Goal: Task Accomplishment & Management: Manage account settings

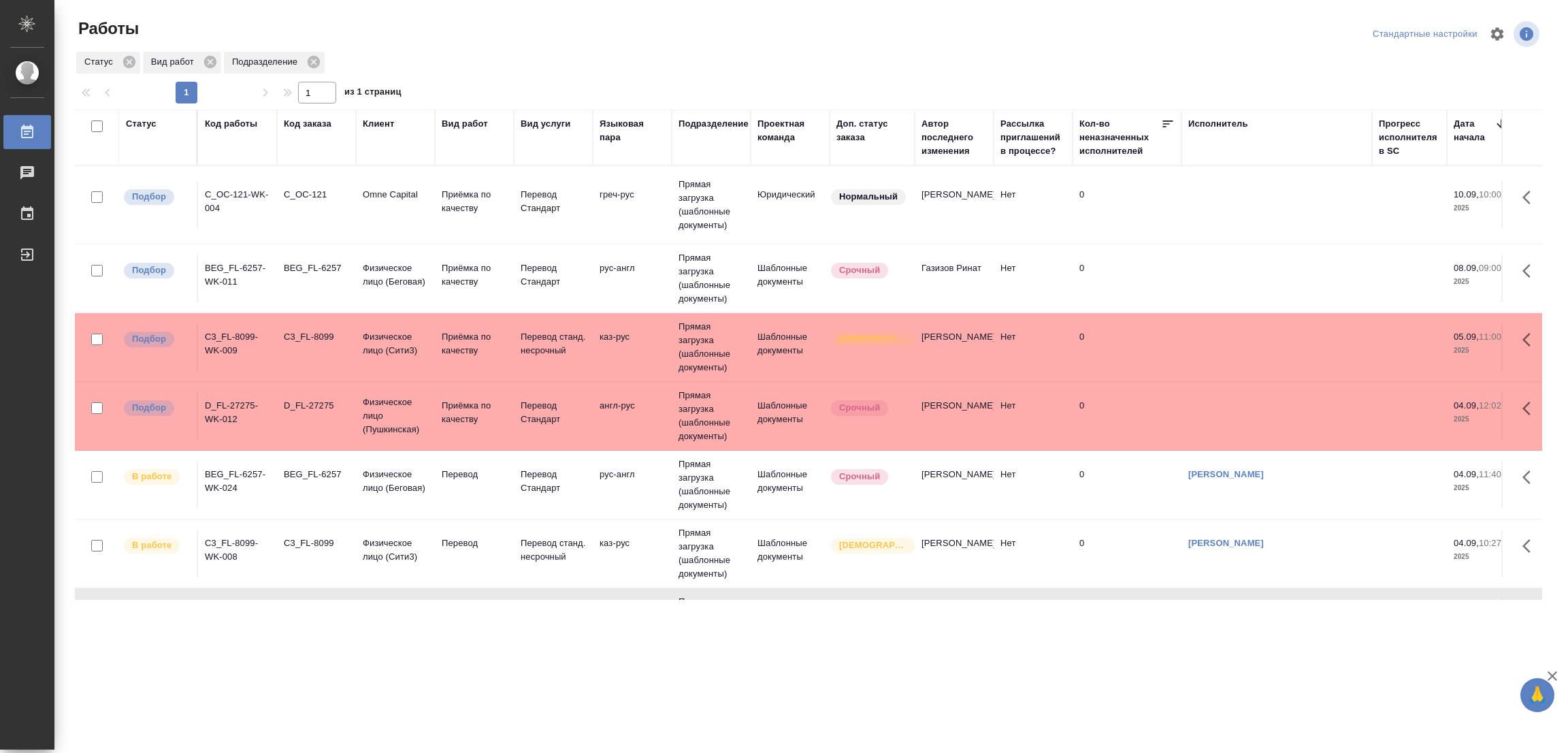
click at [992, 673] on div ".cls-1 fill:#fff; AWATERA Popova Galina Работы 0 Чаты График Выйти Работы Станд…" at bounding box center [784, 376] width 1568 height 753
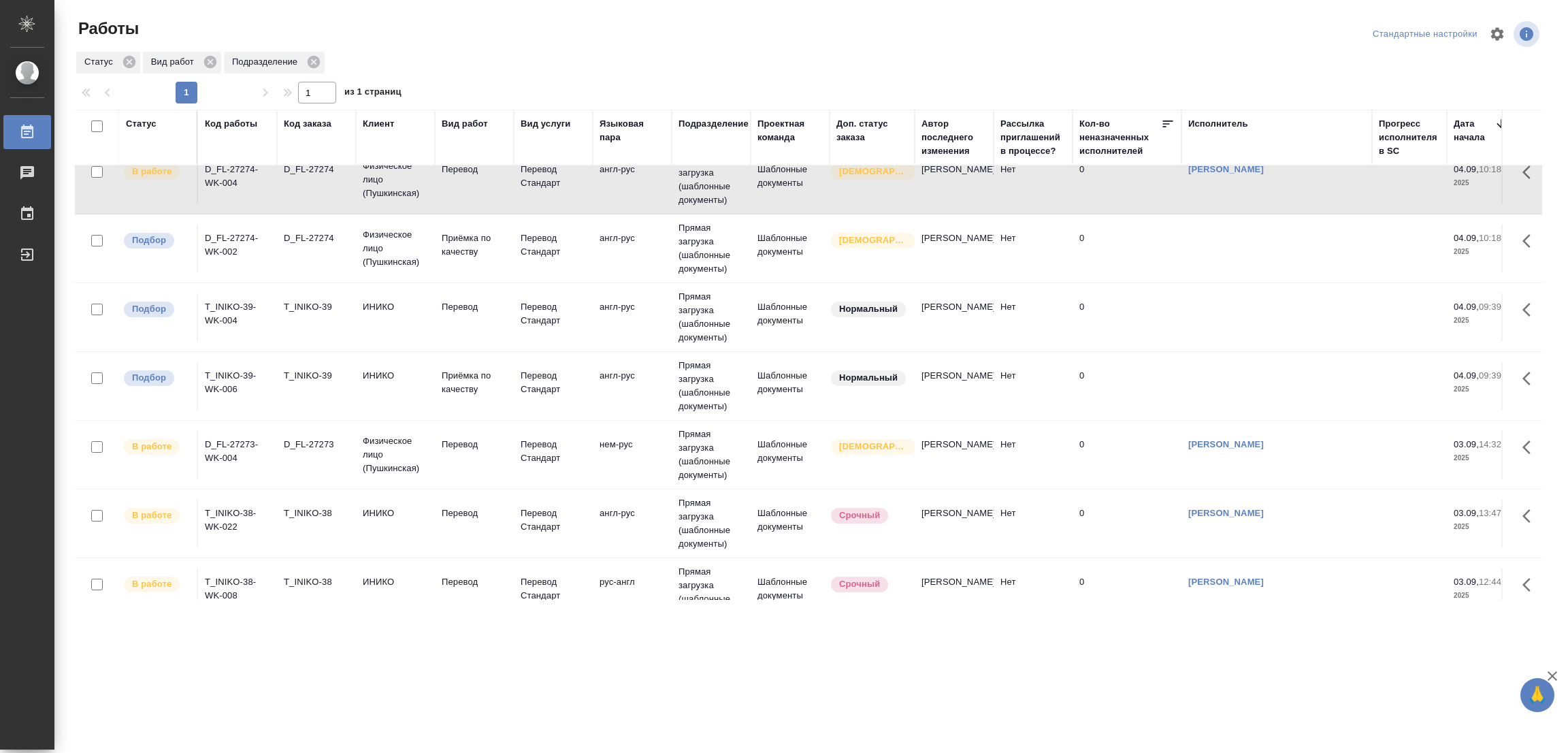
scroll to position [408, 0]
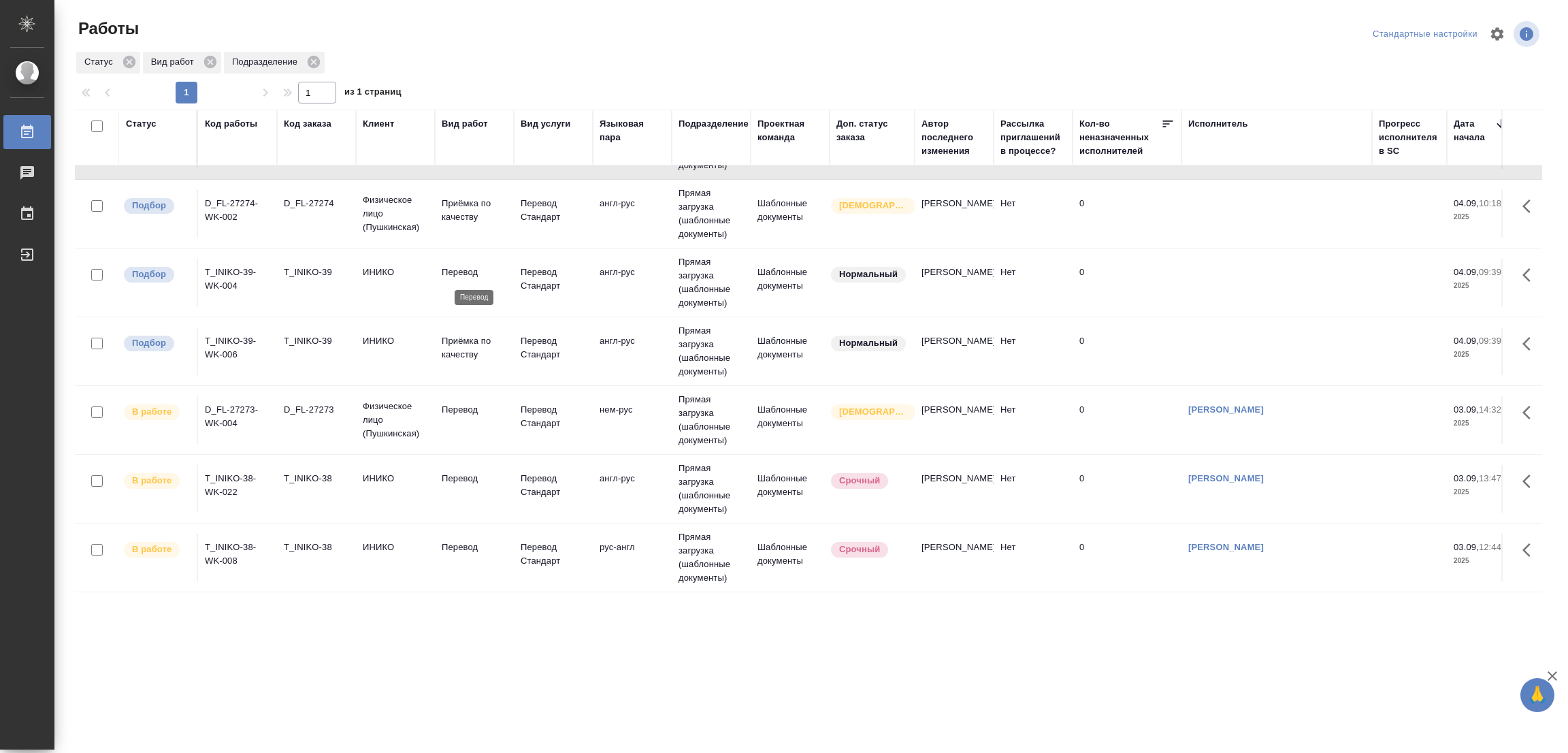
click at [454, 267] on p "Перевод" at bounding box center [474, 272] width 66 height 14
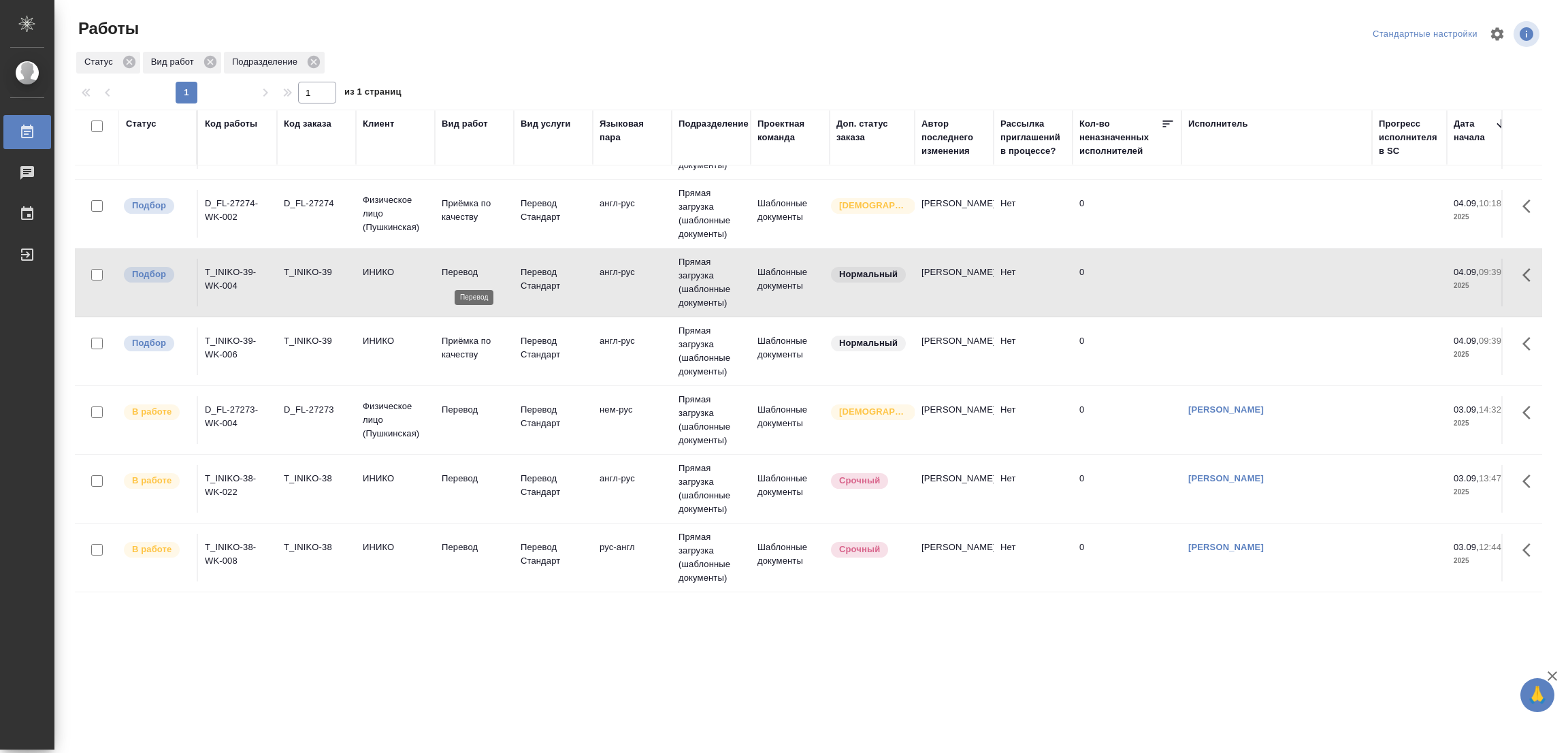
click at [454, 267] on p "Перевод" at bounding box center [474, 272] width 66 height 14
click at [457, 475] on p "Перевод" at bounding box center [474, 478] width 66 height 14
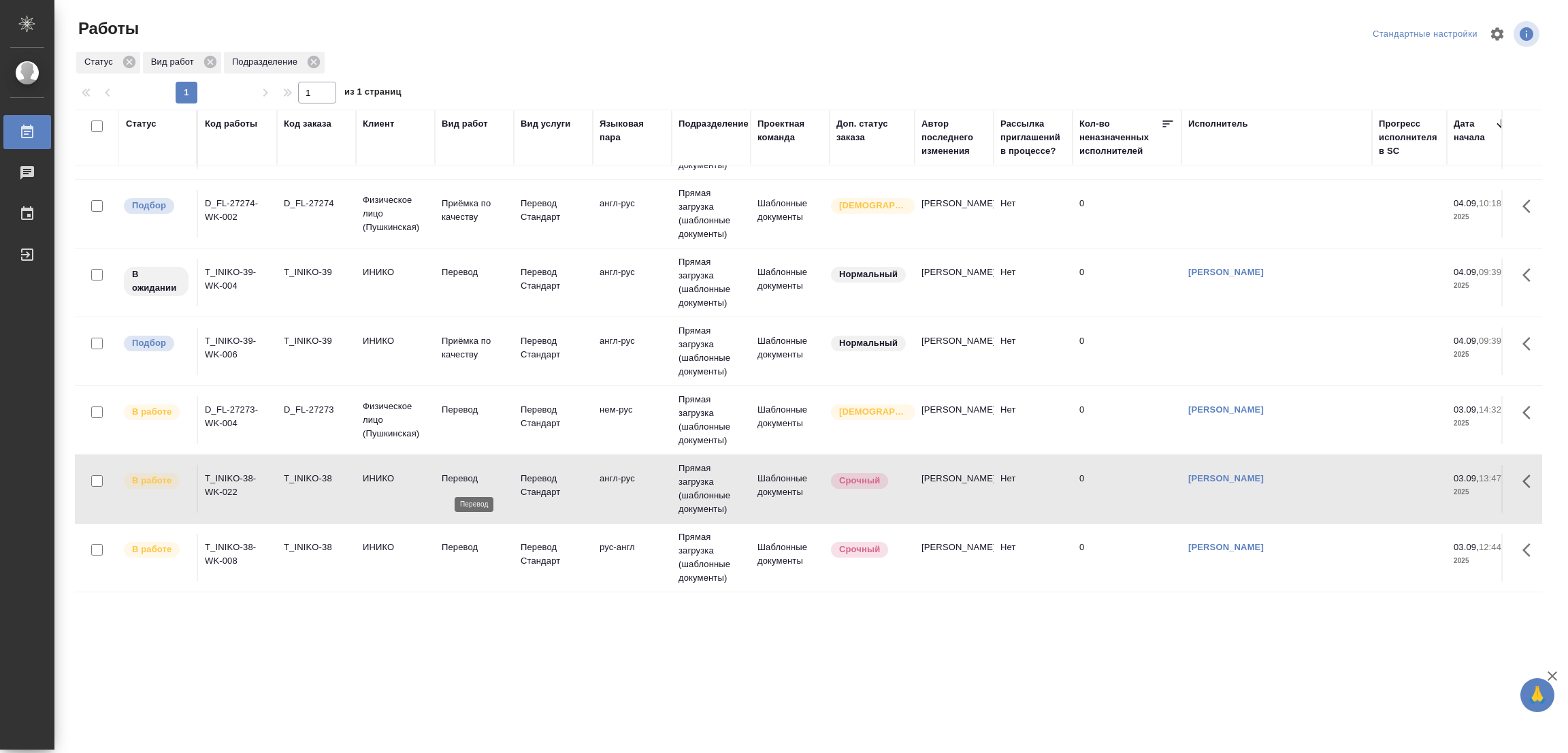
click at [457, 473] on p "Перевод" at bounding box center [474, 478] width 66 height 14
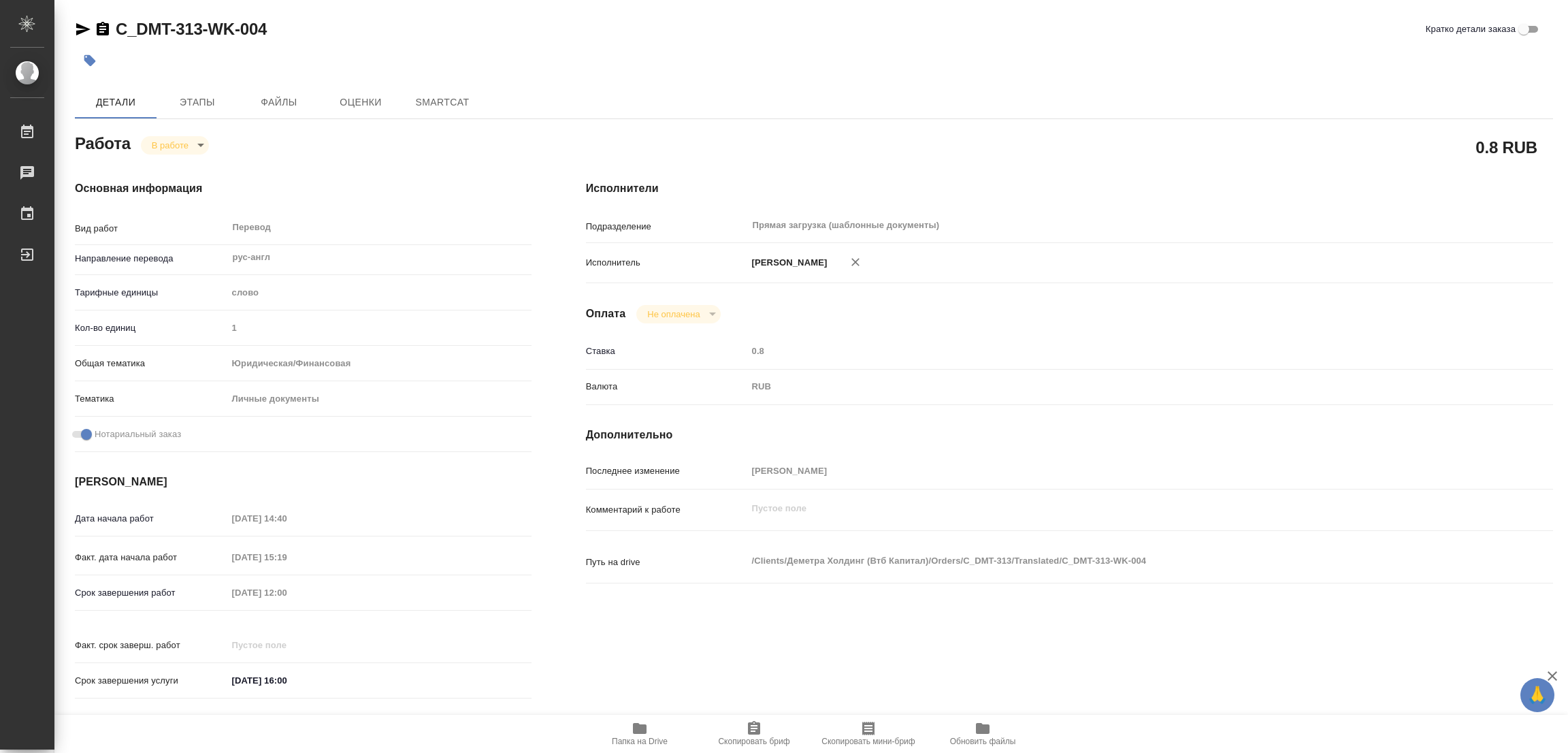
type textarea "x"
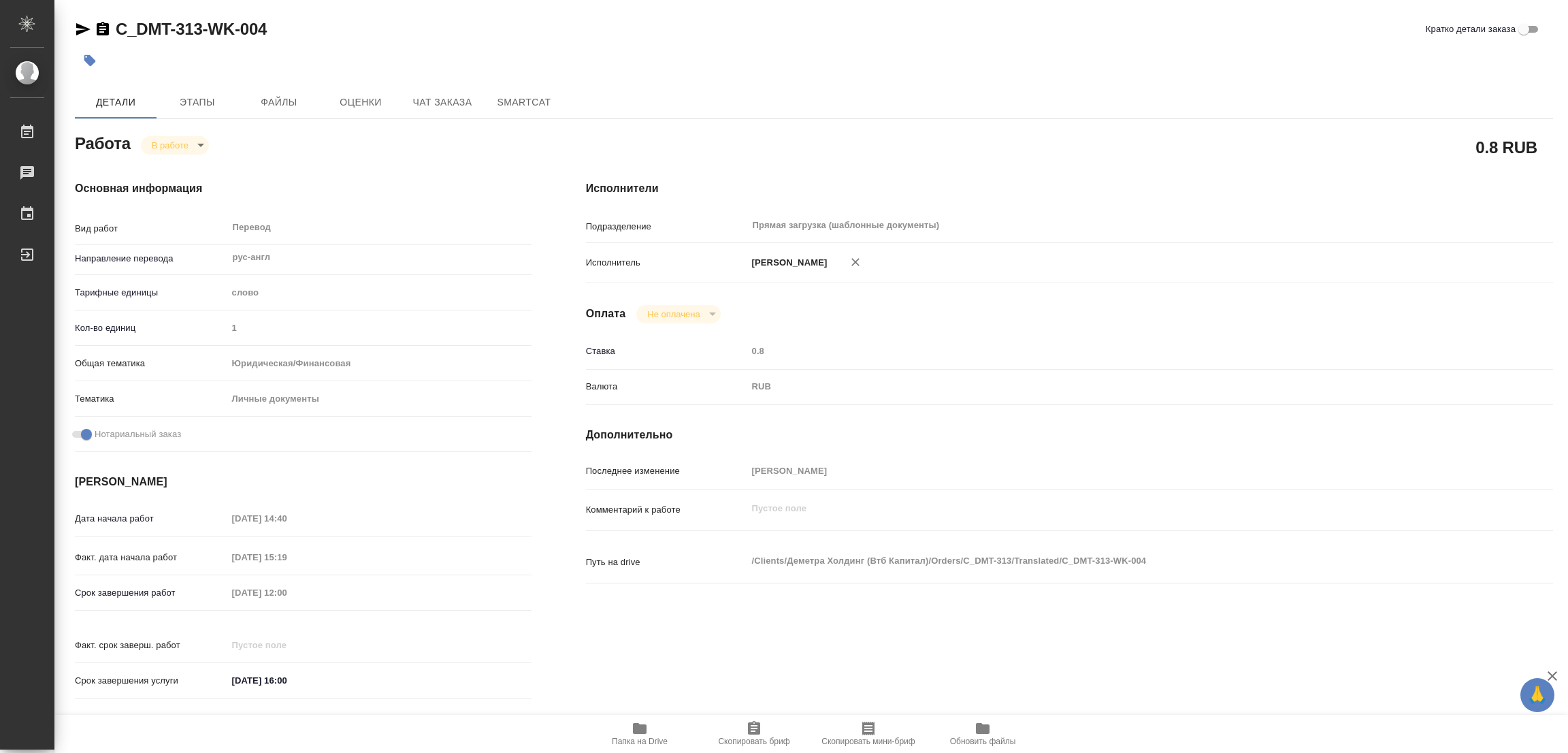
type textarea "x"
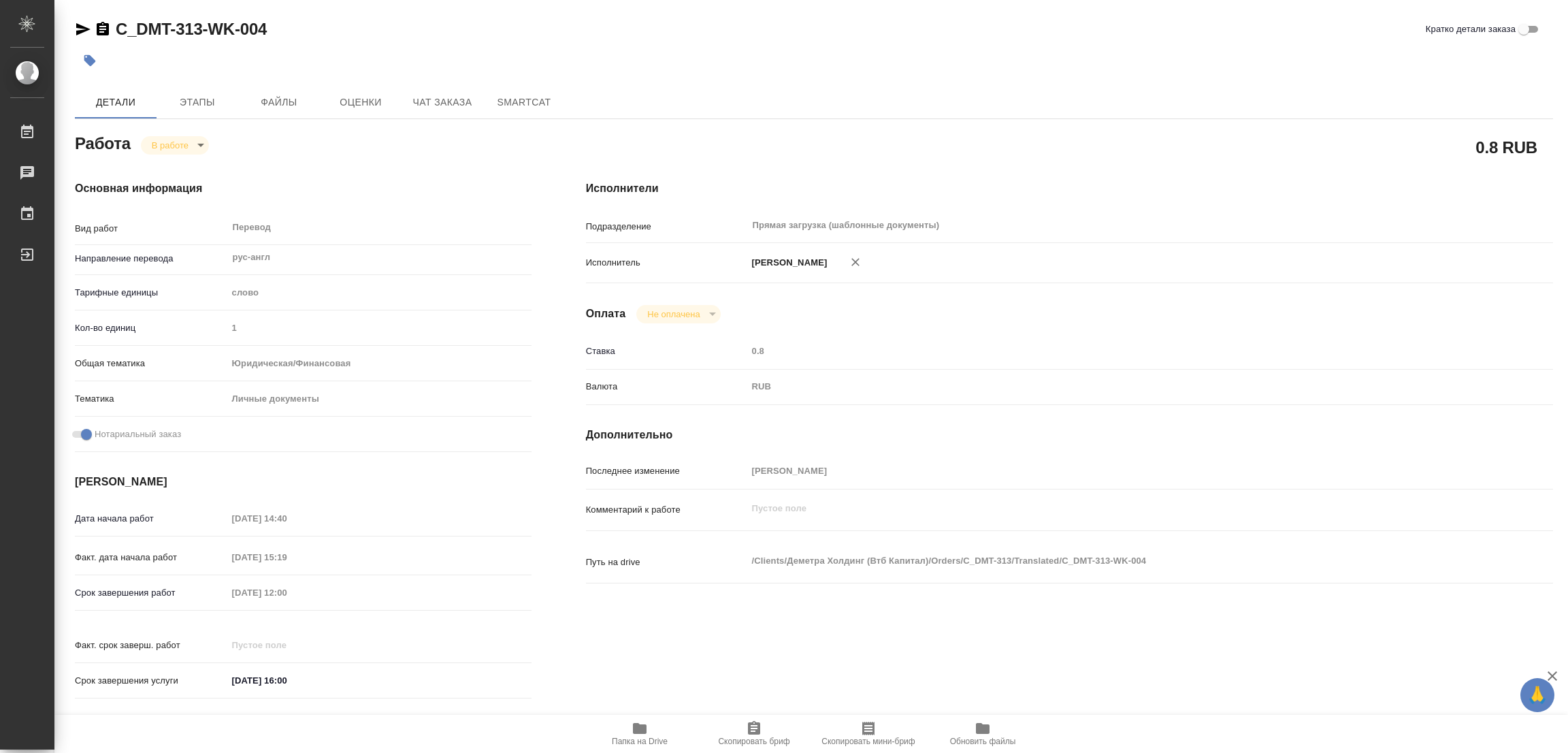
type textarea "x"
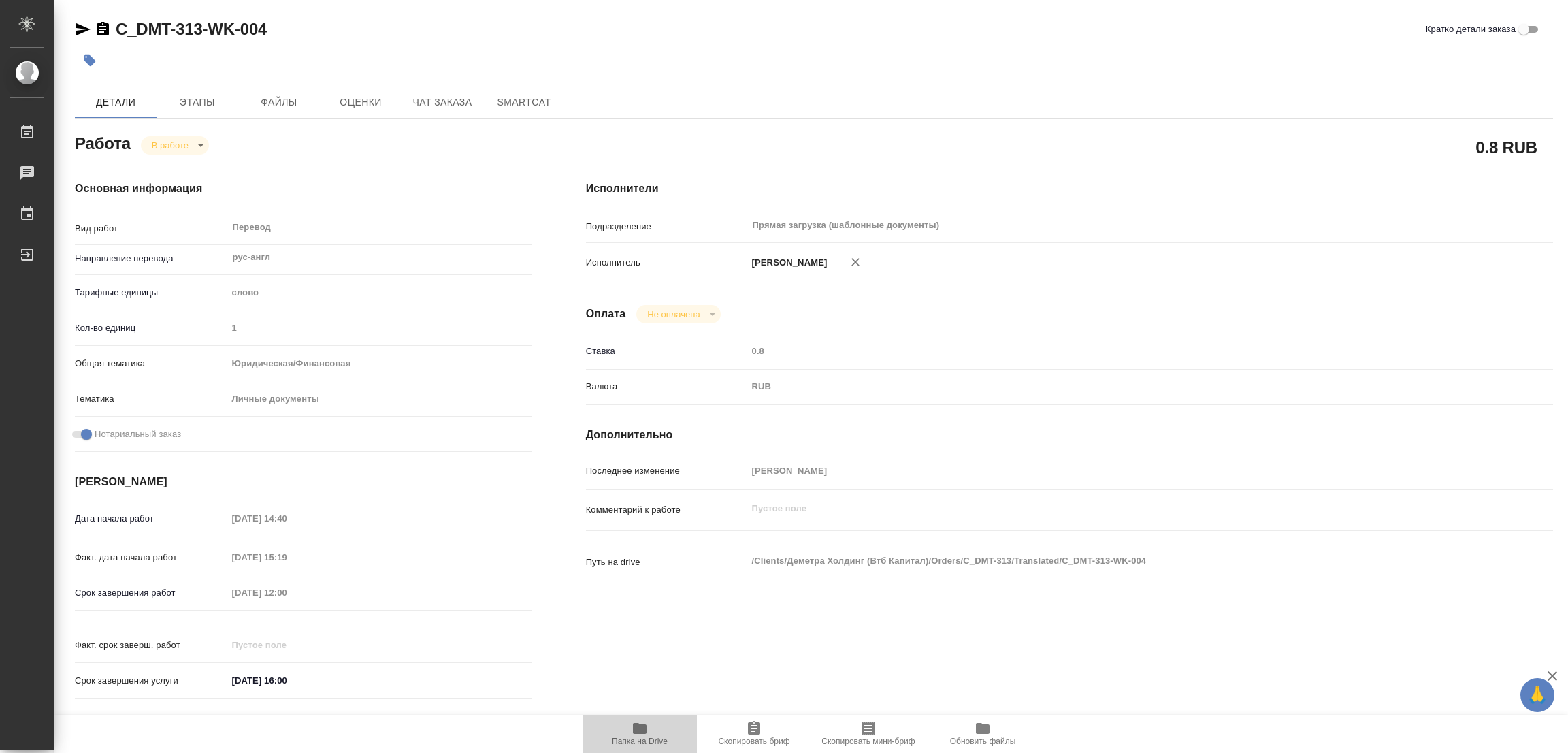
click at [635, 722] on icon "button" at bounding box center [640, 727] width 16 height 16
type textarea "x"
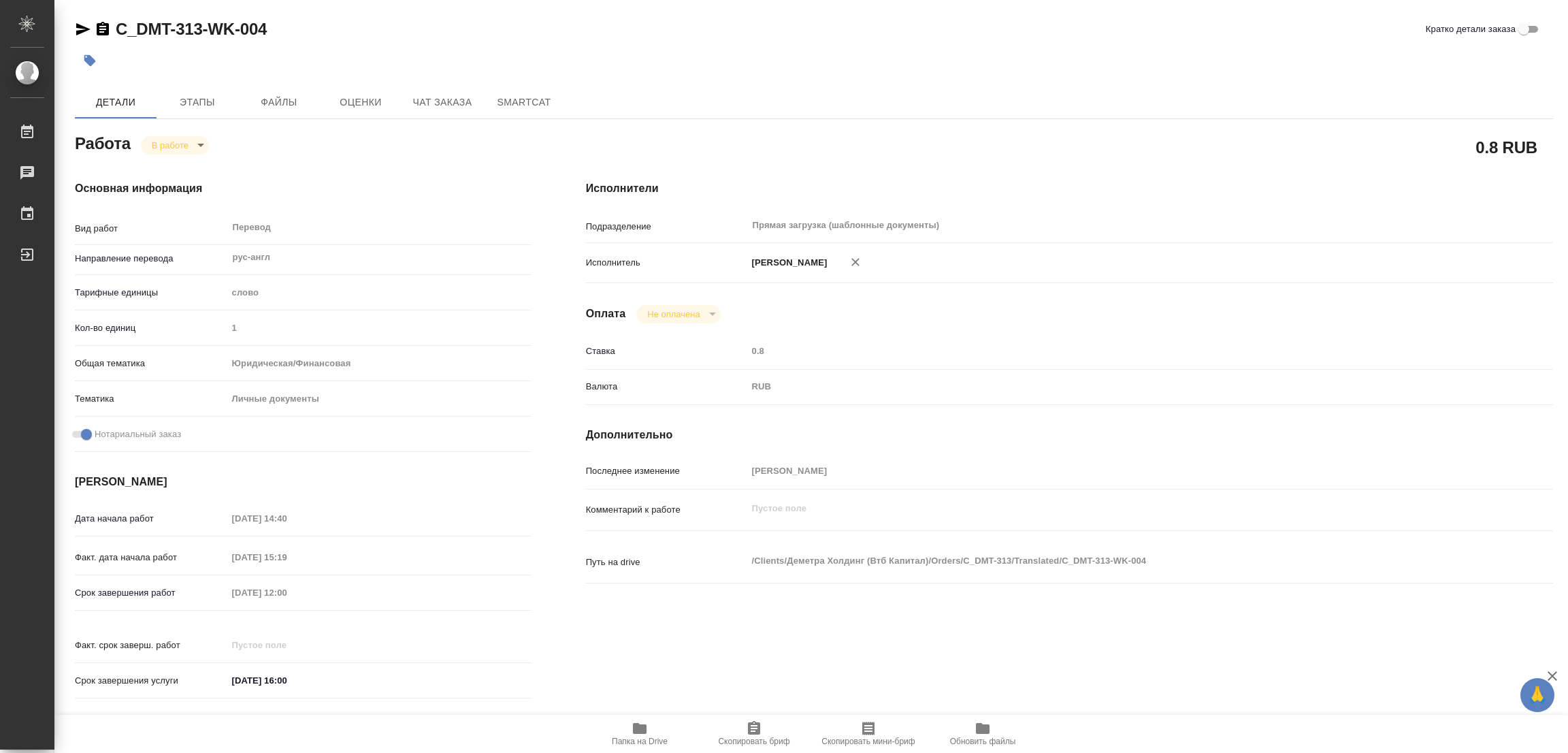
type textarea "x"
click at [129, 97] on span "Детали" at bounding box center [115, 102] width 66 height 17
click at [191, 102] on span "Этапы" at bounding box center [197, 102] width 66 height 17
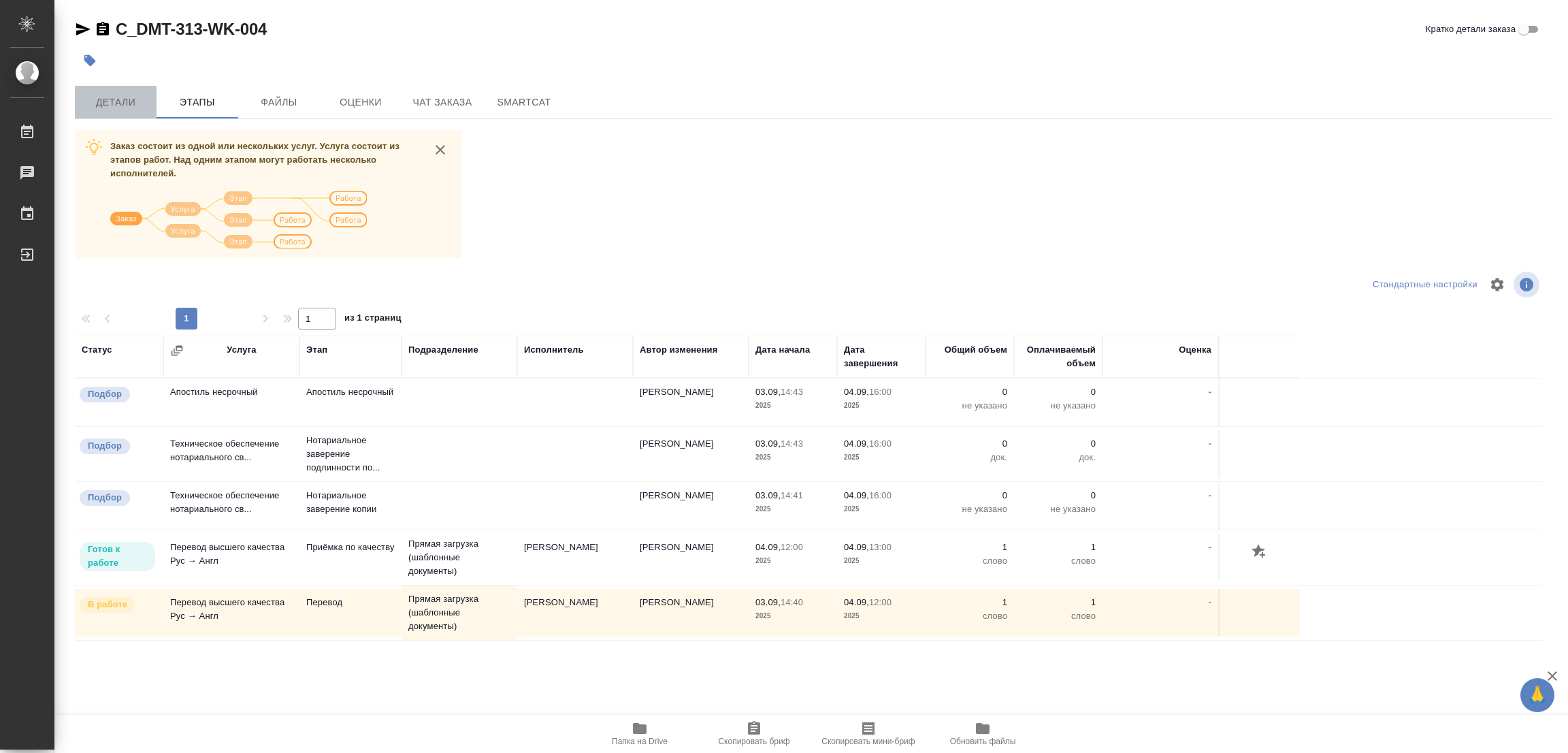
click at [114, 103] on span "Детали" at bounding box center [115, 102] width 66 height 17
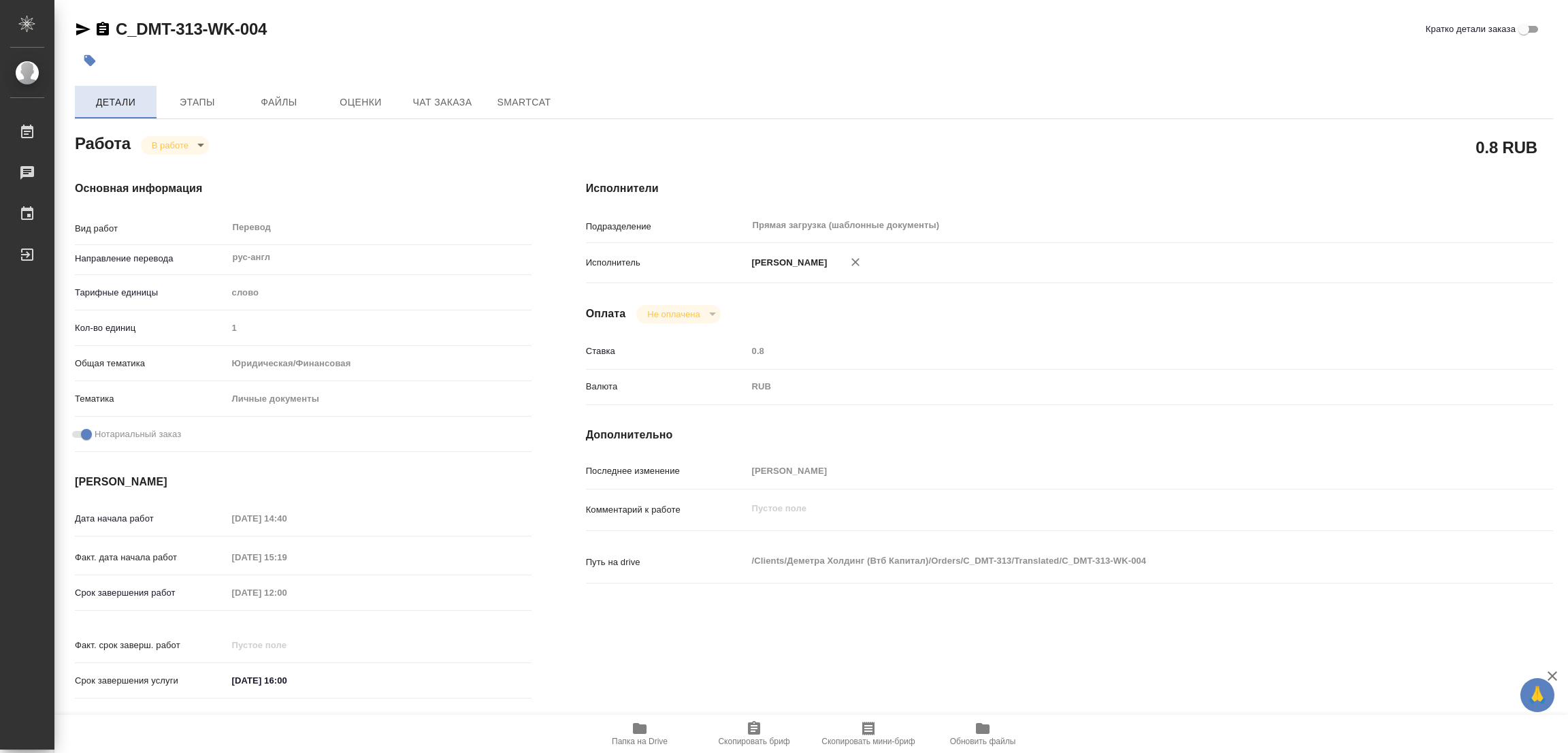
type textarea "x"
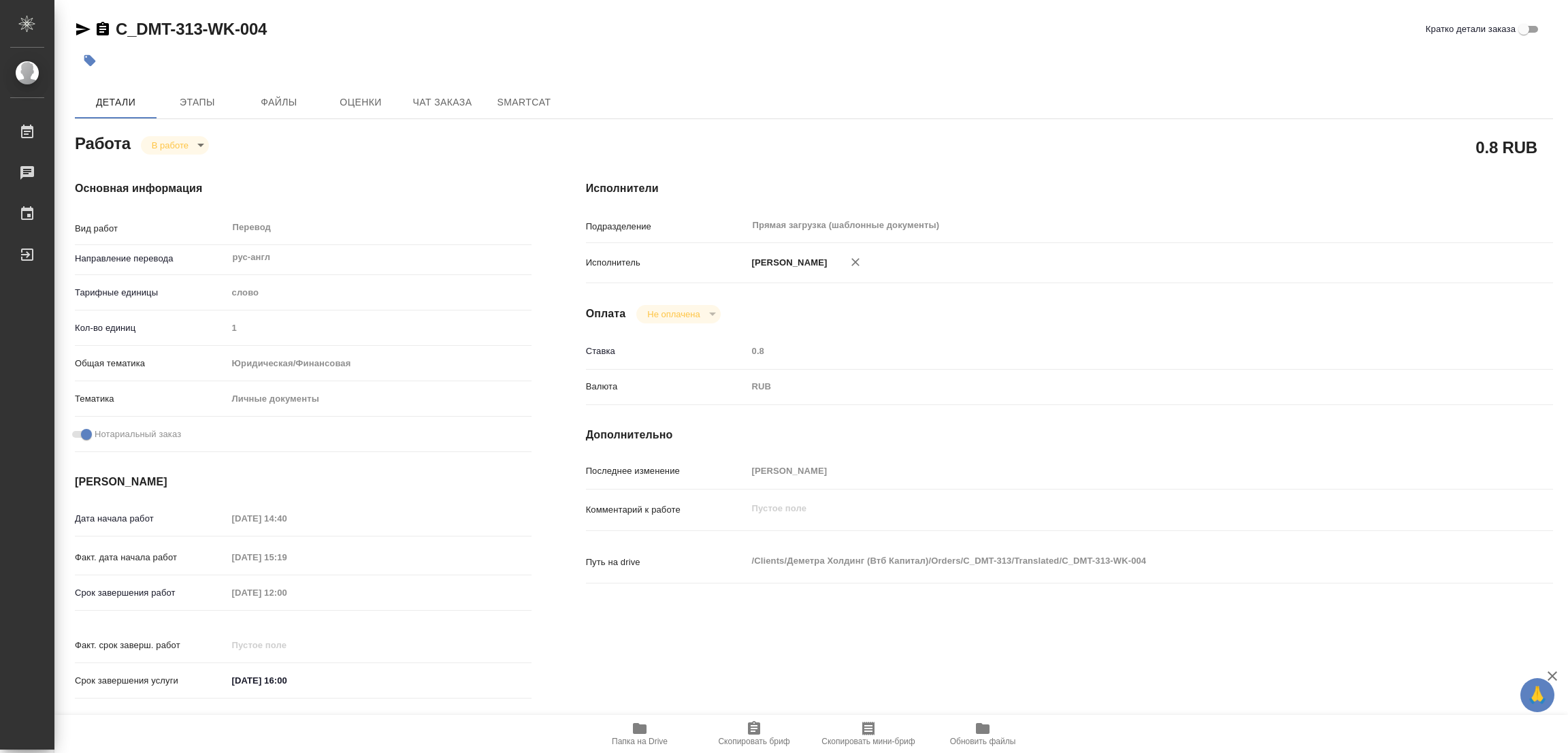
type textarea "x"
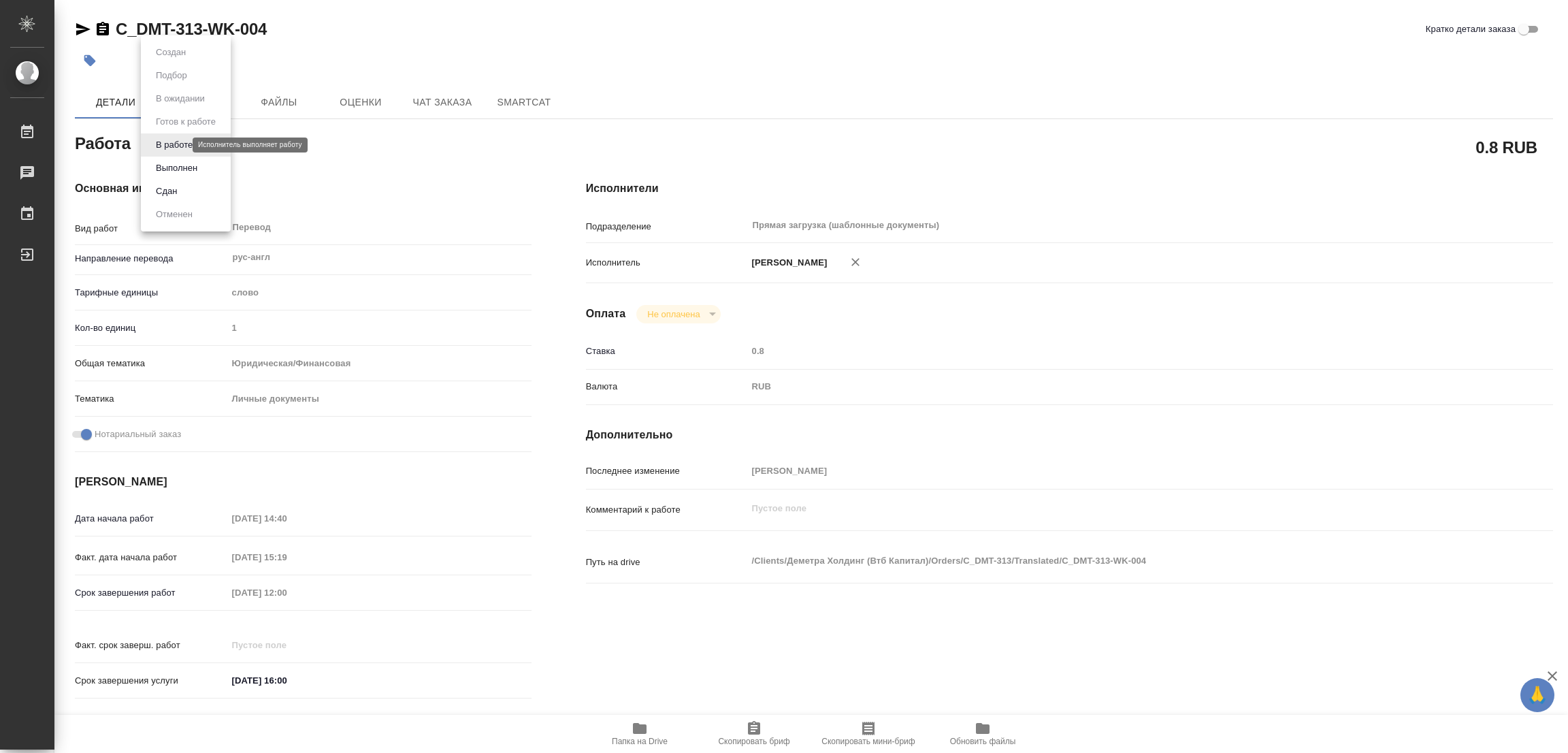
click at [176, 143] on body "🙏 .cls-1 fill:#fff; AWATERA Popova Galina Работы 0 Чаты График Выйти C_DMT-313-…" at bounding box center [784, 376] width 1568 height 753
type textarea "x"
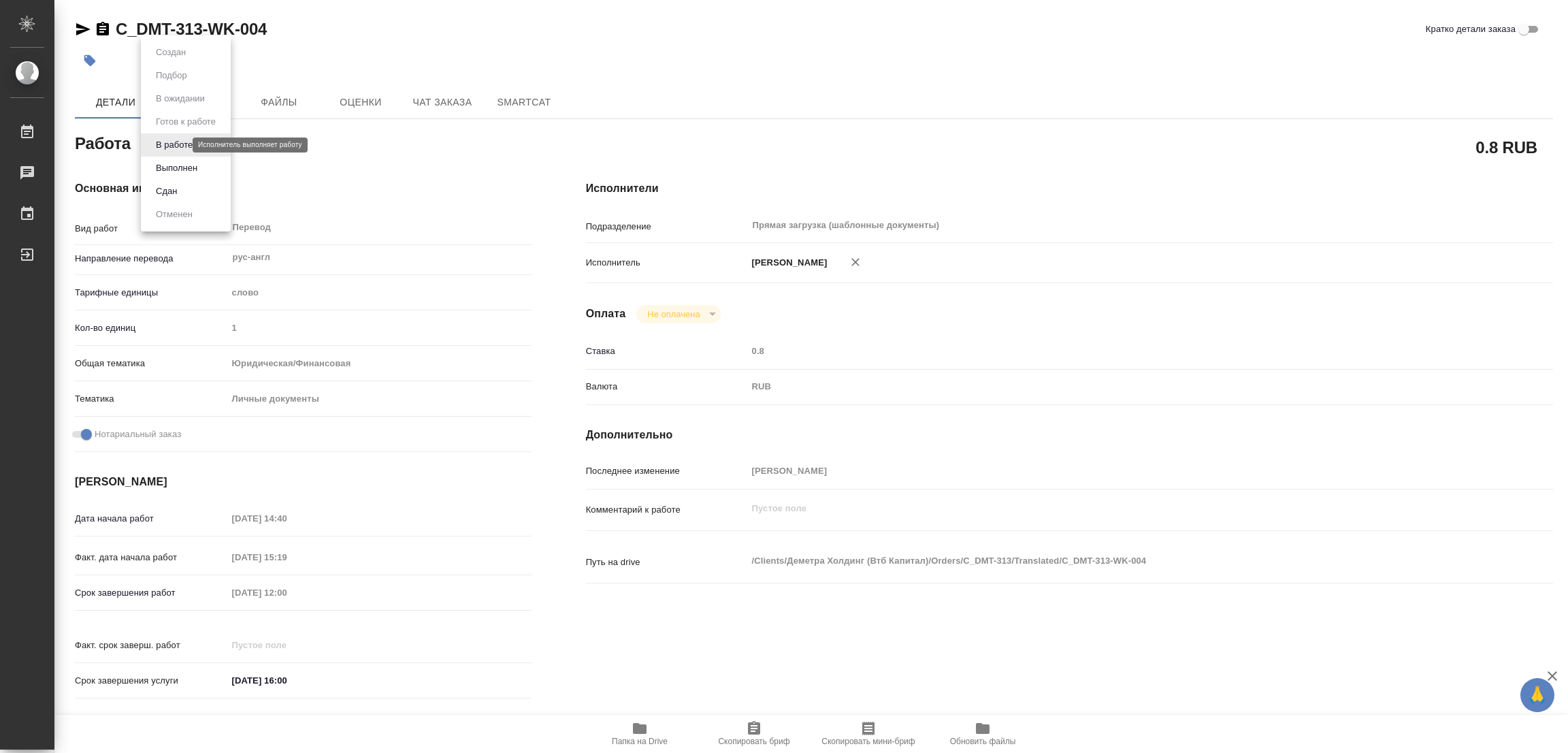
type textarea "x"
click at [166, 169] on button "Выполнен" at bounding box center [177, 168] width 50 height 15
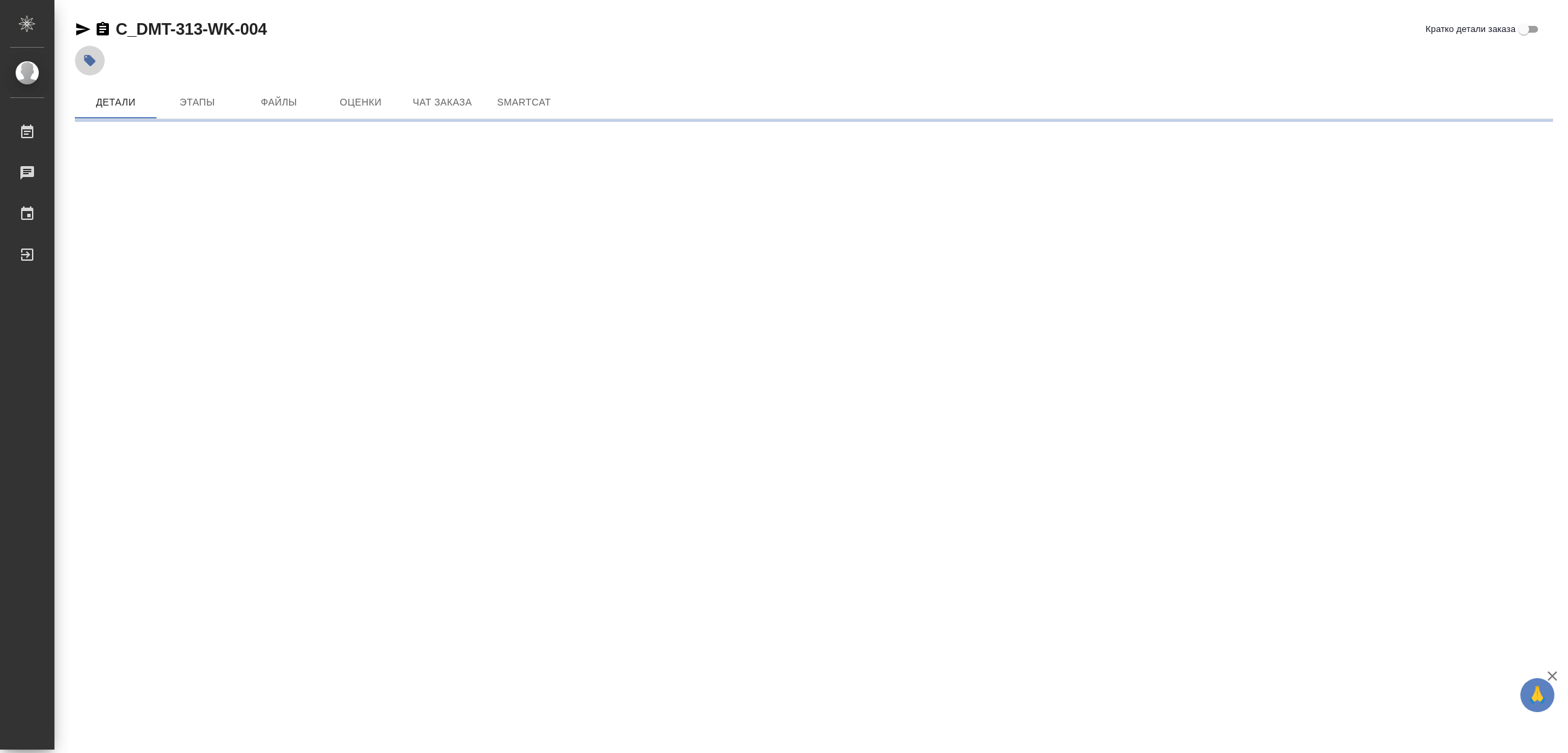
click at [89, 59] on icon "button" at bounding box center [91, 61] width 12 height 12
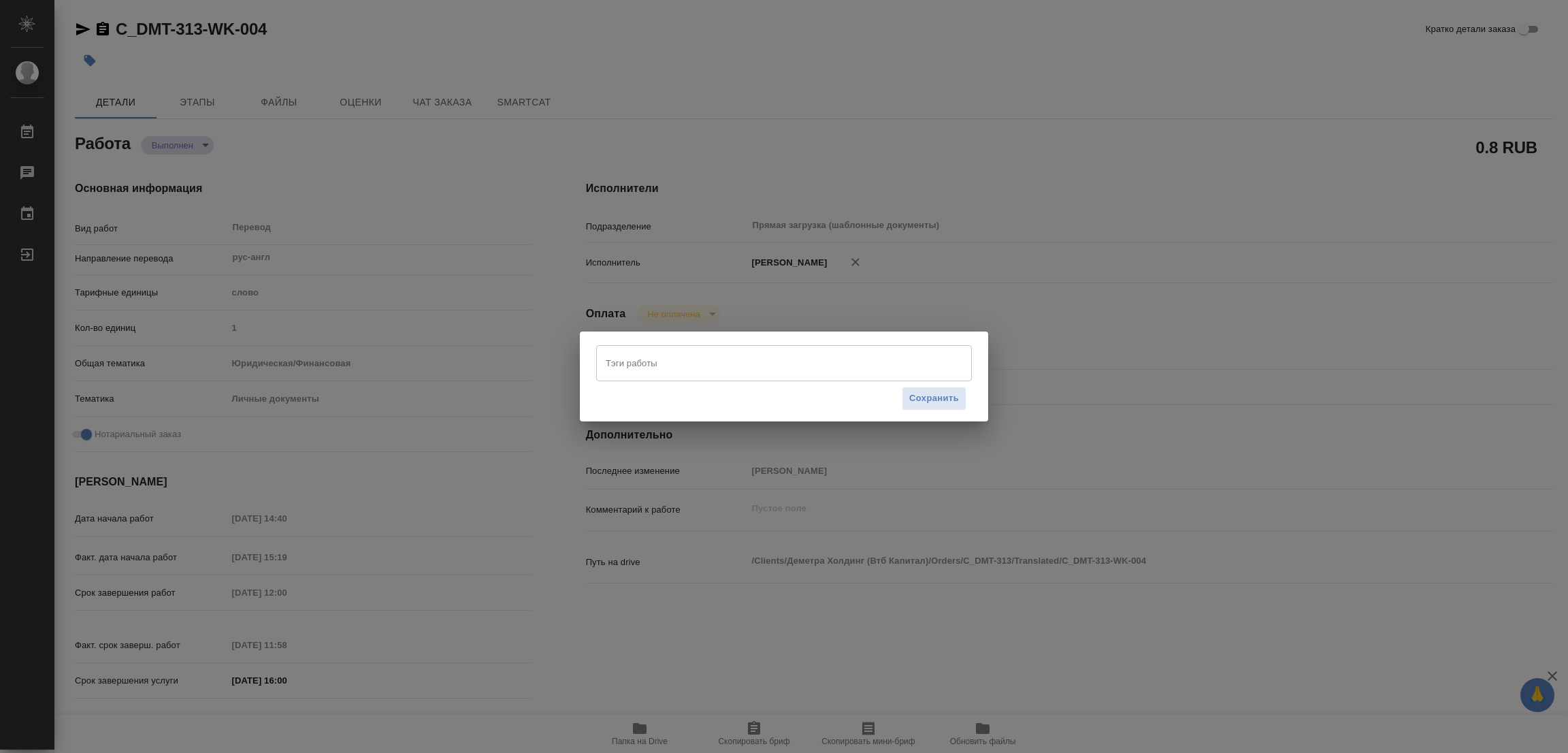
type textarea "x"
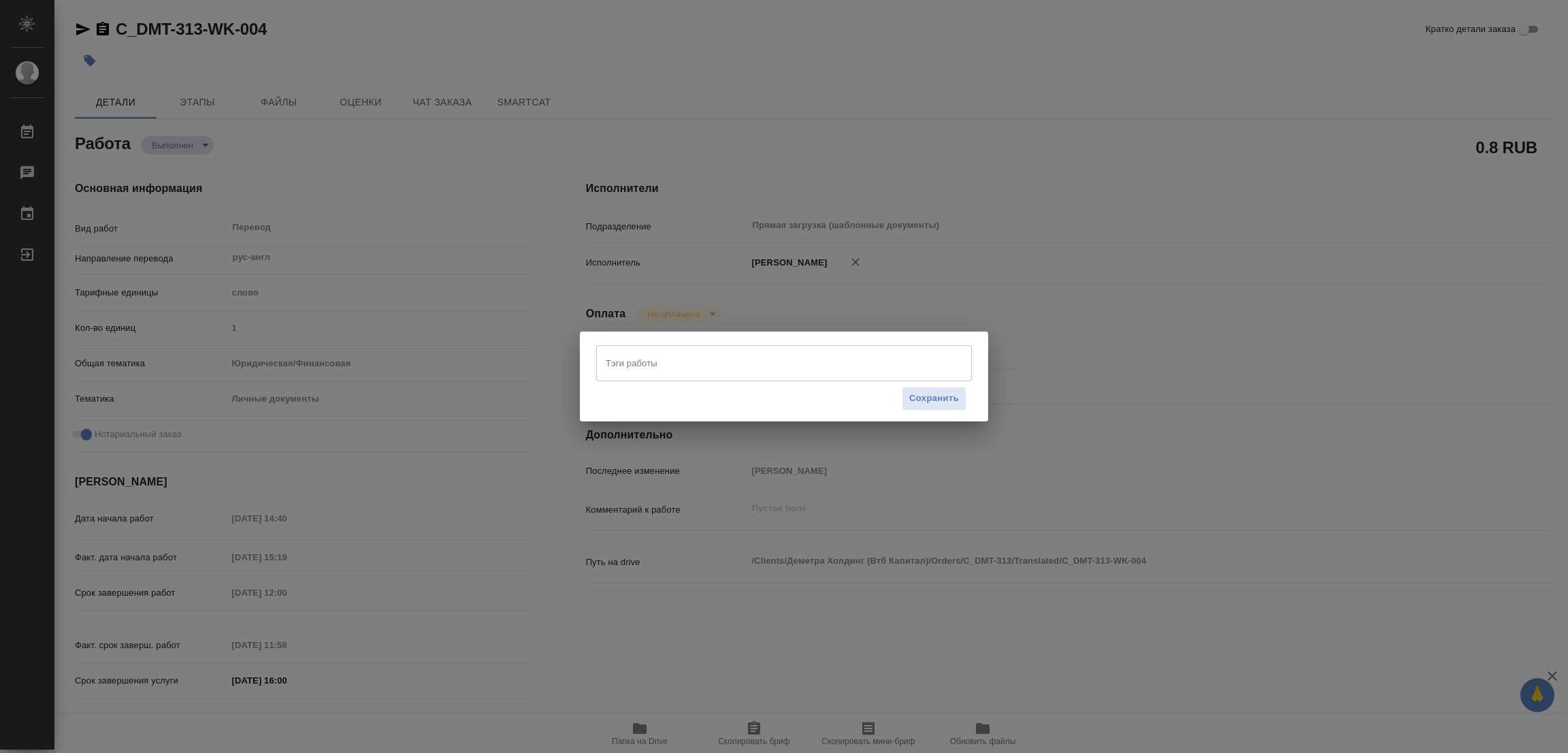
type textarea "x"
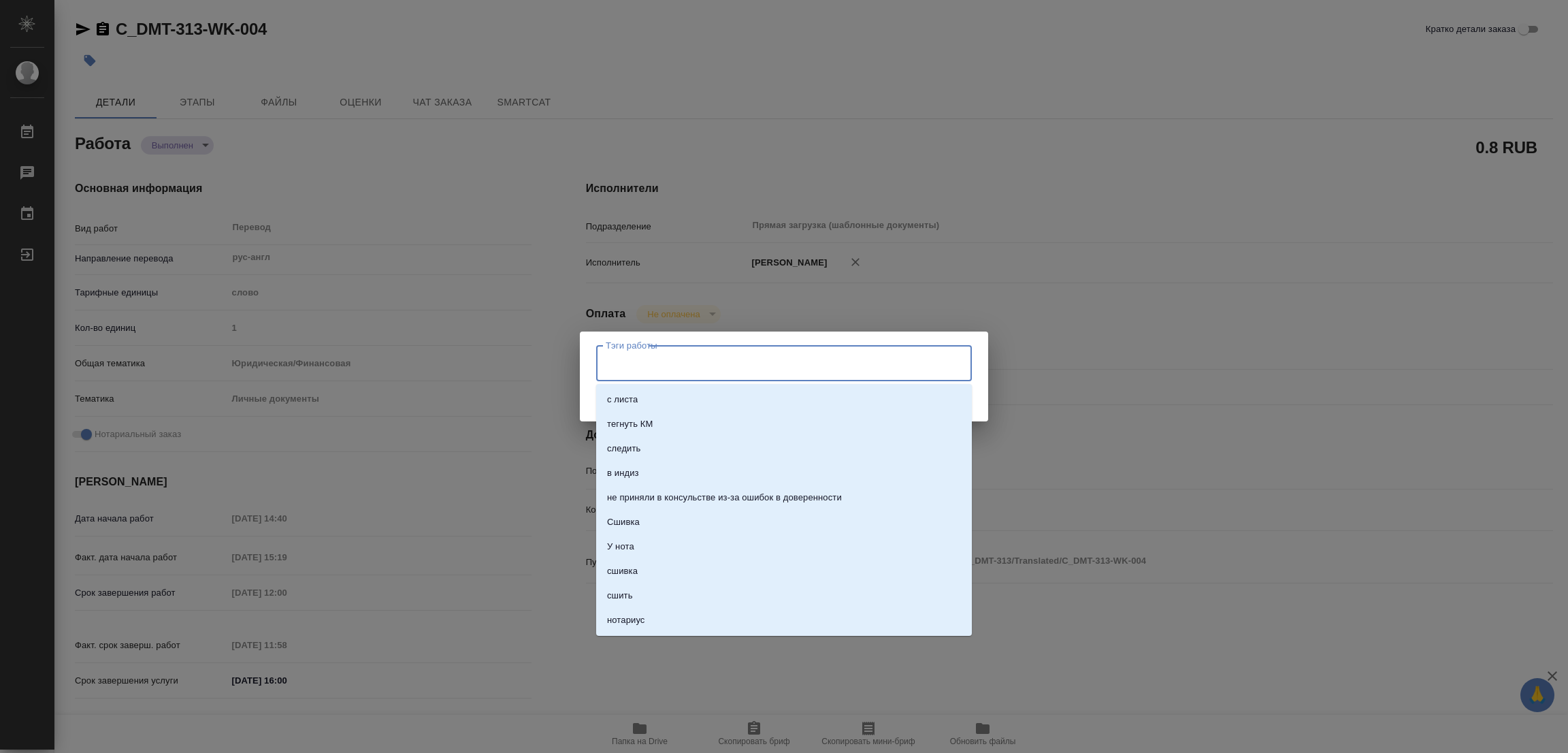
click at [635, 360] on input "Тэги работы" at bounding box center [770, 362] width 337 height 23
type textarea "x"
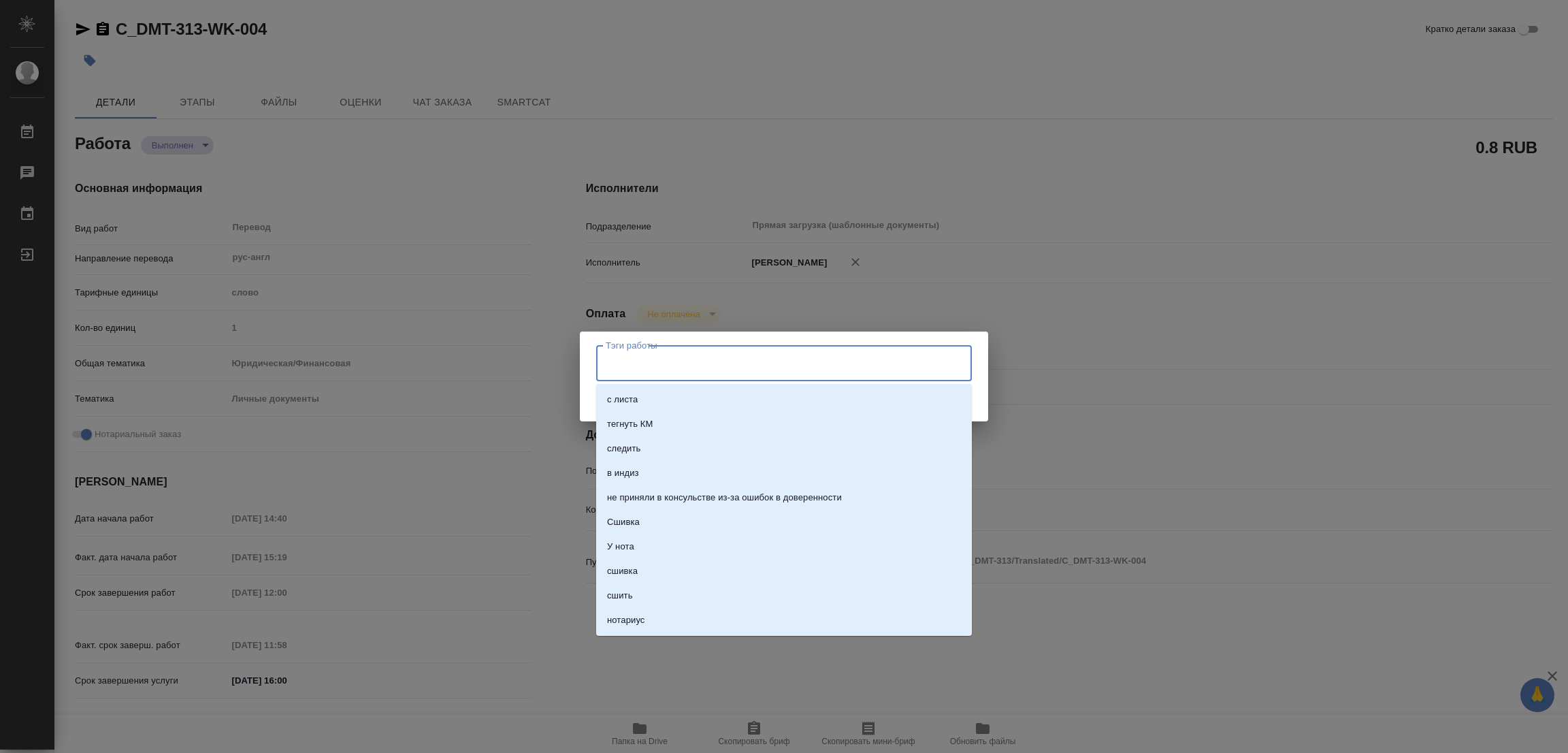
type textarea "x"
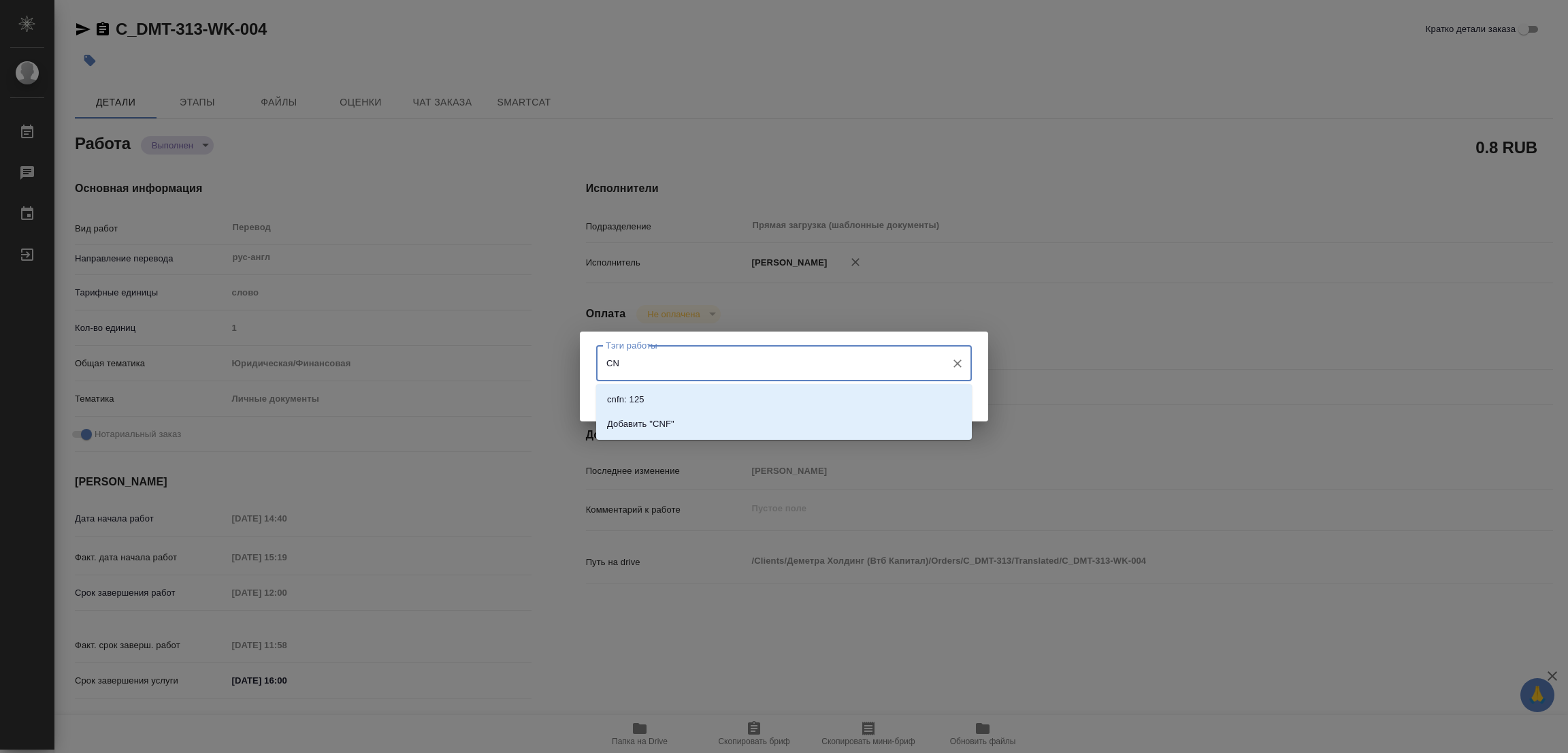
type input "C"
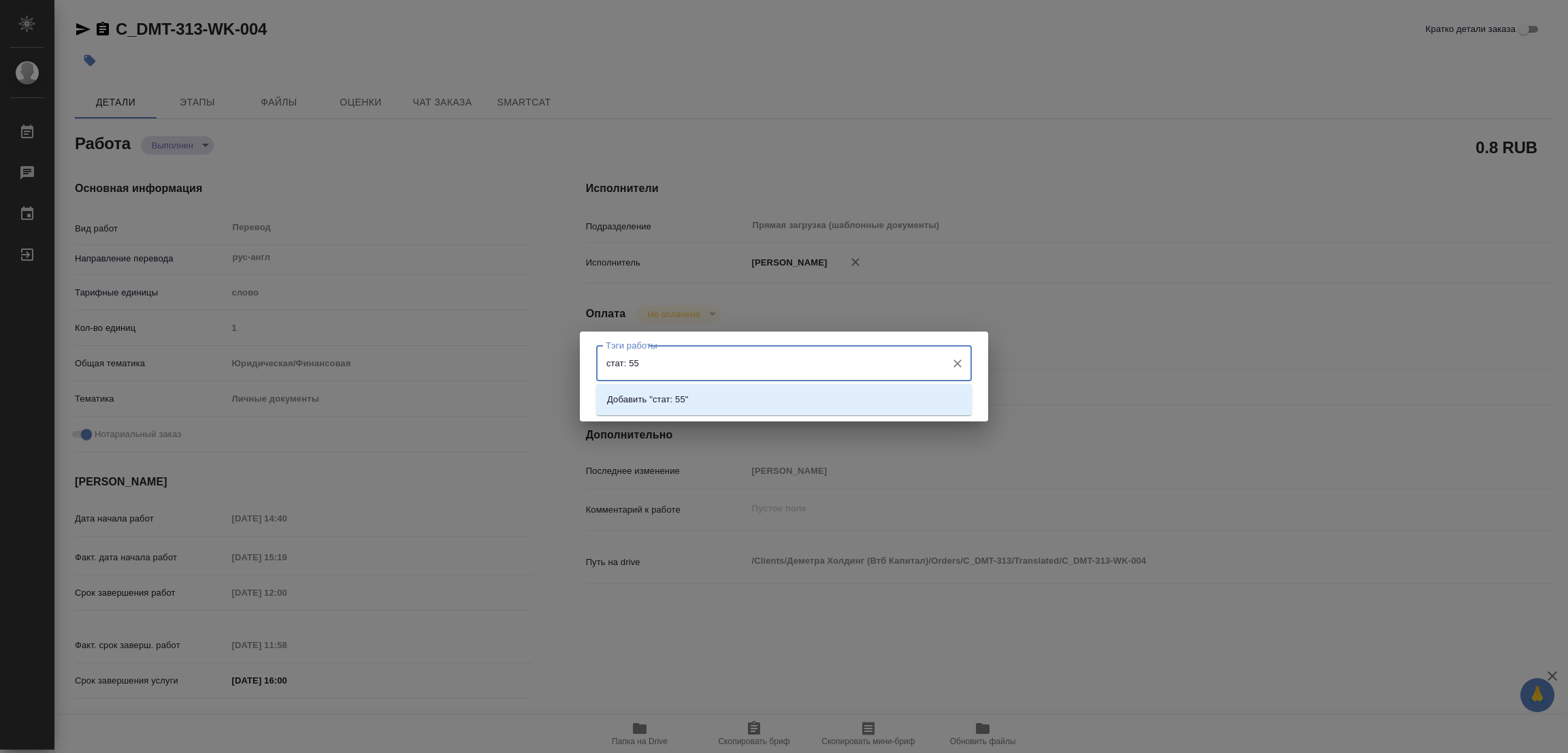
type input "стат: 550"
click at [661, 397] on p "Добавить "стат: 550"" at bounding box center [650, 400] width 86 height 14
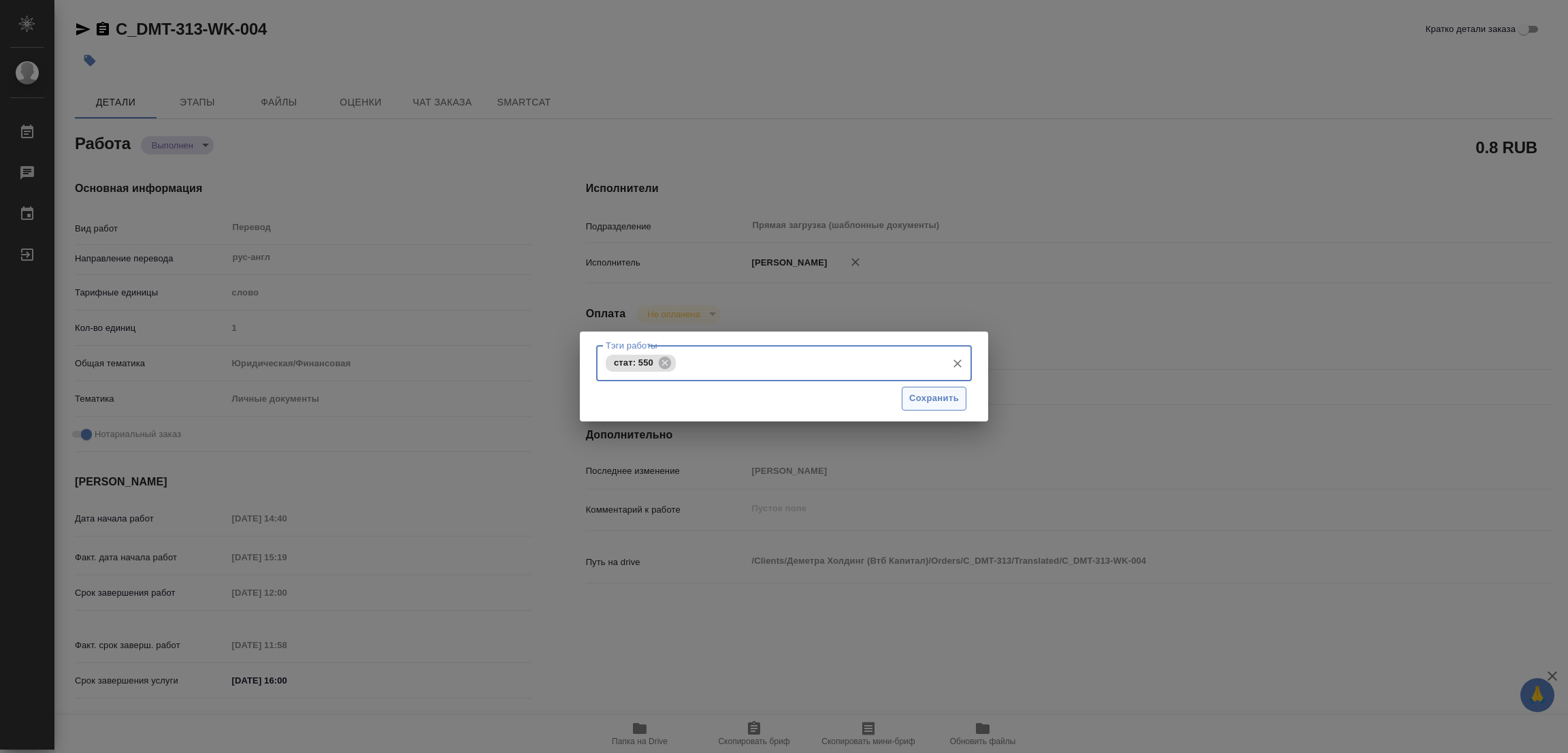
click at [925, 398] on span "Сохранить" at bounding box center [934, 398] width 50 height 15
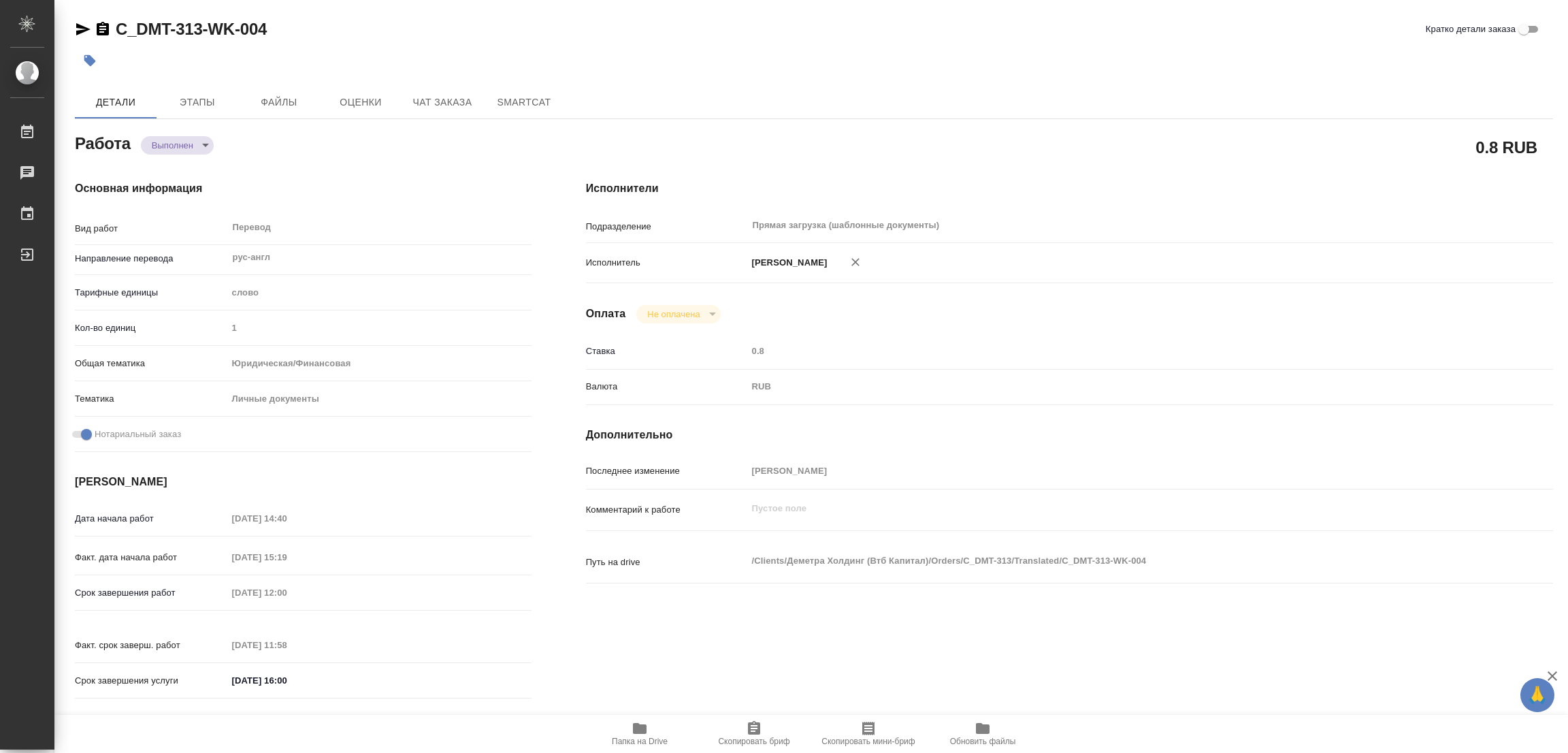
type input "completed"
type textarea "Перевод"
type textarea "x"
type input "рус-англ"
type input "5a8b1489cc6b4906c91bfd90"
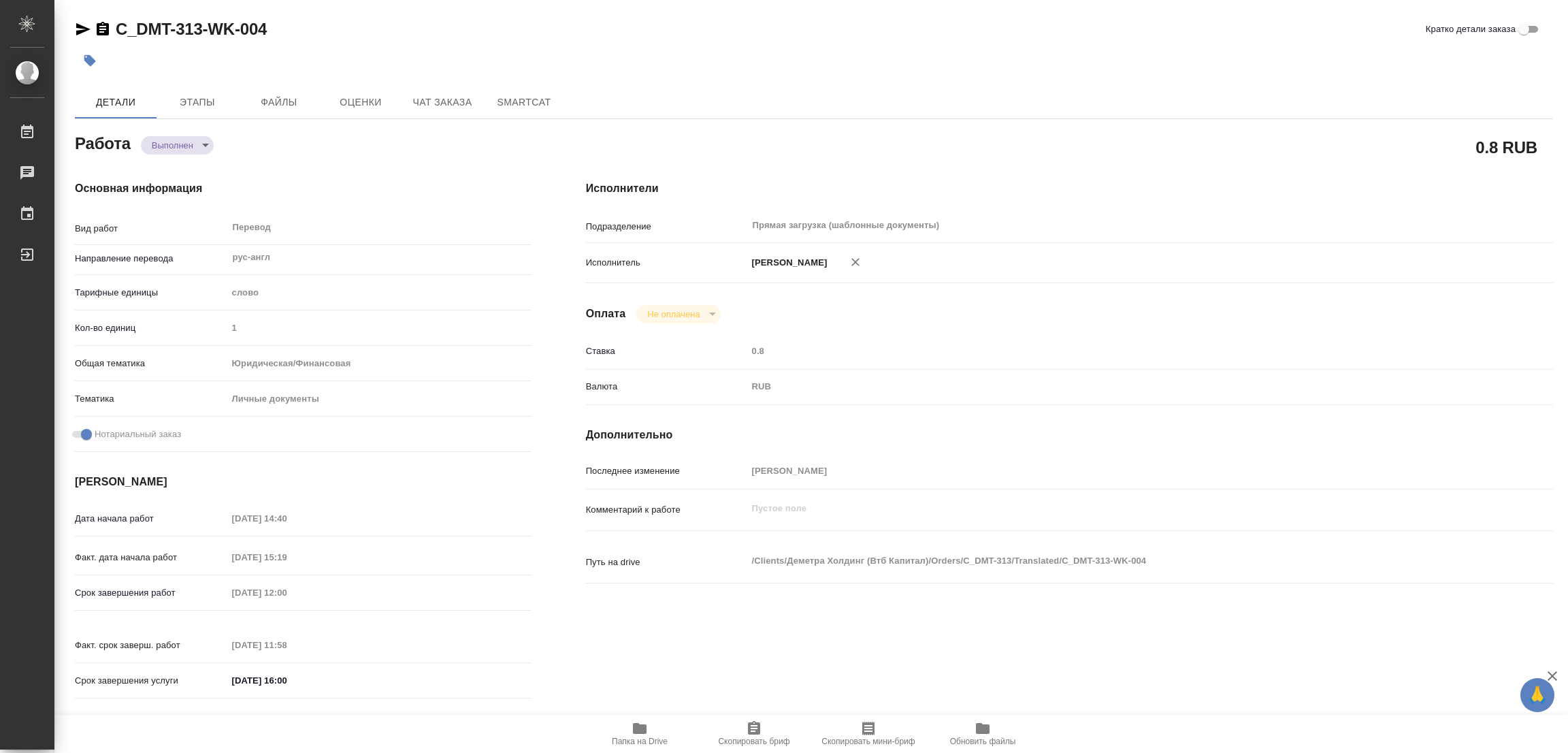
type input "1"
type input "yr-fn"
type input "5a8b8b956a9677013d343cfe"
checkbox input "true"
type input "03.09.2025 14:40"
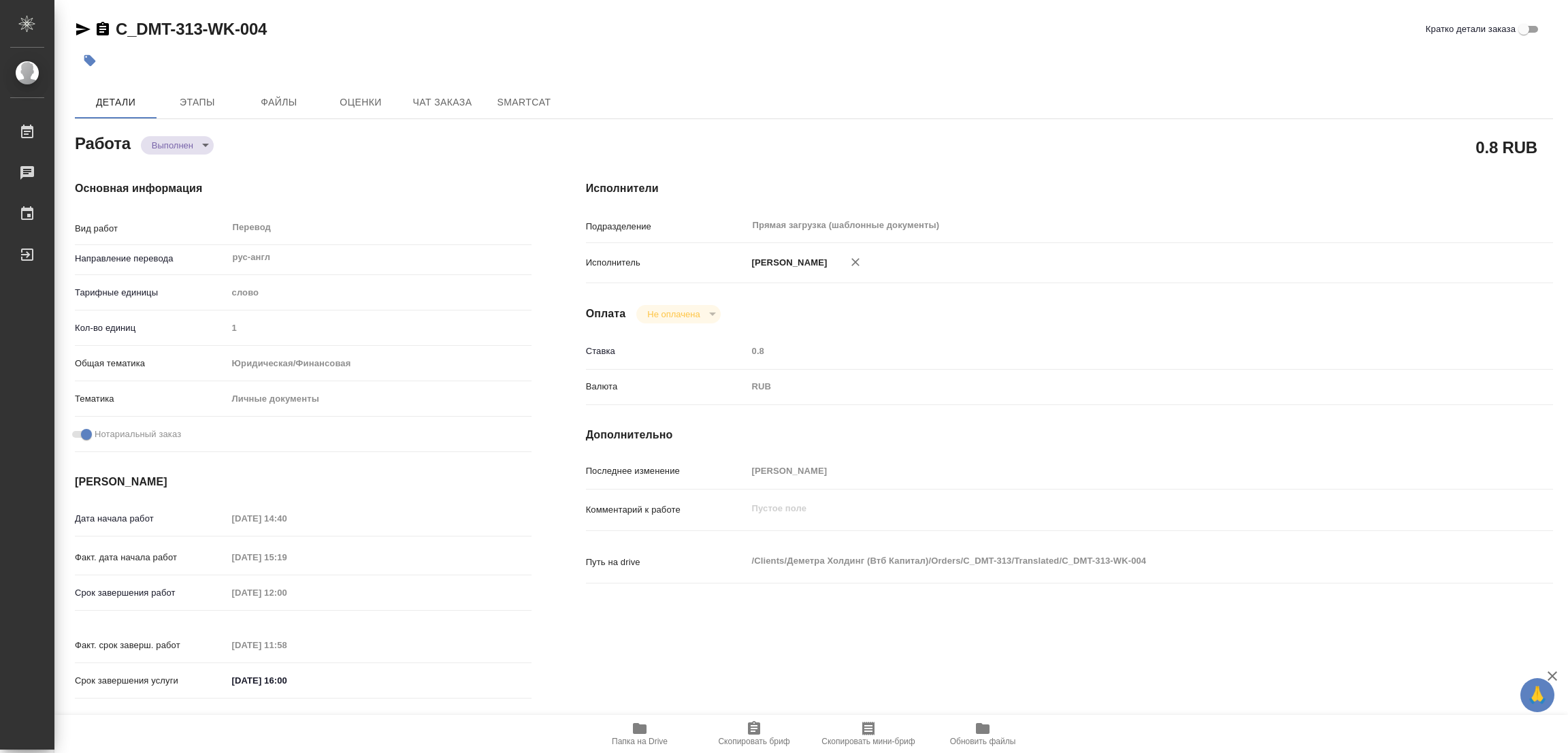
type input "03.09.2025 15:19"
type input "04.09.2025 12:00"
type input "04.09.2025 11:58"
type input "04.09.2025 16:00"
type input "Прямая загрузка (шаблонные документы)"
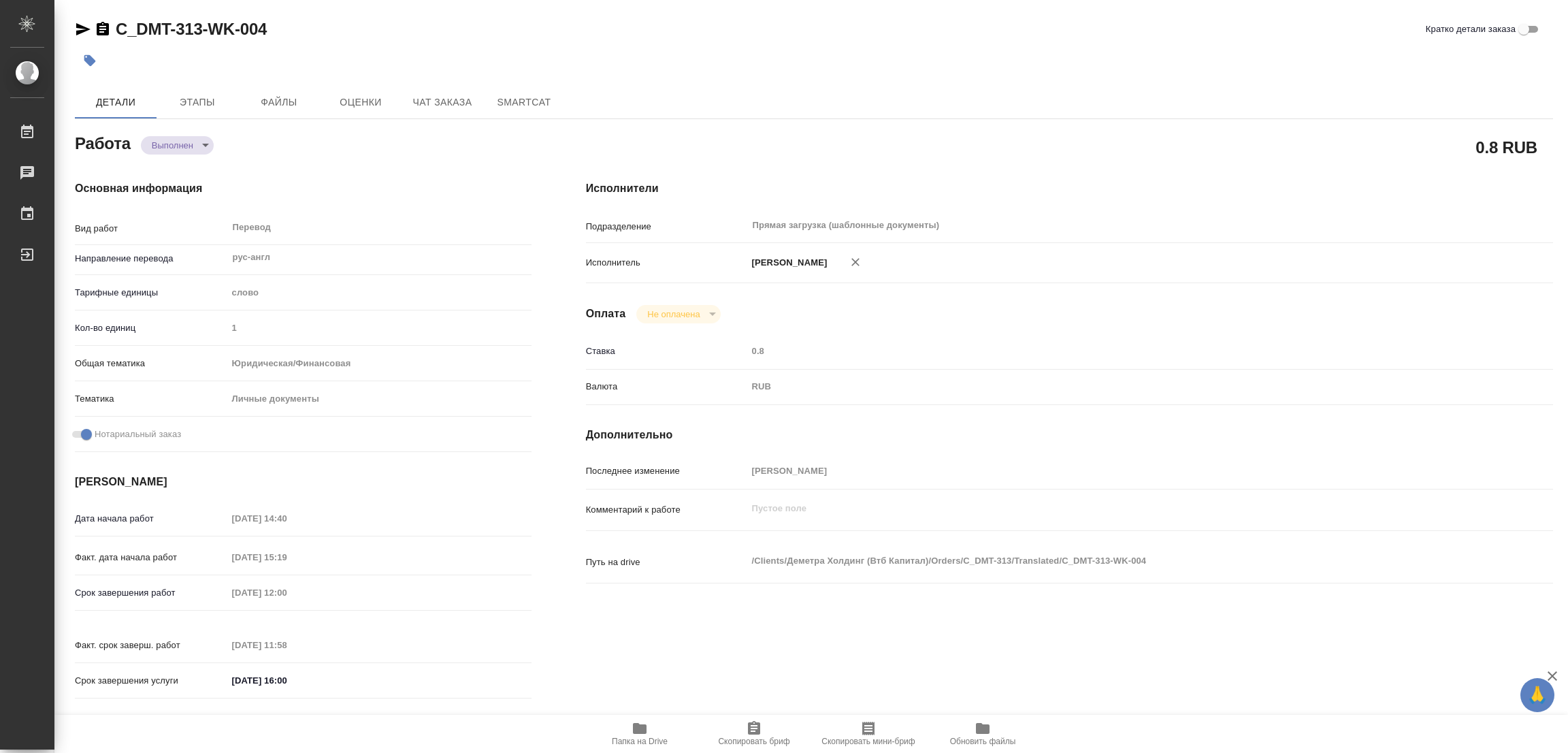
type input "notPayed"
type input "0.8"
type input "RUB"
type input "[PERSON_NAME]"
type textarea "x"
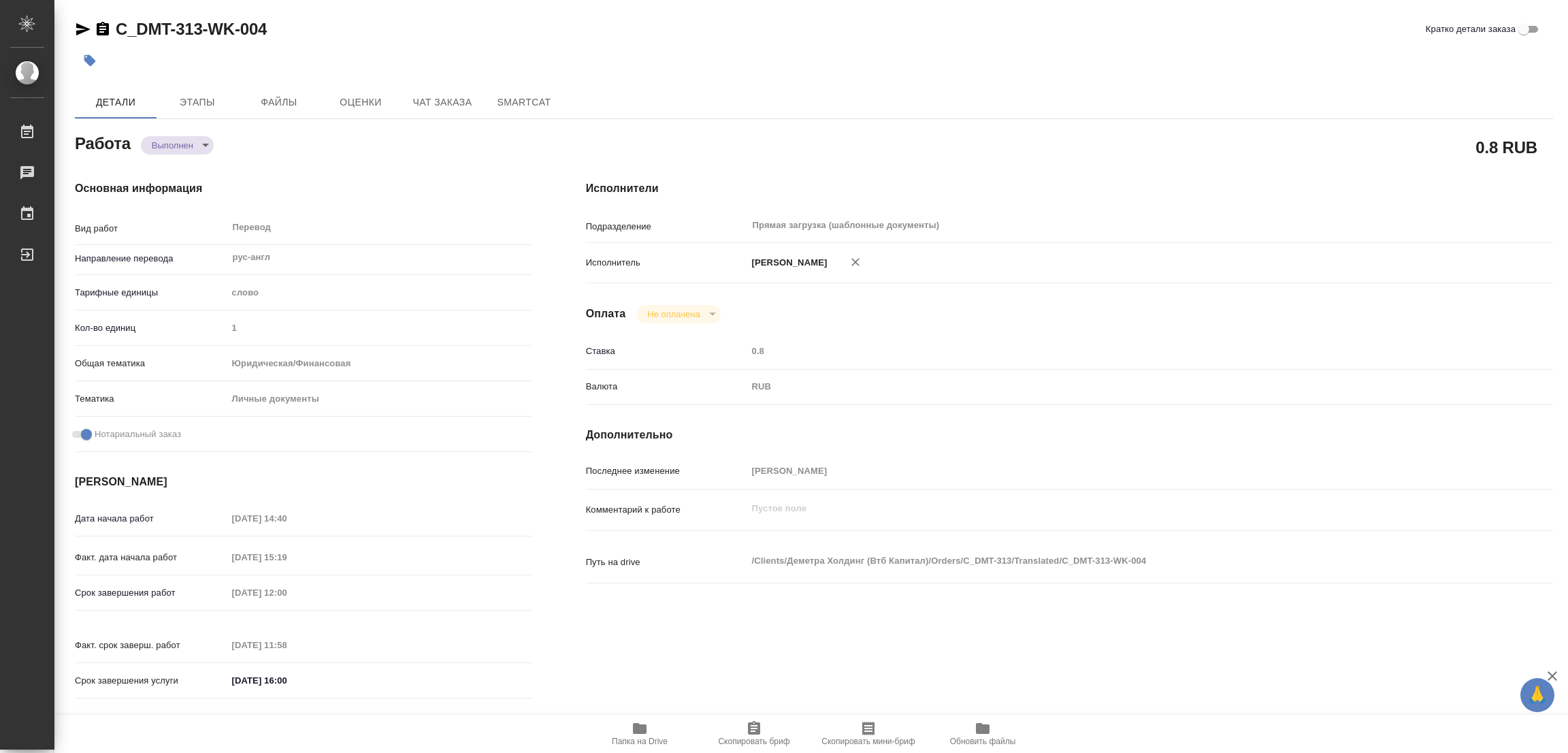
type textarea "/Clients/Деметра Холдинг (Втб Капитал)/Orders/C_DMT-313/Translated/C_DMT-313-WK…"
type textarea "x"
type input "C_DMT-313"
type input "Перевод высшего качества"
type input "Редактура, Приёмка по качеству, Корректура, Перевод, Постредактура машинного пе…"
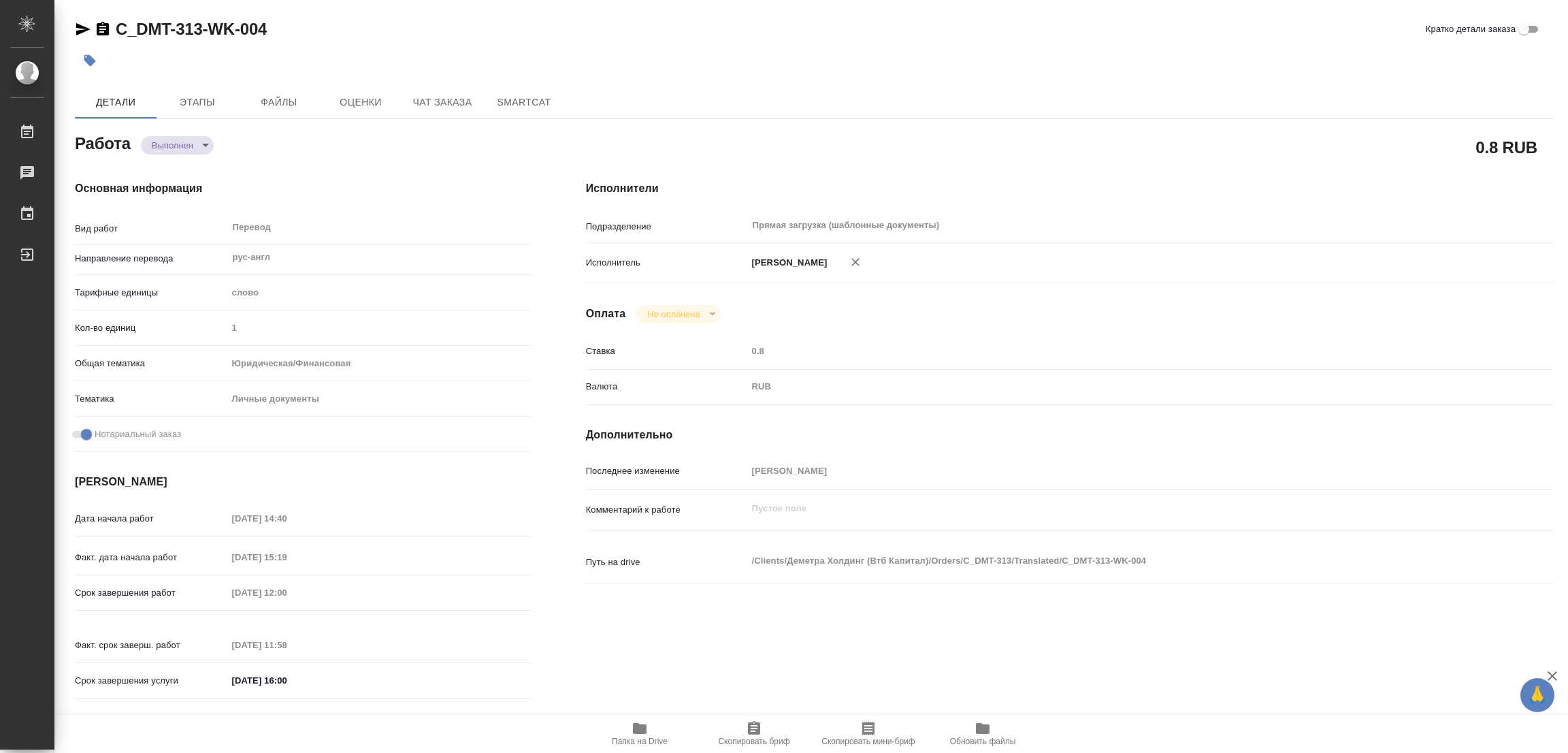
type input "Лямина Надежда"
type input "/Clients/Деметра Холдинг (Втб Капитал)/Orders/C_DMT-313"
type textarea "x"
type textarea "нот"
type textarea "x"
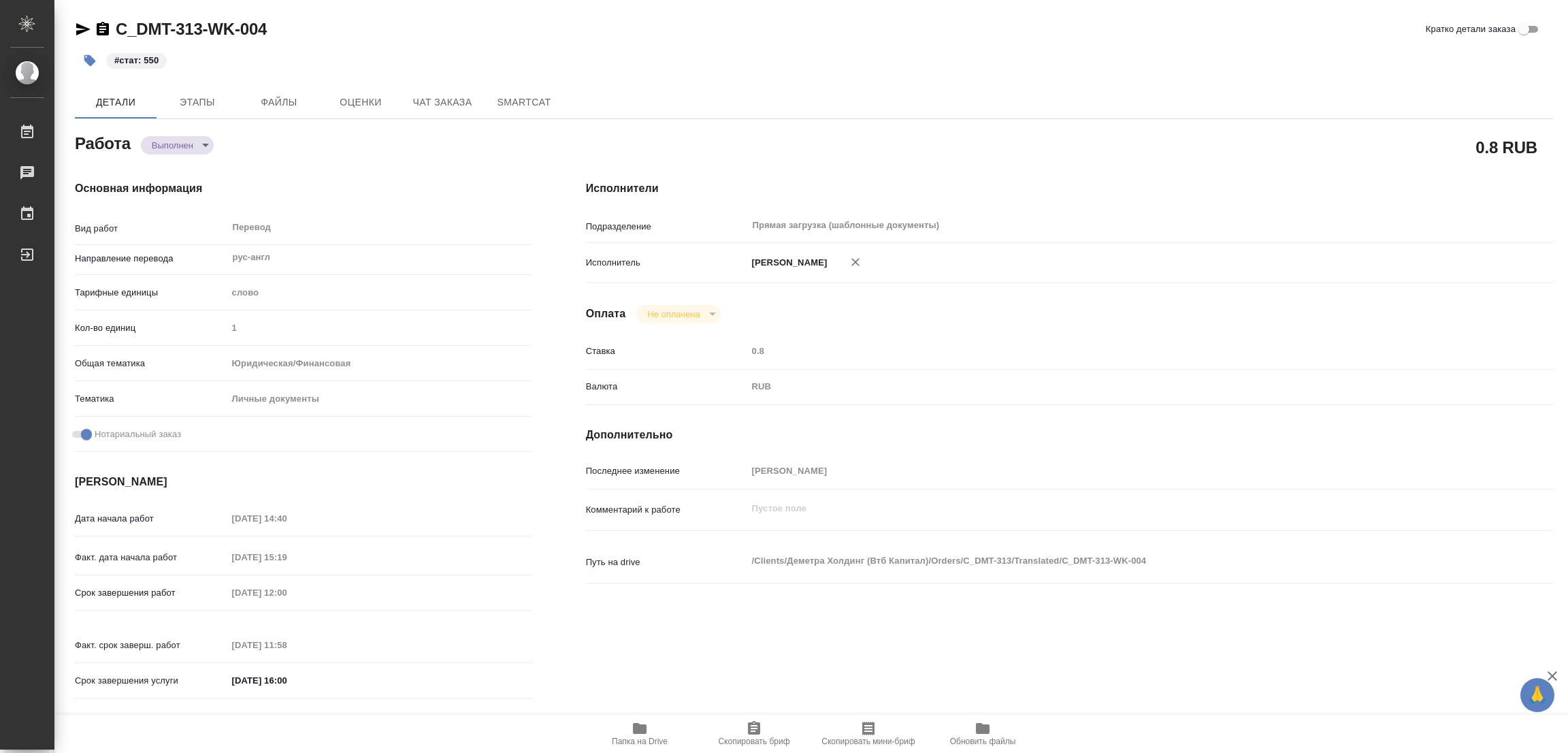
type textarea "x"
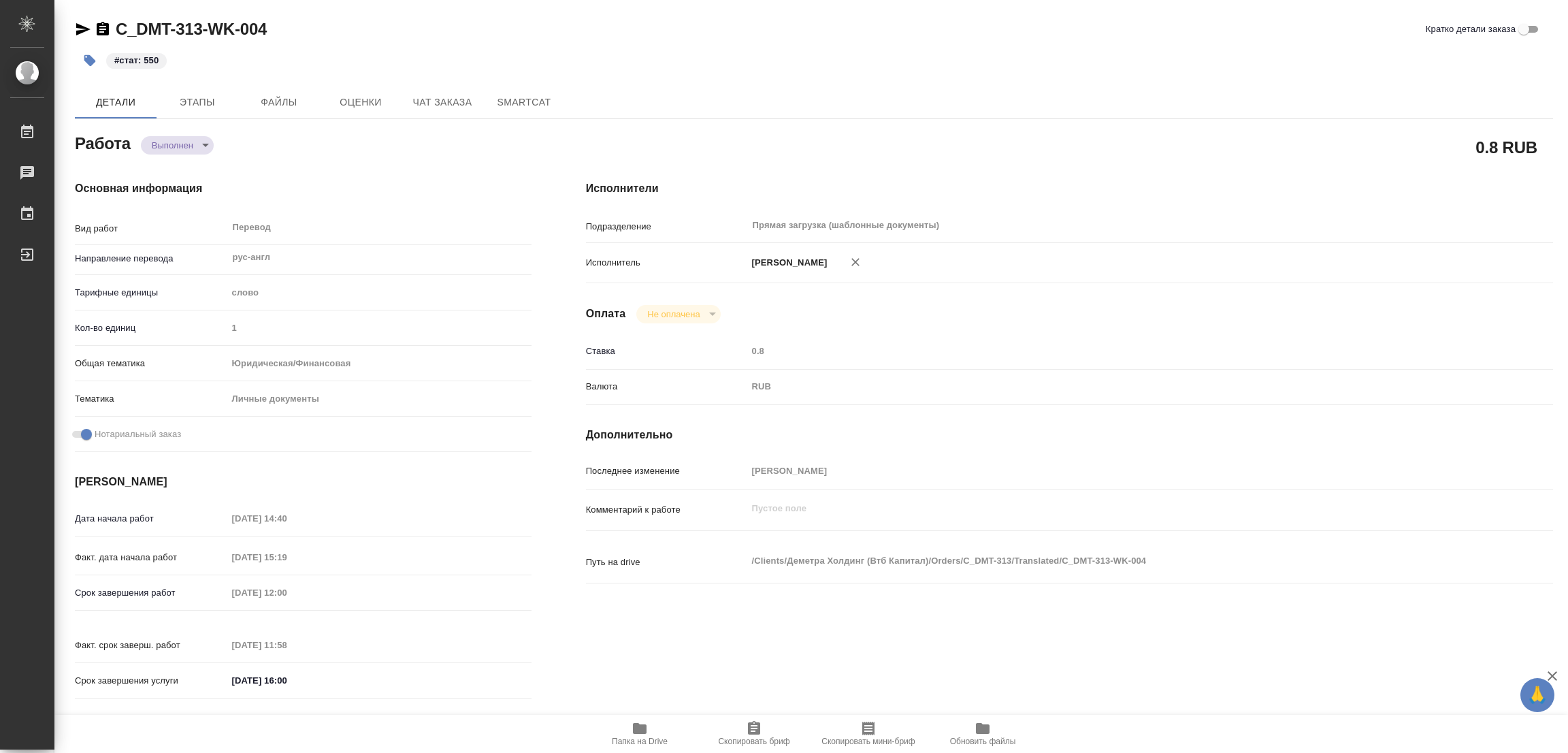
type textarea "x"
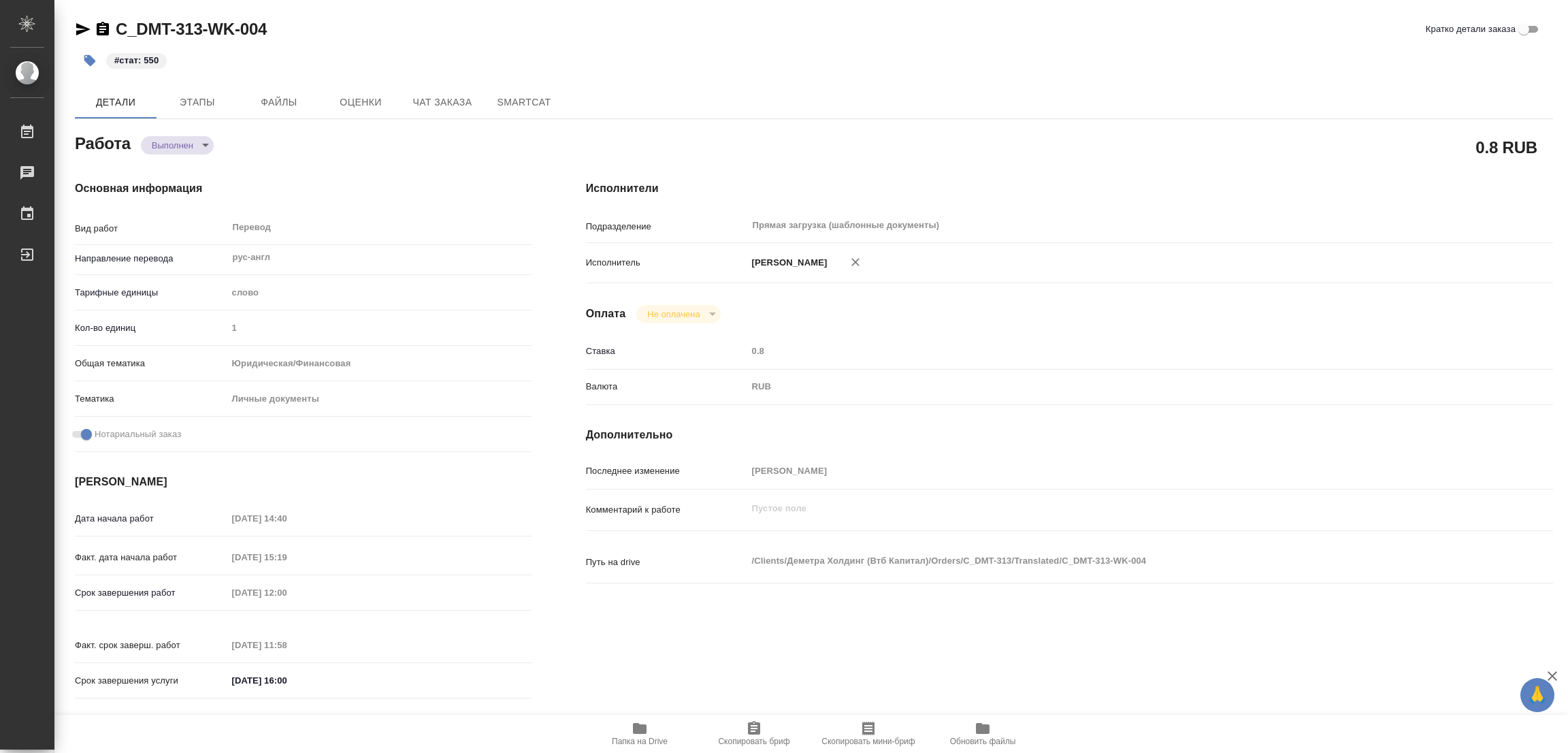
type textarea "x"
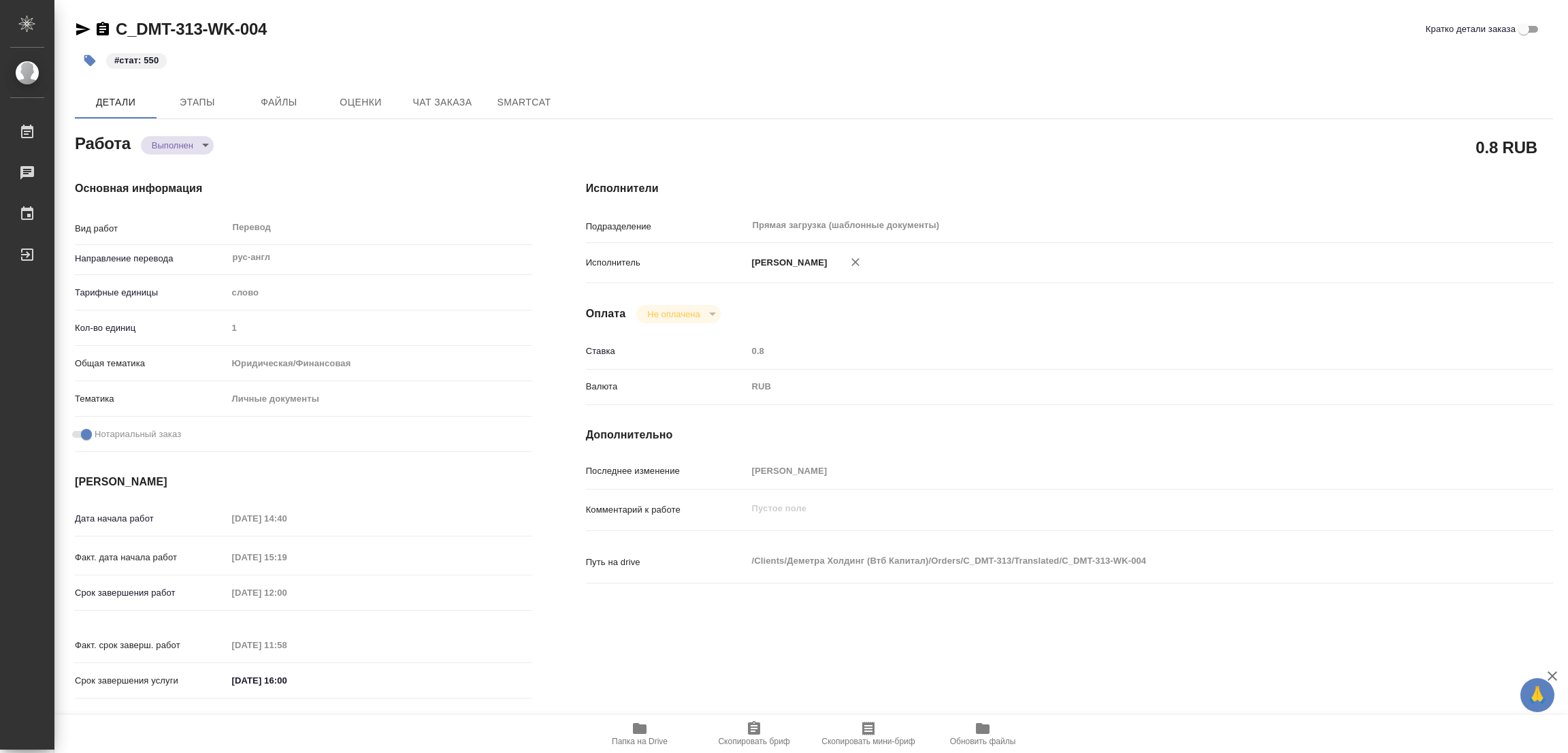
click at [295, 50] on div "#стат: 550" at bounding box center [568, 60] width 986 height 30
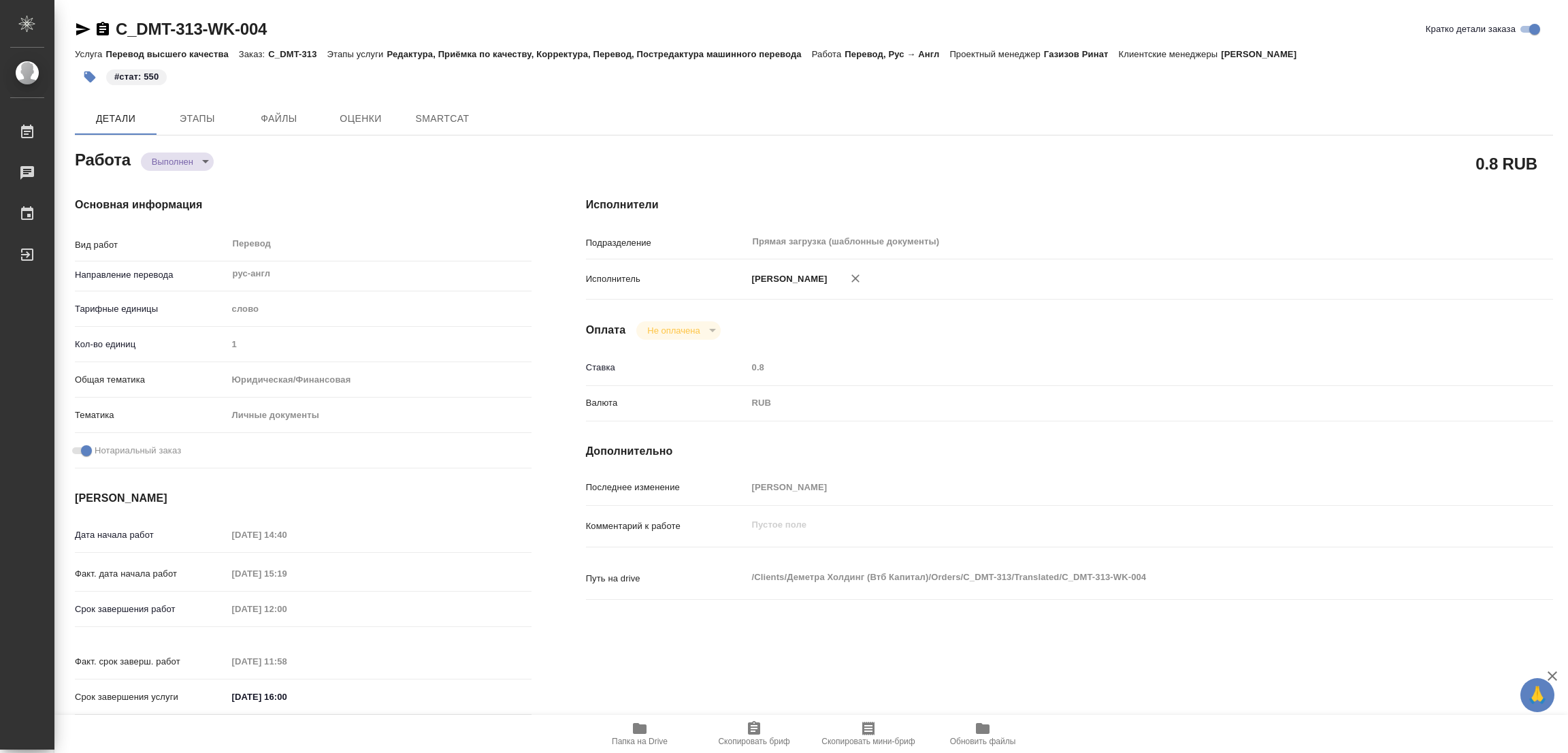
type textarea "x"
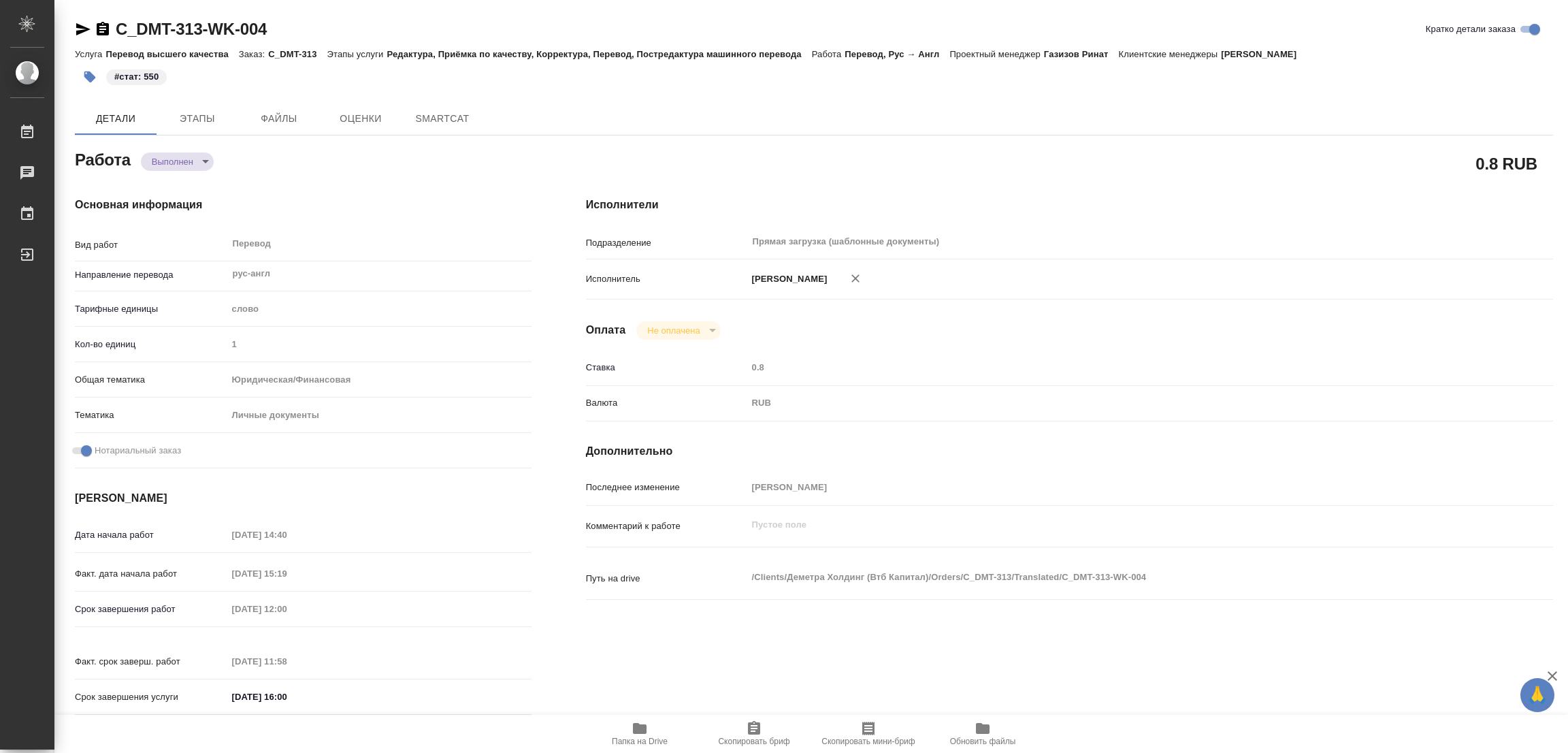
type textarea "x"
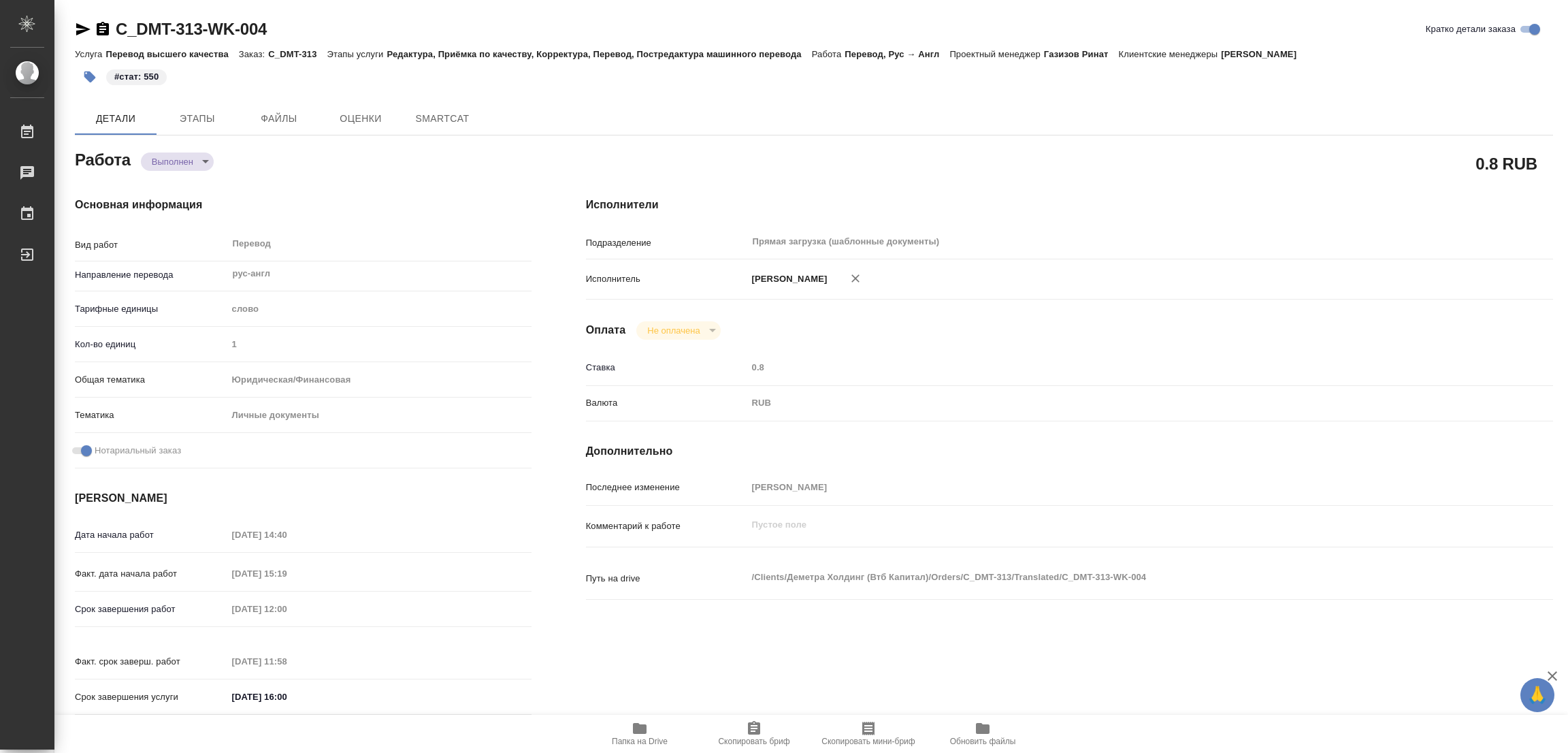
type textarea "x"
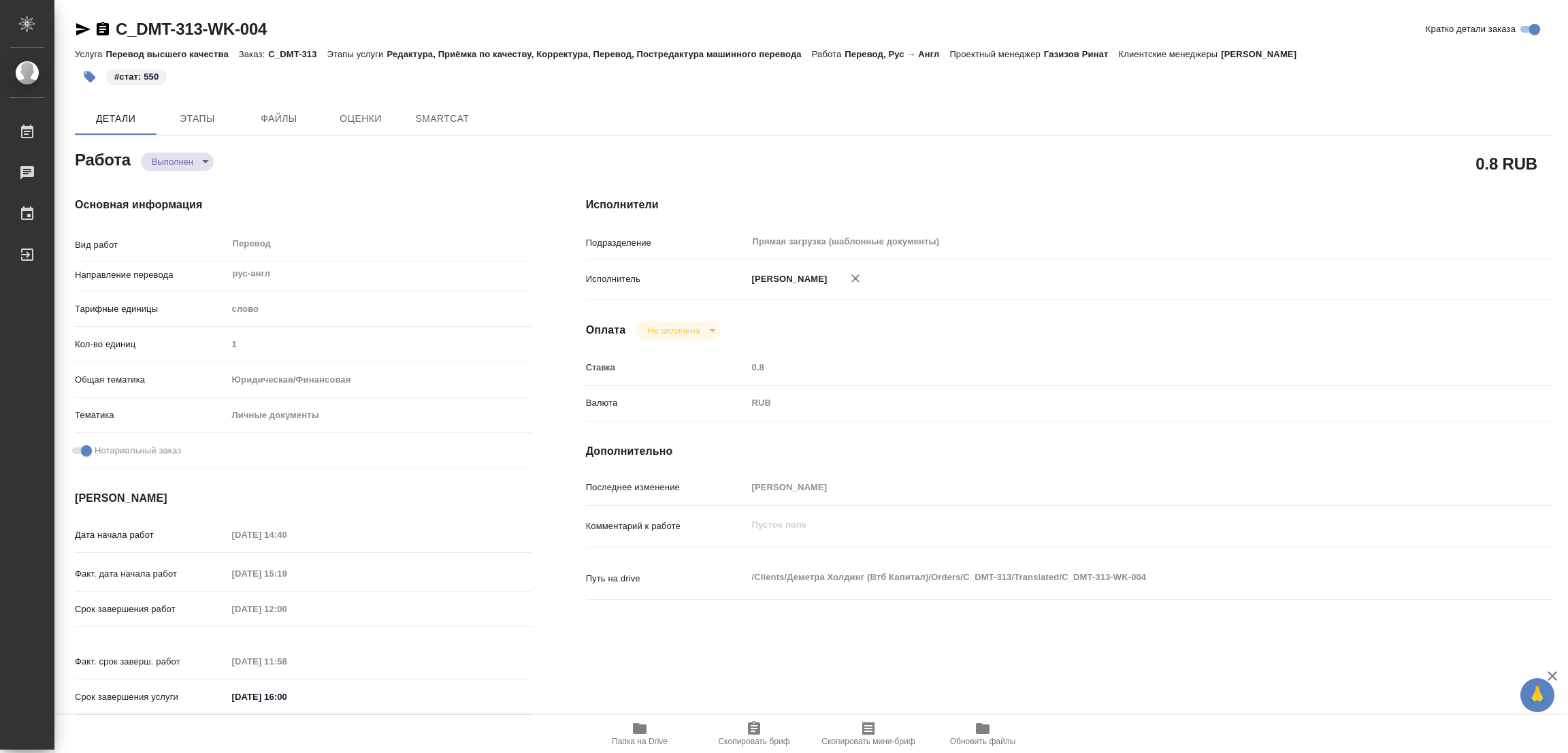
type textarea "x"
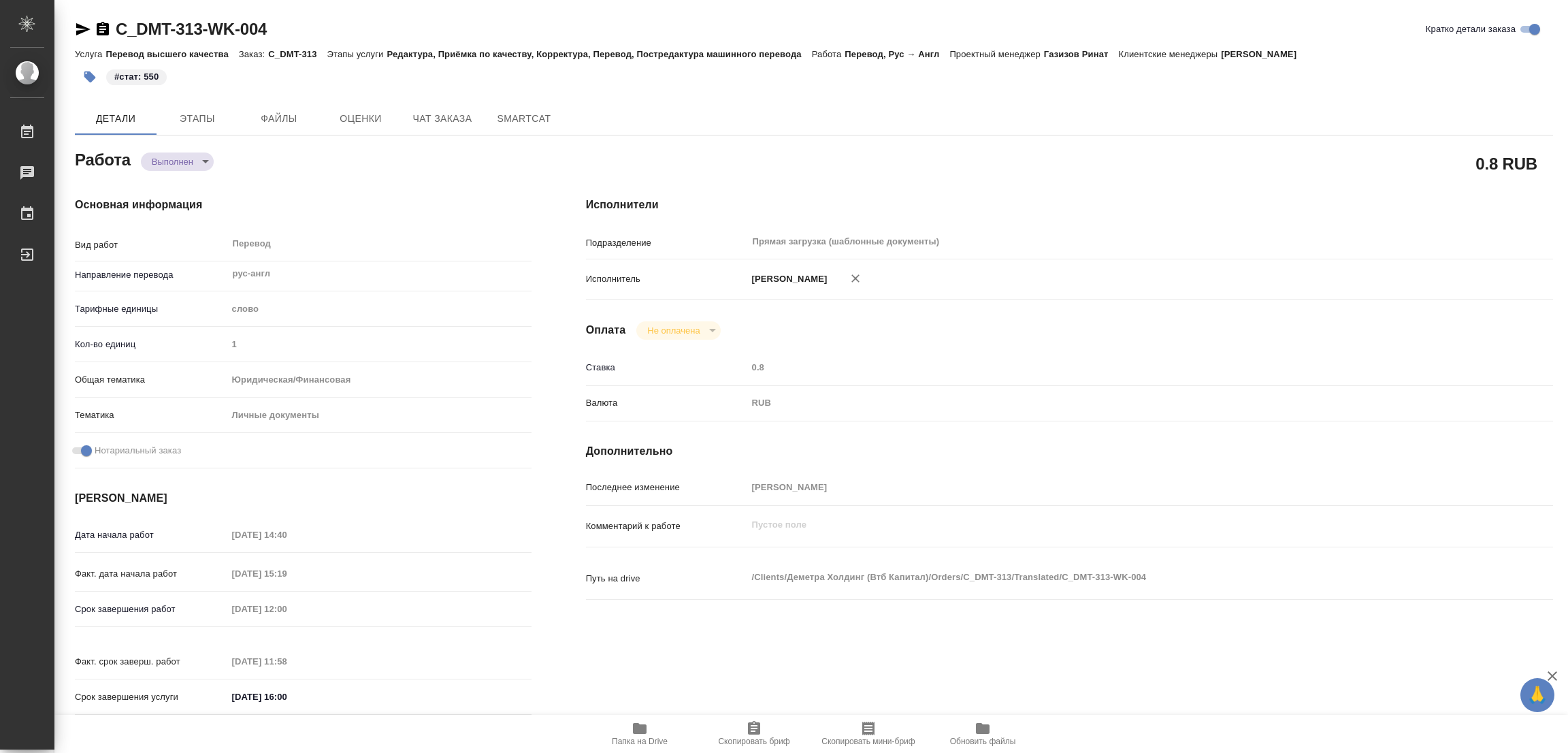
type textarea "x"
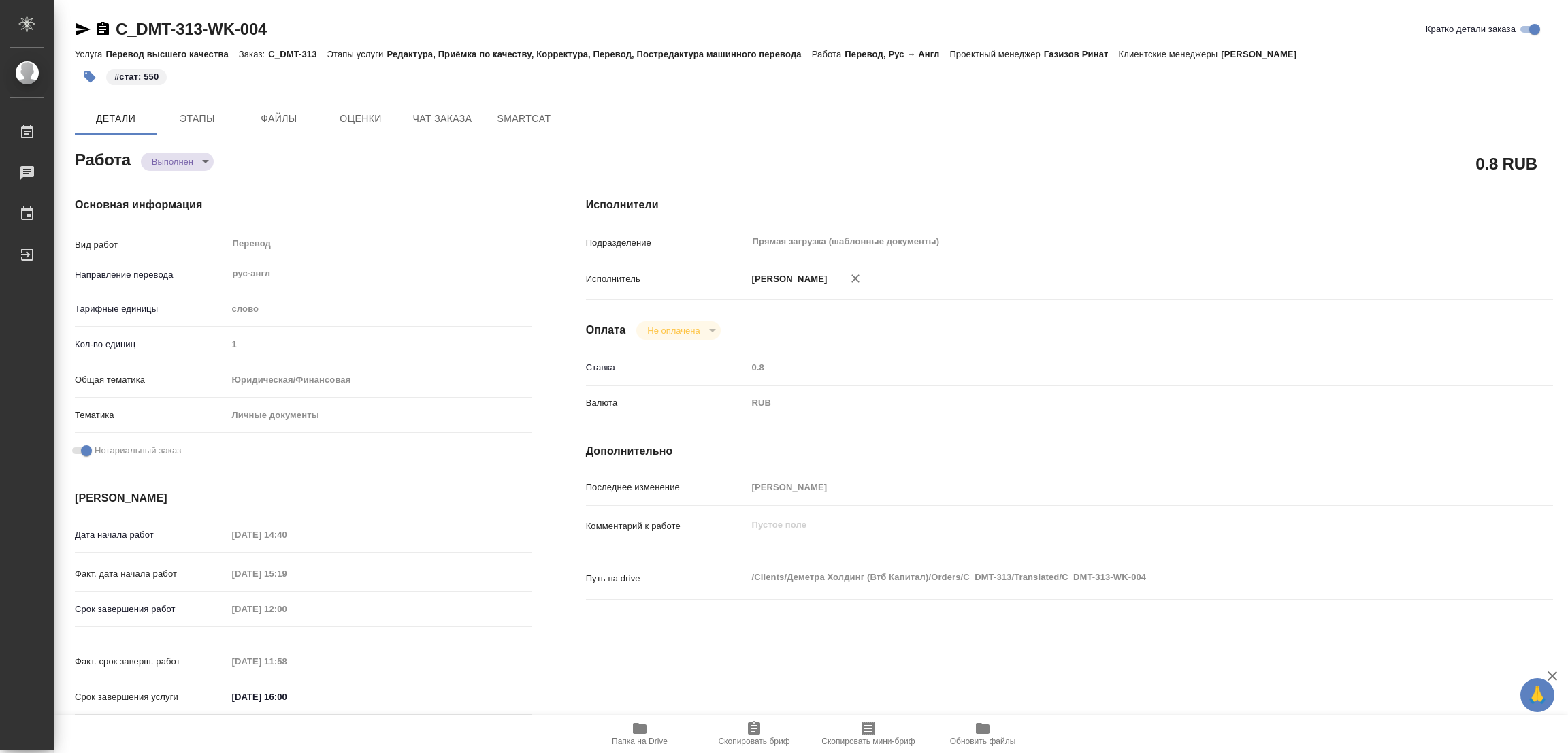
type textarea "x"
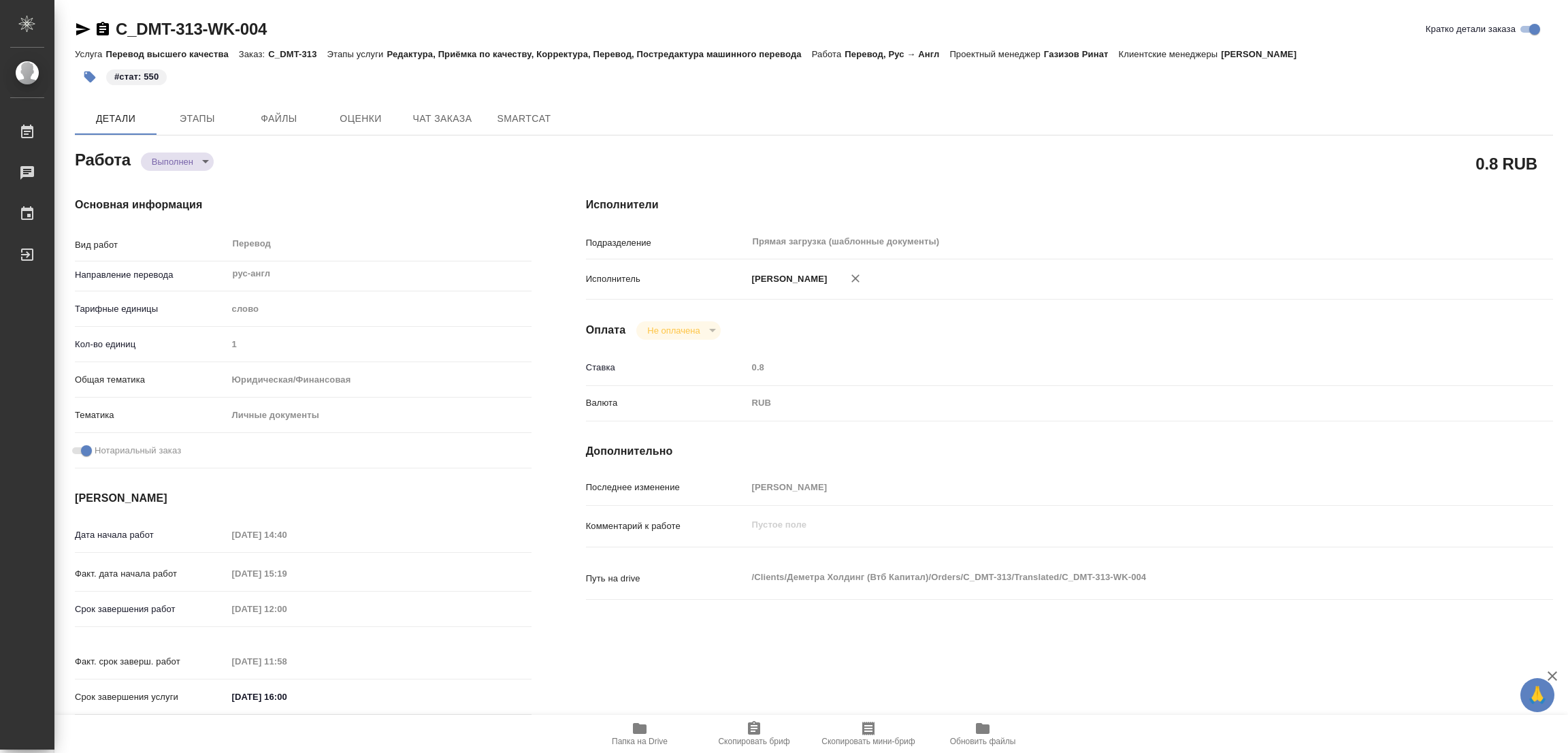
drag, startPoint x: 1095, startPoint y: 213, endPoint x: 1118, endPoint y: 193, distance: 30.5
click at [1104, 204] on div "Исполнители Подразделение Прямая загрузка (шаблонные документы) ​ Исполнитель П…" at bounding box center [1069, 459] width 1021 height 581
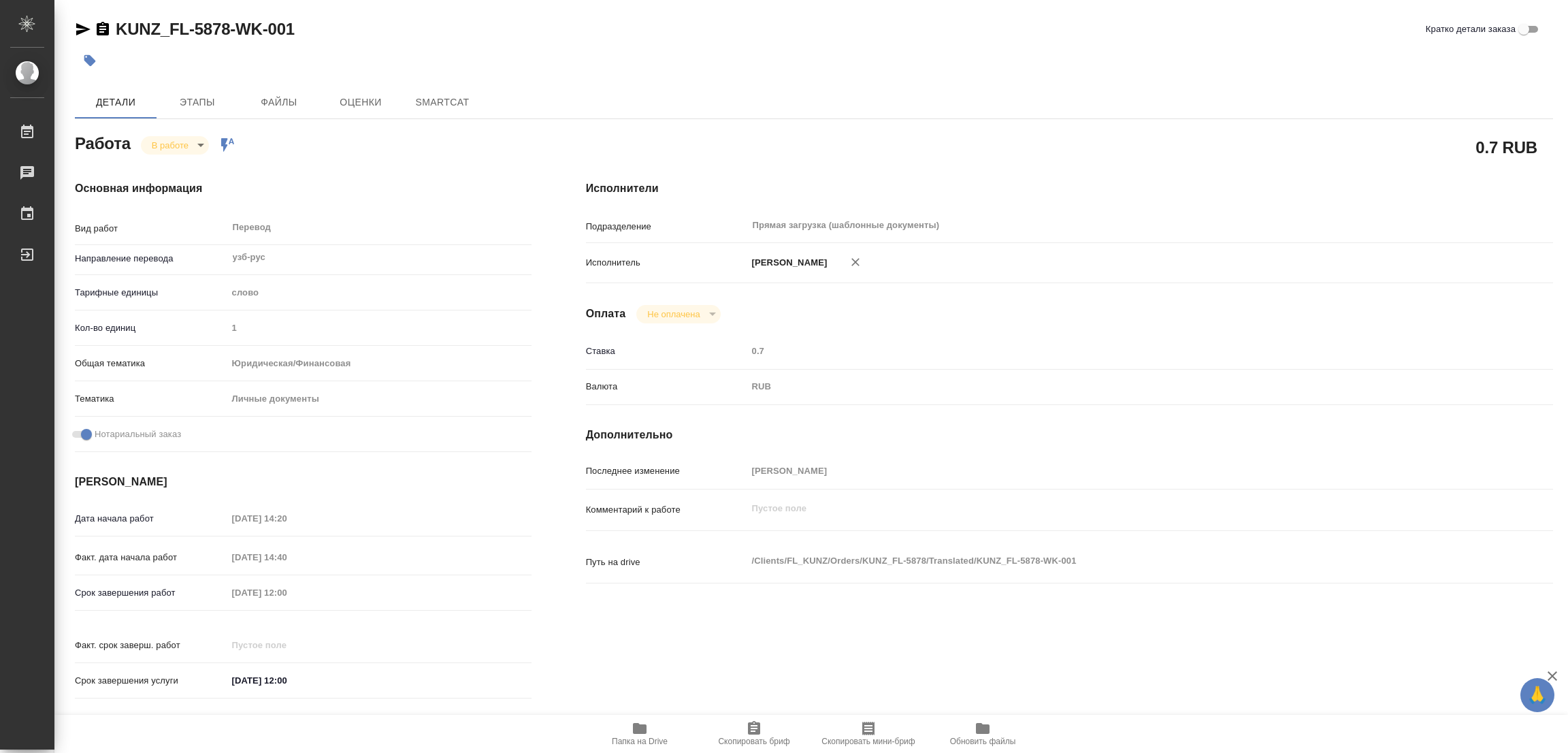
type textarea "x"
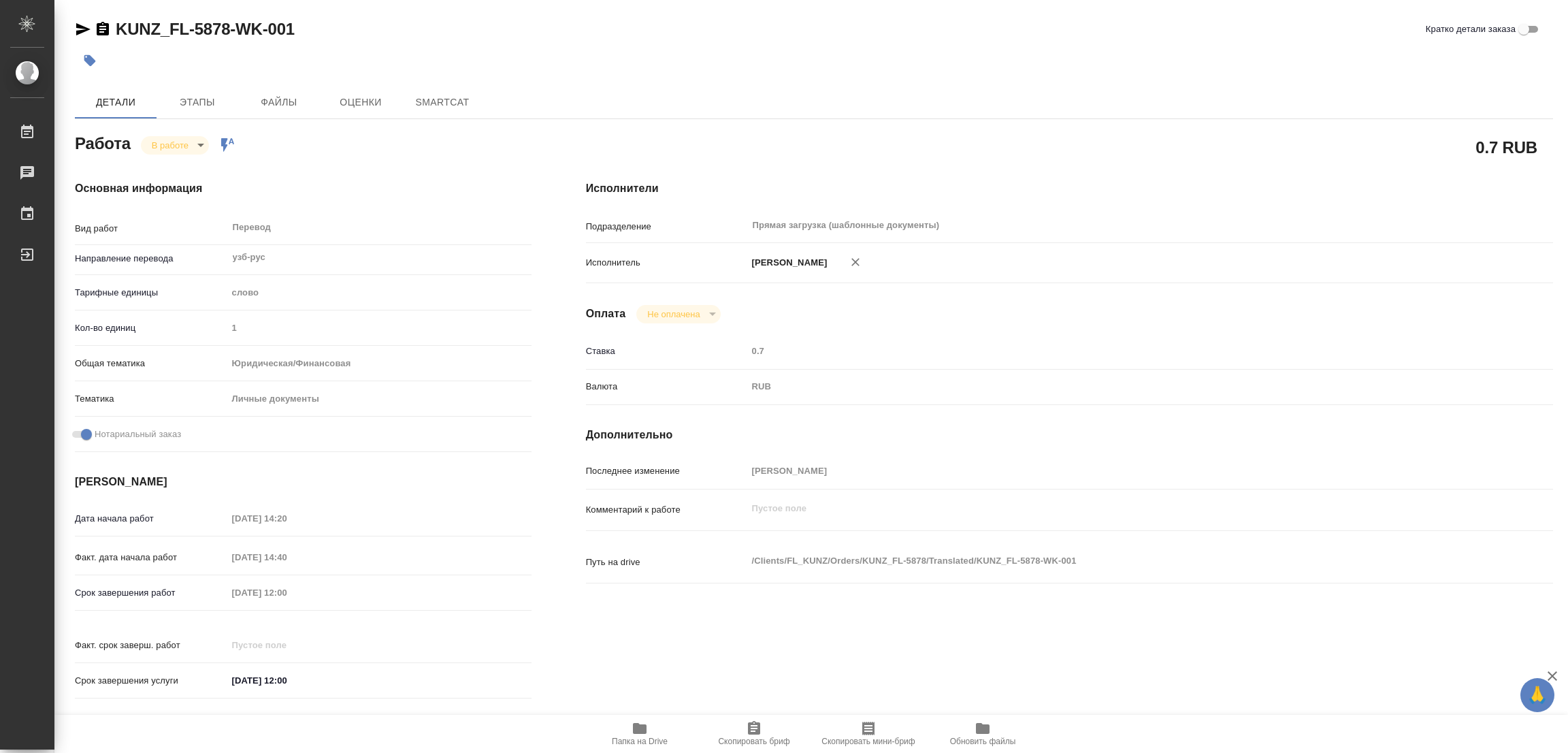
type textarea "x"
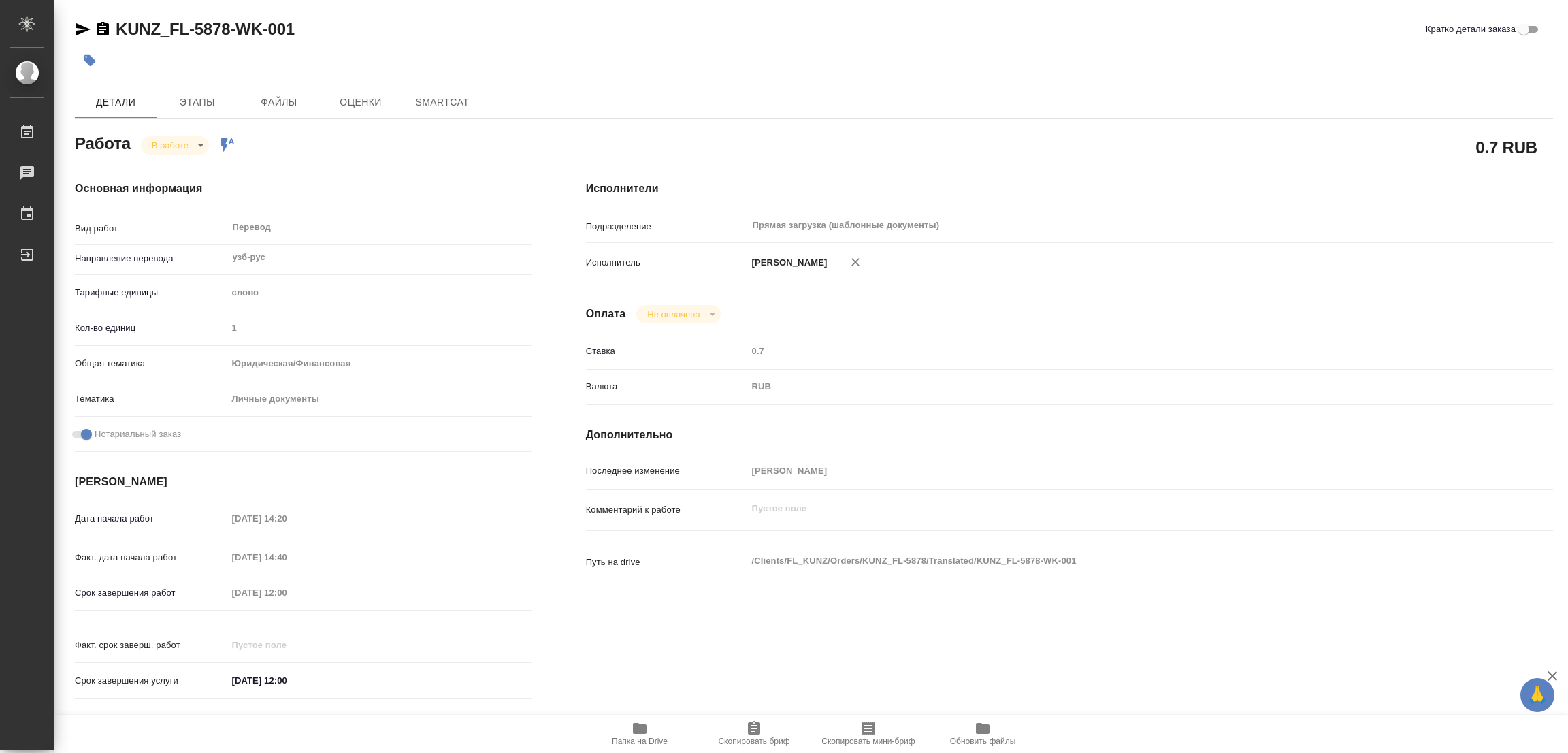
type textarea "x"
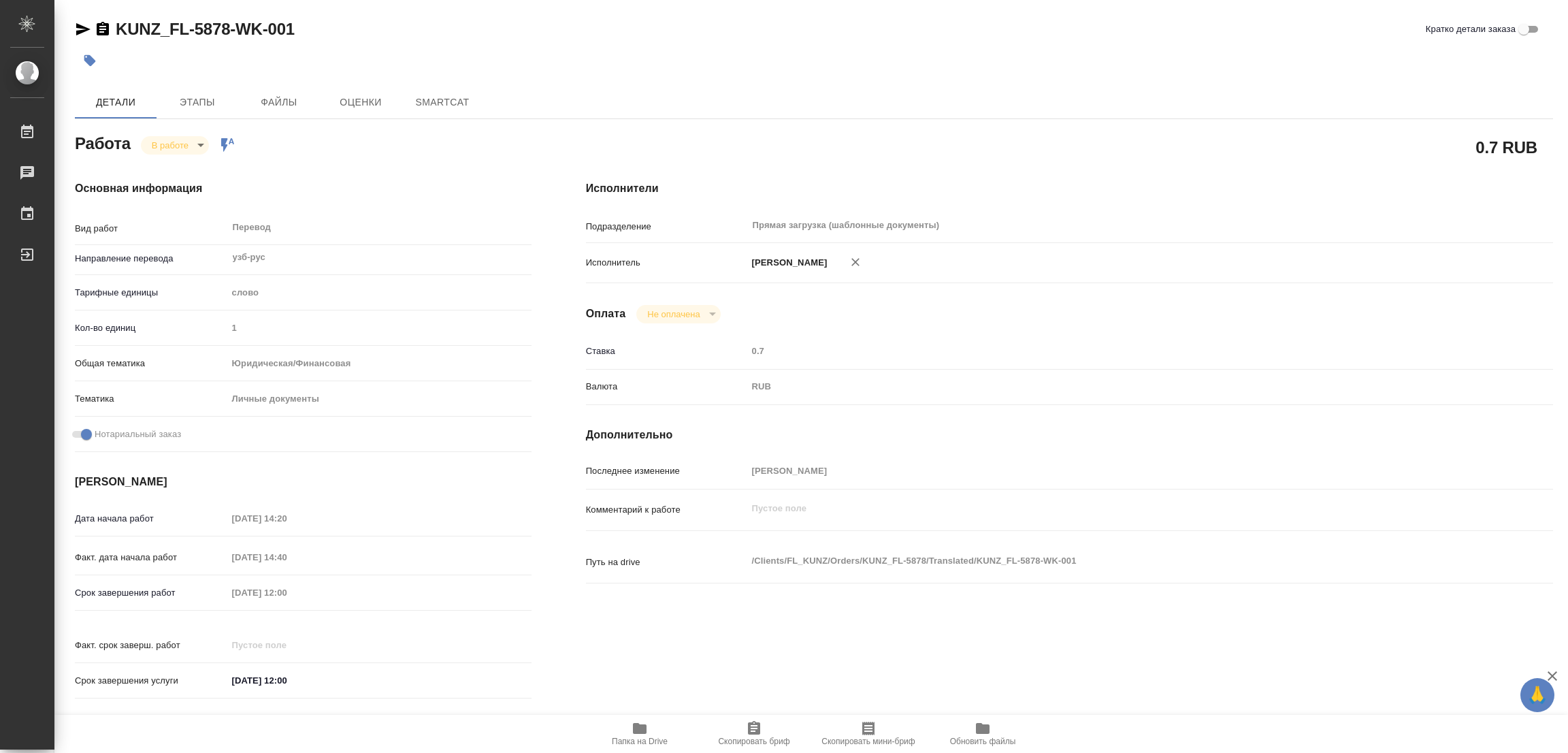
type textarea "x"
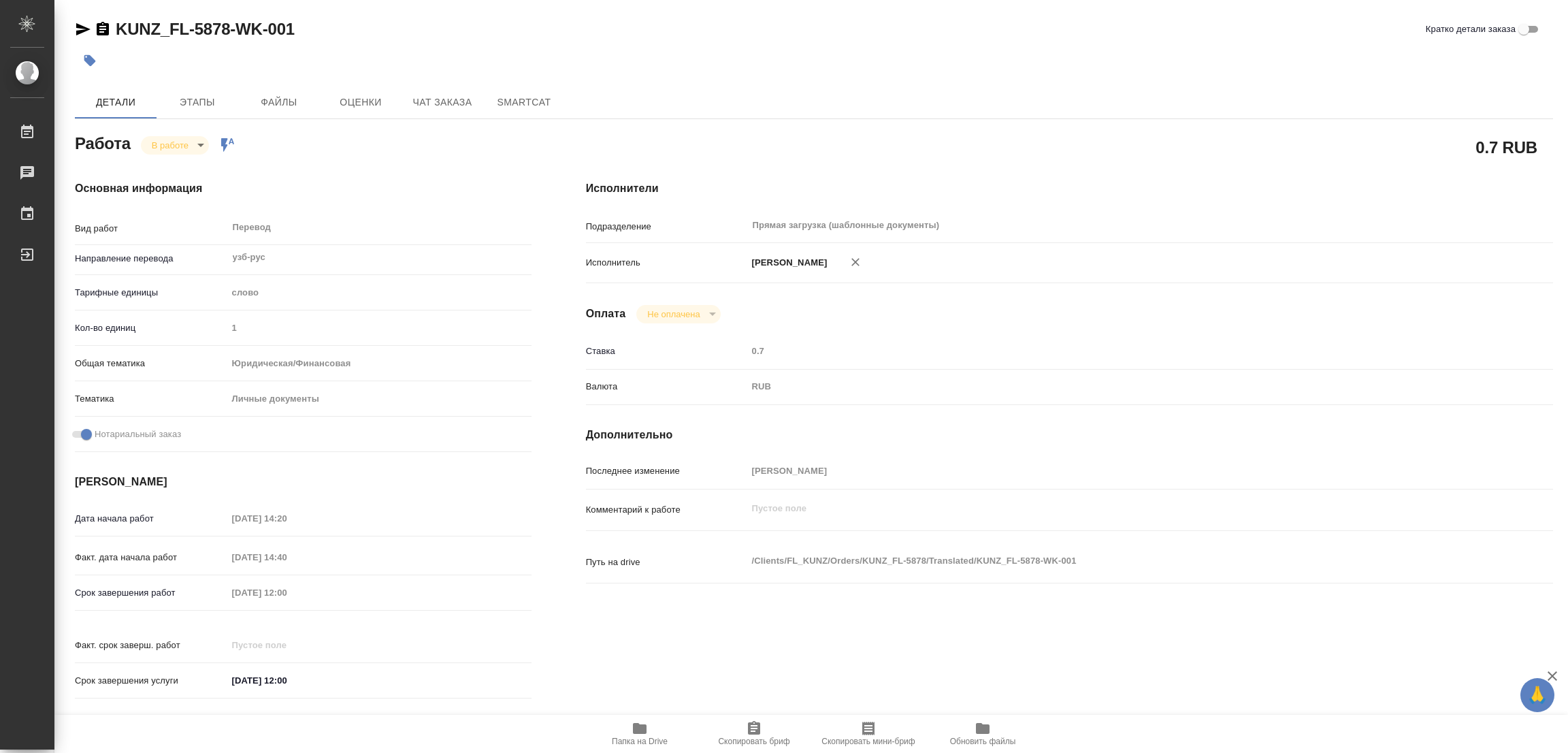
type textarea "x"
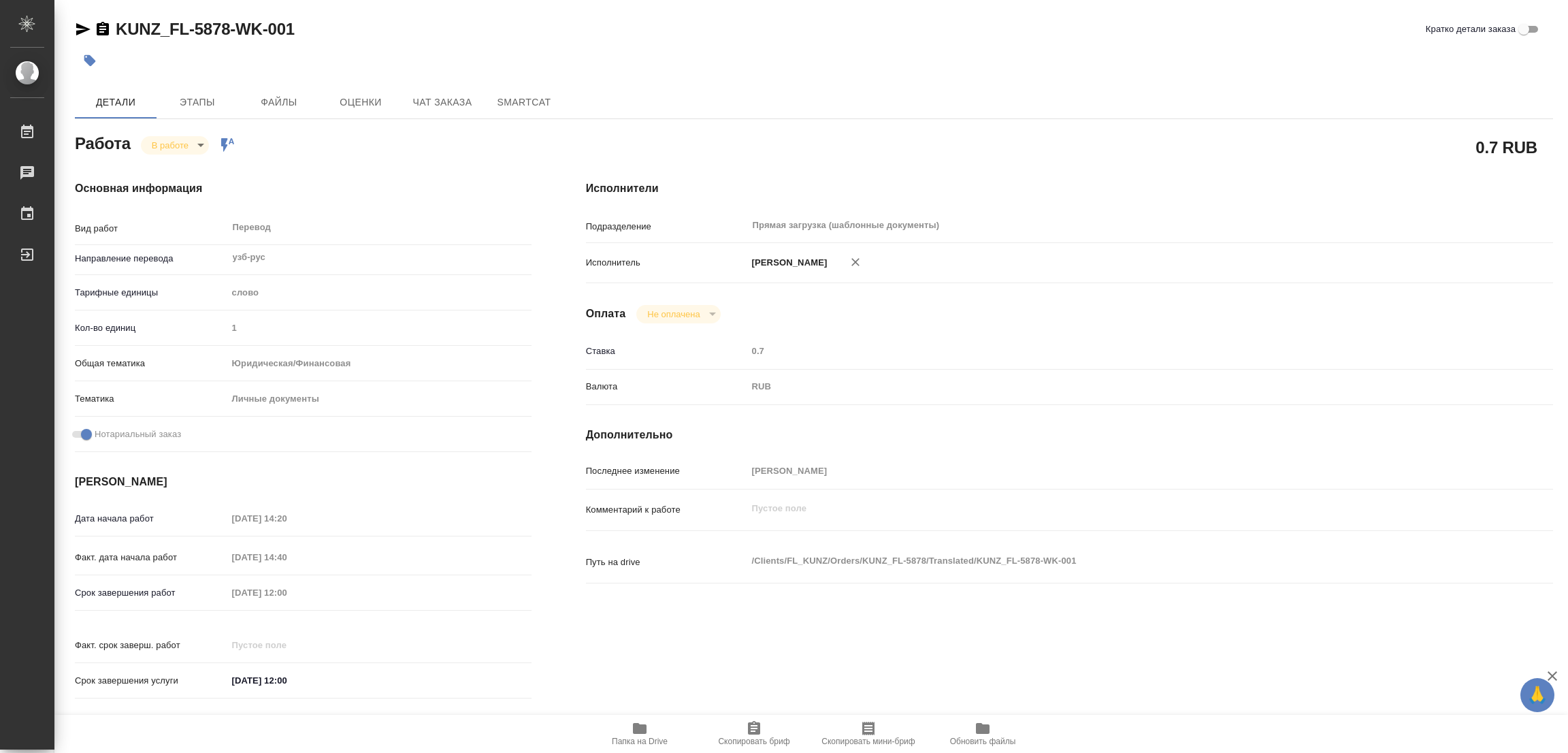
type textarea "x"
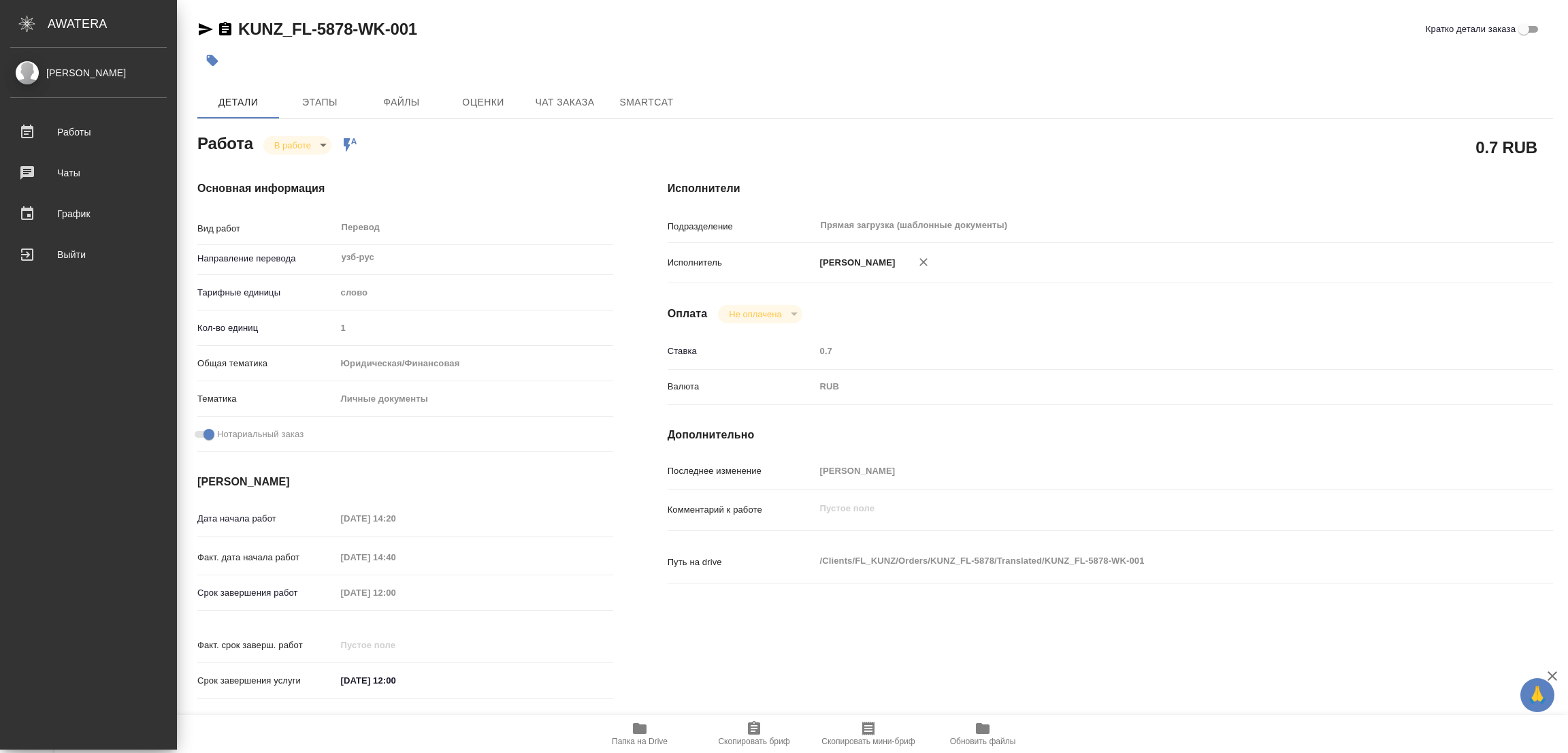
type textarea "x"
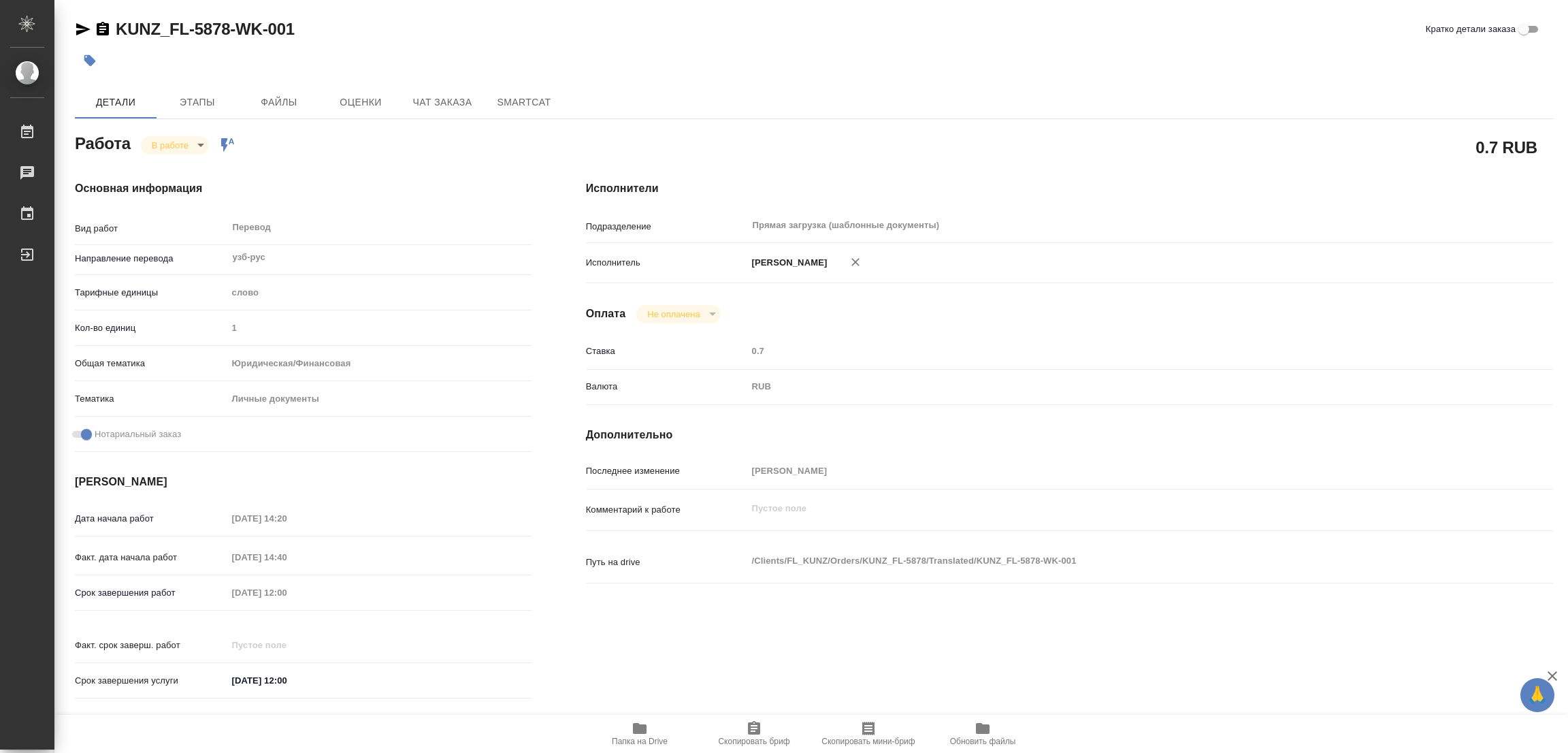
type textarea "x"
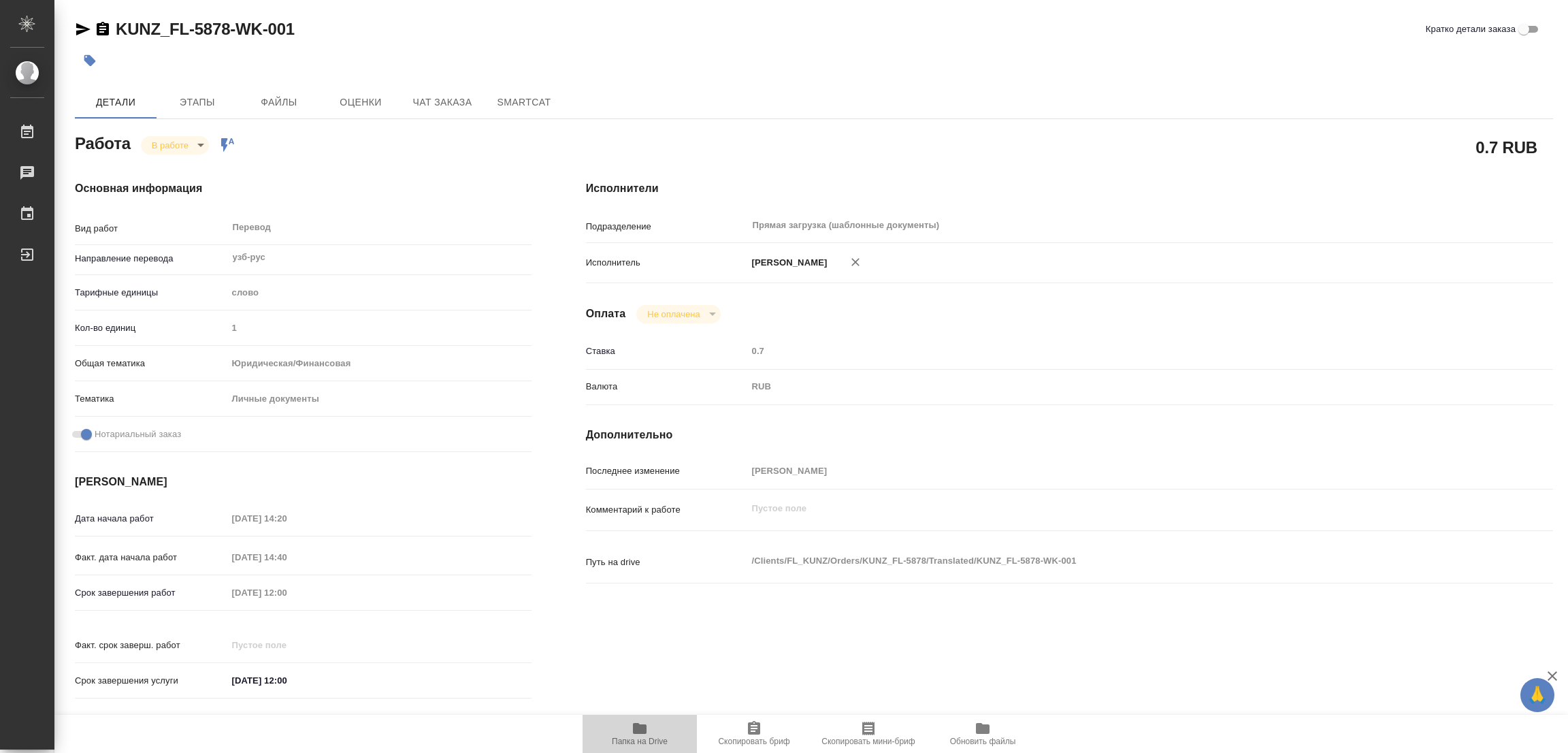
click at [642, 731] on icon "button" at bounding box center [640, 727] width 14 height 11
click at [209, 99] on span "Этапы" at bounding box center [197, 102] width 66 height 17
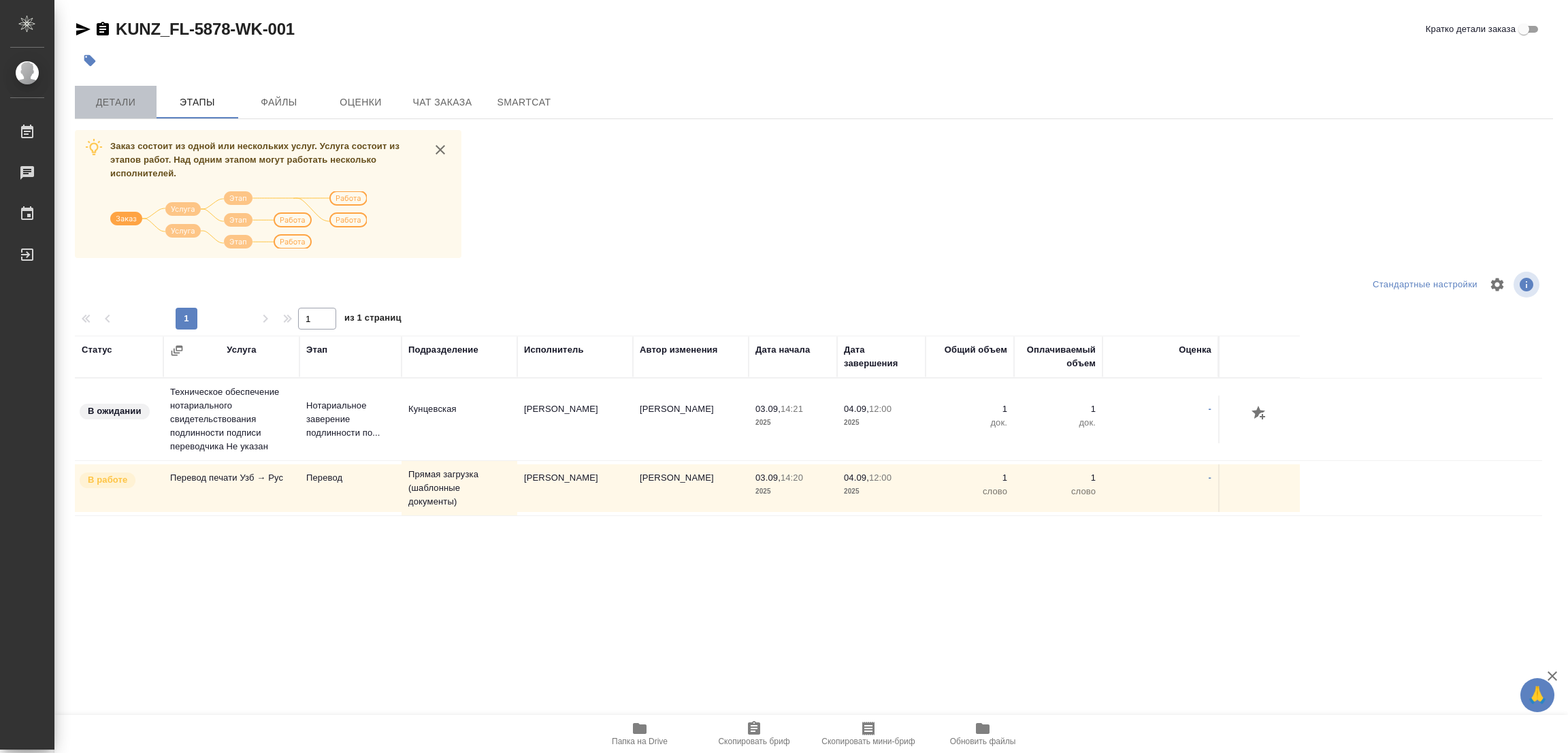
click at [112, 97] on span "Детали" at bounding box center [115, 102] width 66 height 17
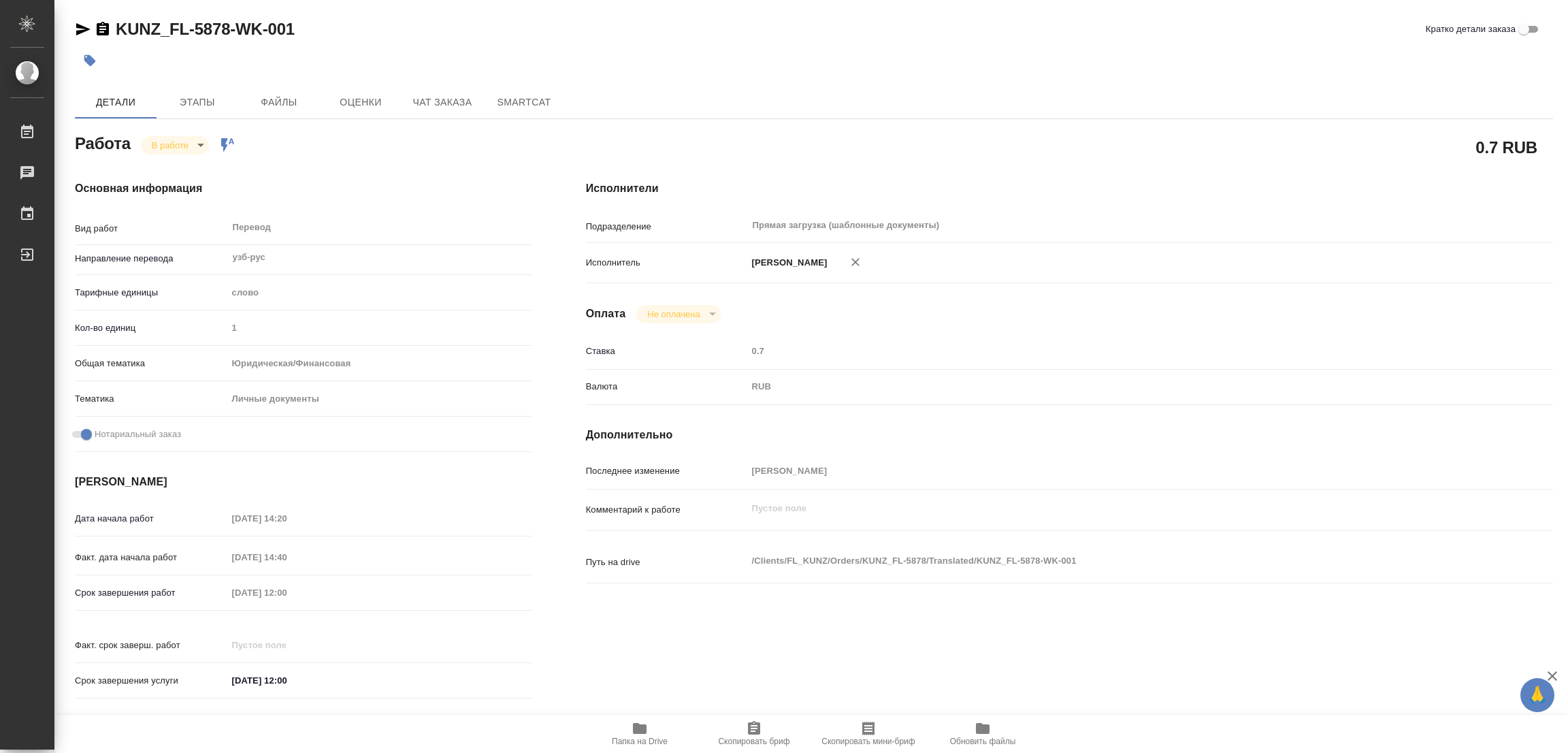
type textarea "x"
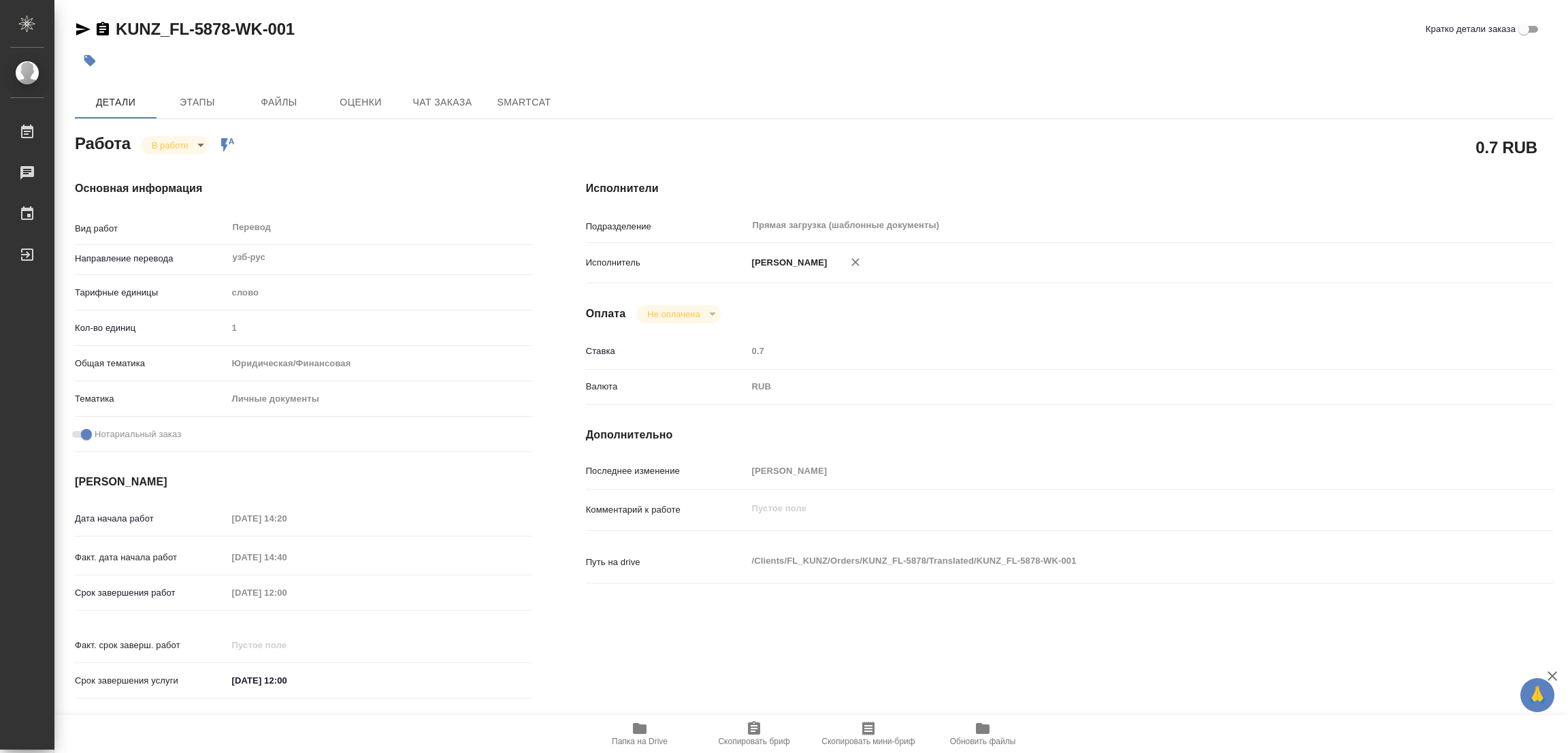
type textarea "x"
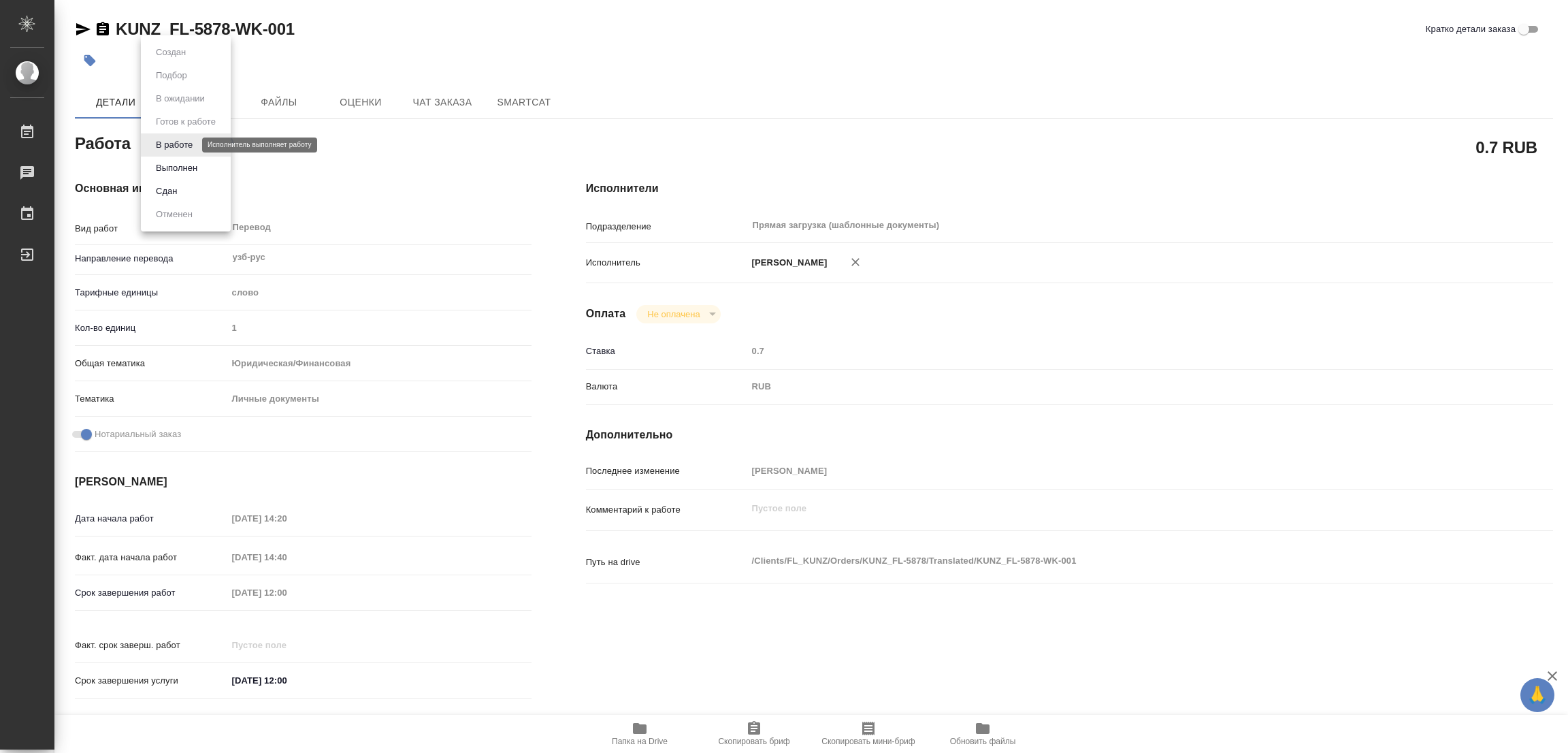
click at [159, 141] on body "🙏 .cls-1 fill:#fff; AWATERA Popova Galina Работы 0 Чаты График Выйти KUNZ_FL-58…" at bounding box center [784, 376] width 1568 height 753
type textarea "x"
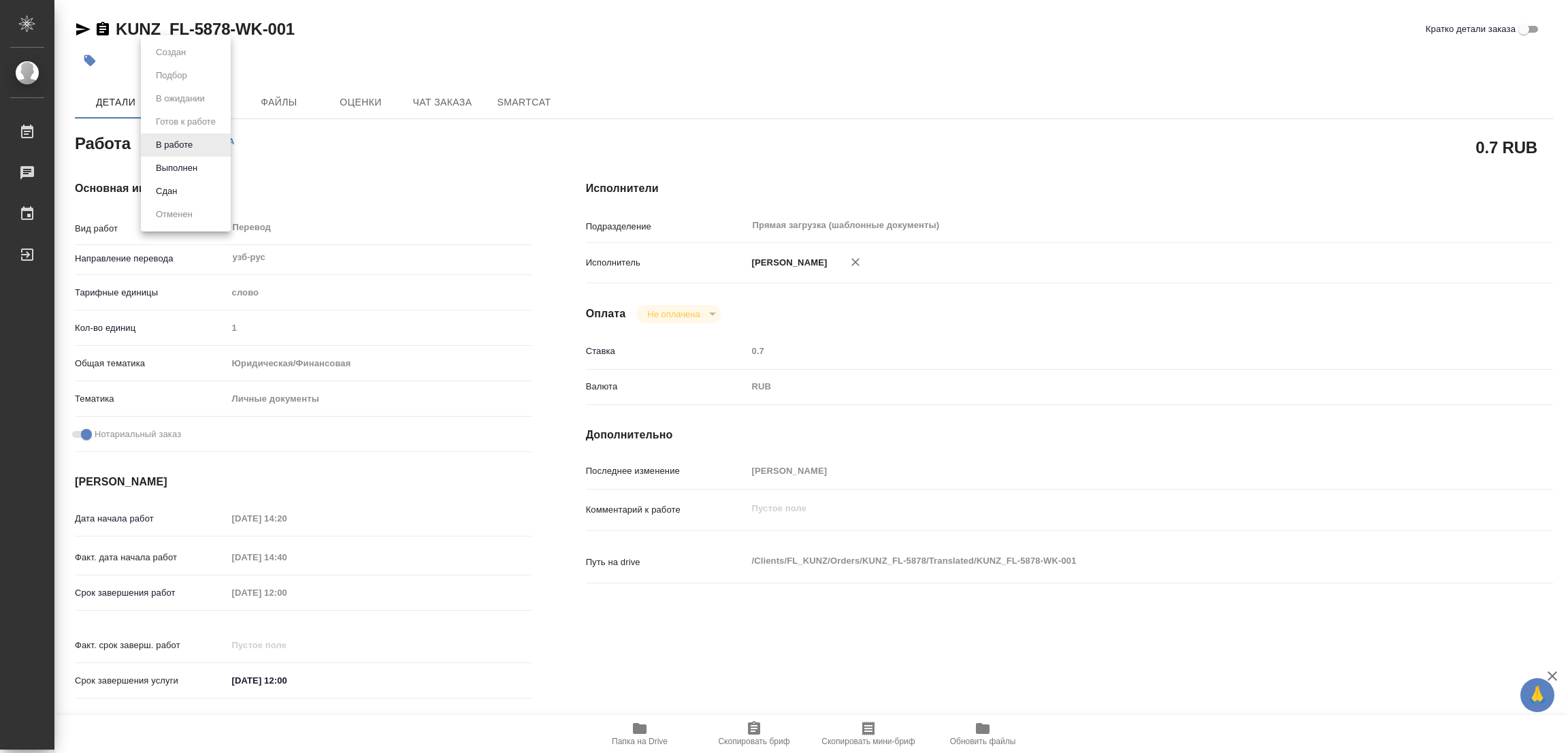
type textarea "x"
click at [168, 167] on button "Выполнен" at bounding box center [177, 168] width 50 height 15
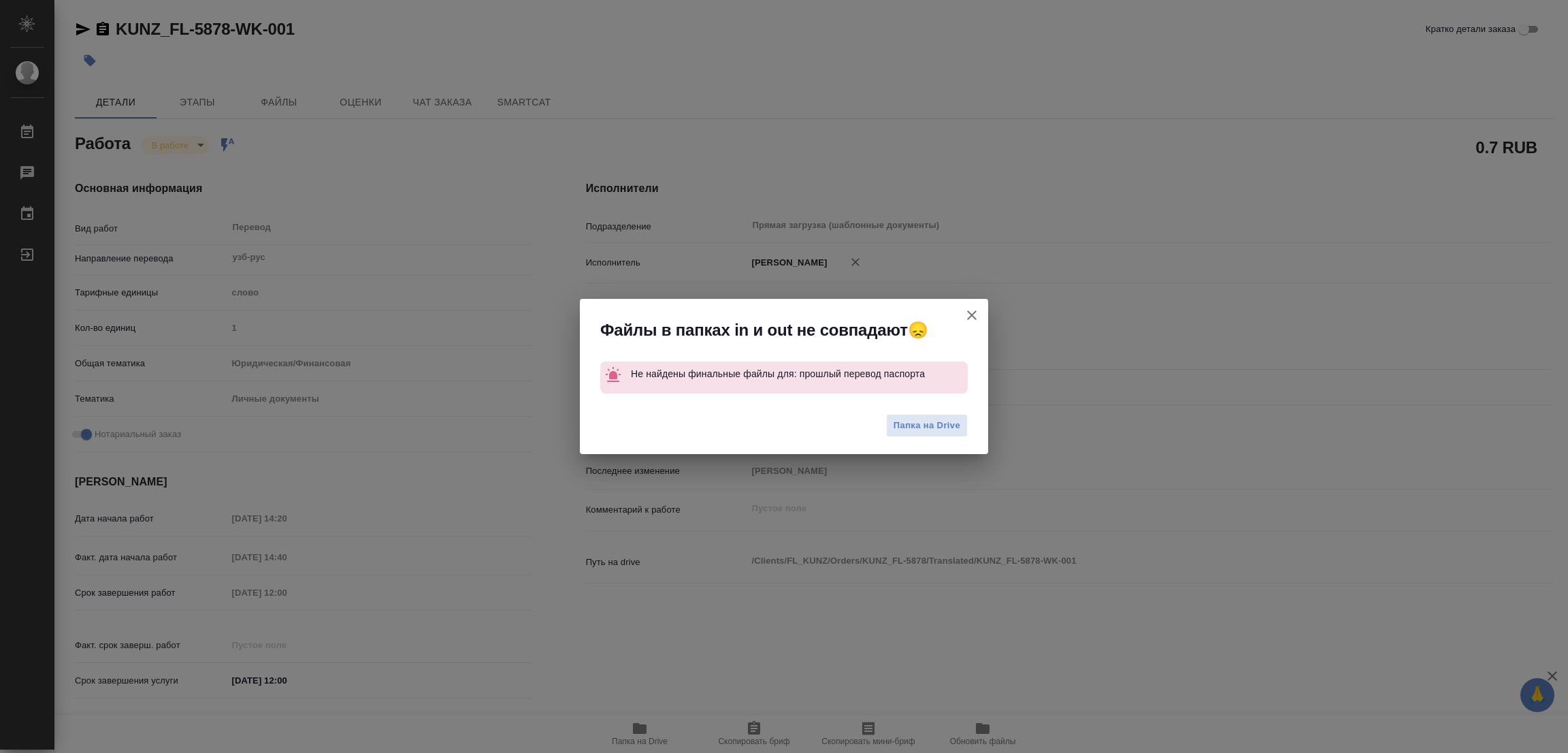
type textarea "x"
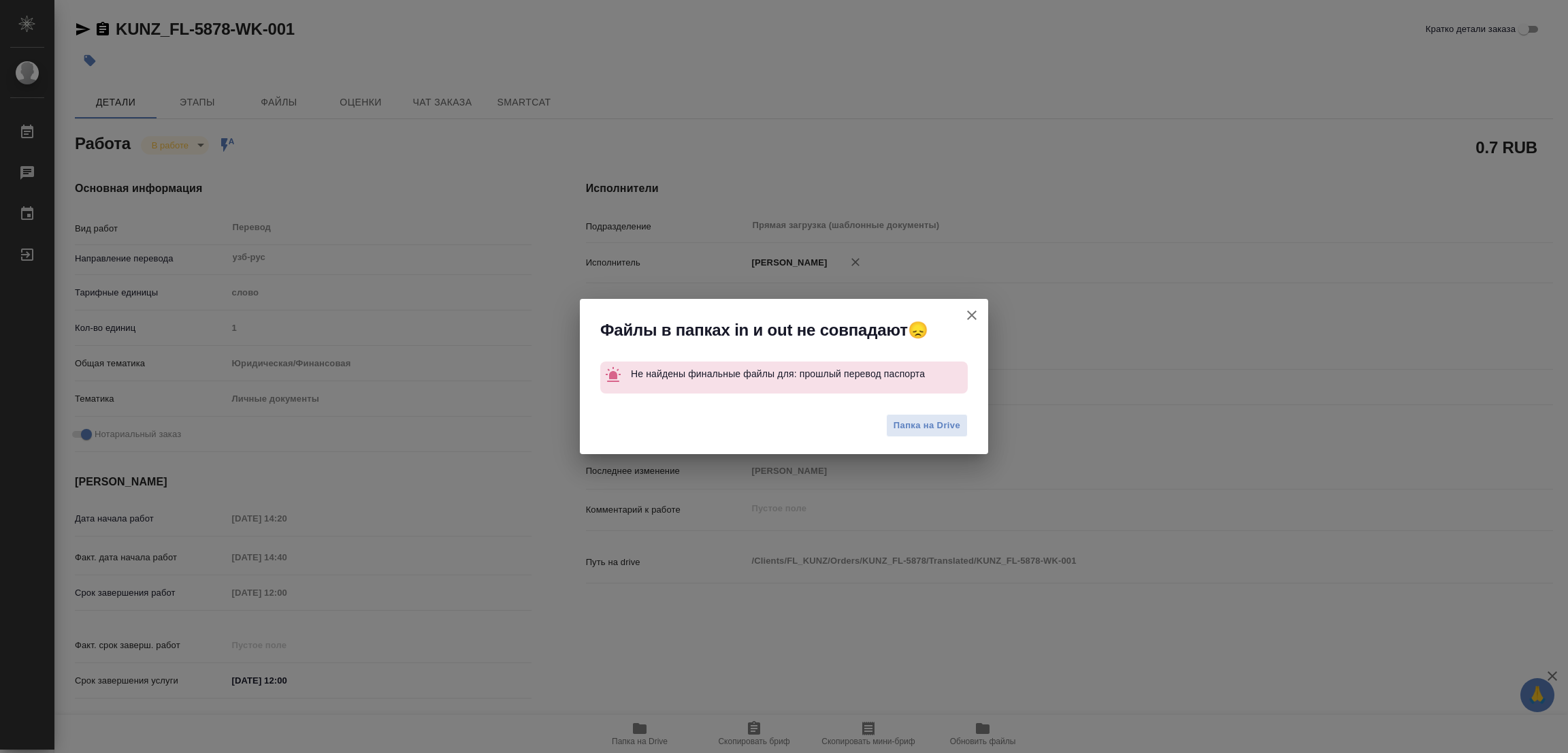
type textarea "x"
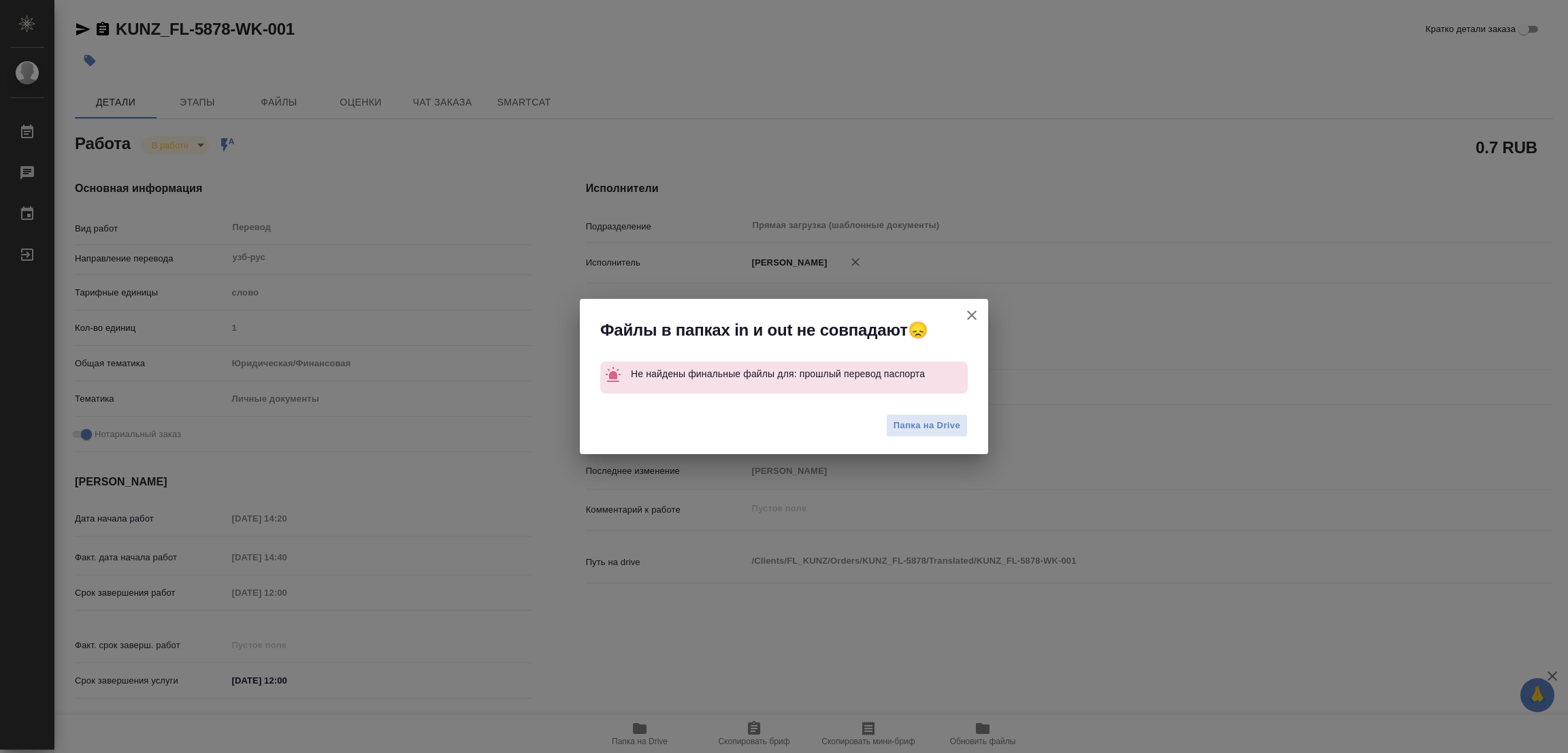
type textarea "x"
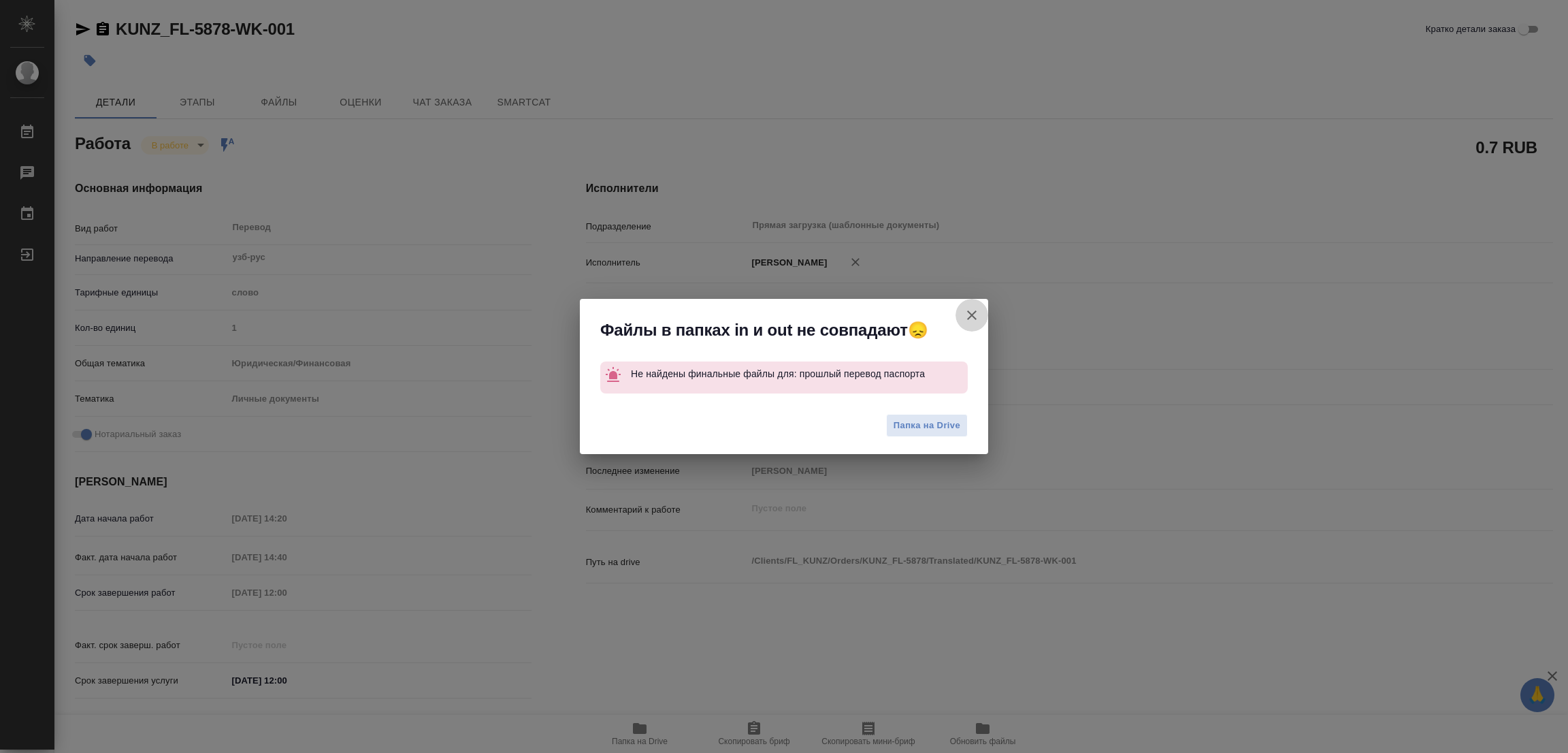
click at [975, 317] on icon "button" at bounding box center [972, 314] width 16 height 16
type textarea "x"
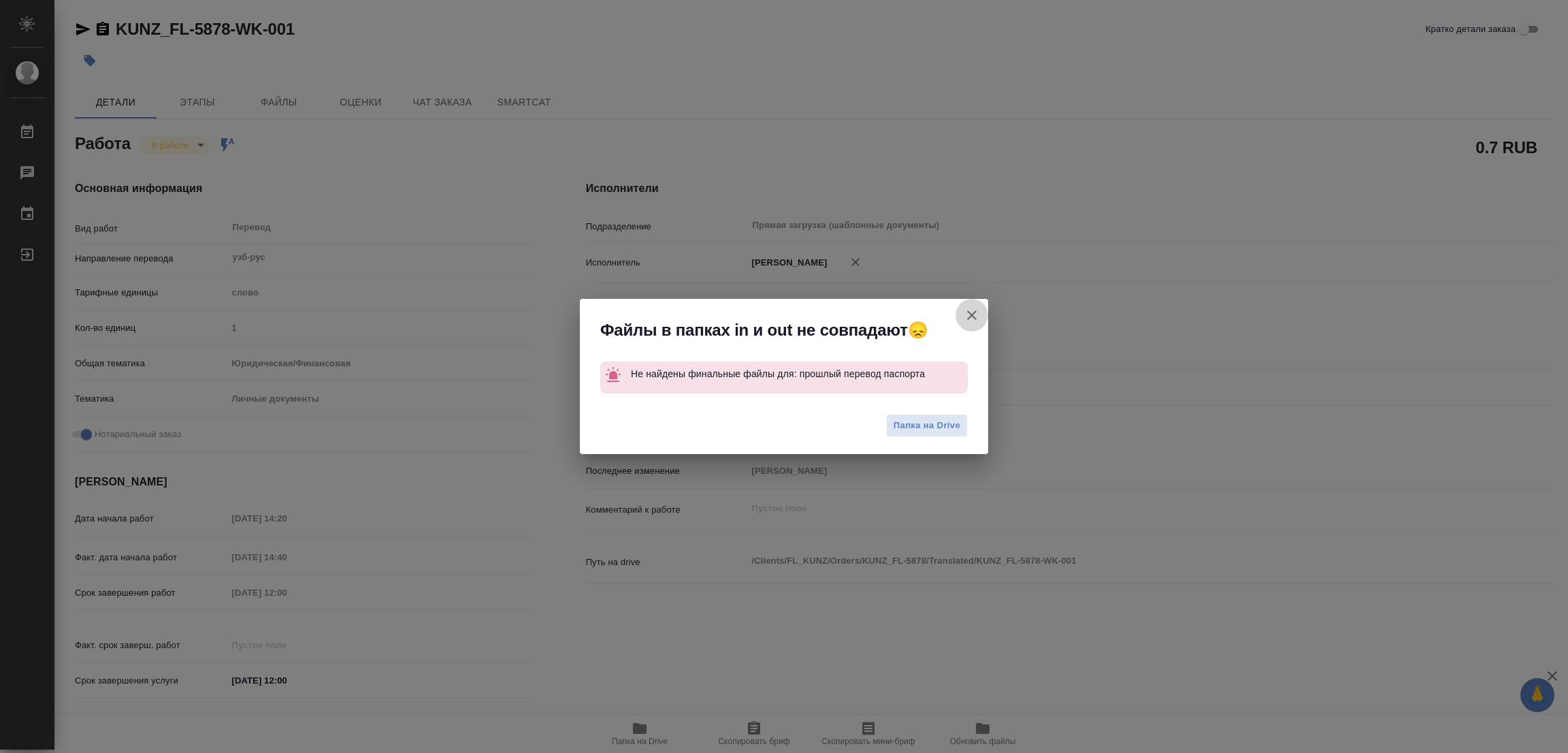
type textarea "x"
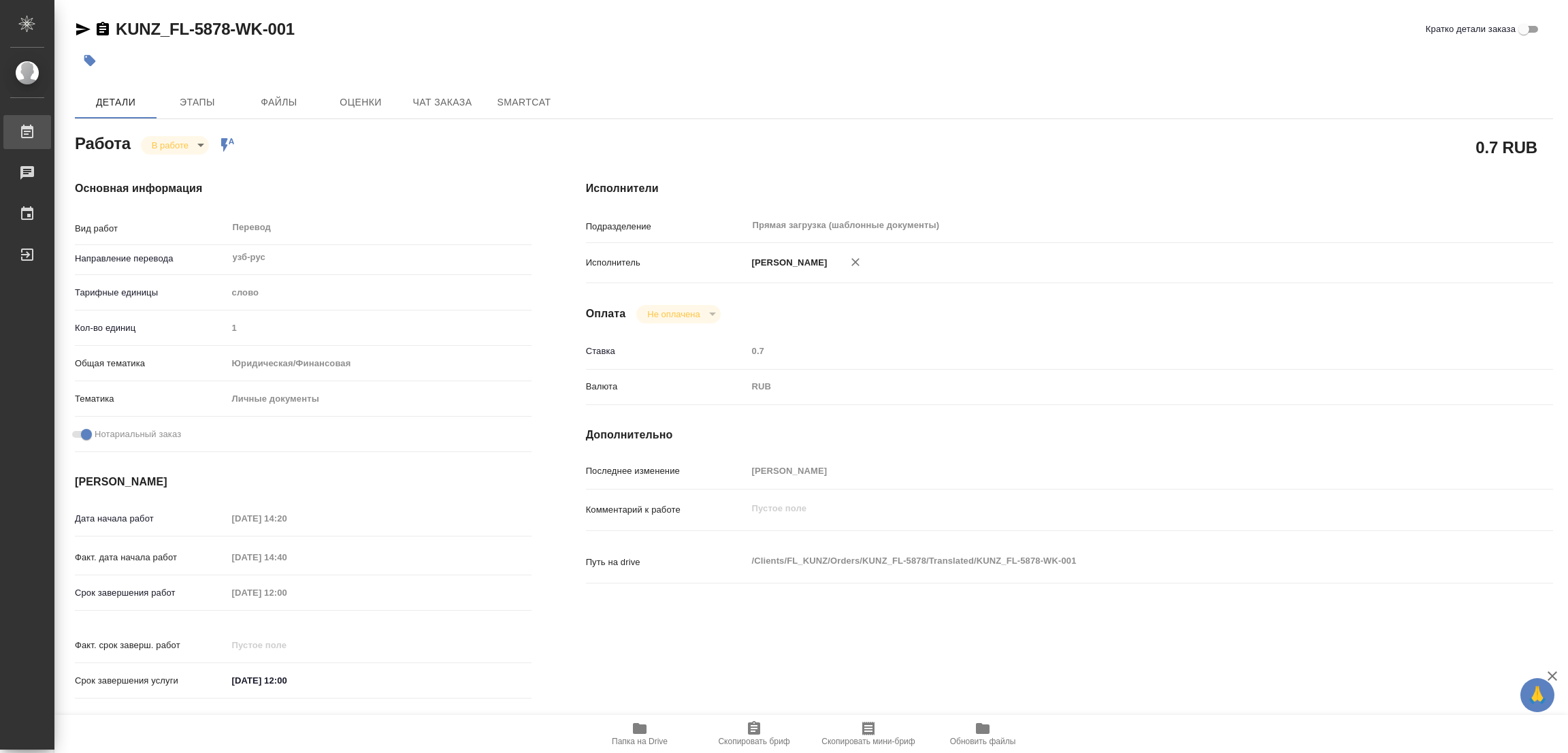
type textarea "x"
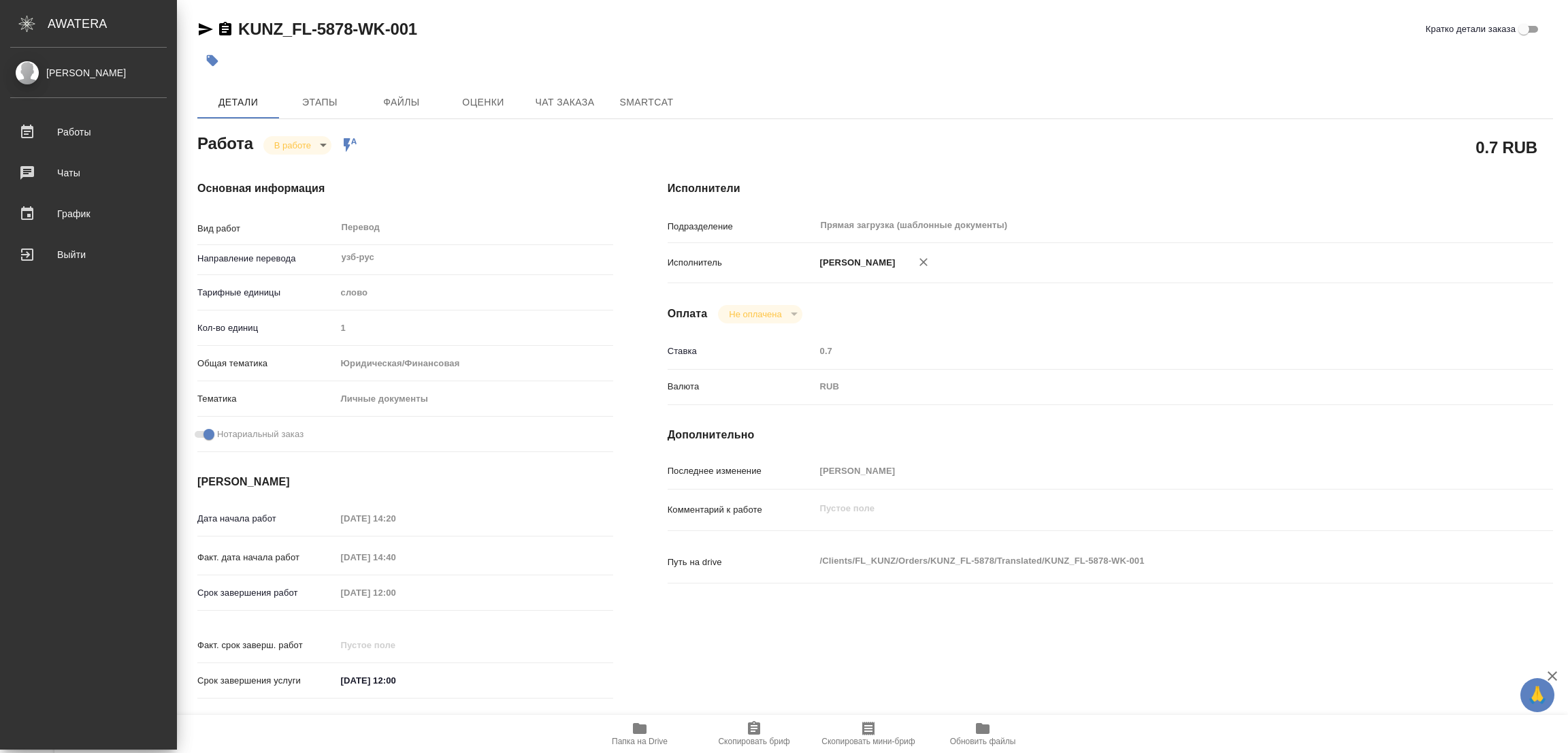
type textarea "x"
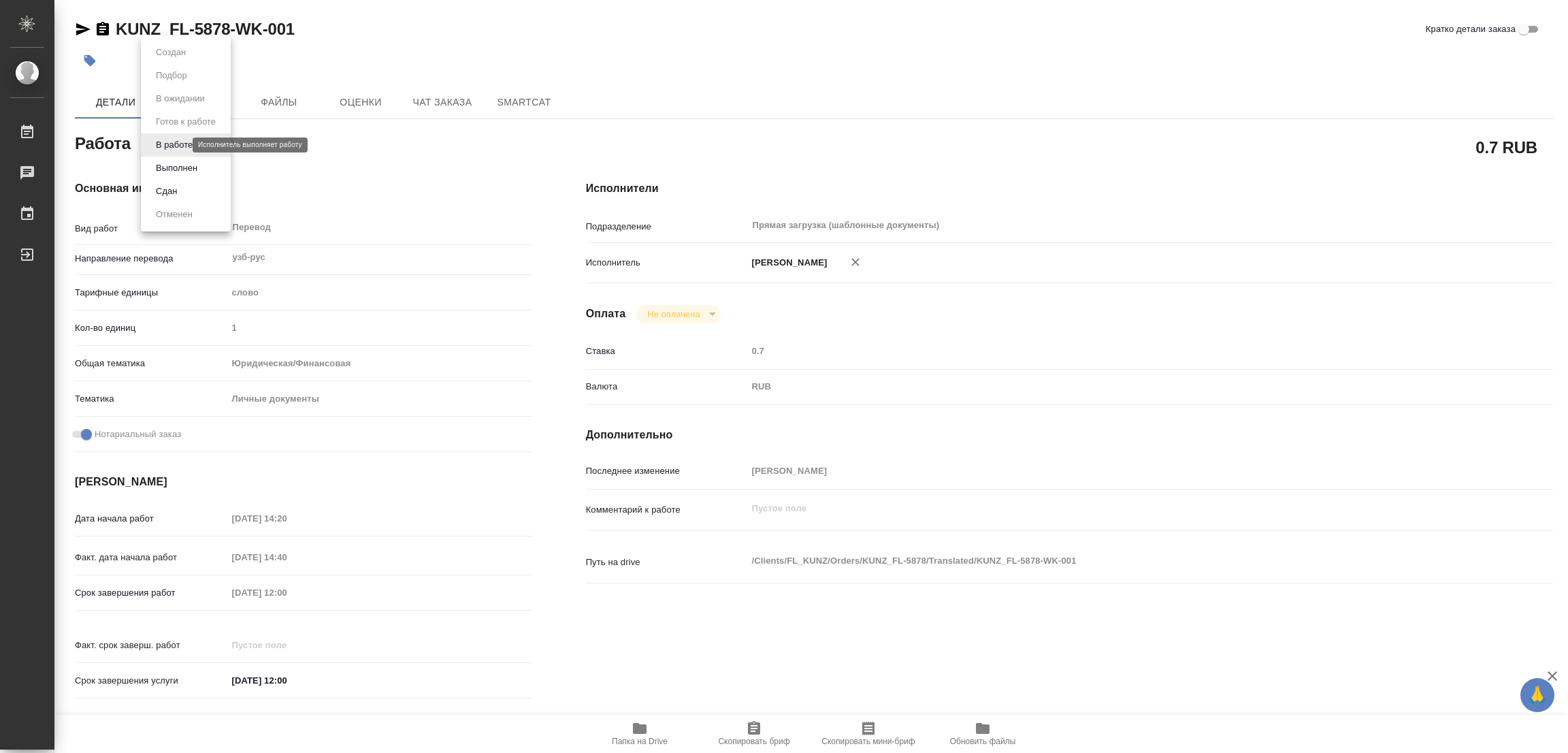
click at [179, 144] on body "🙏 .cls-1 fill:#fff; AWATERA Popova Galina Работы 0 Чаты График Выйти KUNZ_FL-58…" at bounding box center [784, 376] width 1568 height 753
click at [170, 166] on button "Выполнен" at bounding box center [177, 168] width 50 height 15
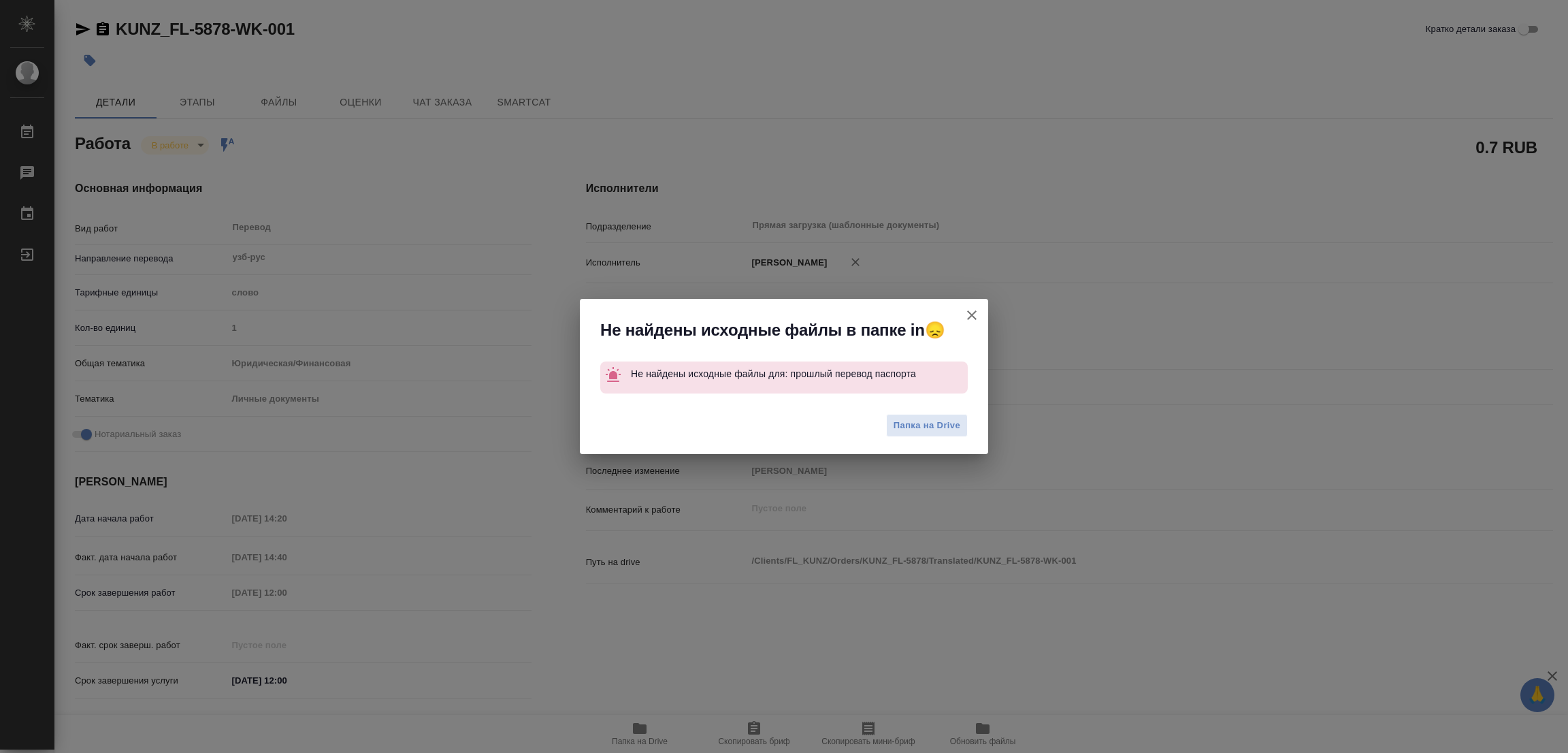
type textarea "x"
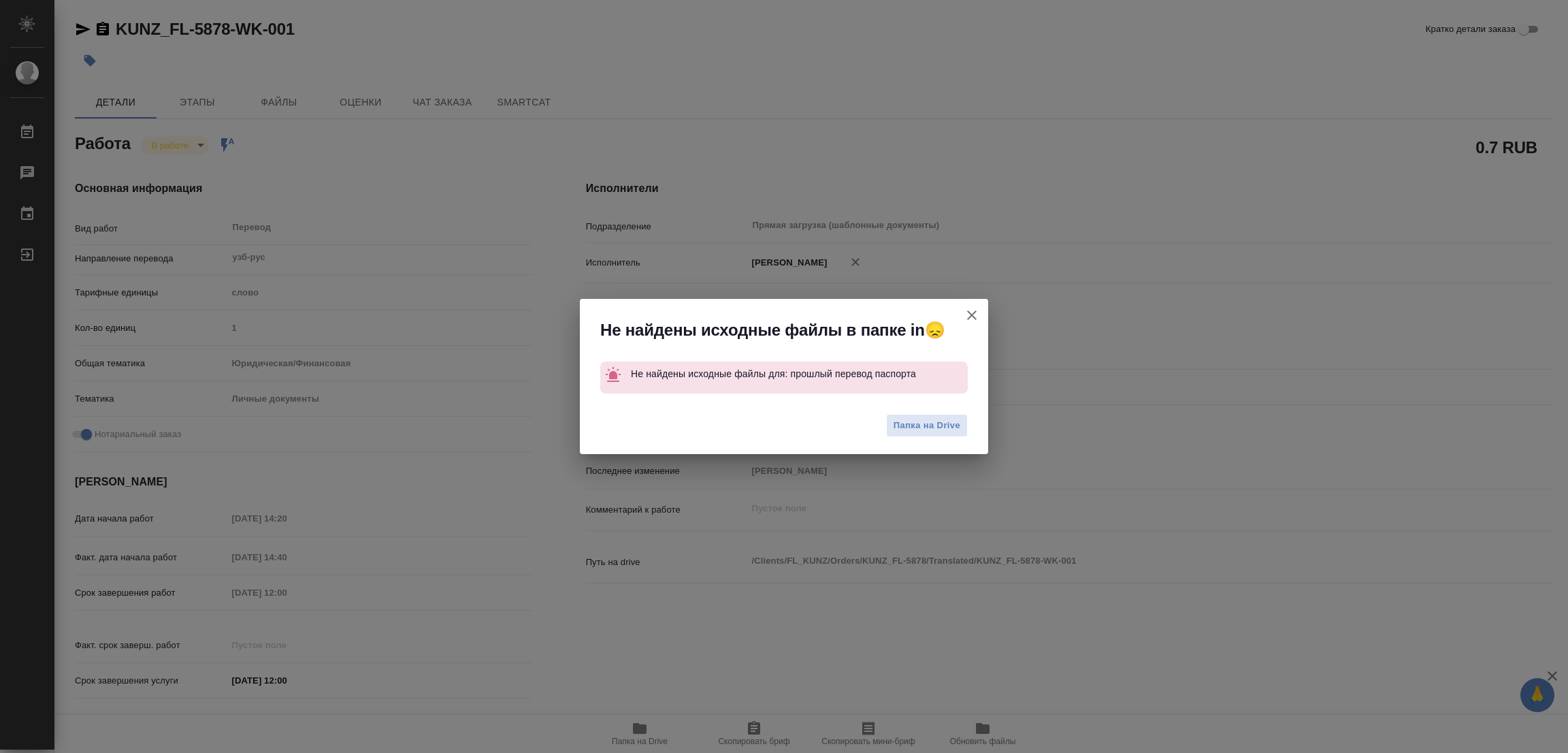
type textarea "x"
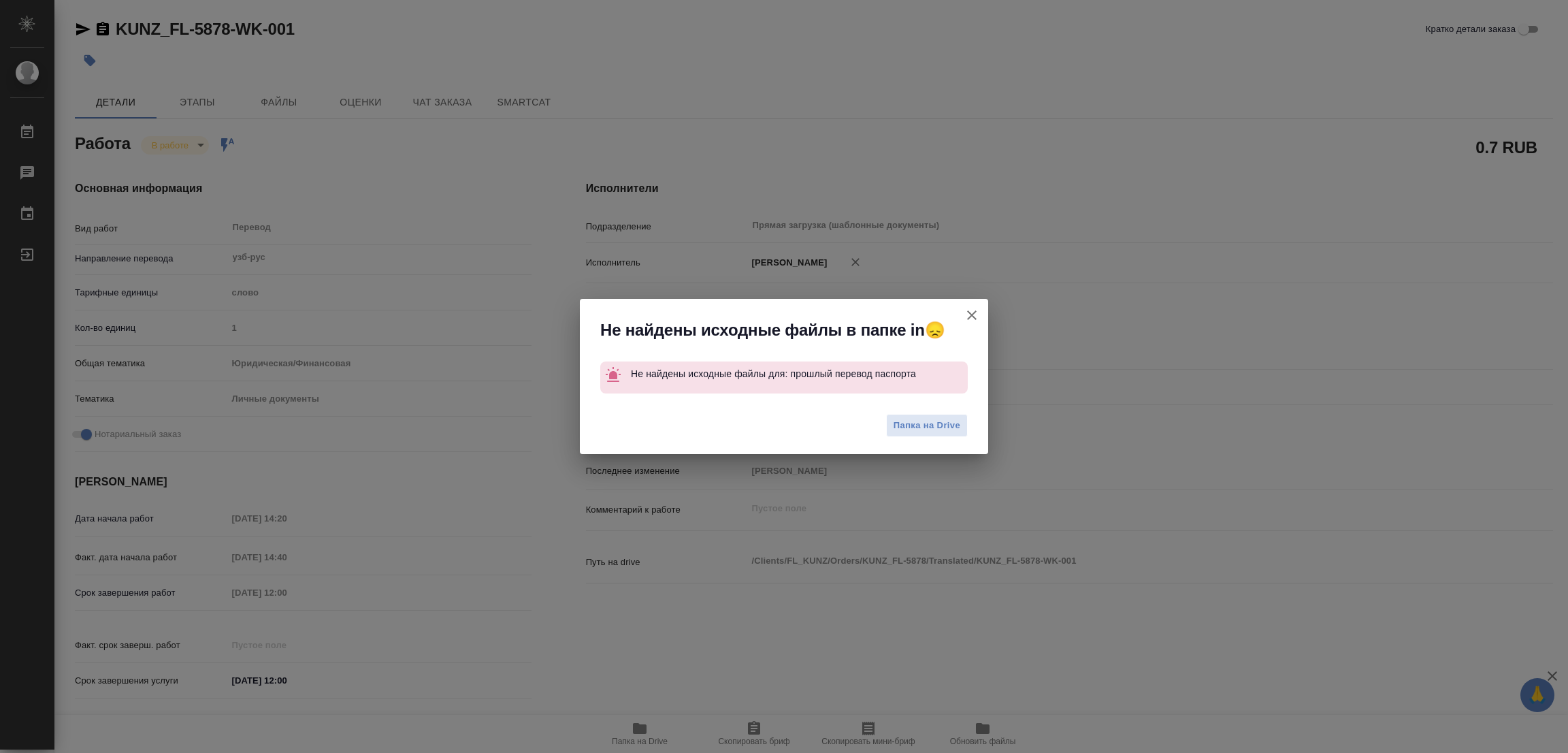
type textarea "x"
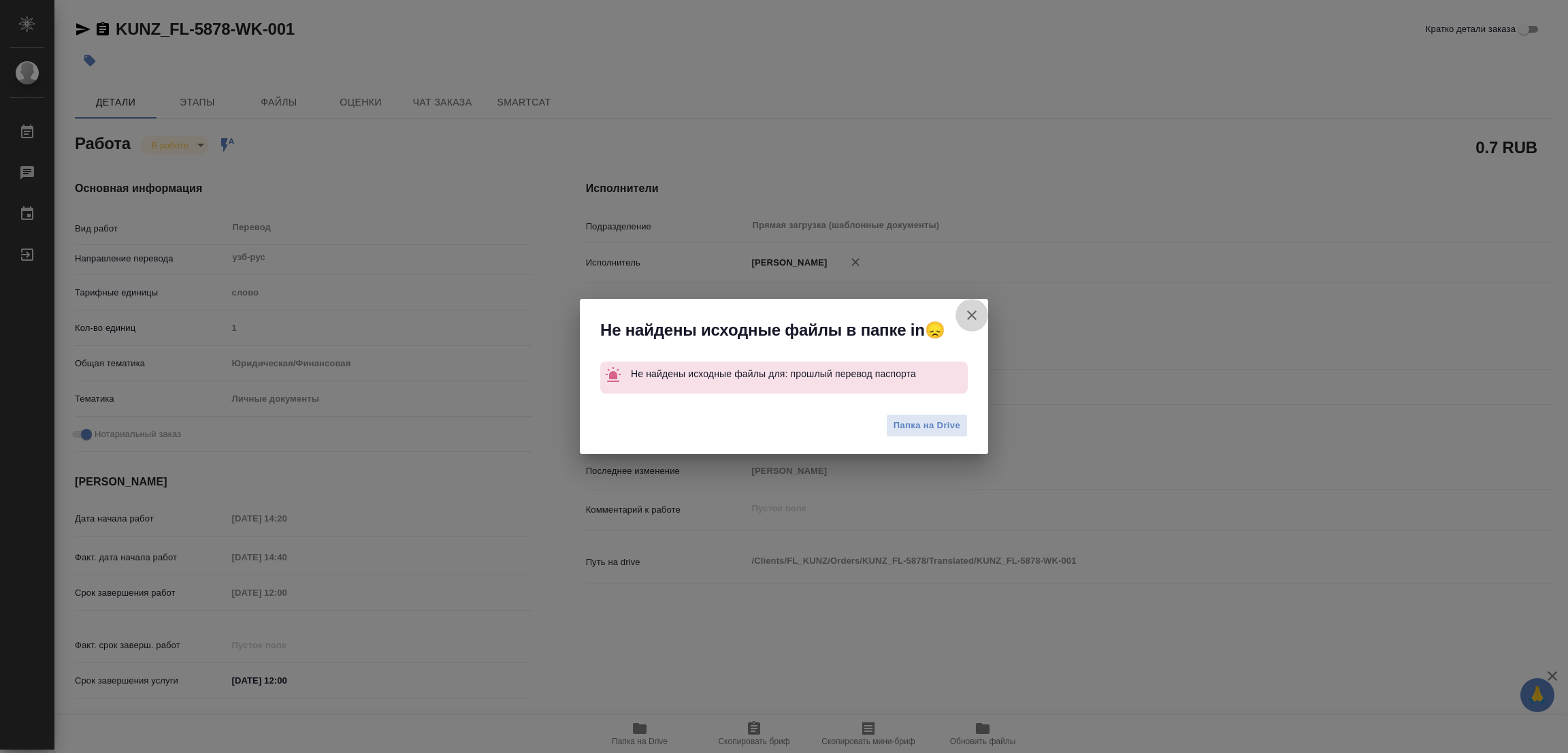
click at [971, 315] on icon "button" at bounding box center [972, 314] width 9 height 9
type textarea "x"
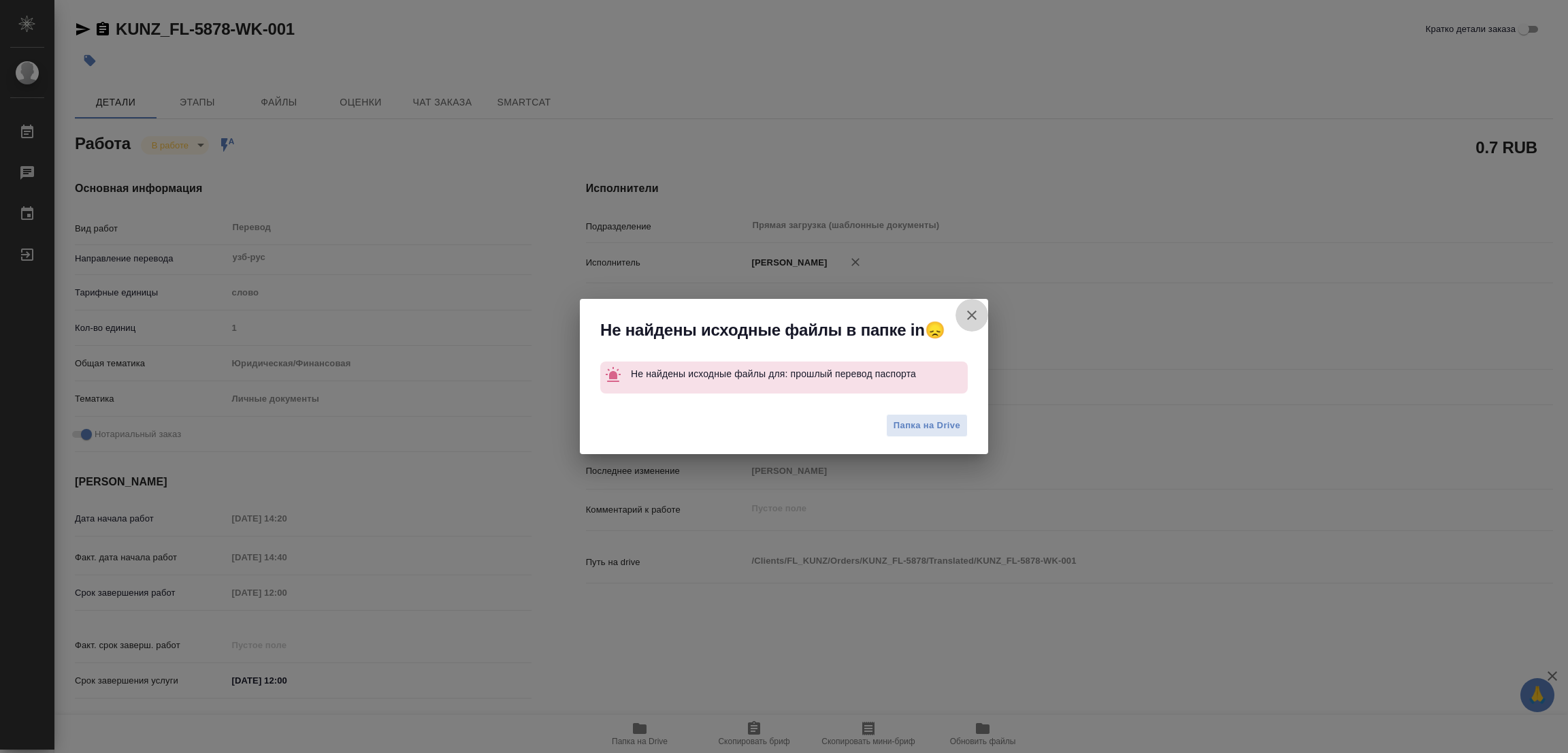
type textarea "x"
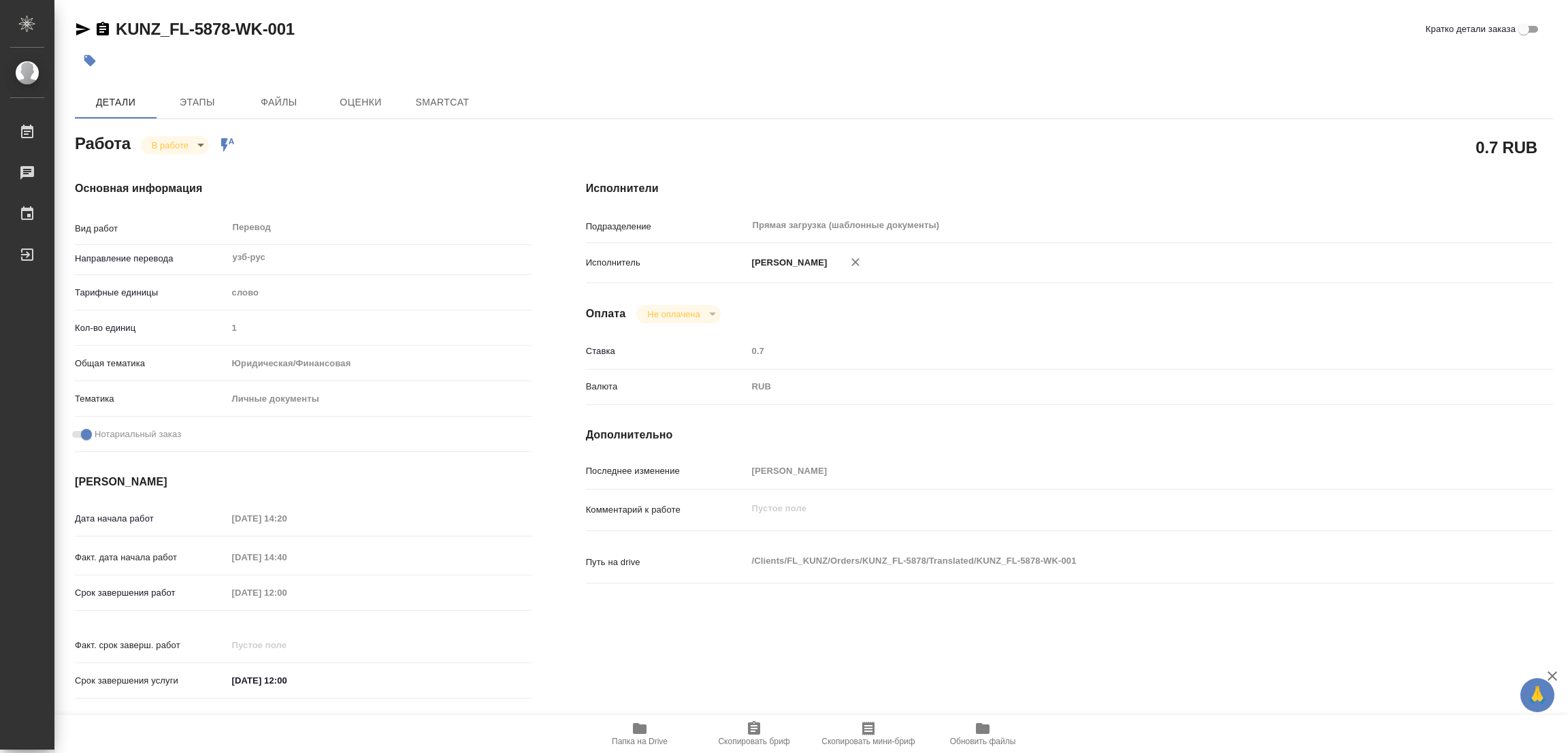
type textarea "x"
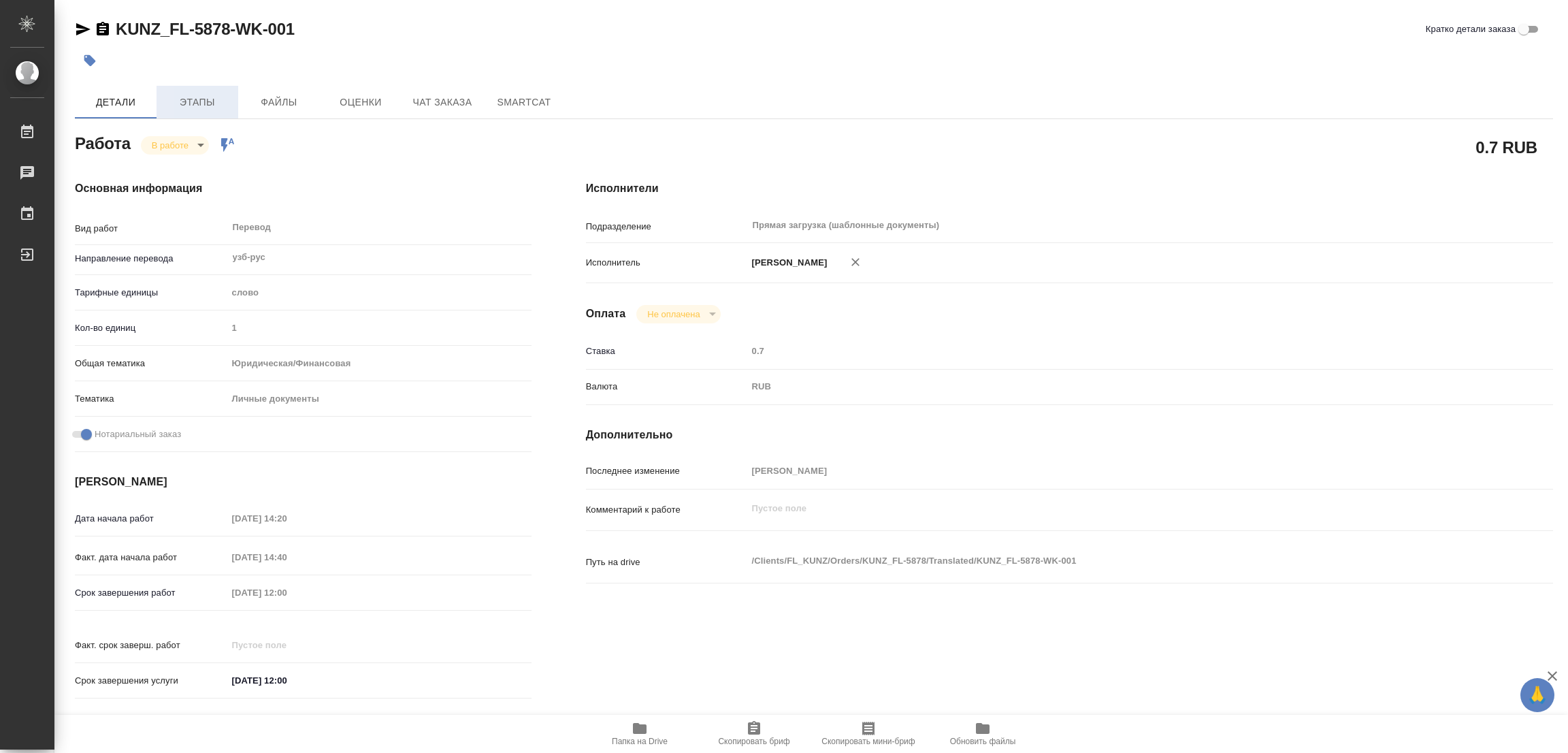
type textarea "x"
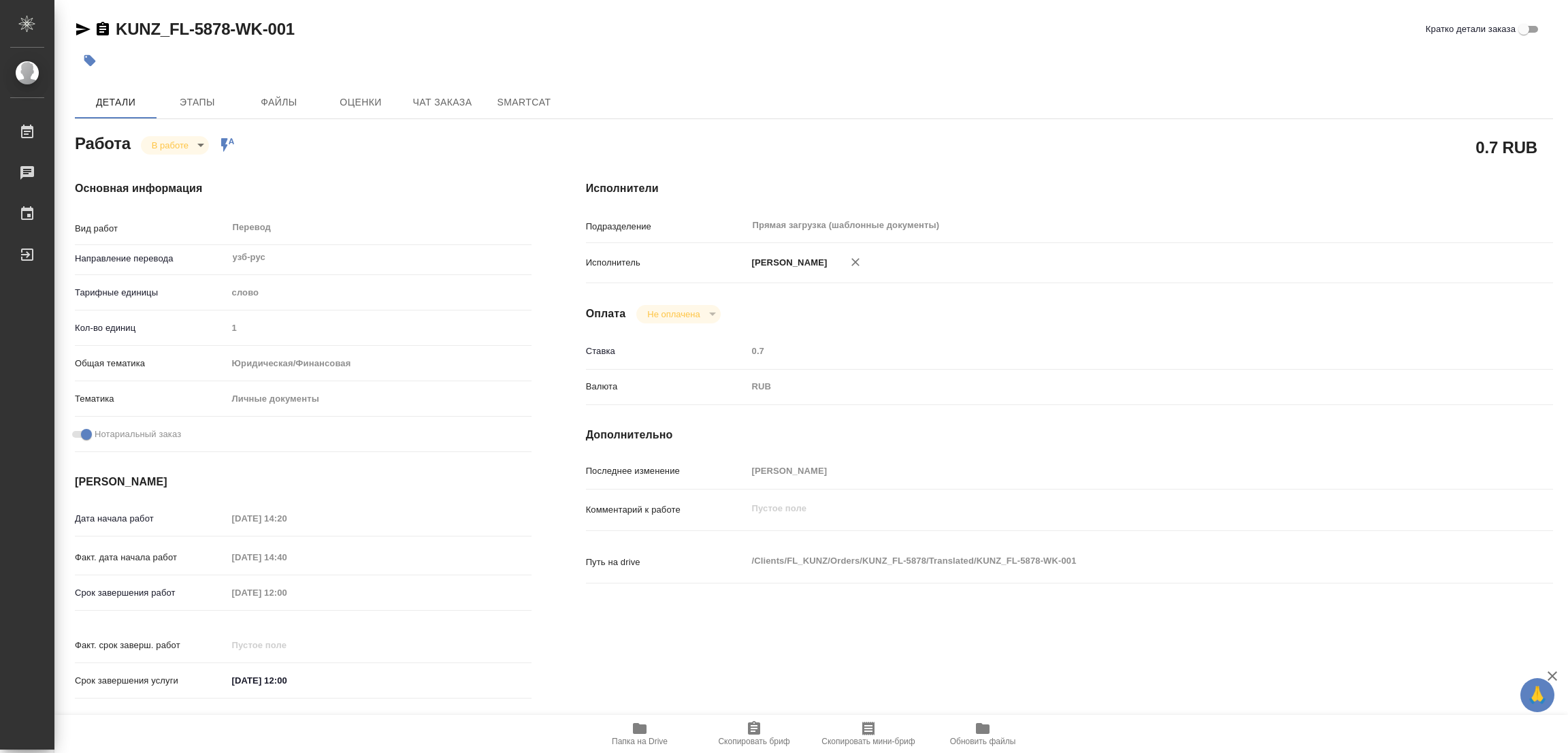
type textarea "x"
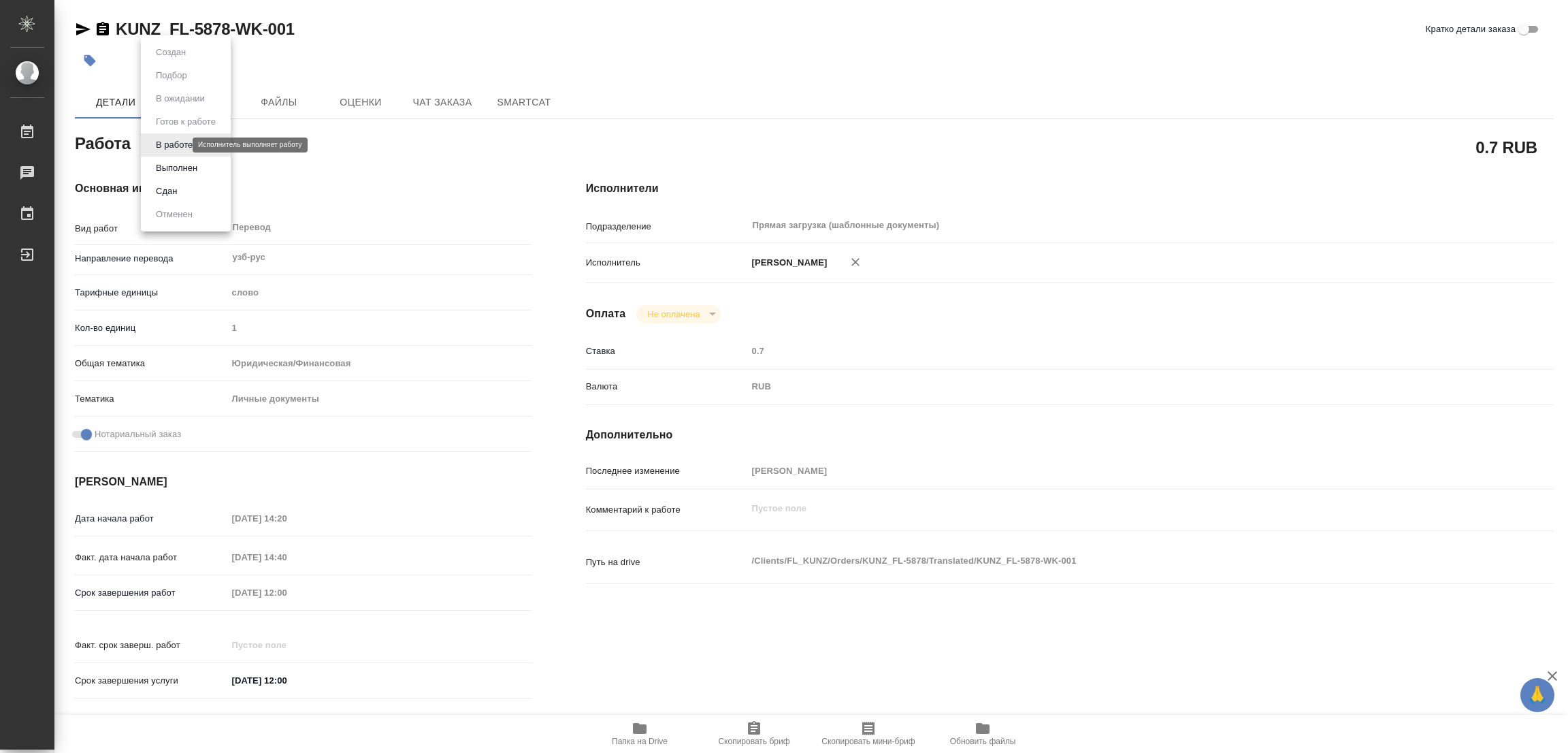
click at [167, 144] on body "🙏 .cls-1 fill:#fff; AWATERA [PERSON_NAME] Работы Чаты График Выйти KUNZ_FL-5878…" at bounding box center [784, 376] width 1568 height 753
type textarea "x"
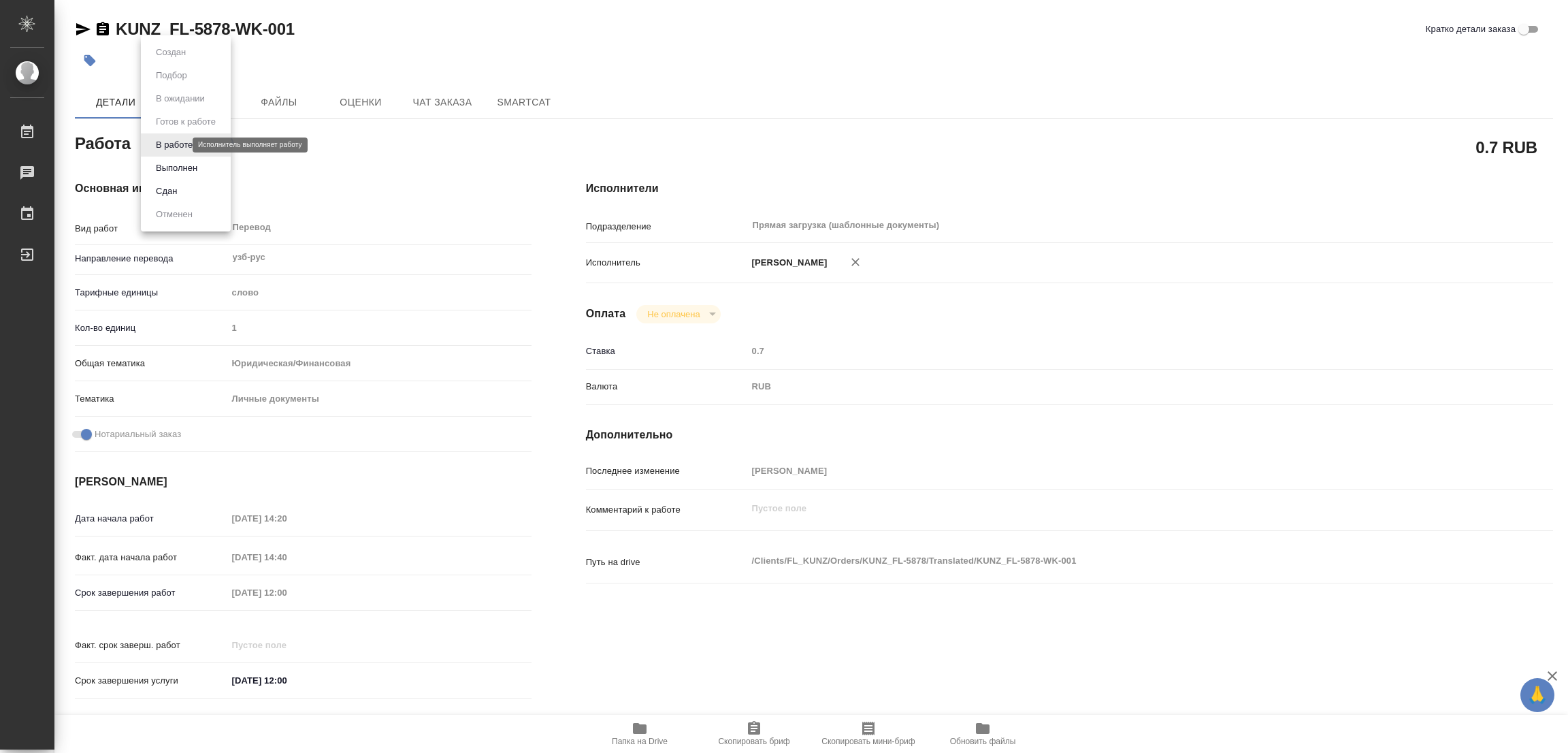
type textarea "x"
click at [178, 169] on button "Выполнен" at bounding box center [177, 168] width 50 height 15
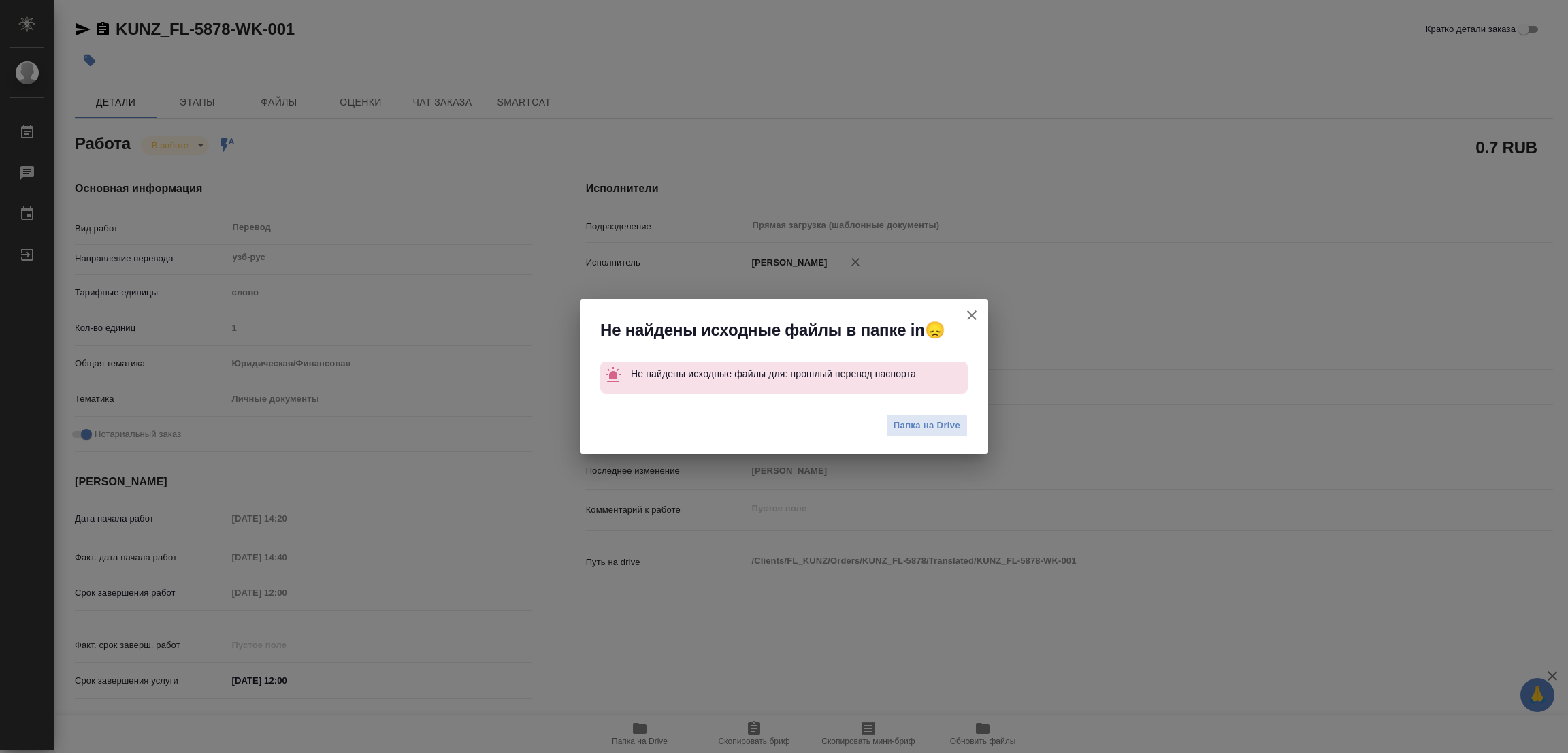
type textarea "x"
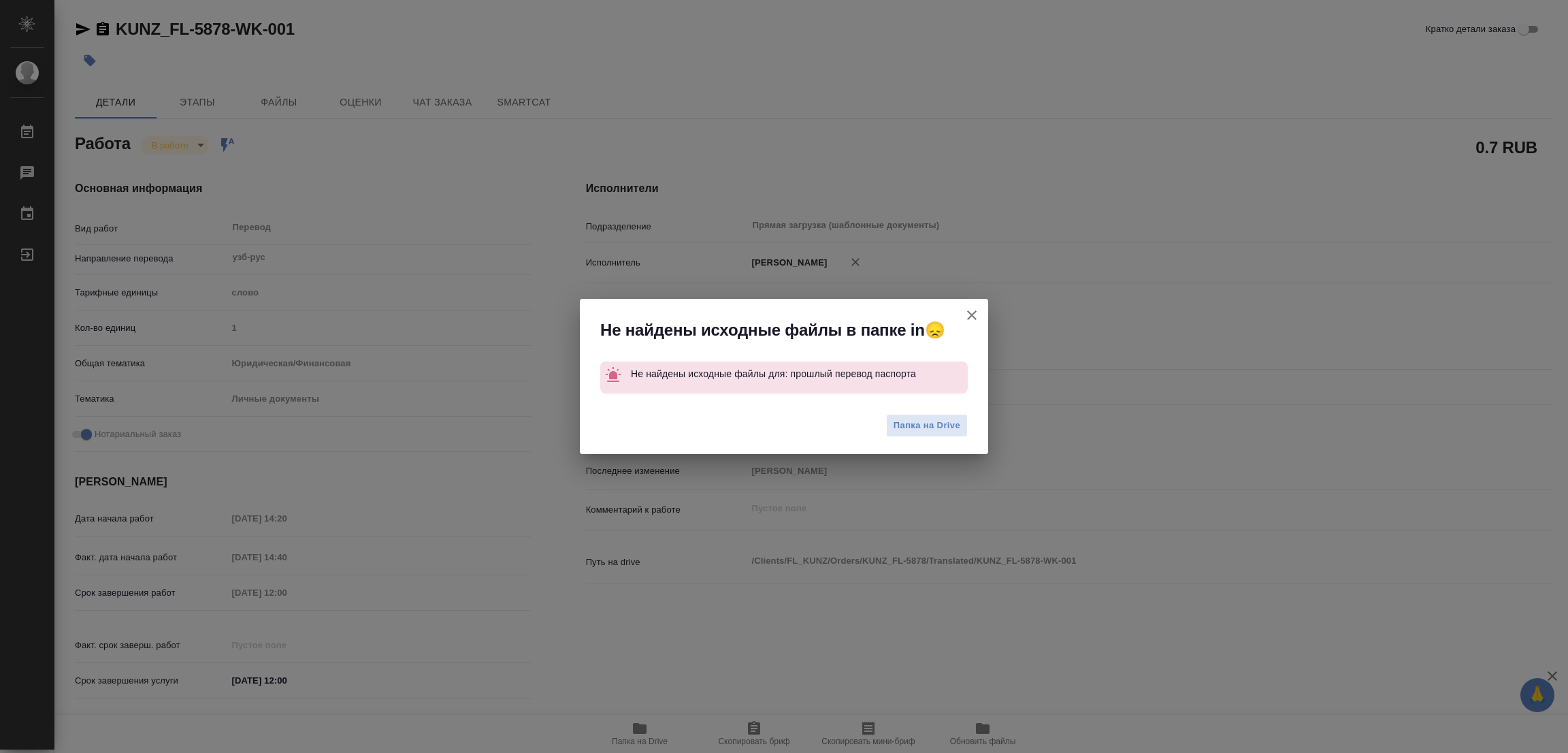
type textarea "x"
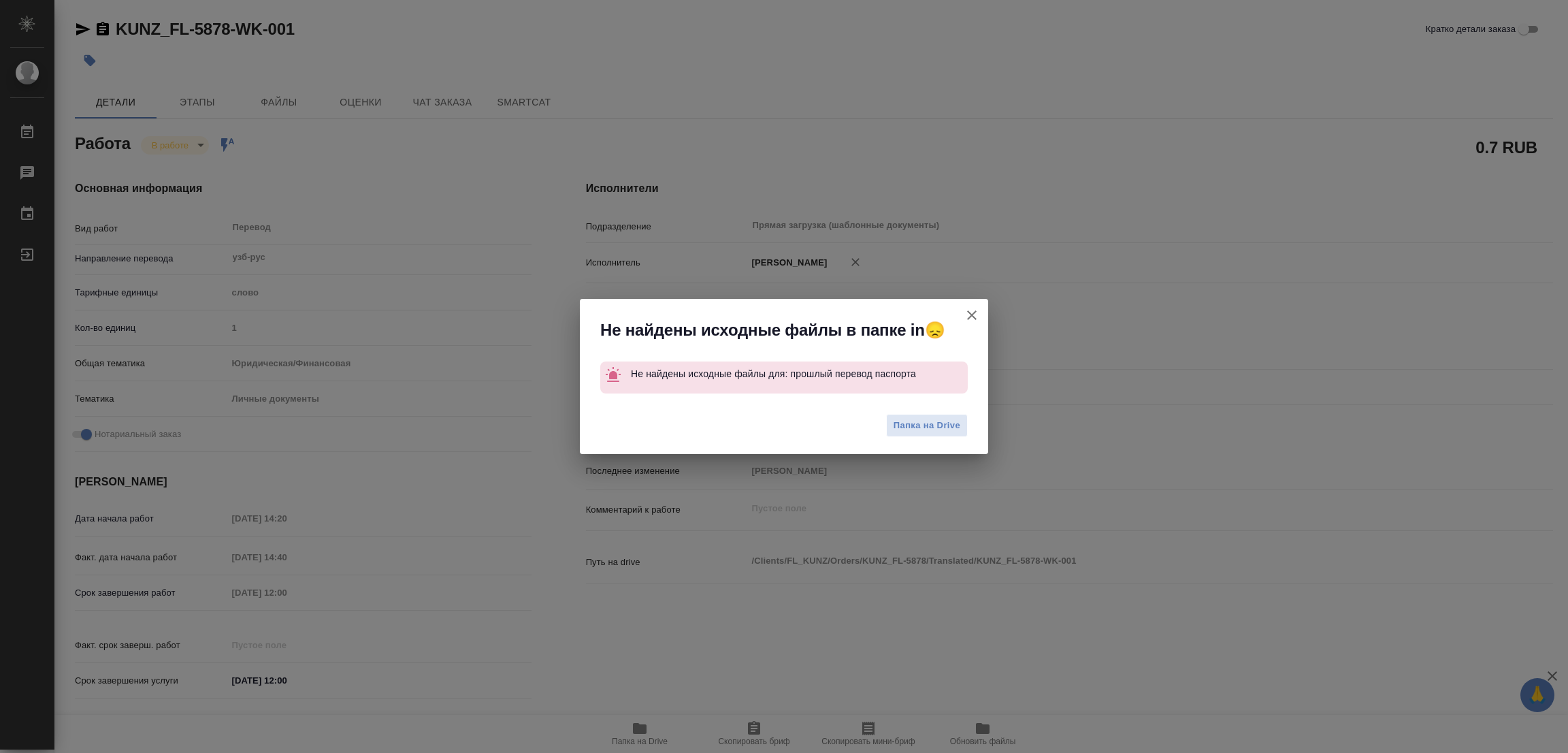
type textarea "x"
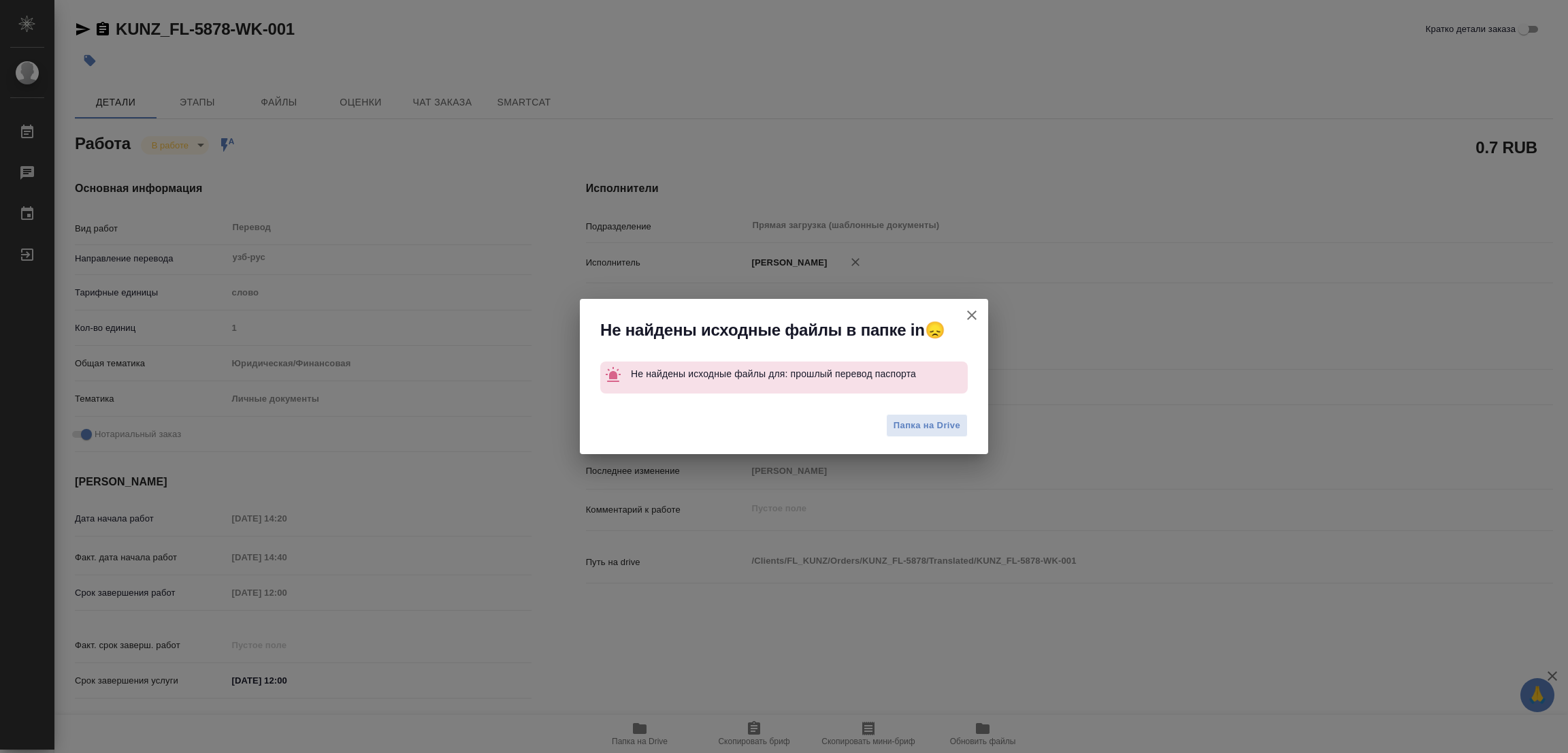
click at [791, 412] on div "Папка на Drive" at bounding box center [784, 428] width 408 height 55
click at [961, 312] on button "Кратко детали заказа" at bounding box center [972, 315] width 32 height 32
type textarea "x"
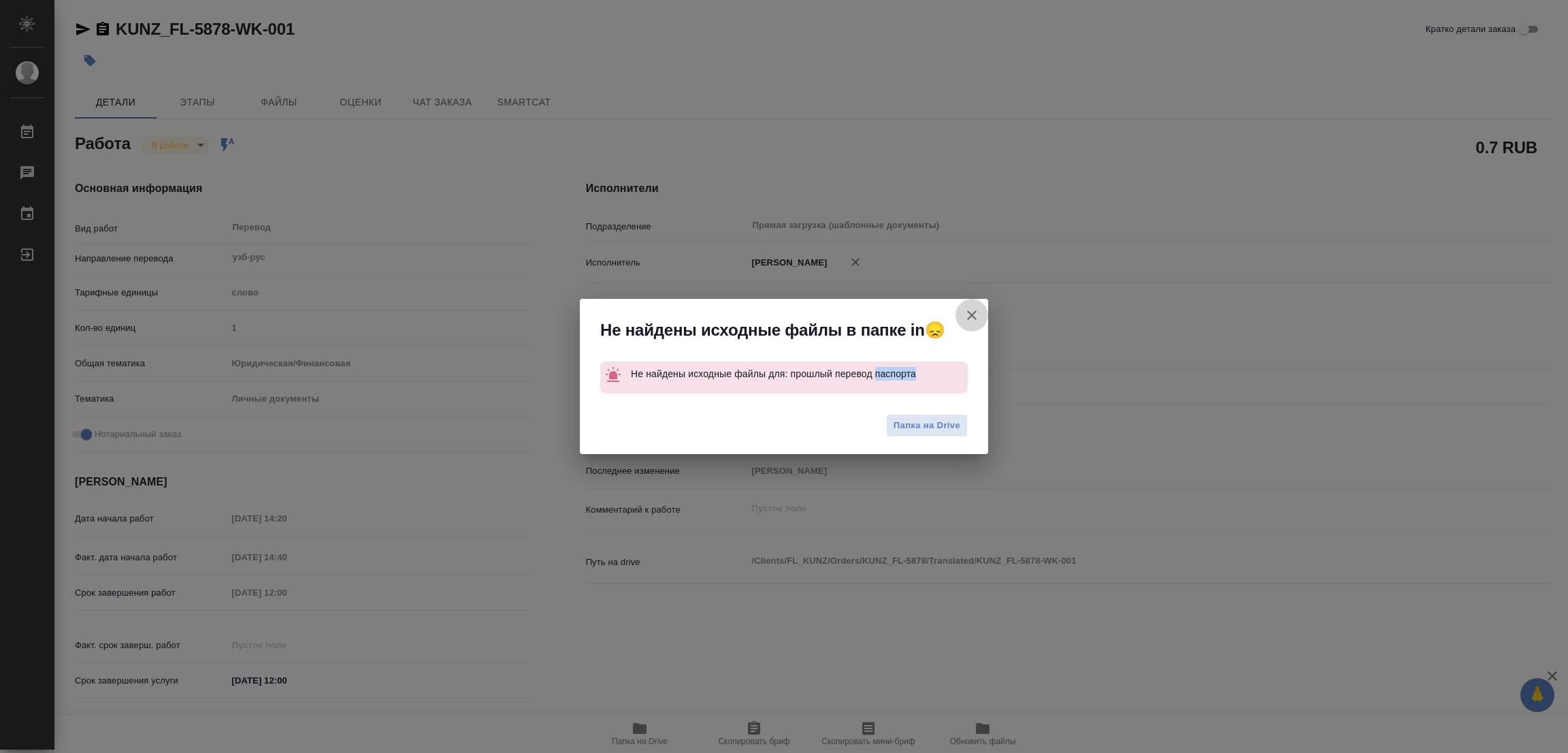
type textarea "x"
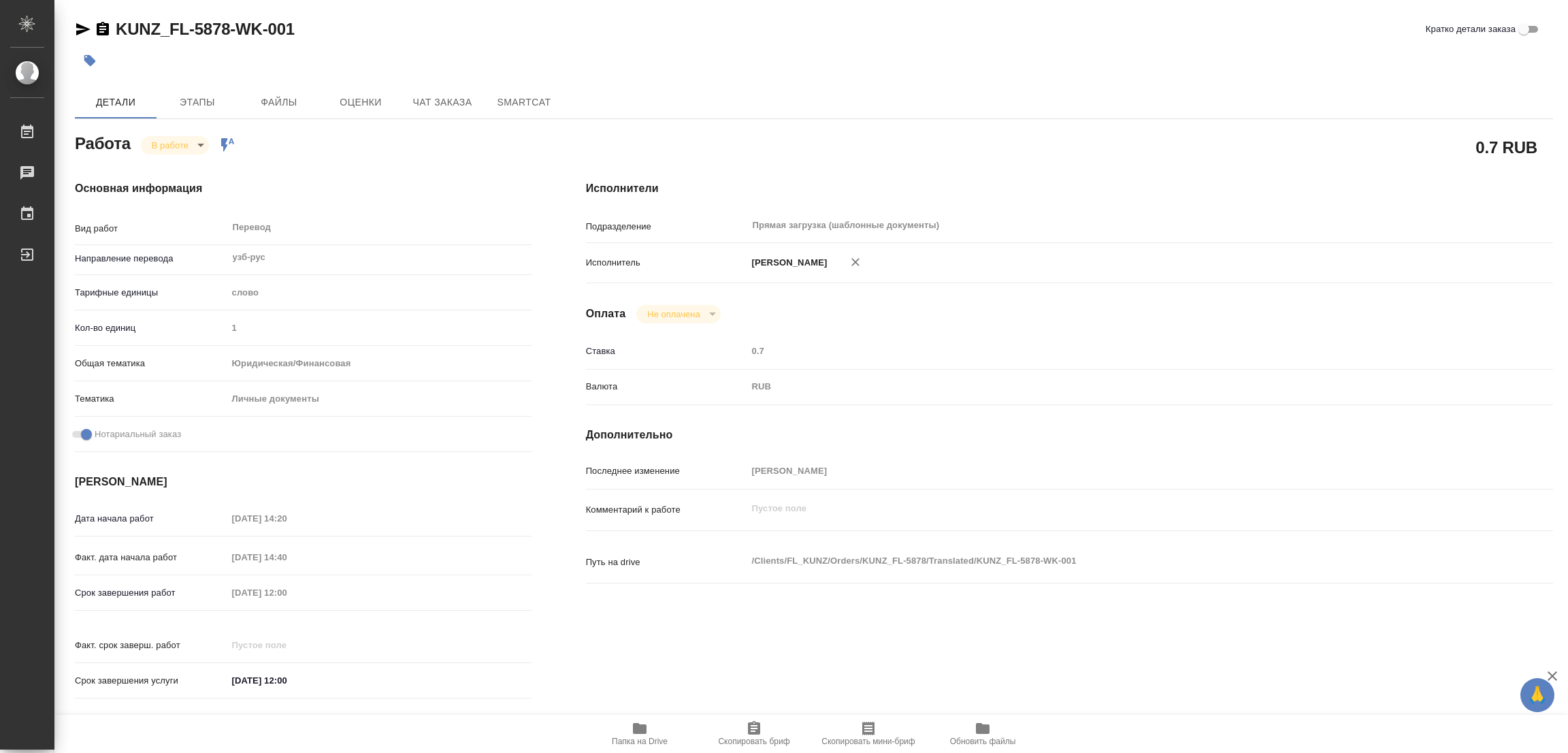
click at [649, 137] on div "0.7 RUB" at bounding box center [1069, 147] width 968 height 34
click at [83, 55] on icon "button" at bounding box center [90, 61] width 14 height 14
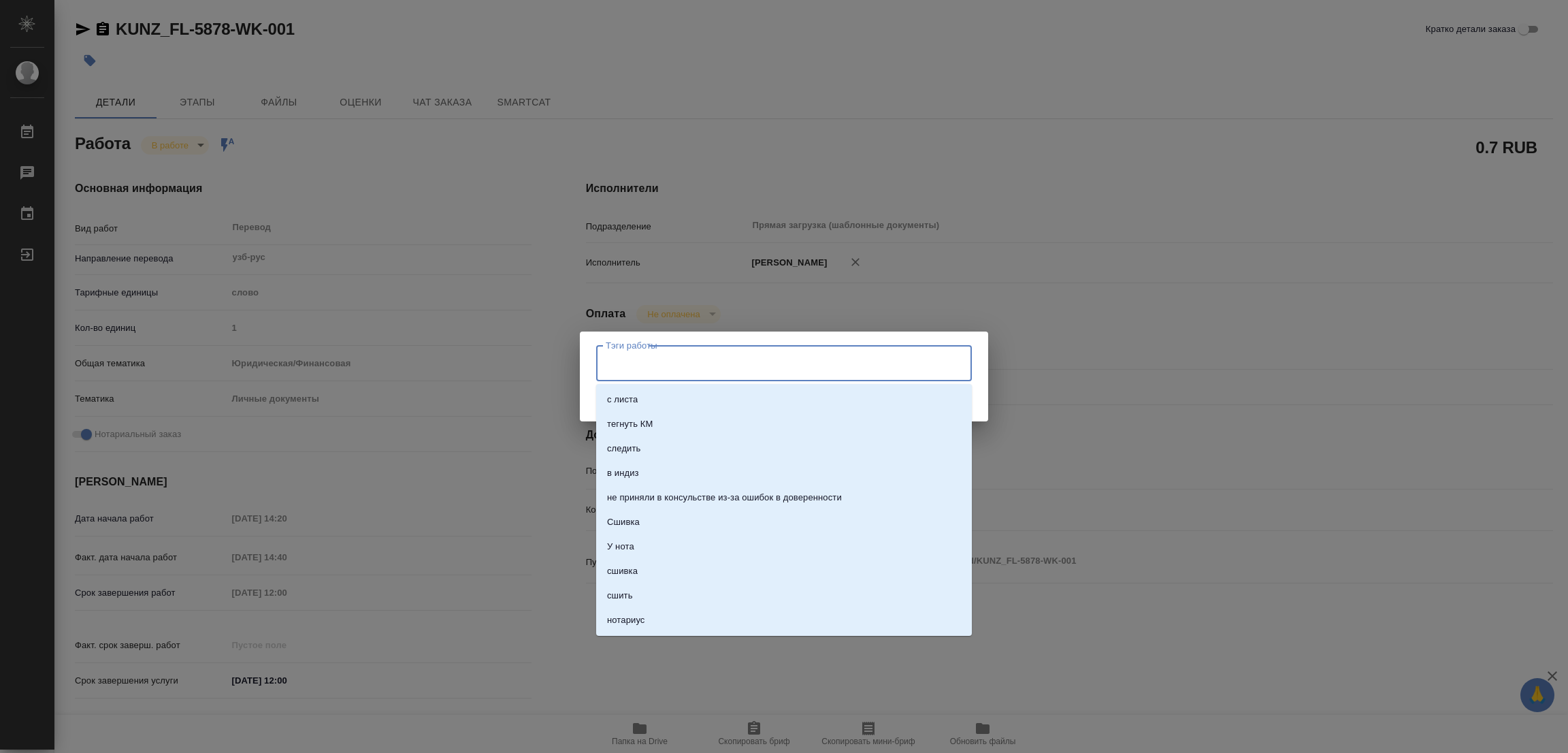
click at [656, 365] on input "Тэги работы" at bounding box center [770, 362] width 337 height 23
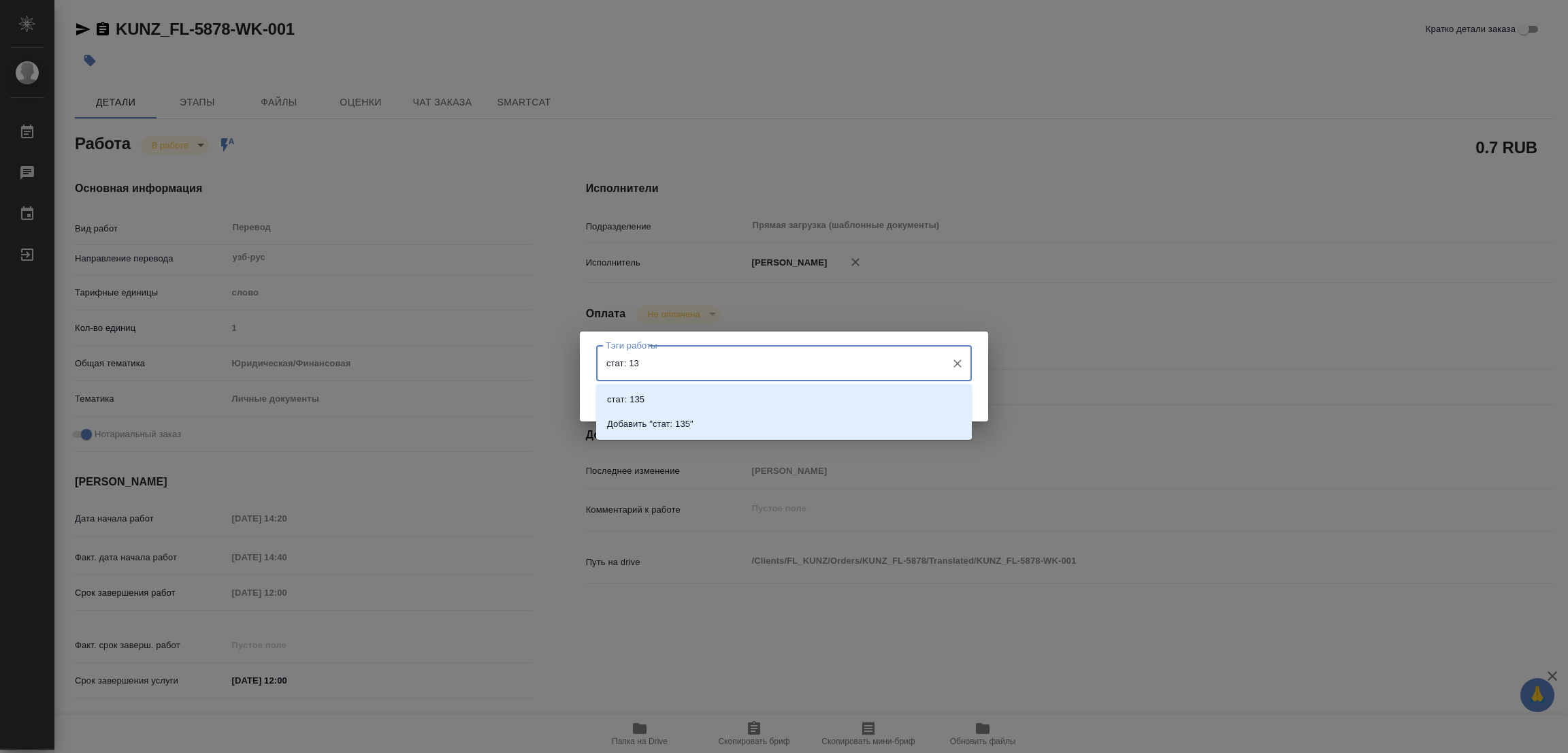
type input "стат: 135"
click at [664, 418] on p "Добавить "стат: 135"" at bounding box center [650, 424] width 86 height 14
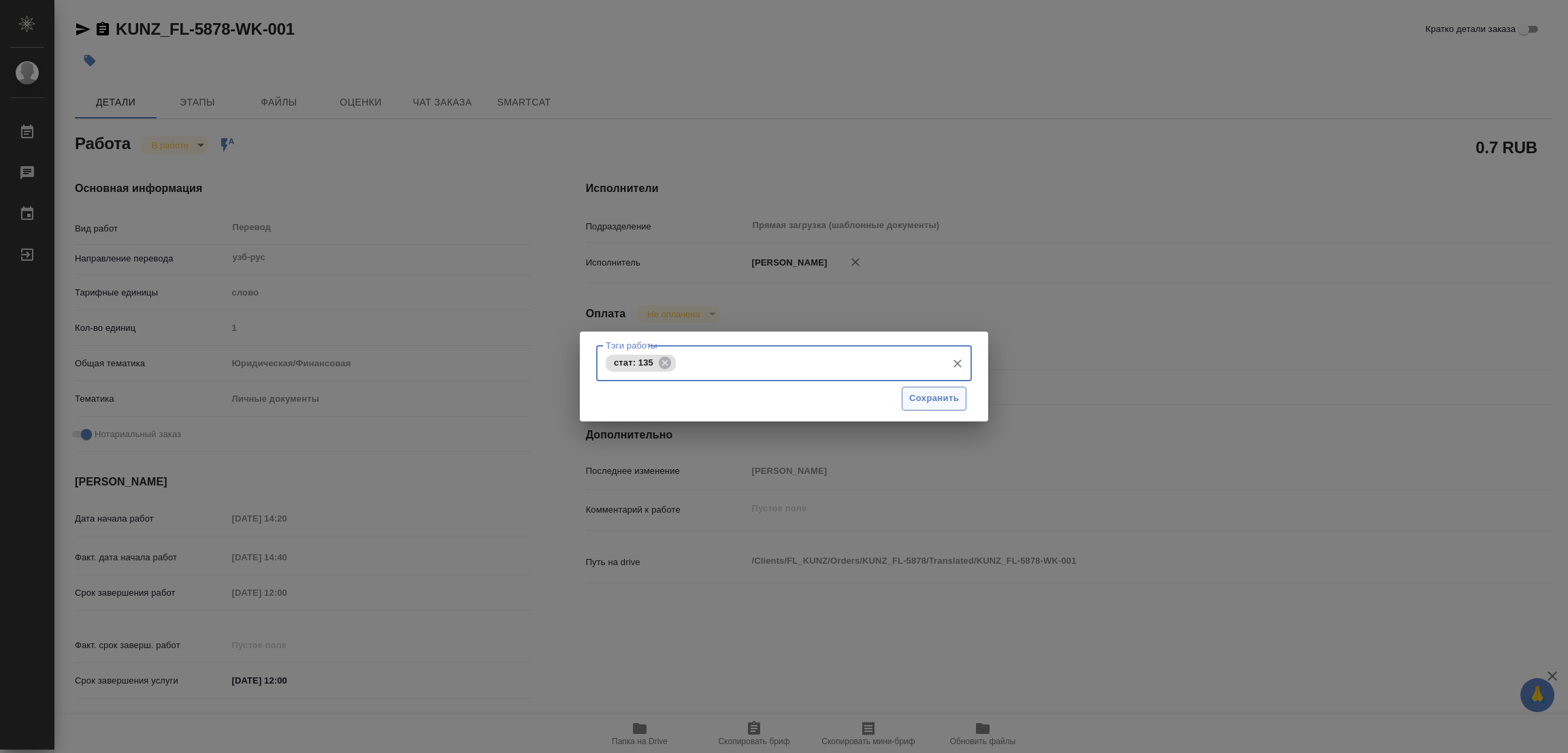
click at [932, 391] on span "Сохранить" at bounding box center [934, 398] width 50 height 15
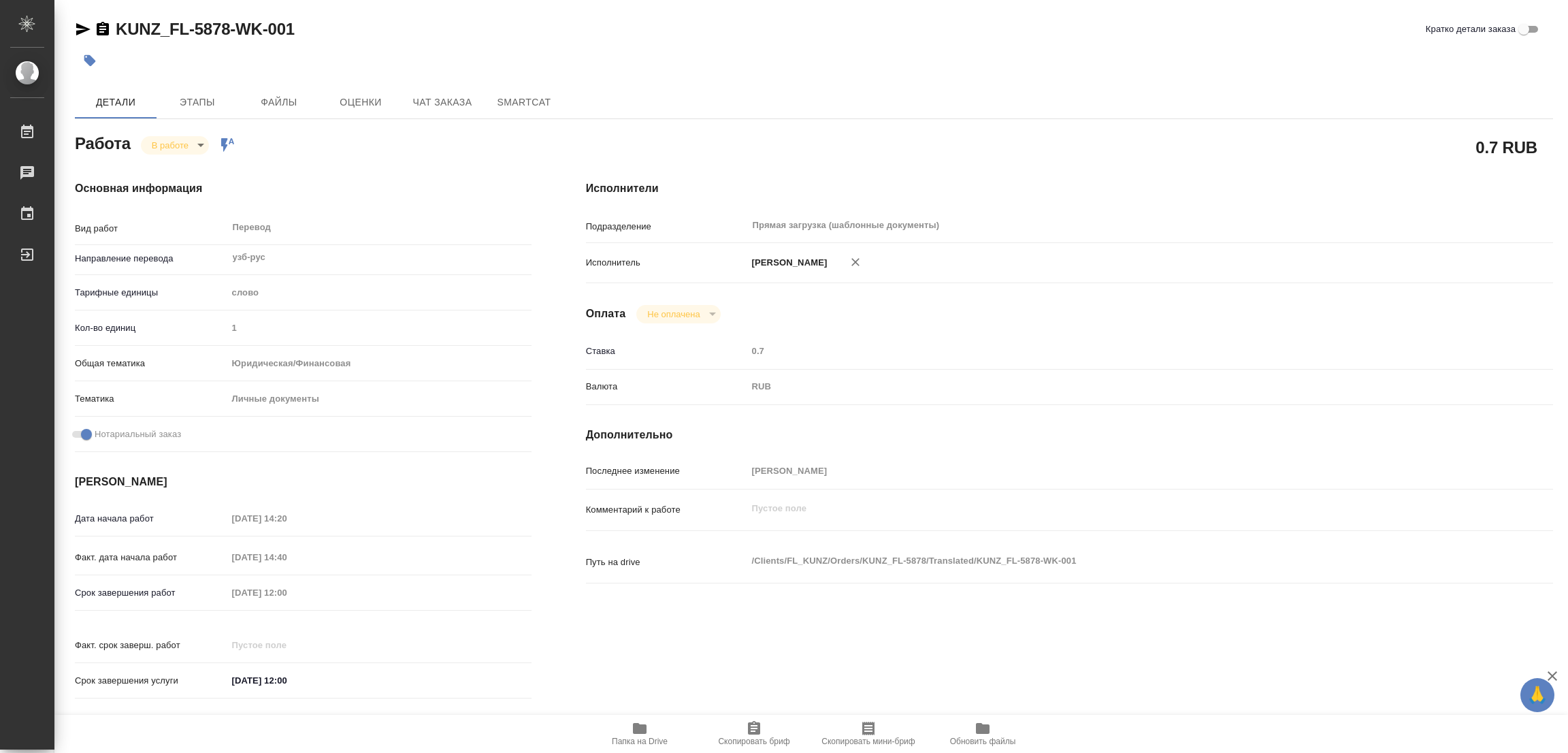
type input "inProgress"
type textarea "Перевод"
type textarea "x"
type input "узб-рус"
type input "5a8b1489cc6b4906c91bfd90"
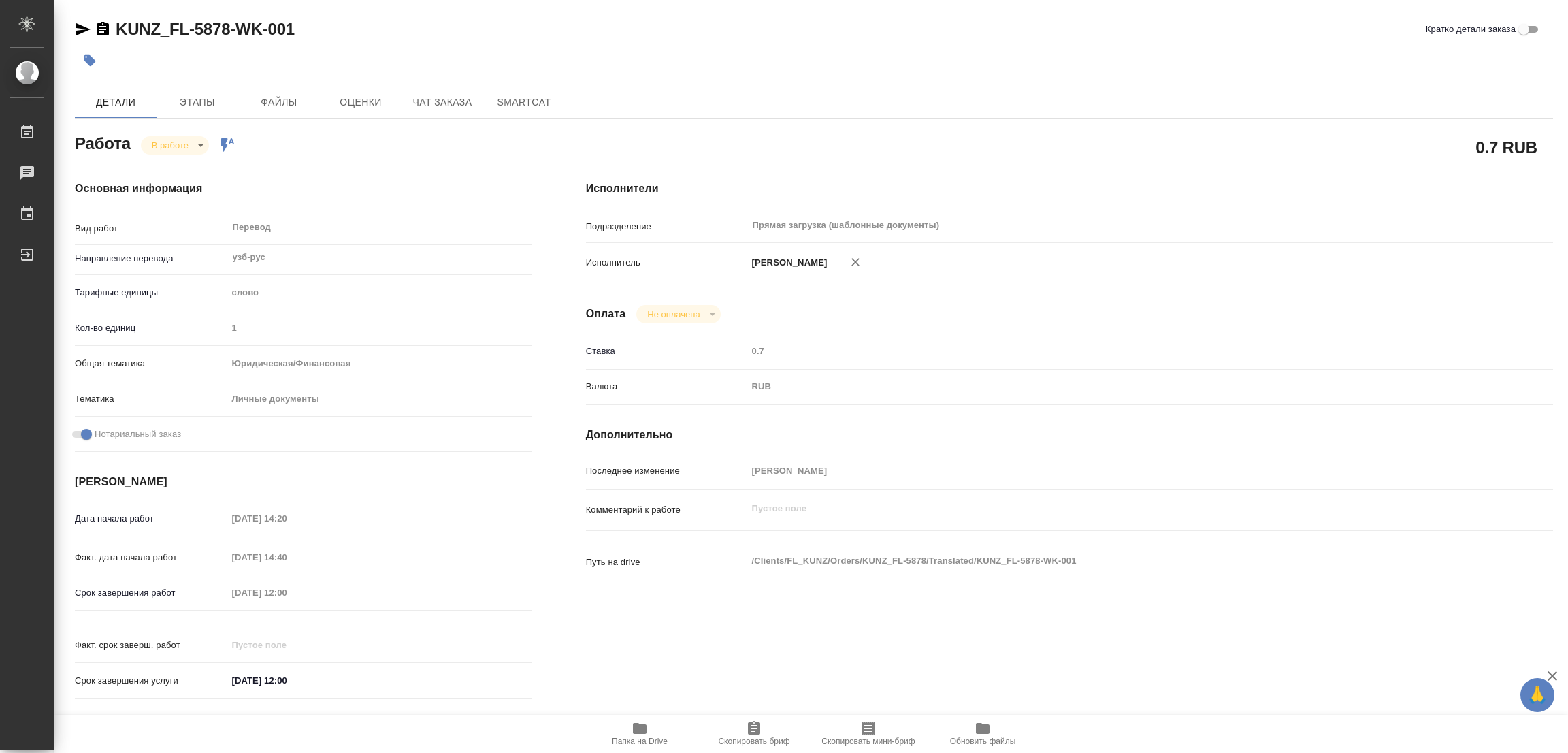
type input "1"
type input "yr-fn"
type input "5a8b8b956a9677013d343cfe"
checkbox input "true"
type input "03.09.2025 14:20"
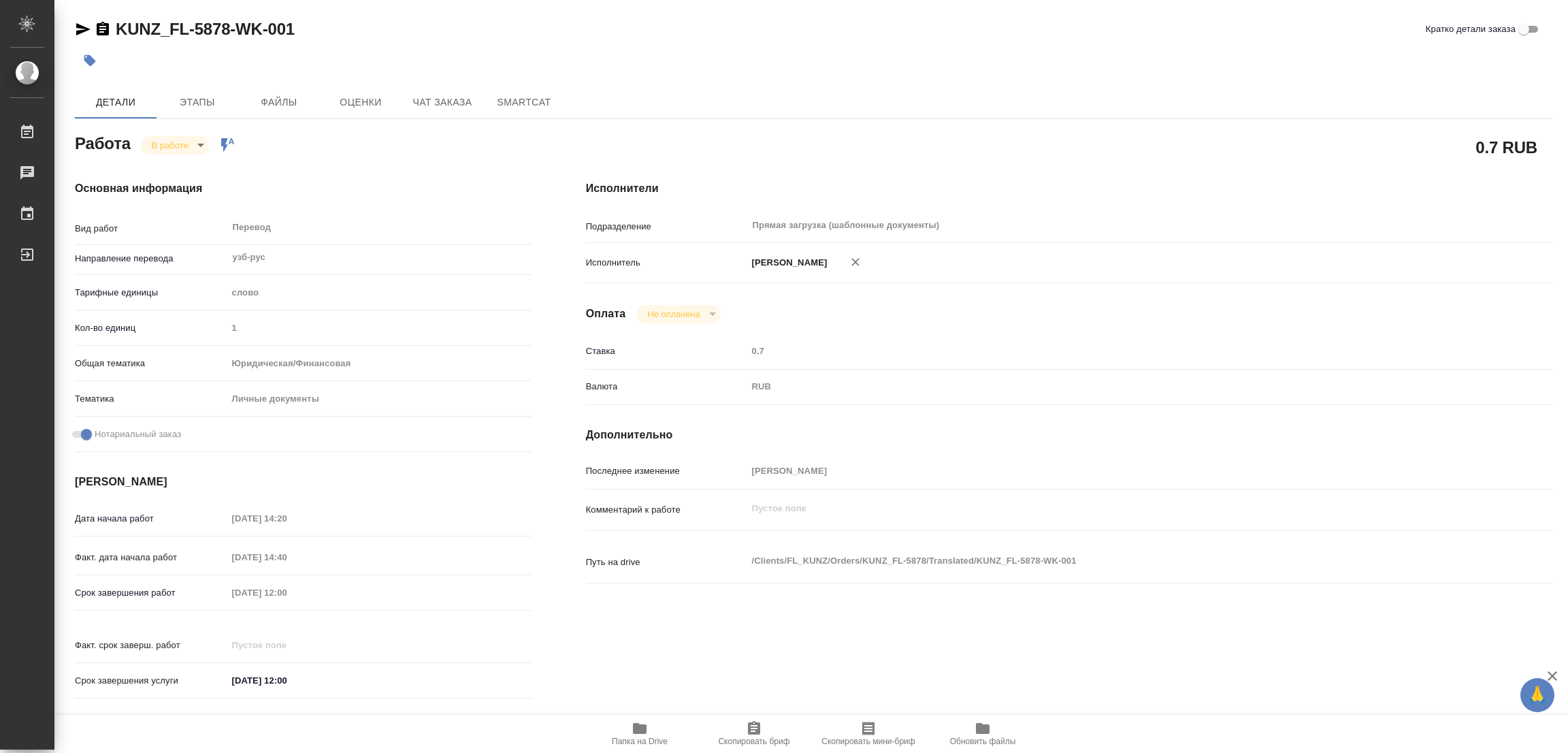
type input "03.09.2025 14:40"
type input "04.09.2025 12:00"
type input "Прямая загрузка (шаблонные документы)"
type input "notPayed"
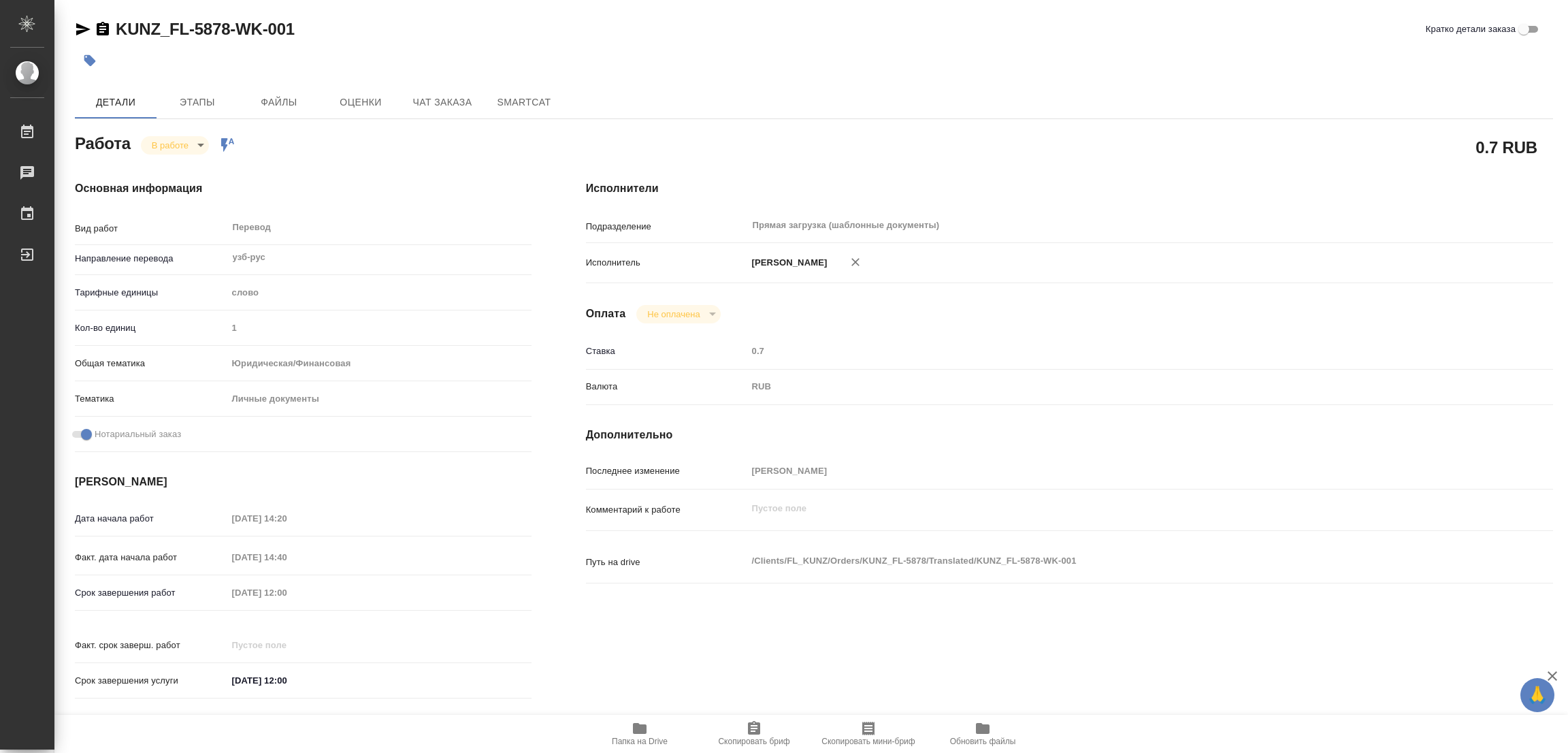
type input "0.7"
type input "RUB"
type input "[PERSON_NAME]"
type textarea "x"
type textarea "/Clients/FL_KUNZ/Orders/KUNZ_FL-5878/Translated/KUNZ_FL-5878-WK-001"
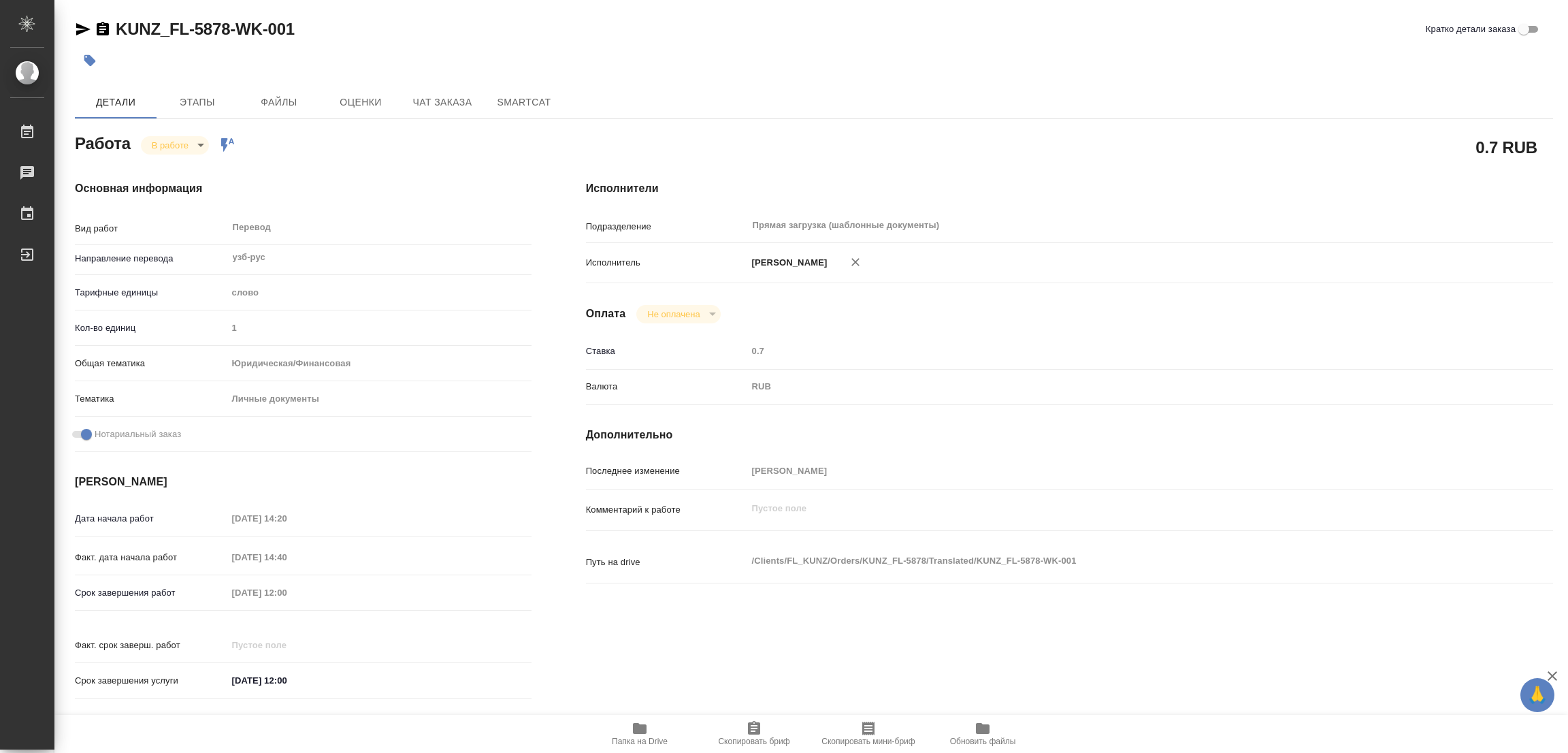
type textarea "x"
type input "KUNZ_FL-5878"
type input "Перевод печати"
type input "Перевод, Приёмка по качеству"
type input "Веселова Юлия"
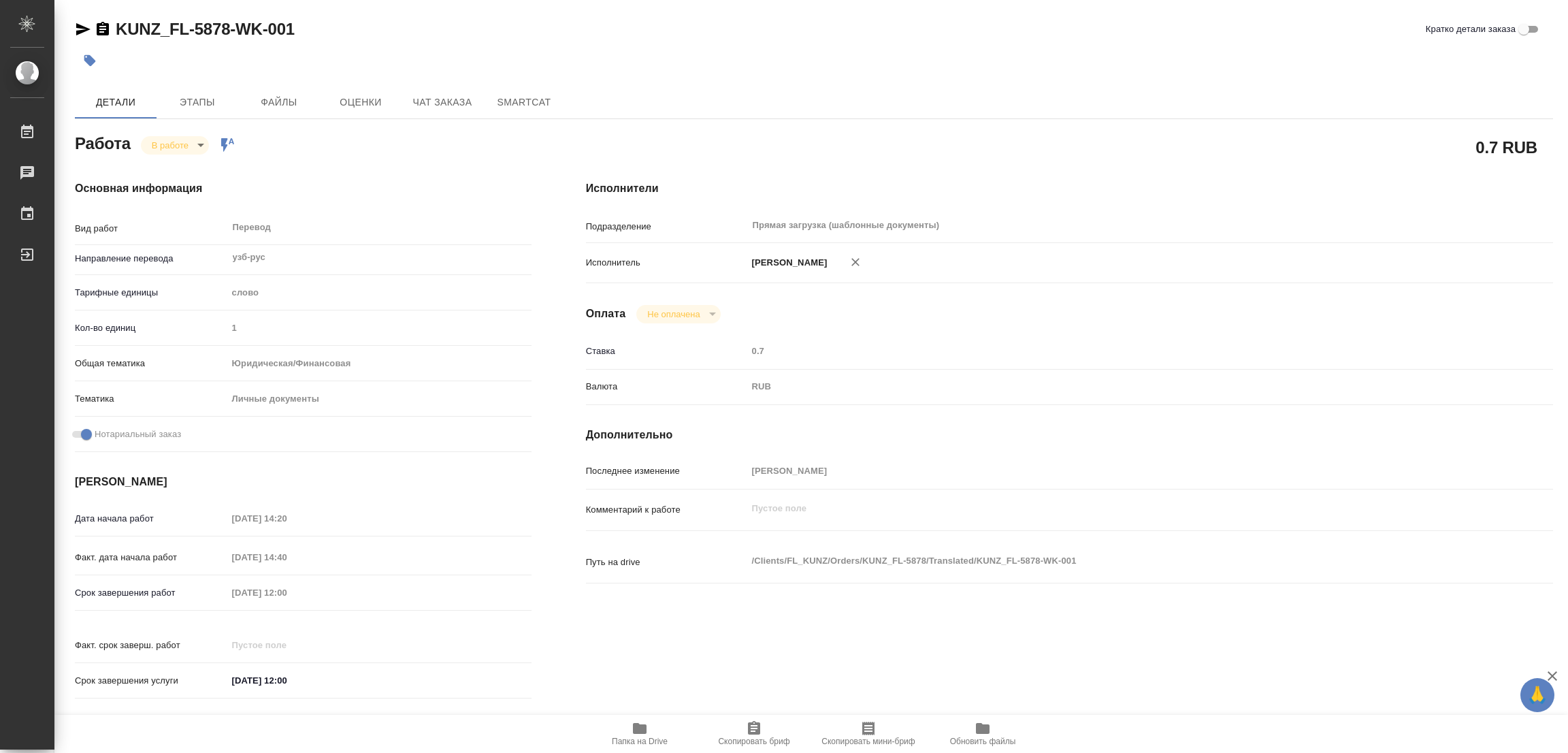
type input "/Clients/FL_KUNZ/Orders/KUNZ_FL-5878"
type textarea "x"
type textarea "1) справка уузб-рус, перевод шапки и печати 2) паспорт узб-рус, обновить штамп …"
type textarea "x"
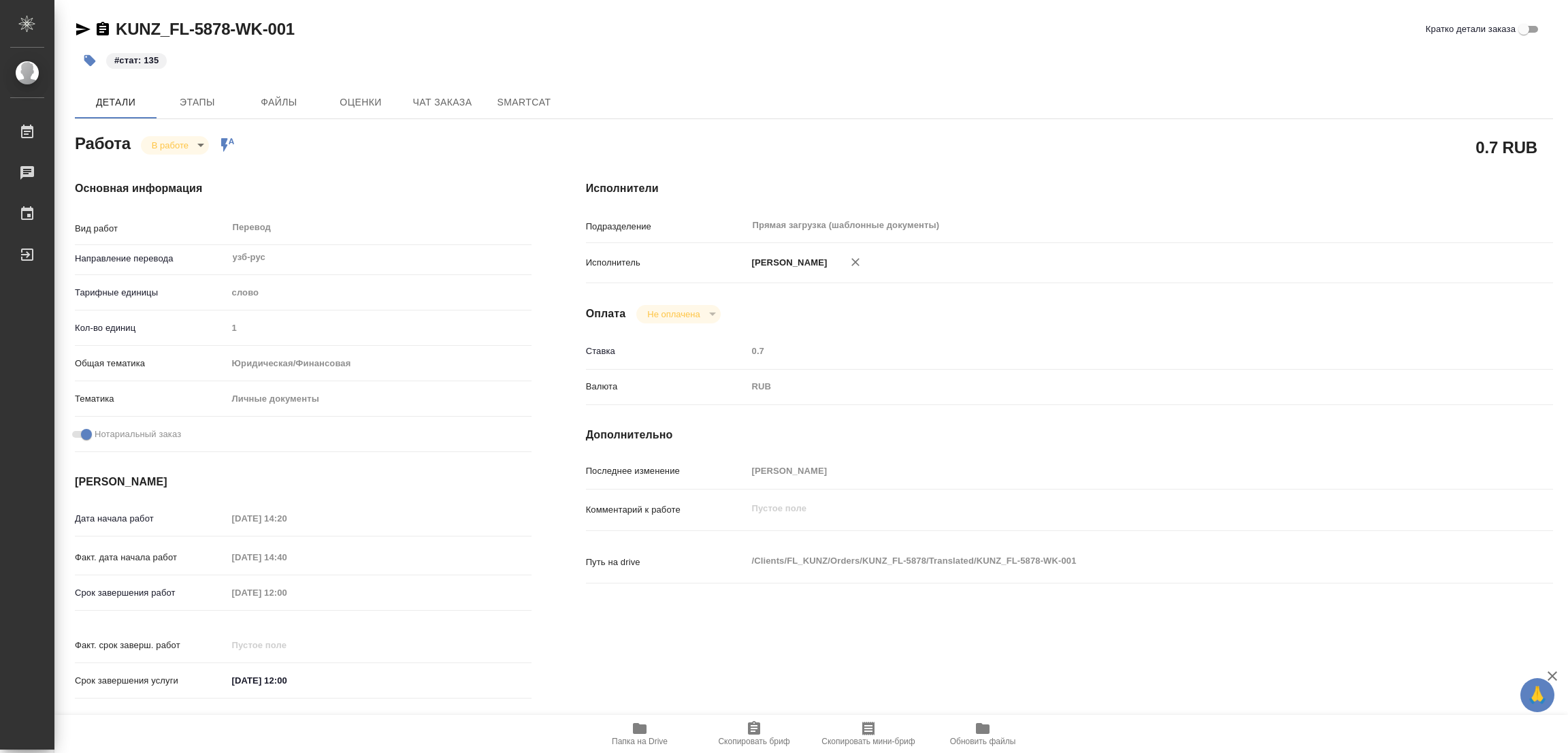
type textarea "x"
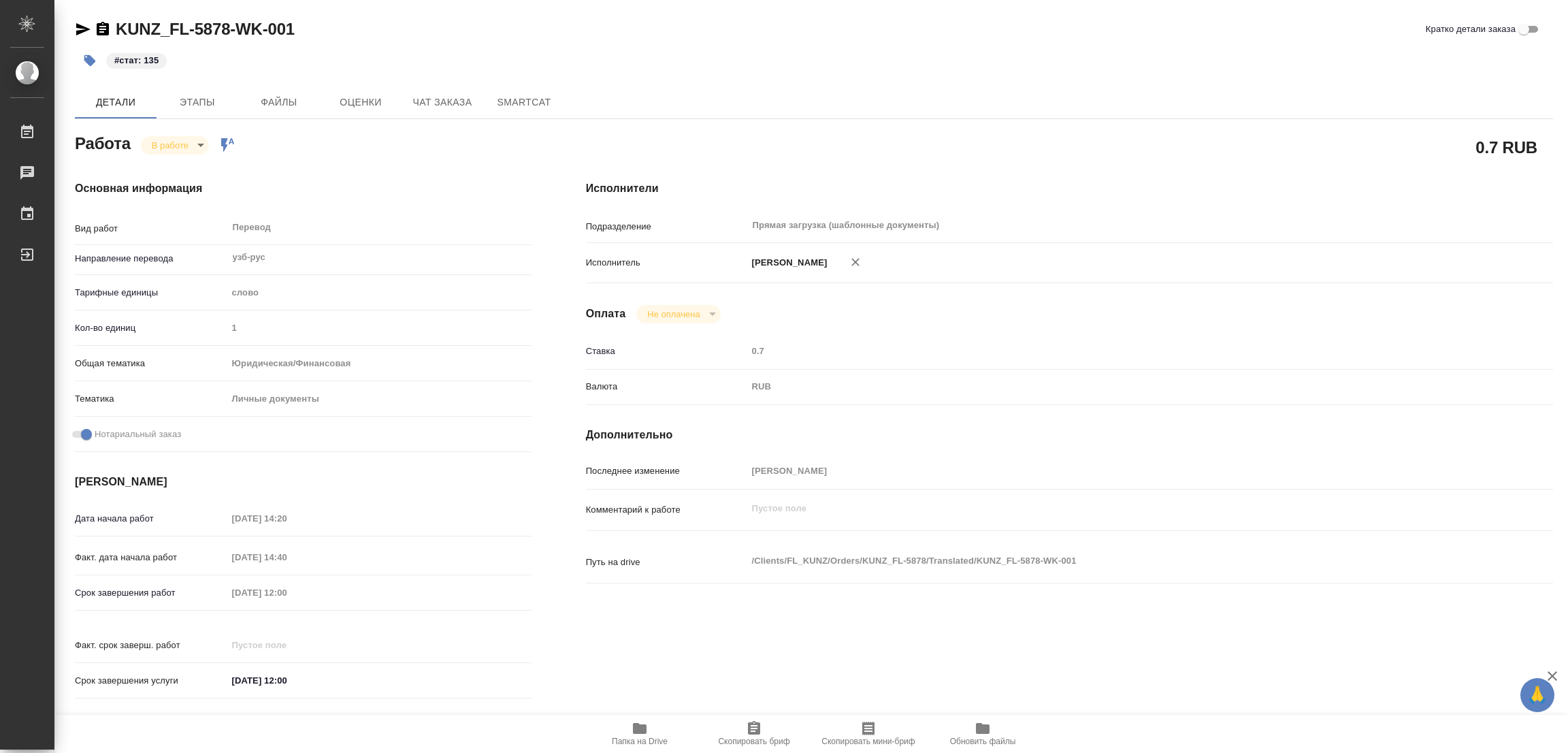
type textarea "x"
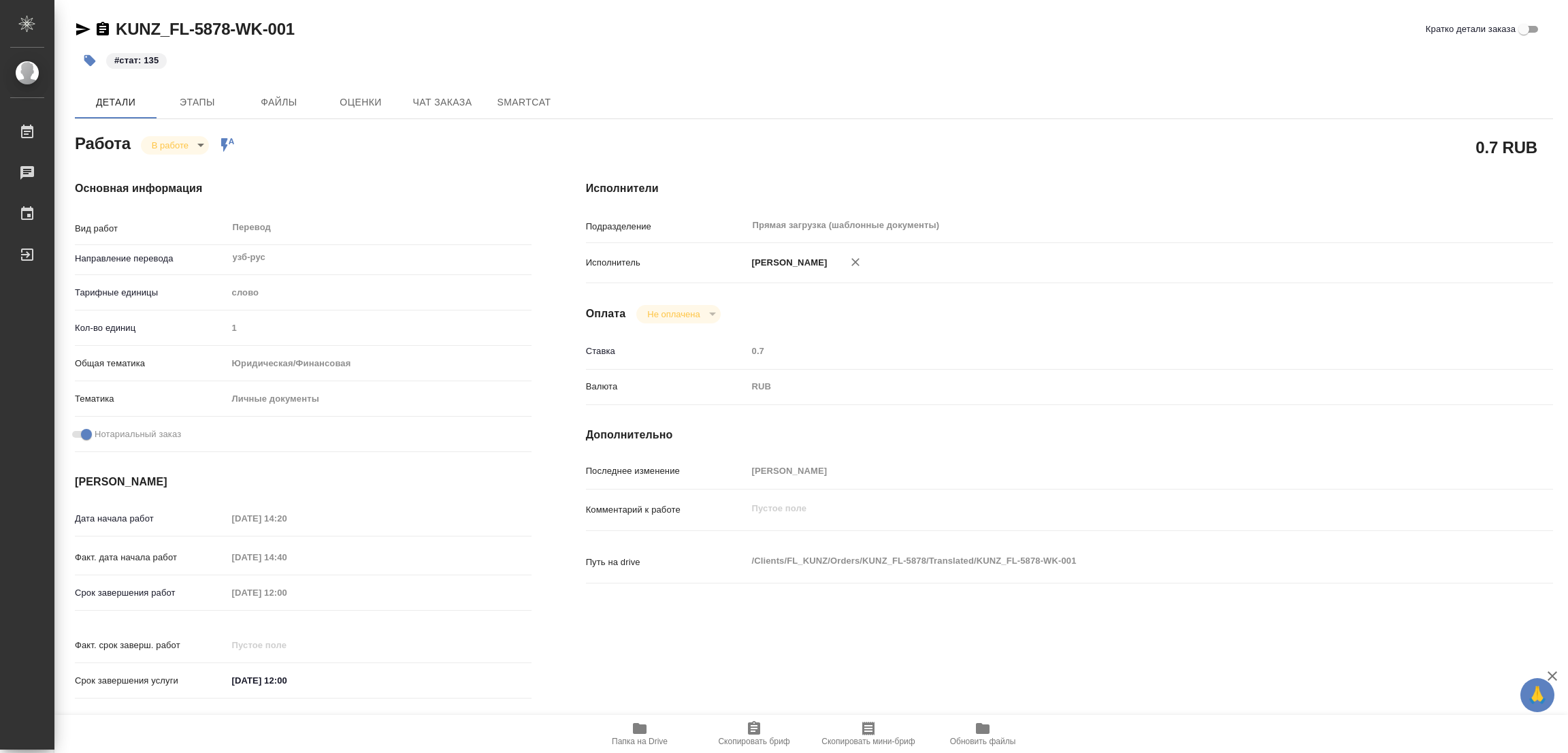
type textarea "x"
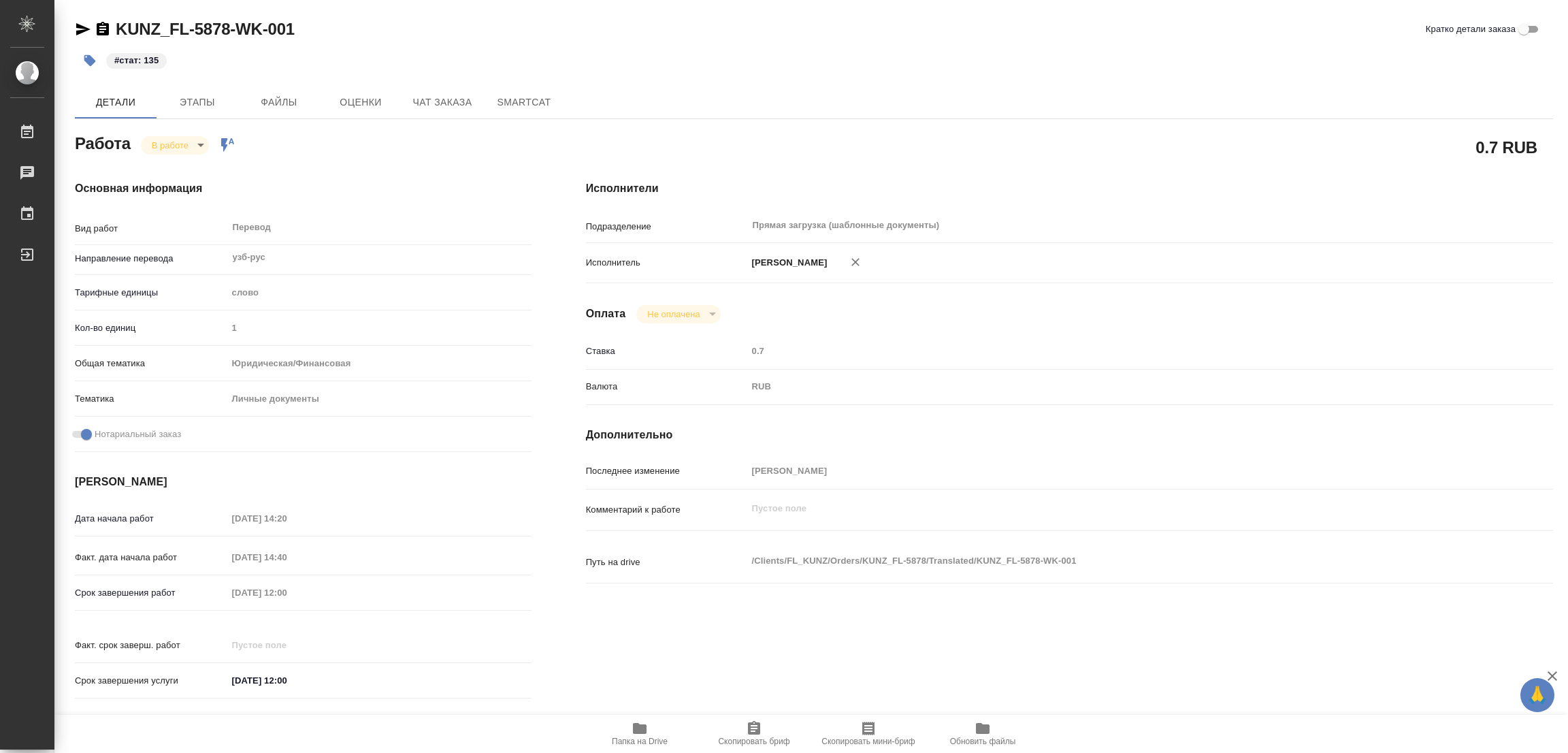
type textarea "x"
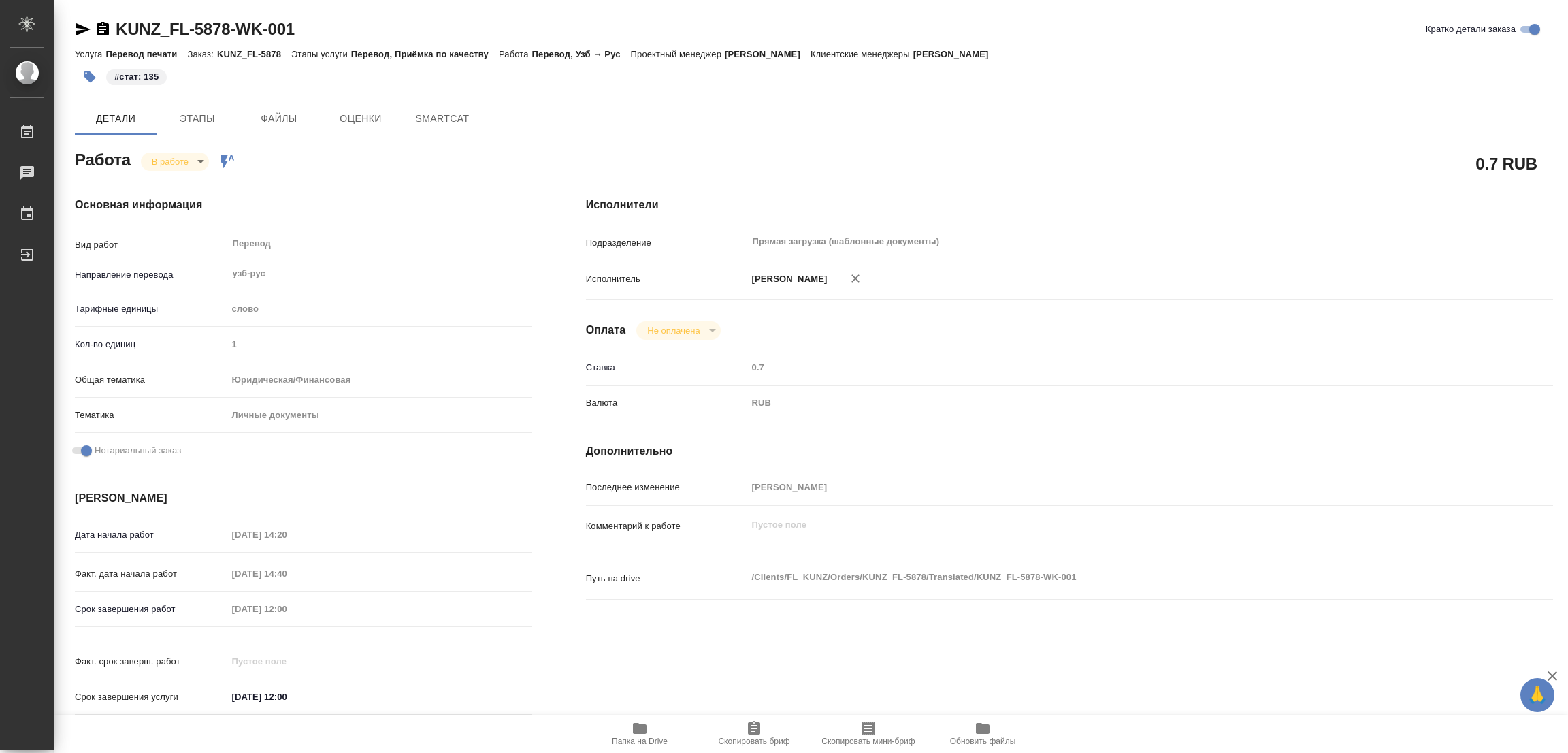
type textarea "x"
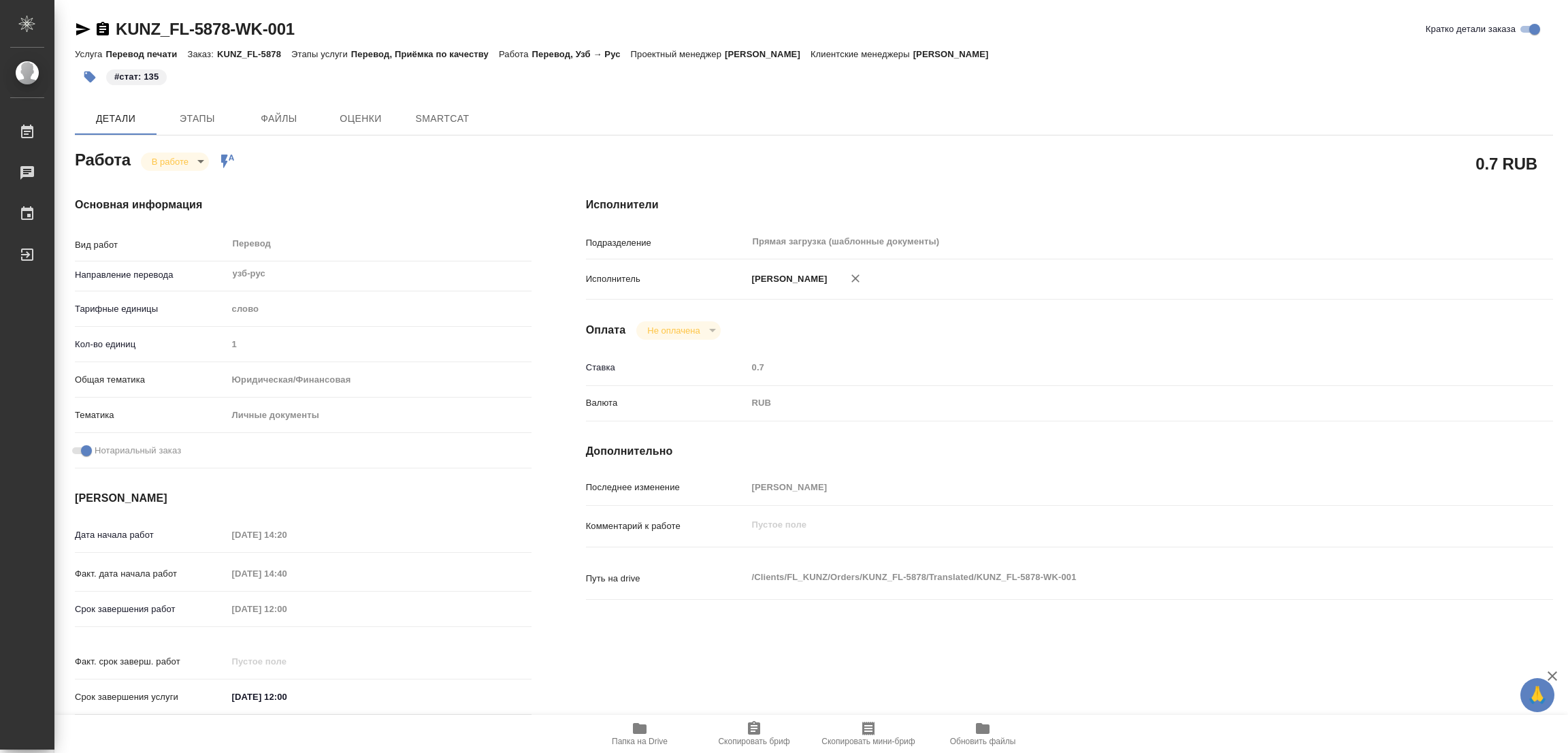
type textarea "x"
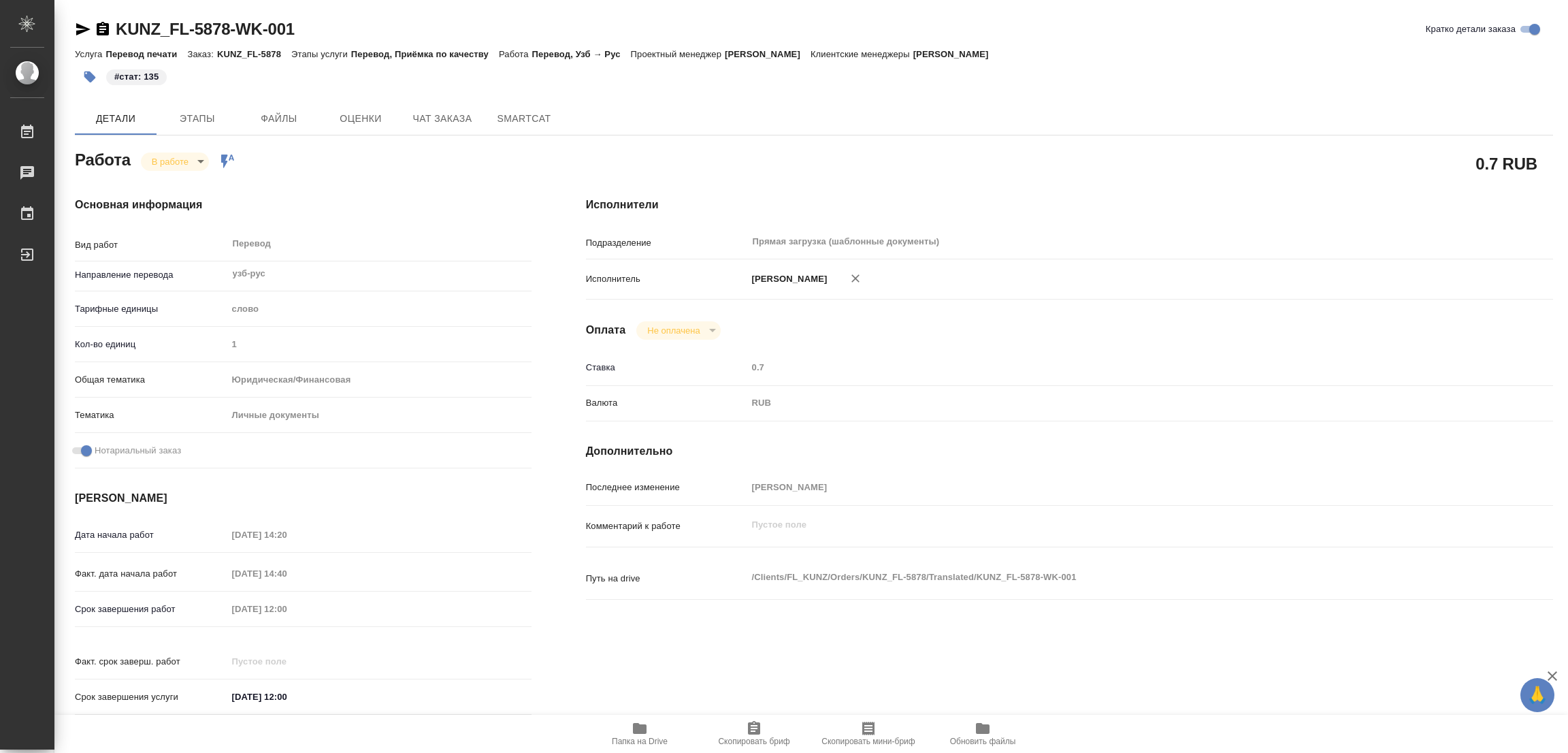
type textarea "x"
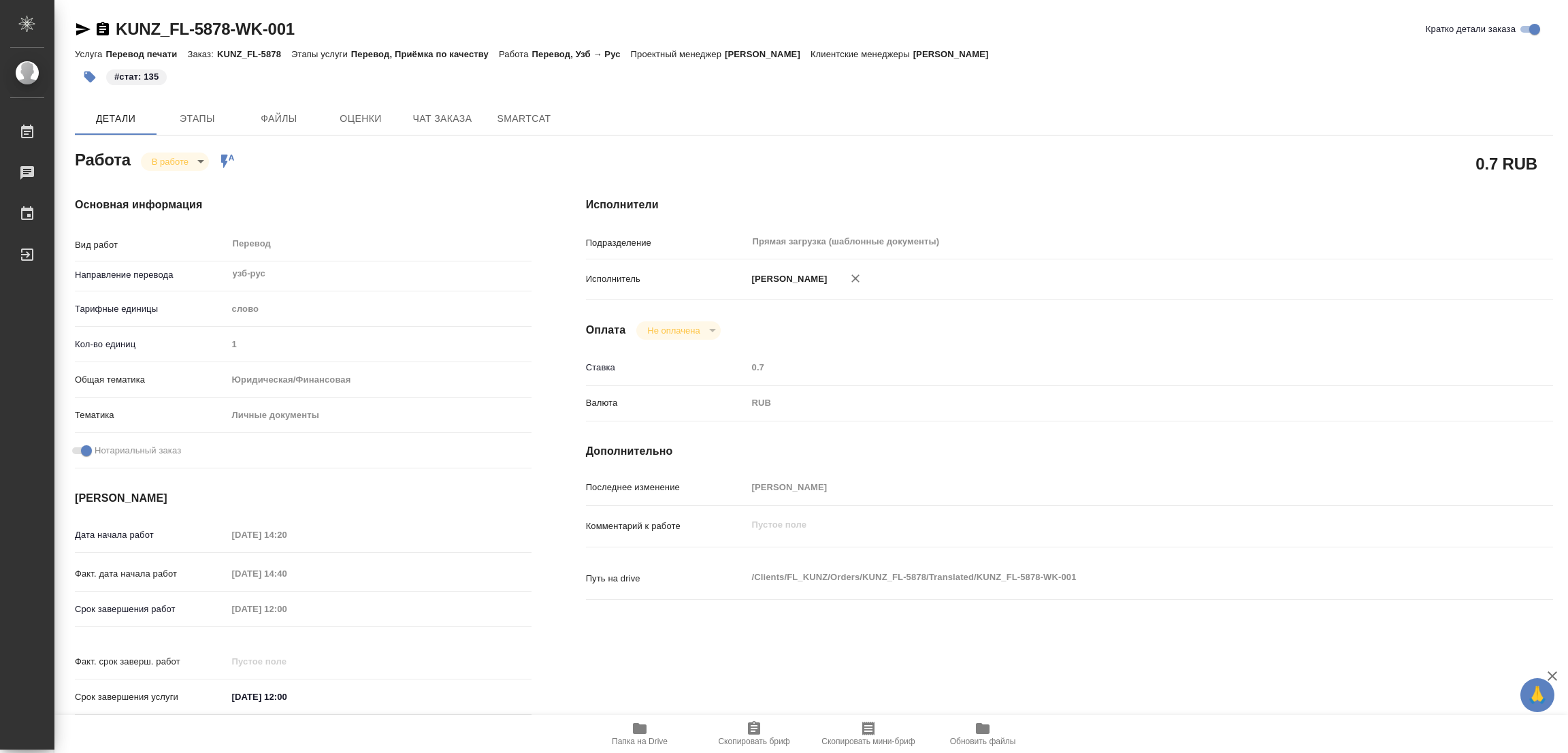
type textarea "x"
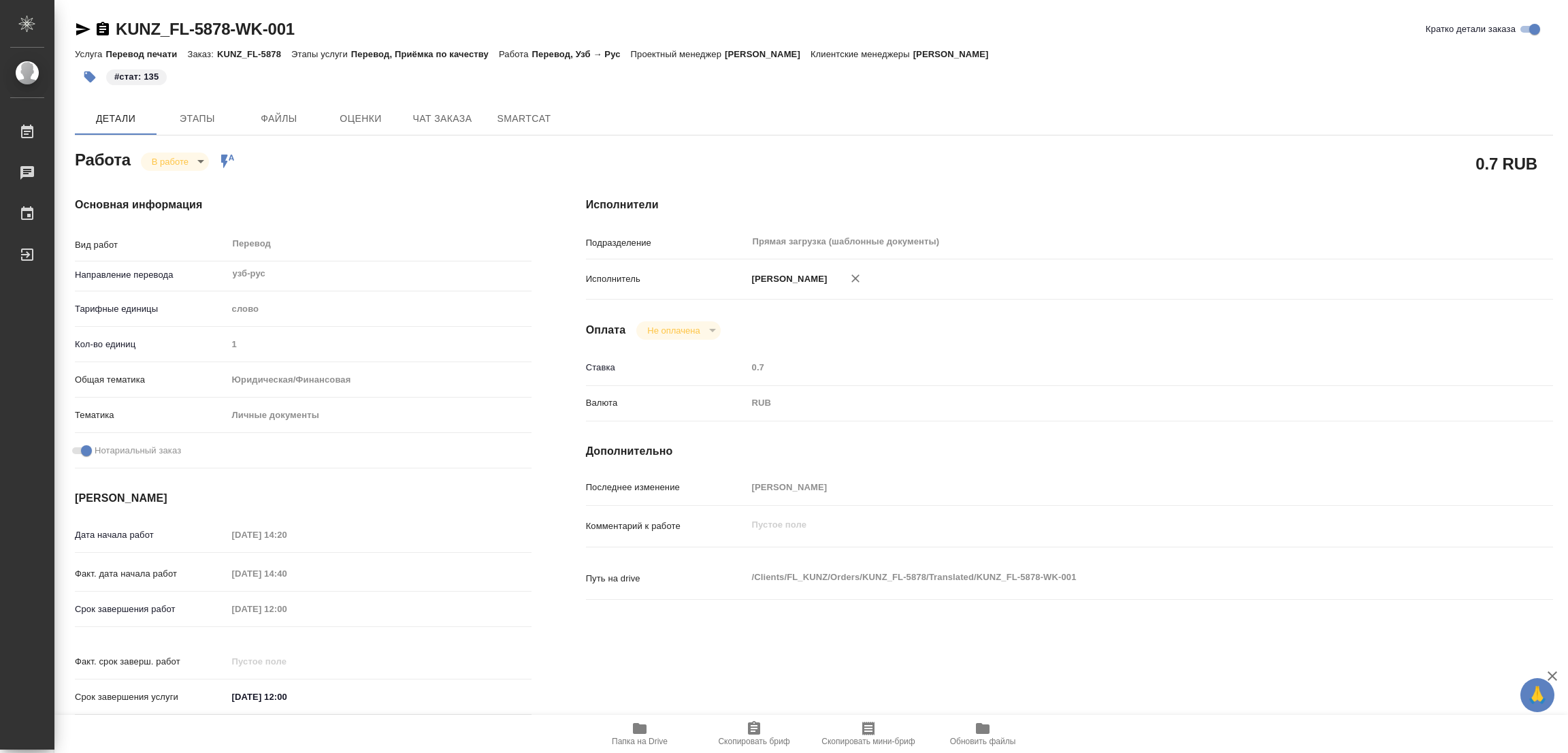
type textarea "x"
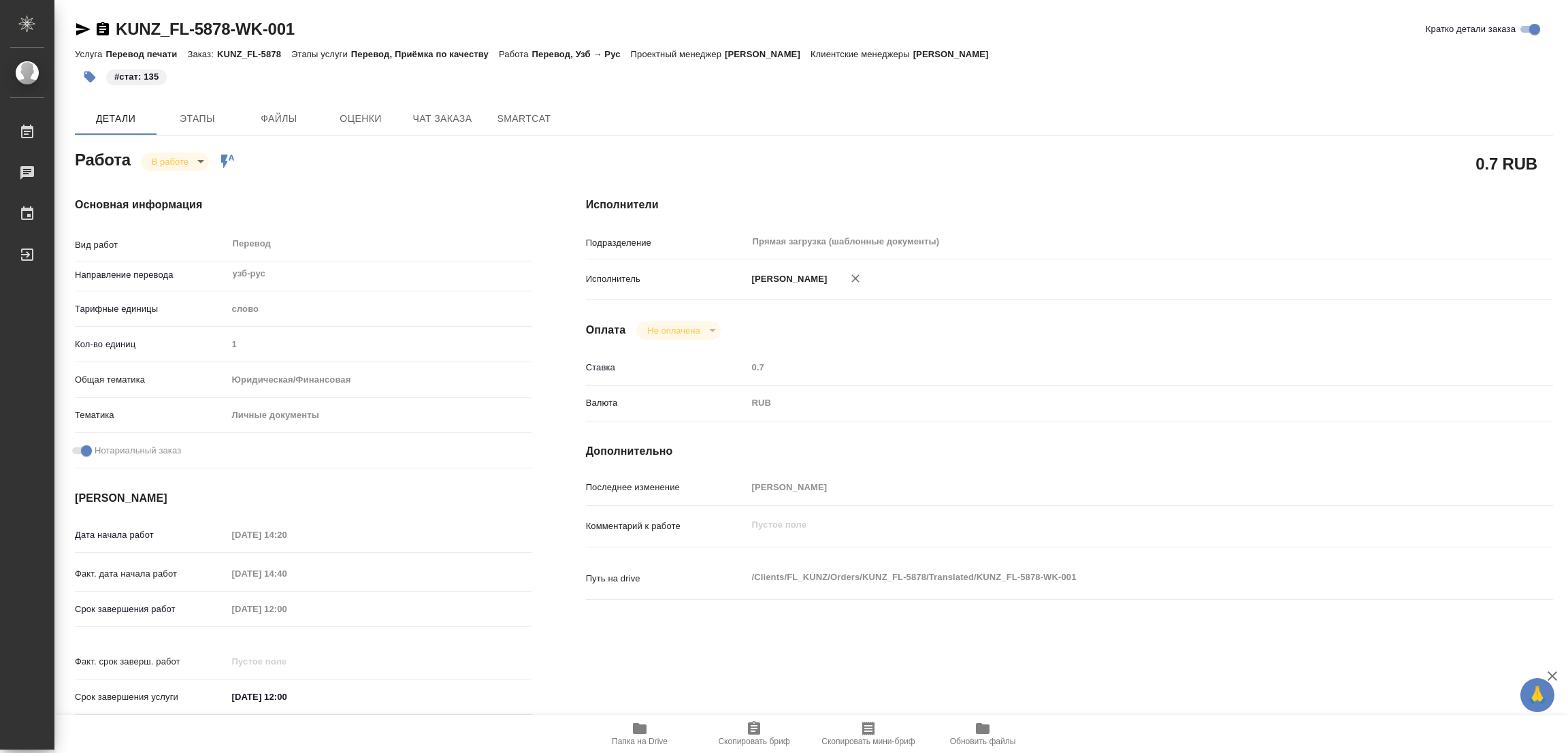
type textarea "x"
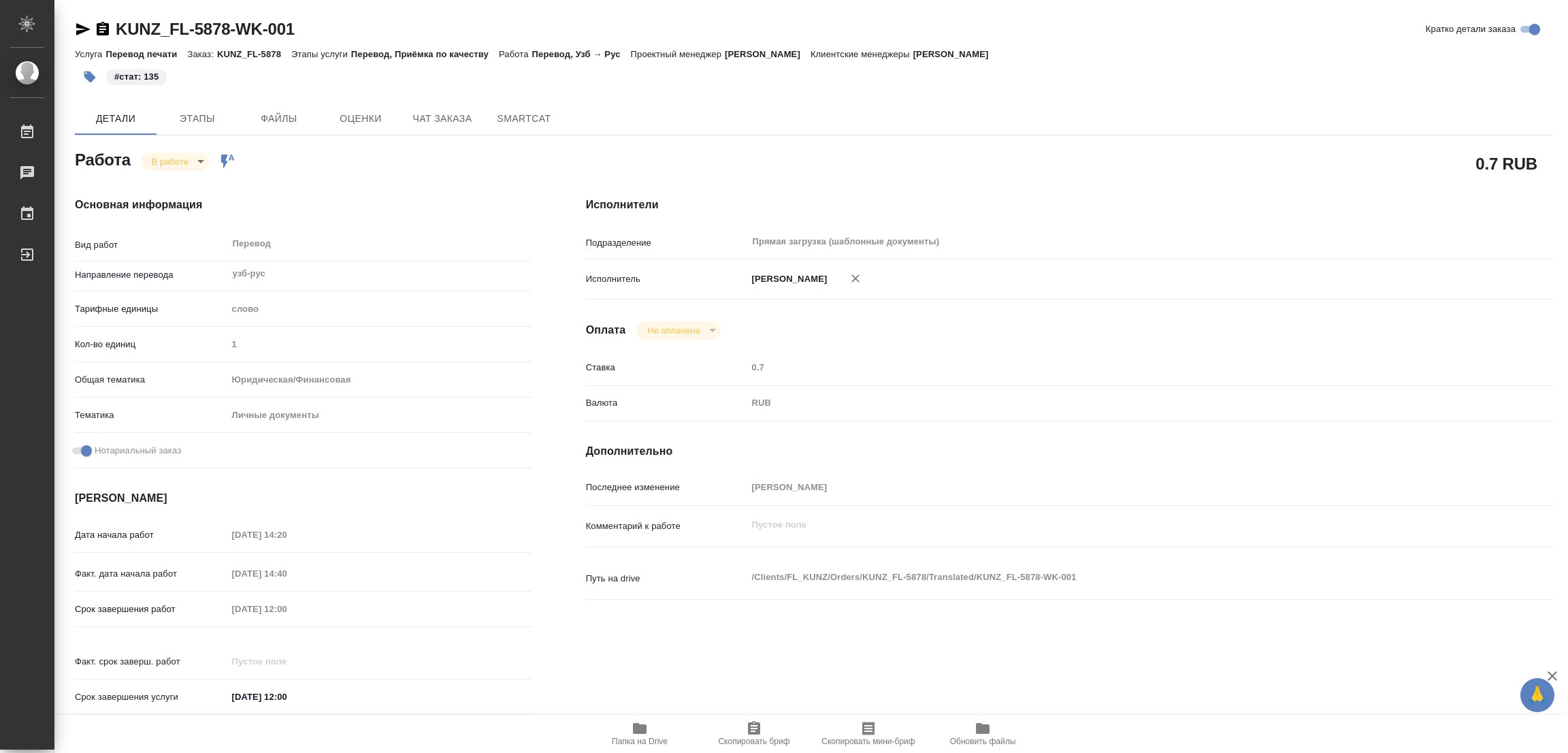
click at [1332, 75] on div "#стат: 135" at bounding box center [814, 77] width 1478 height 30
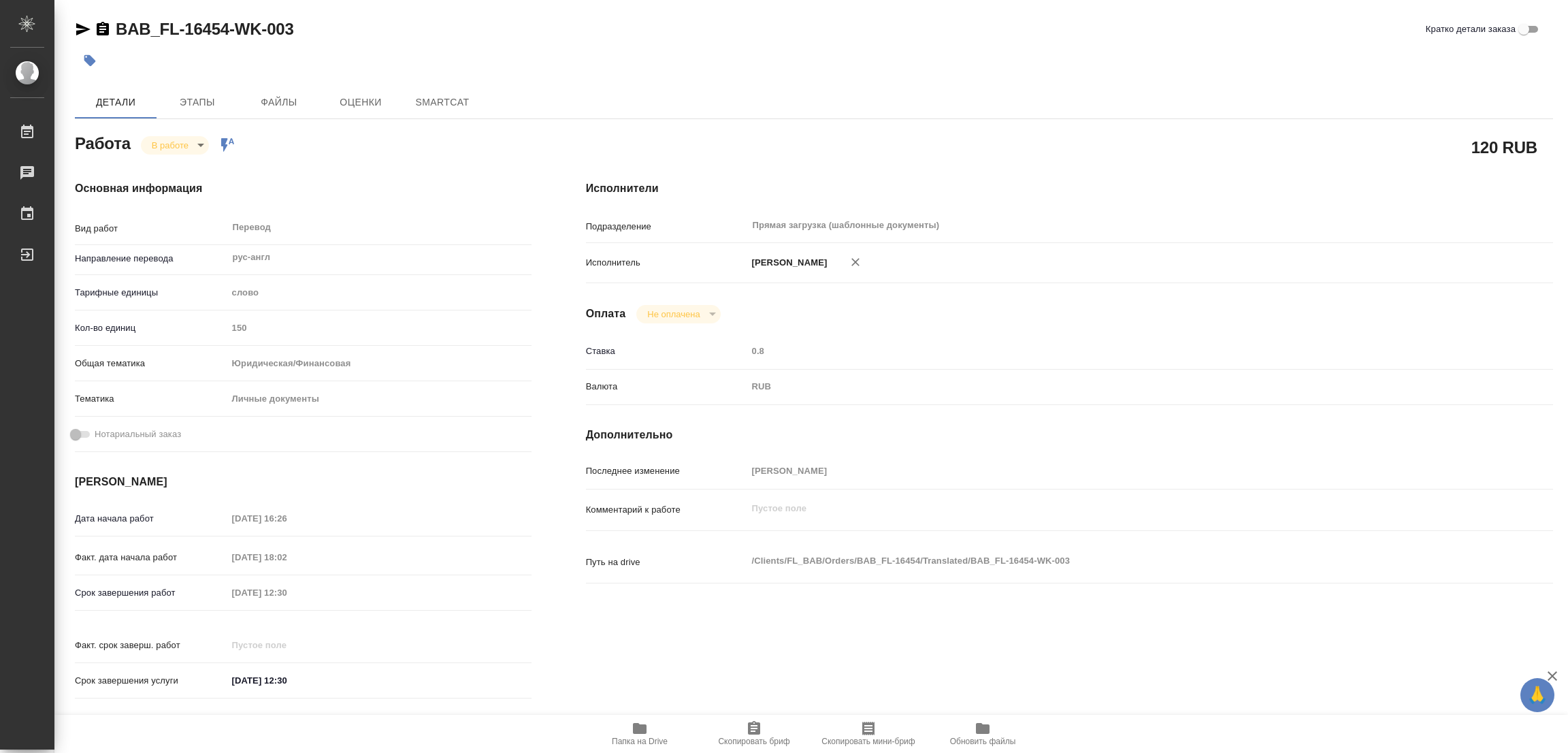
type textarea "x"
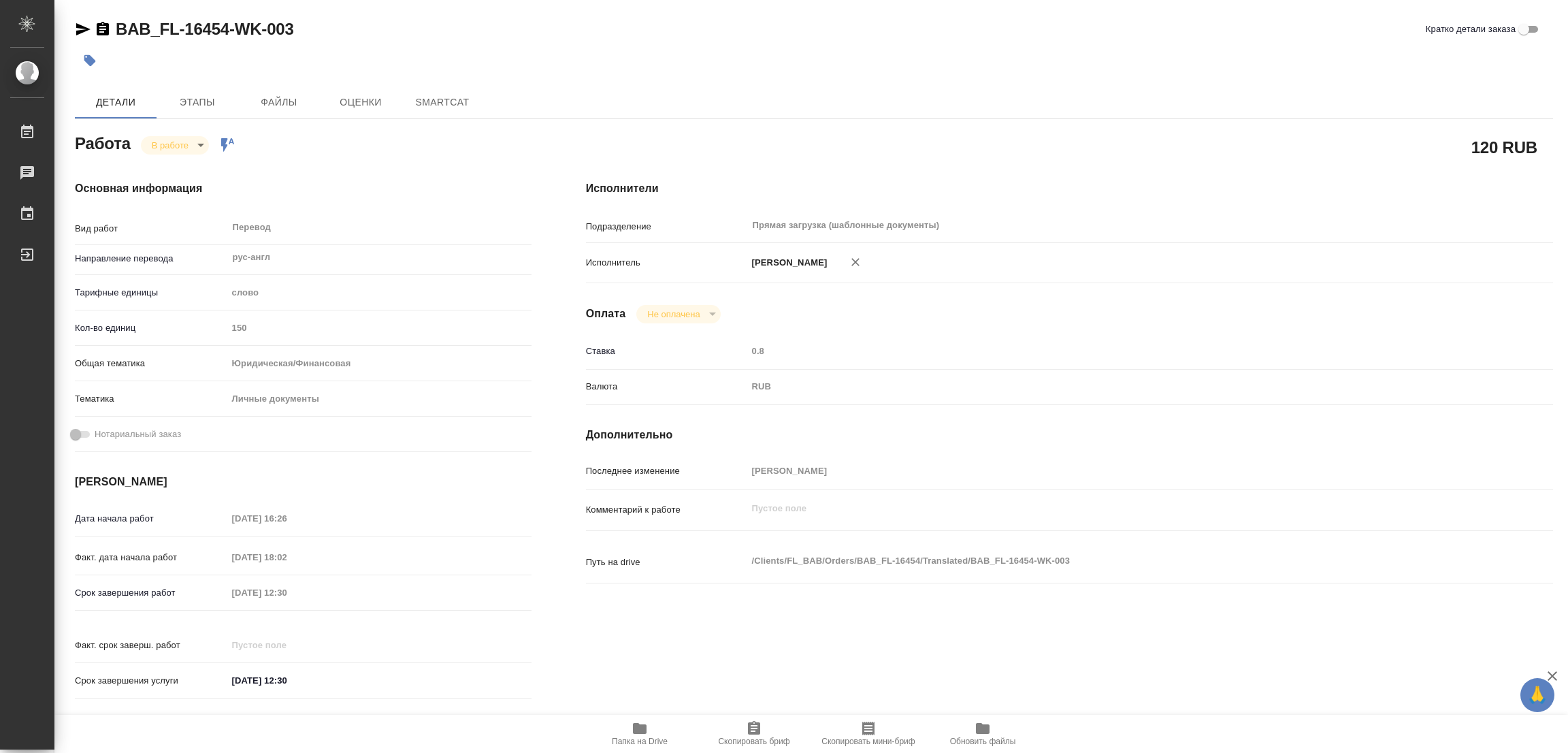
type textarea "x"
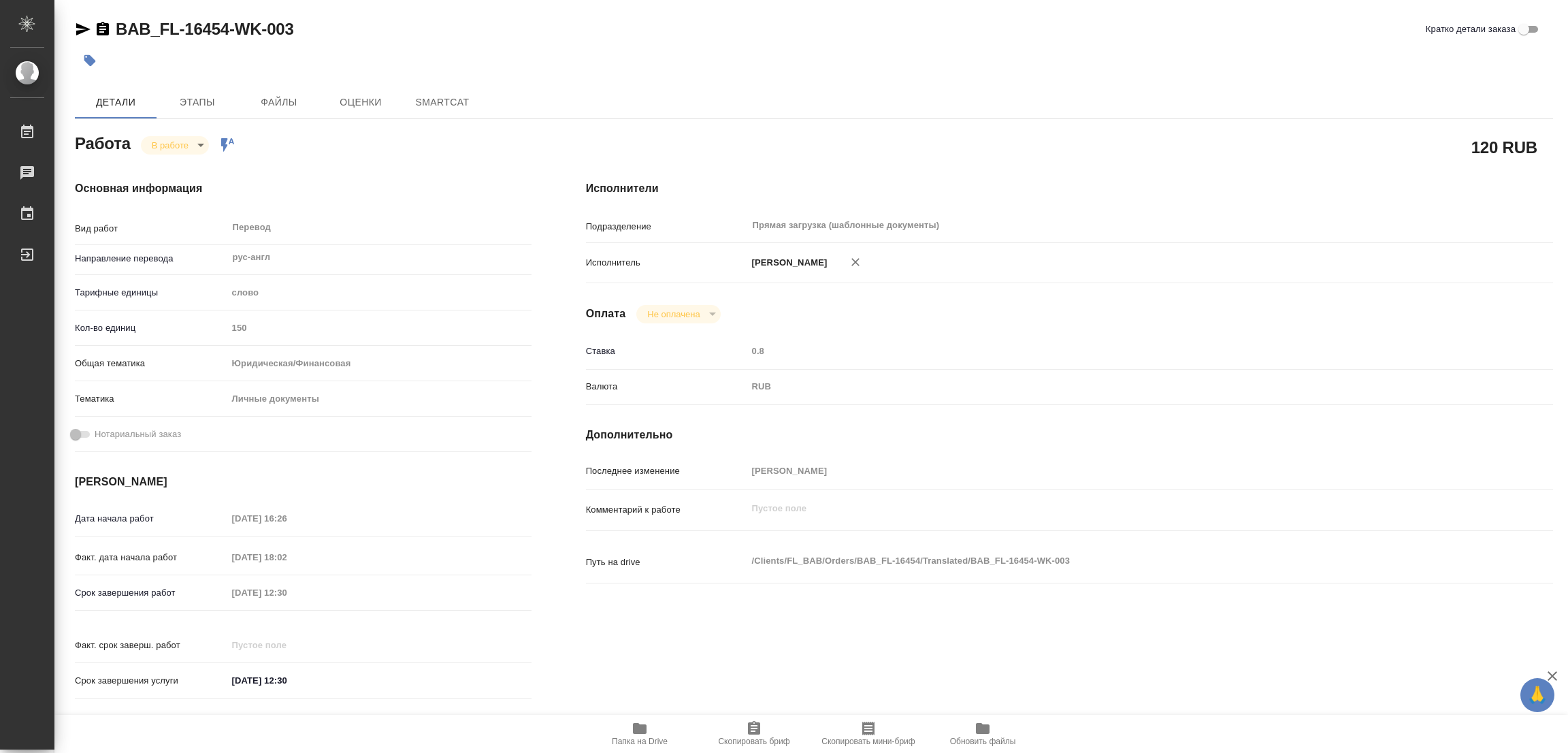
type textarea "x"
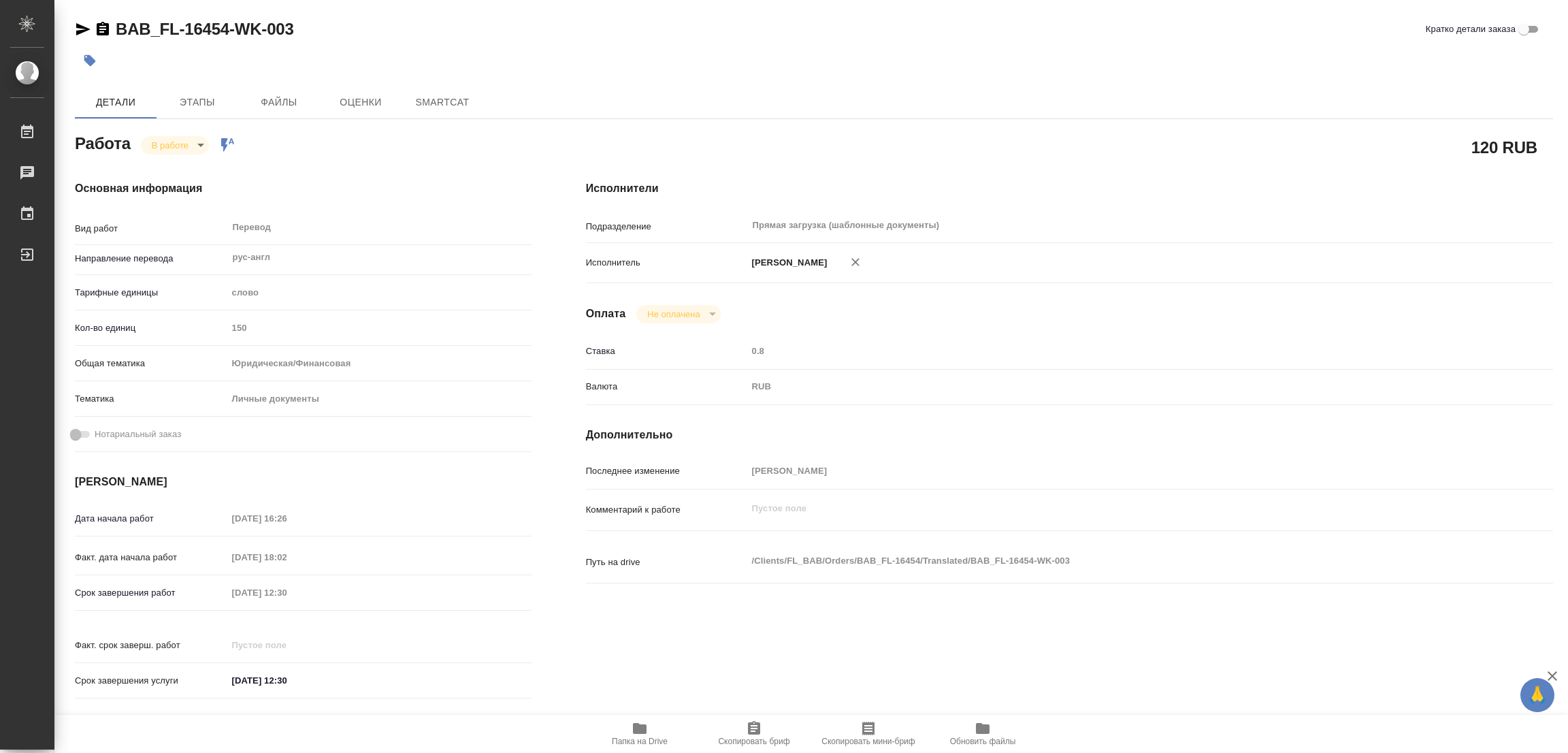
type textarea "x"
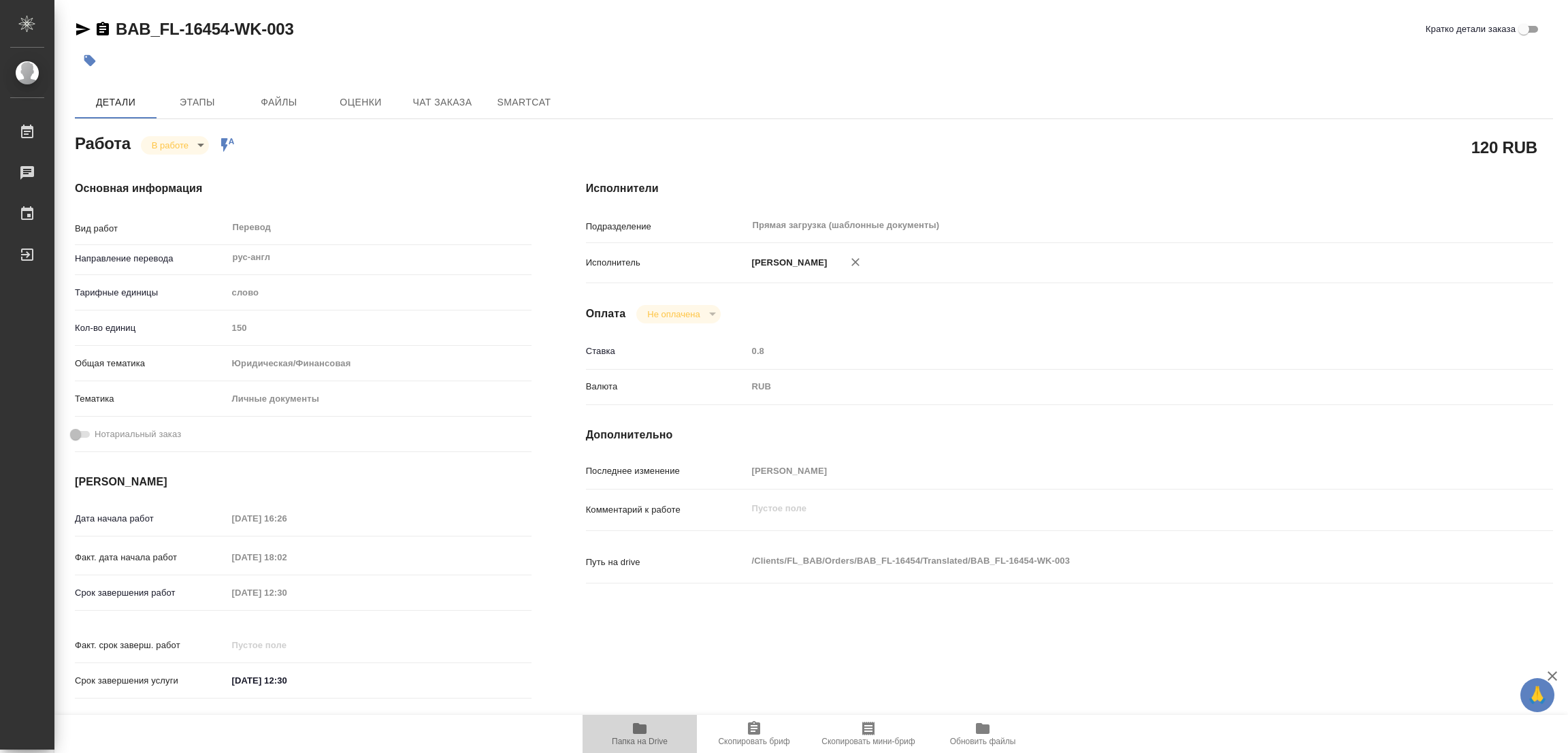
click at [635, 731] on icon "button" at bounding box center [640, 727] width 14 height 11
type textarea "x"
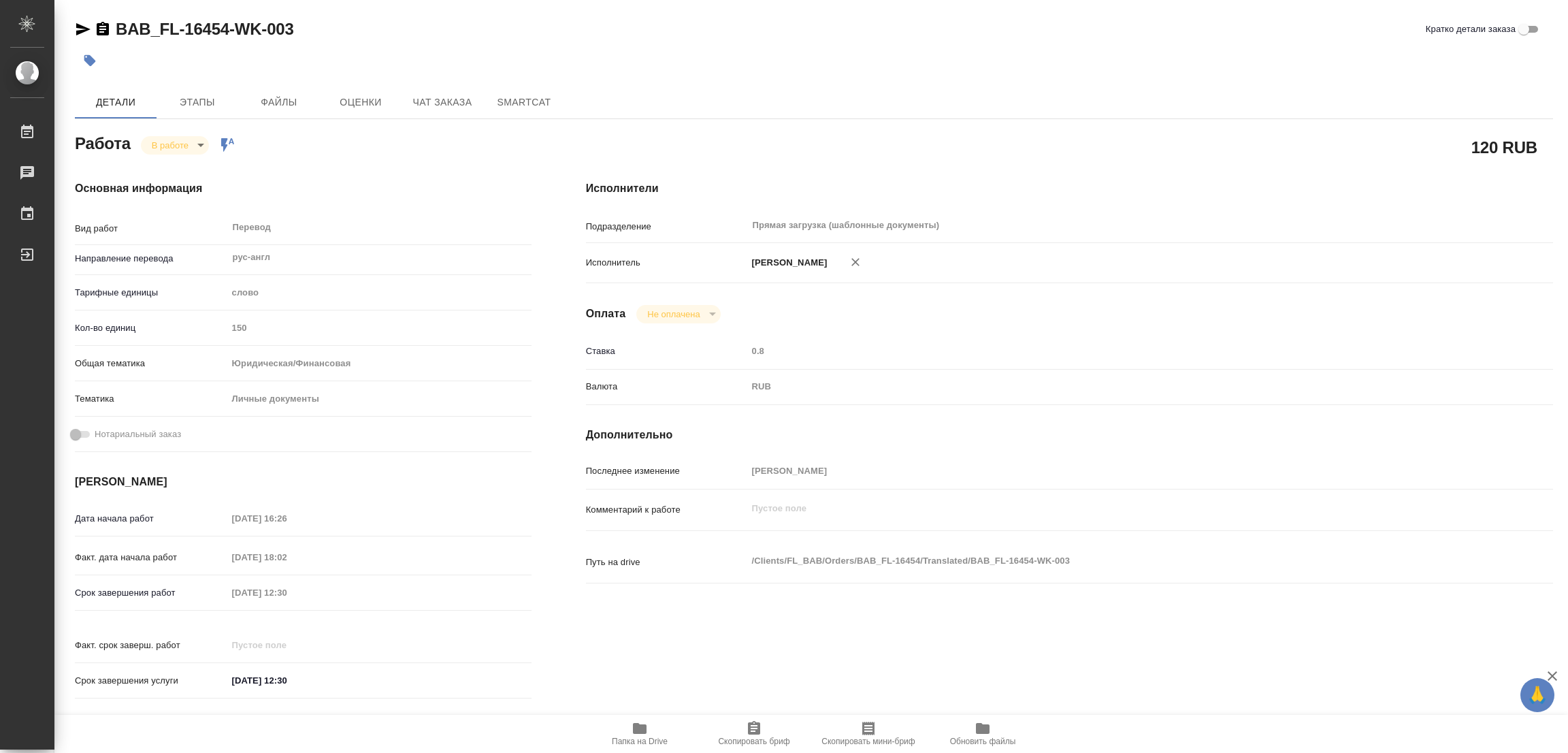
type textarea "x"
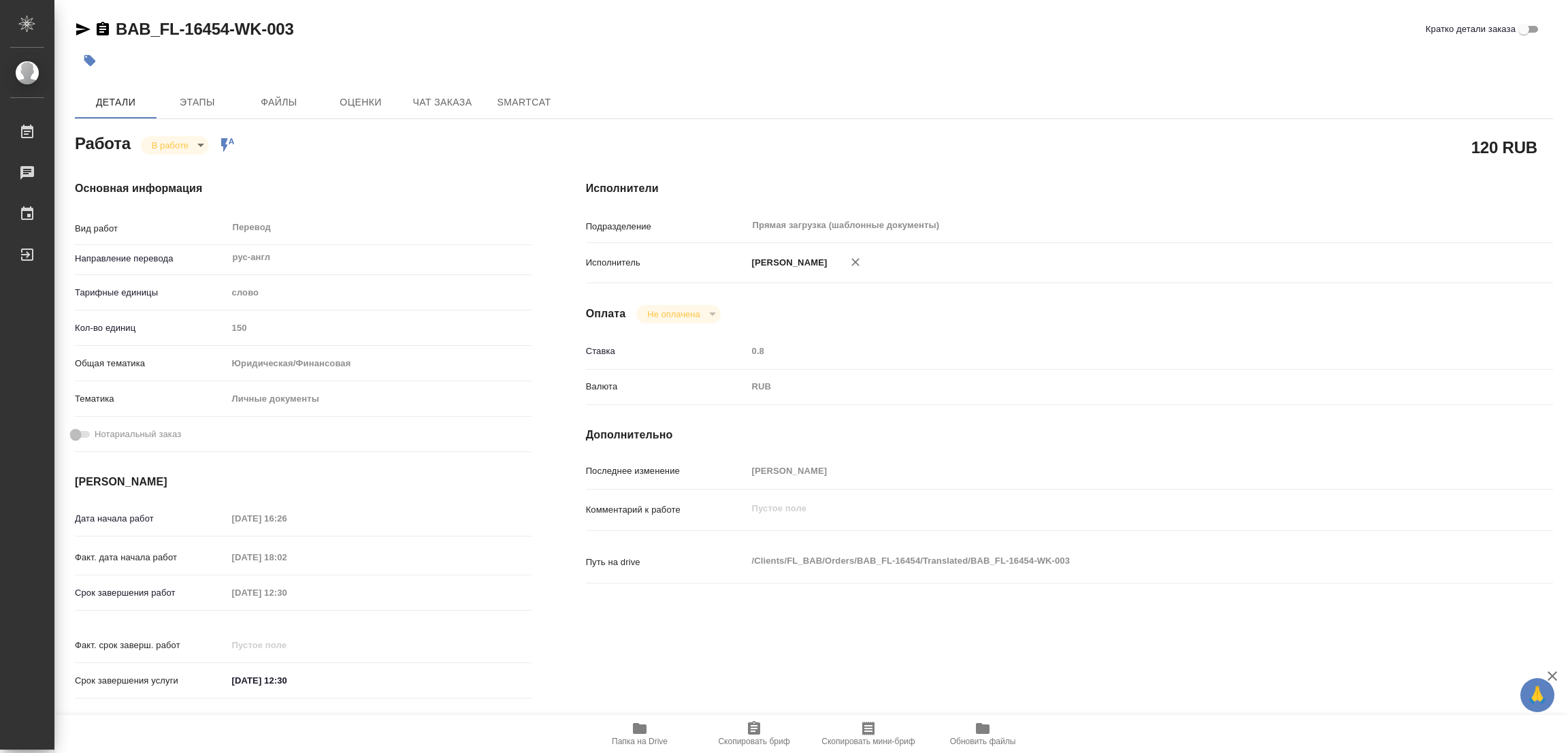
type textarea "x"
click at [203, 100] on span "Этапы" at bounding box center [197, 102] width 66 height 17
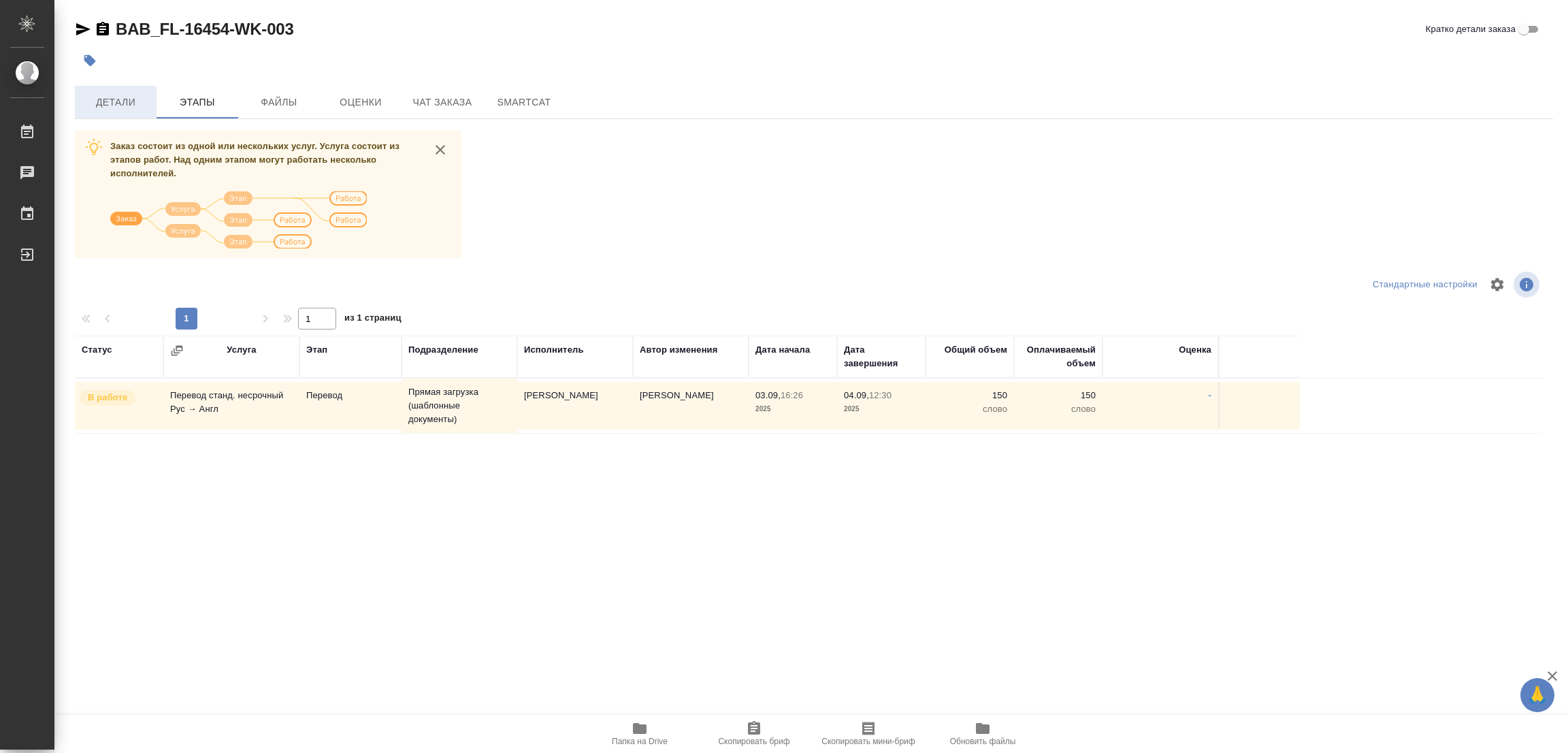
click at [114, 104] on span "Детали" at bounding box center [115, 102] width 66 height 17
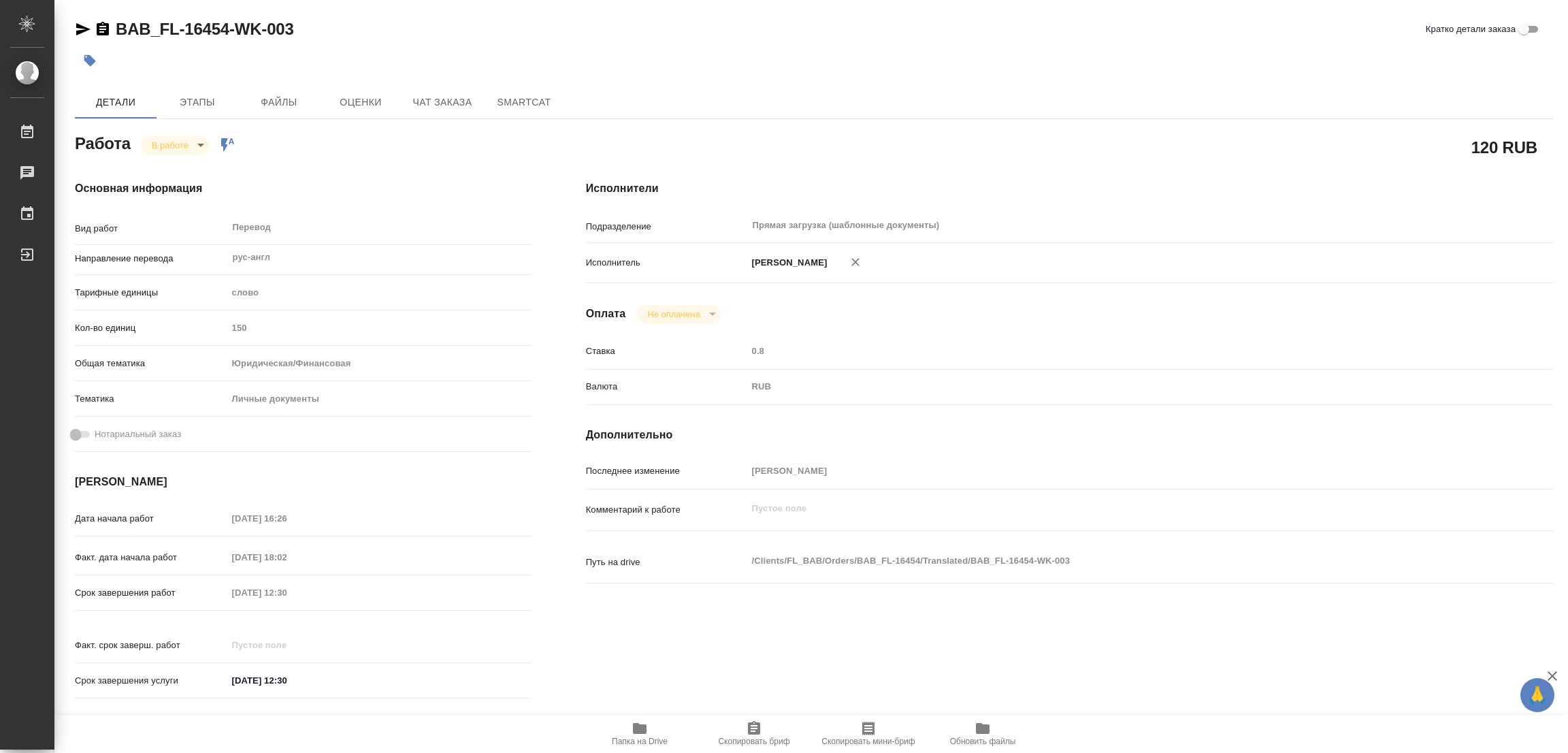
type textarea "x"
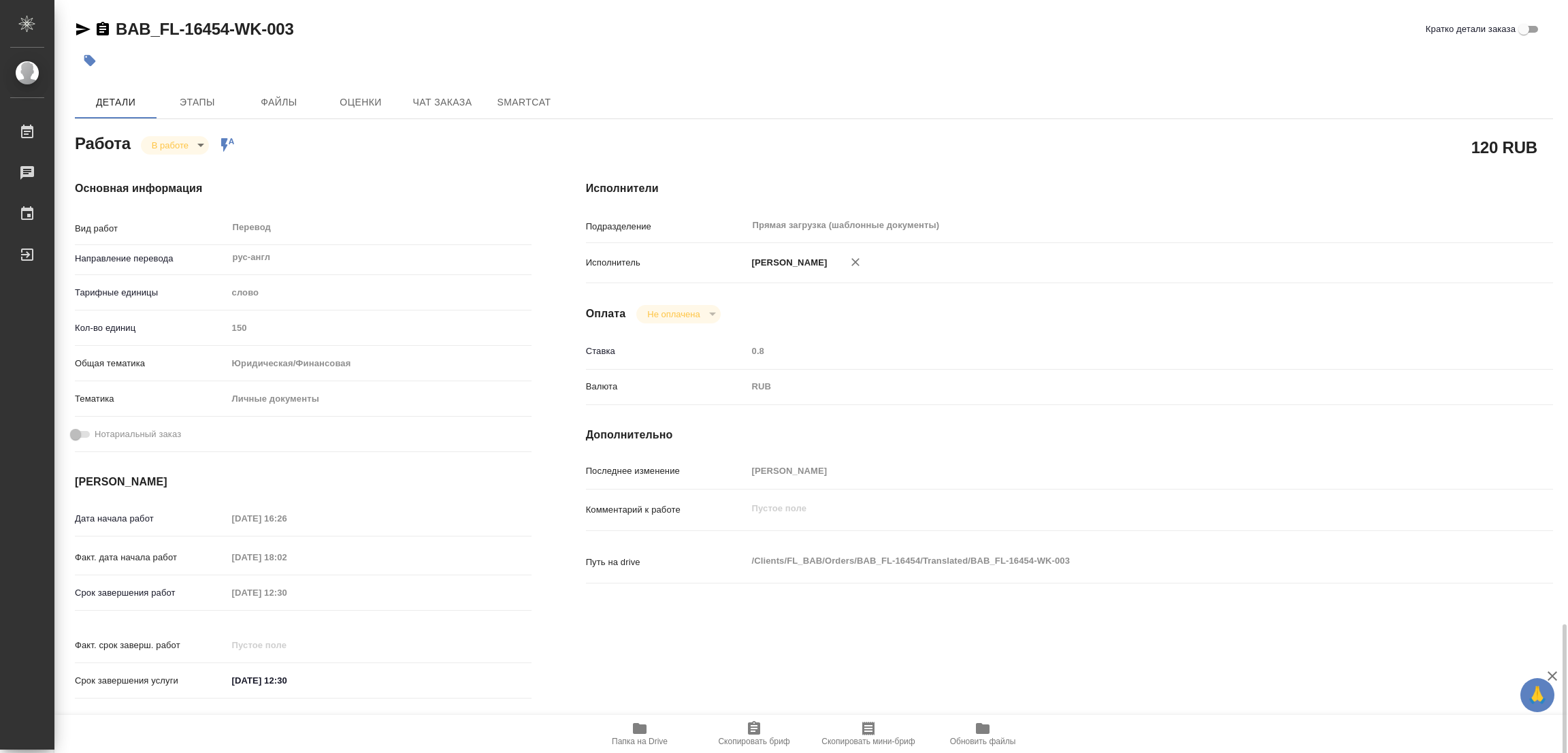
type textarea "x"
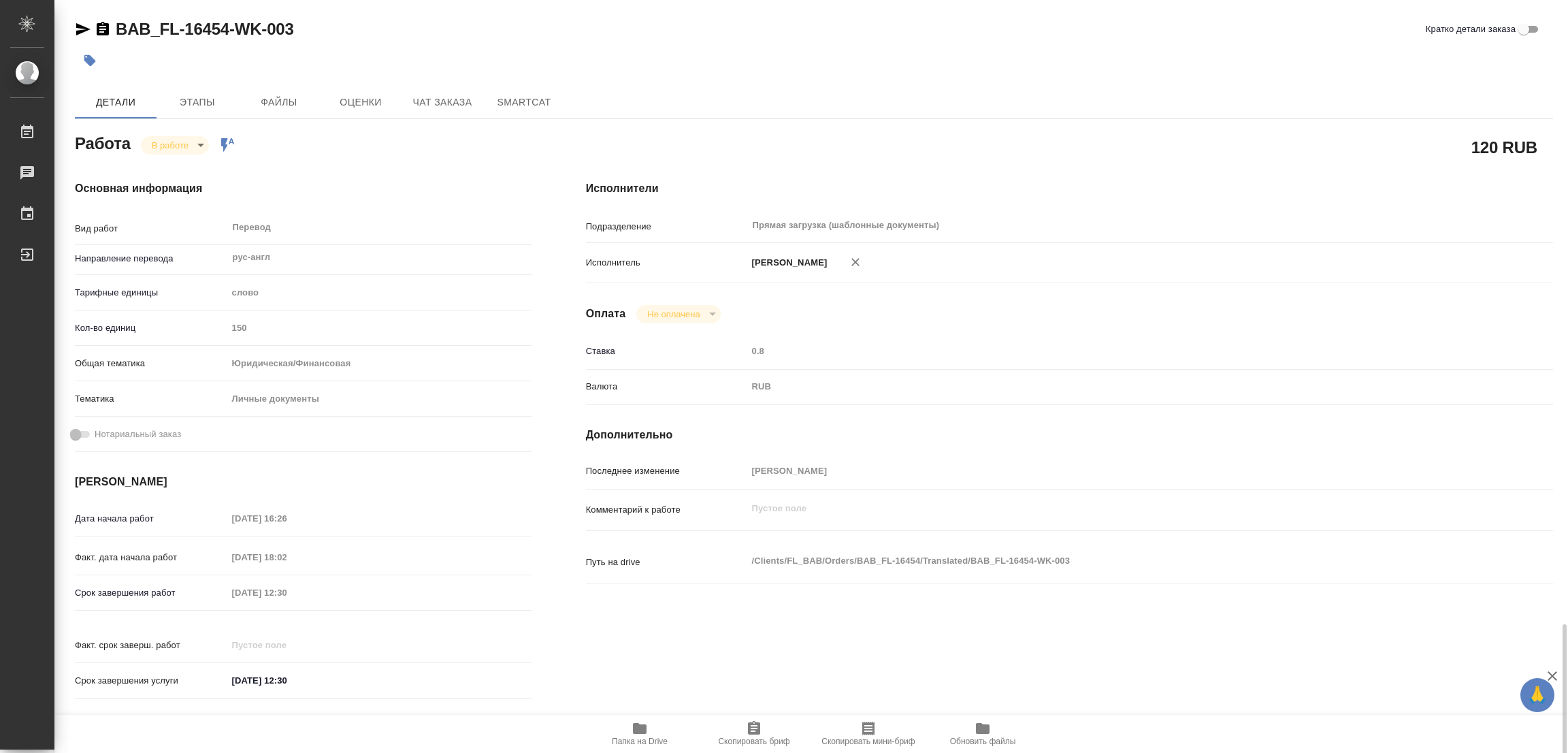
scroll to position [374, 0]
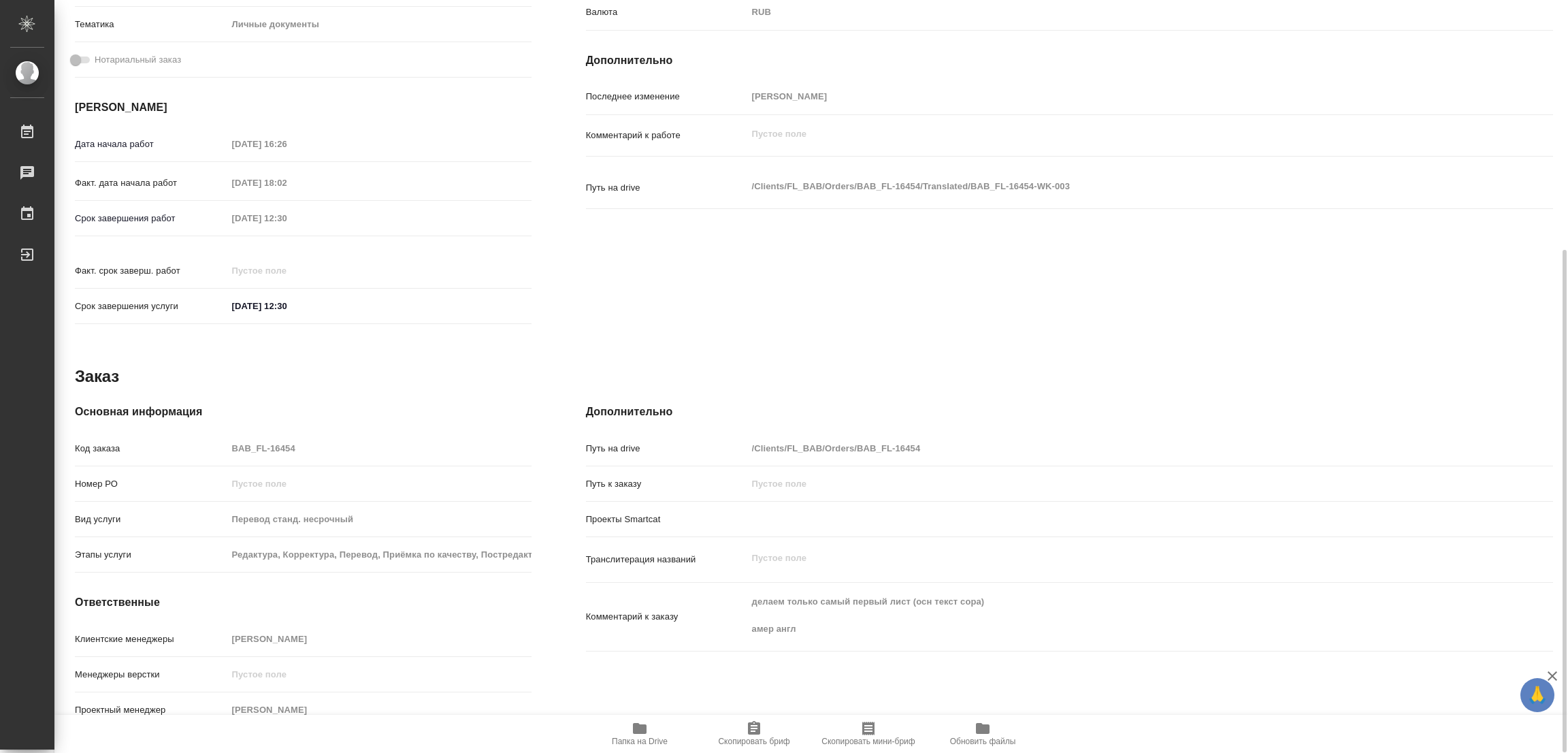
type textarea "x"
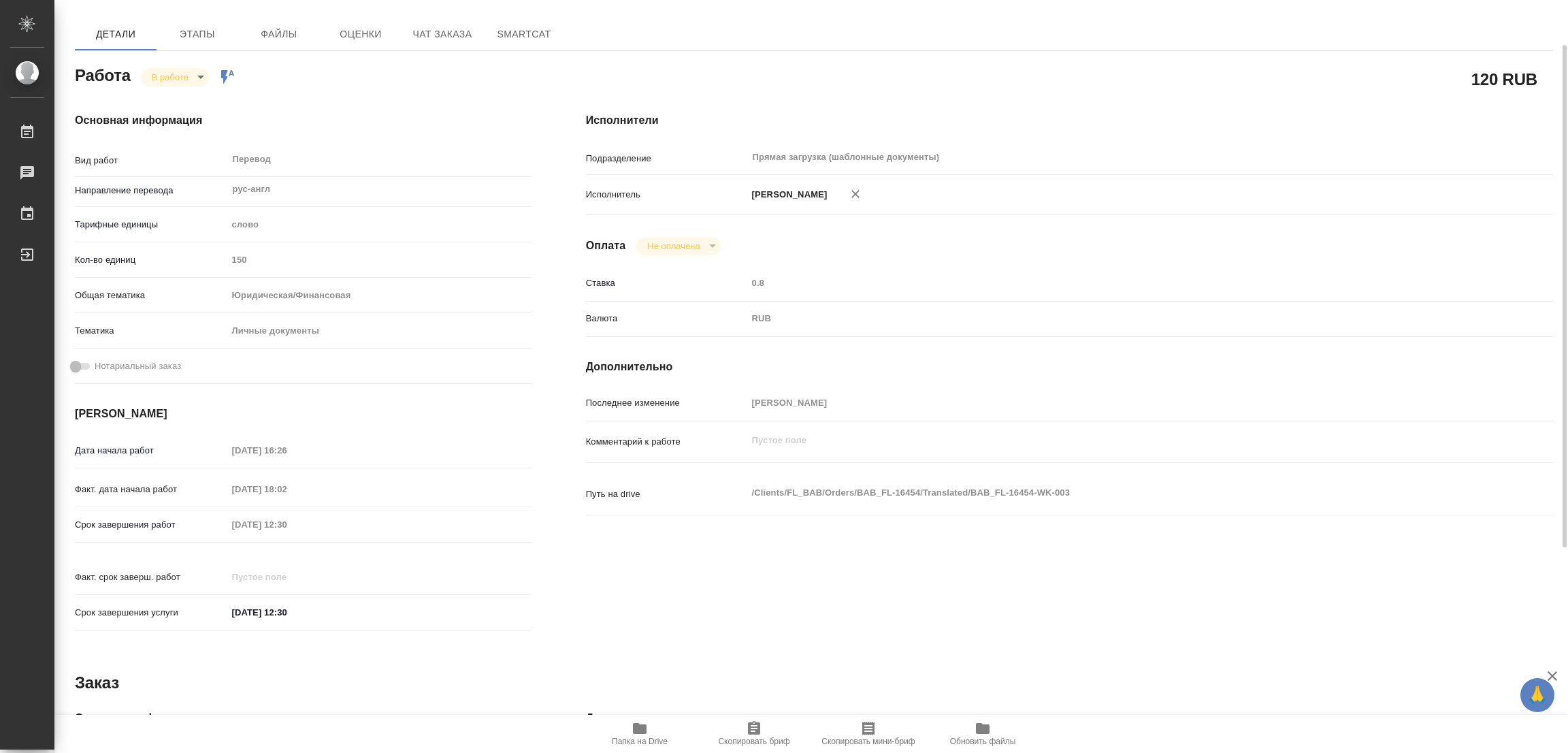
scroll to position [0, 0]
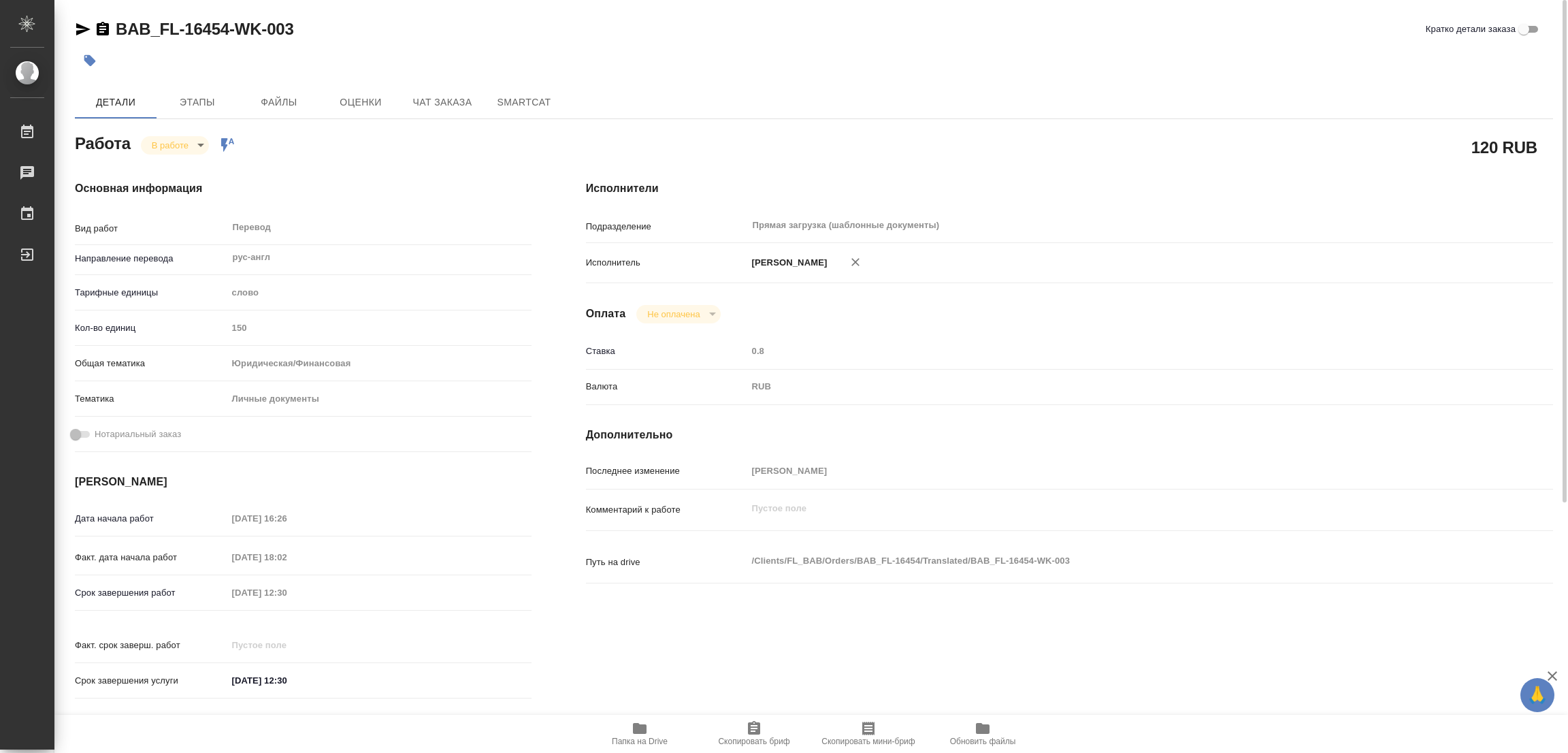
click at [162, 135] on body "🙏 .cls-1 fill:#fff; AWATERA Popova Galina Работы 0 Чаты График Выйти BAB_FL-164…" at bounding box center [784, 376] width 1568 height 753
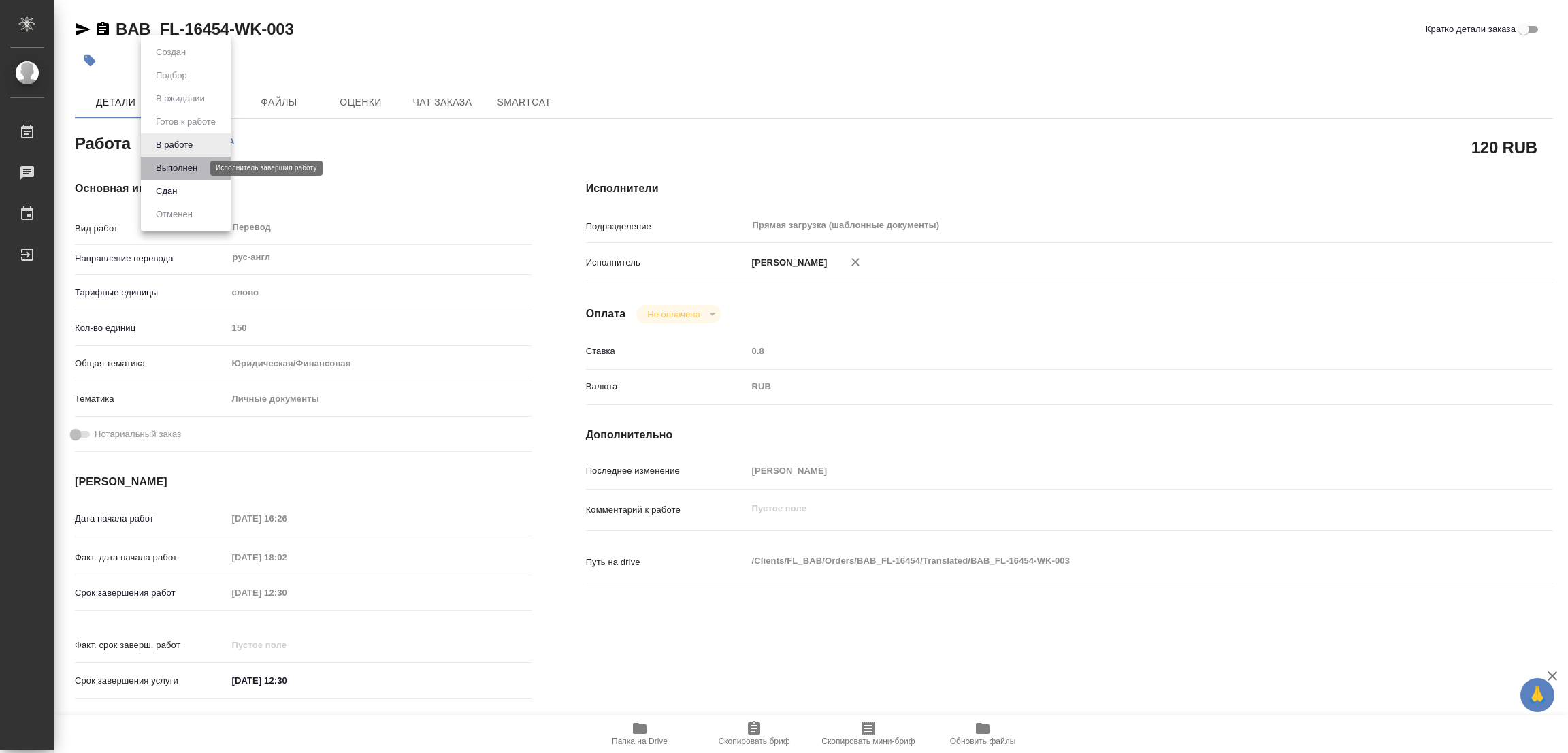
click at [167, 169] on button "Выполнен" at bounding box center [177, 168] width 50 height 15
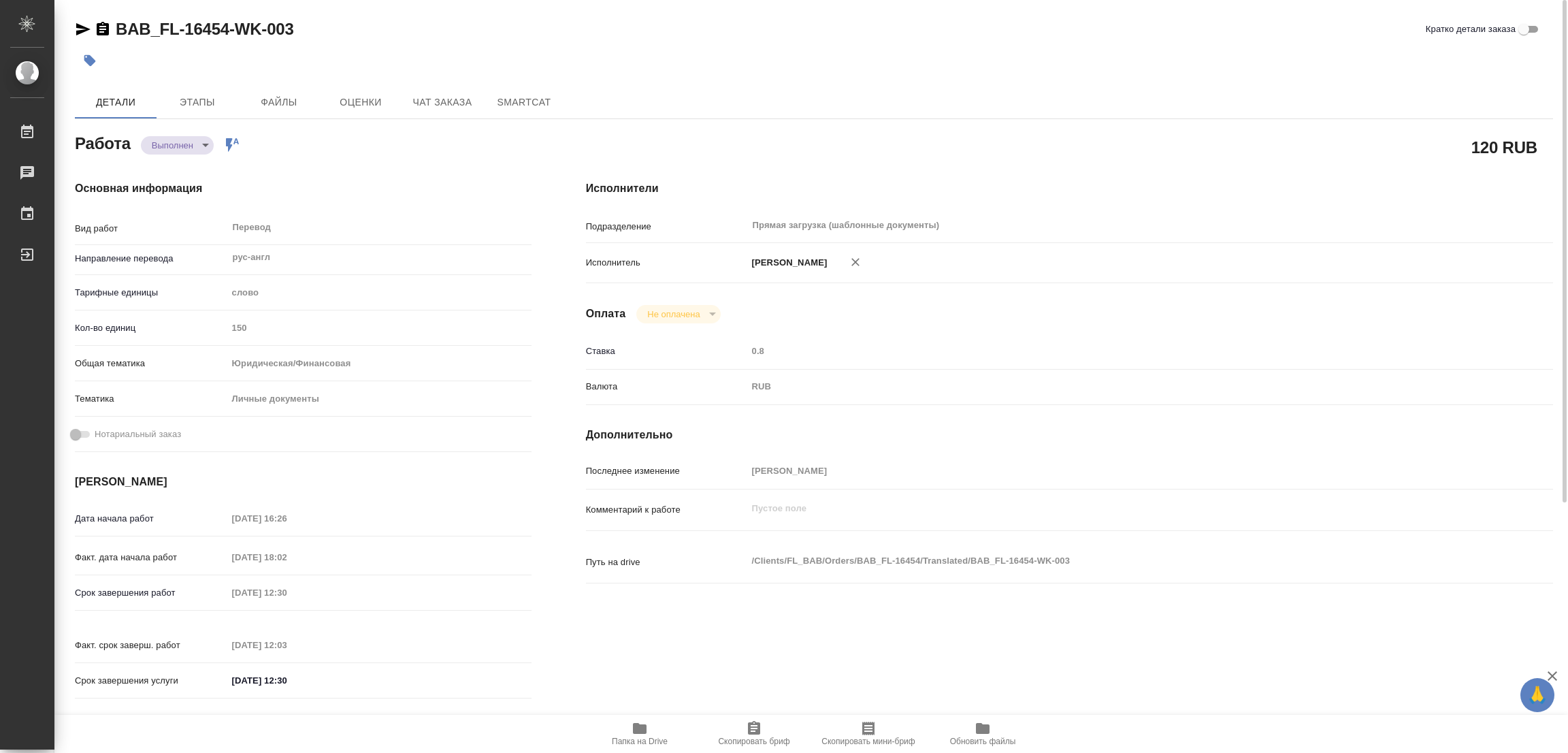
type textarea "x"
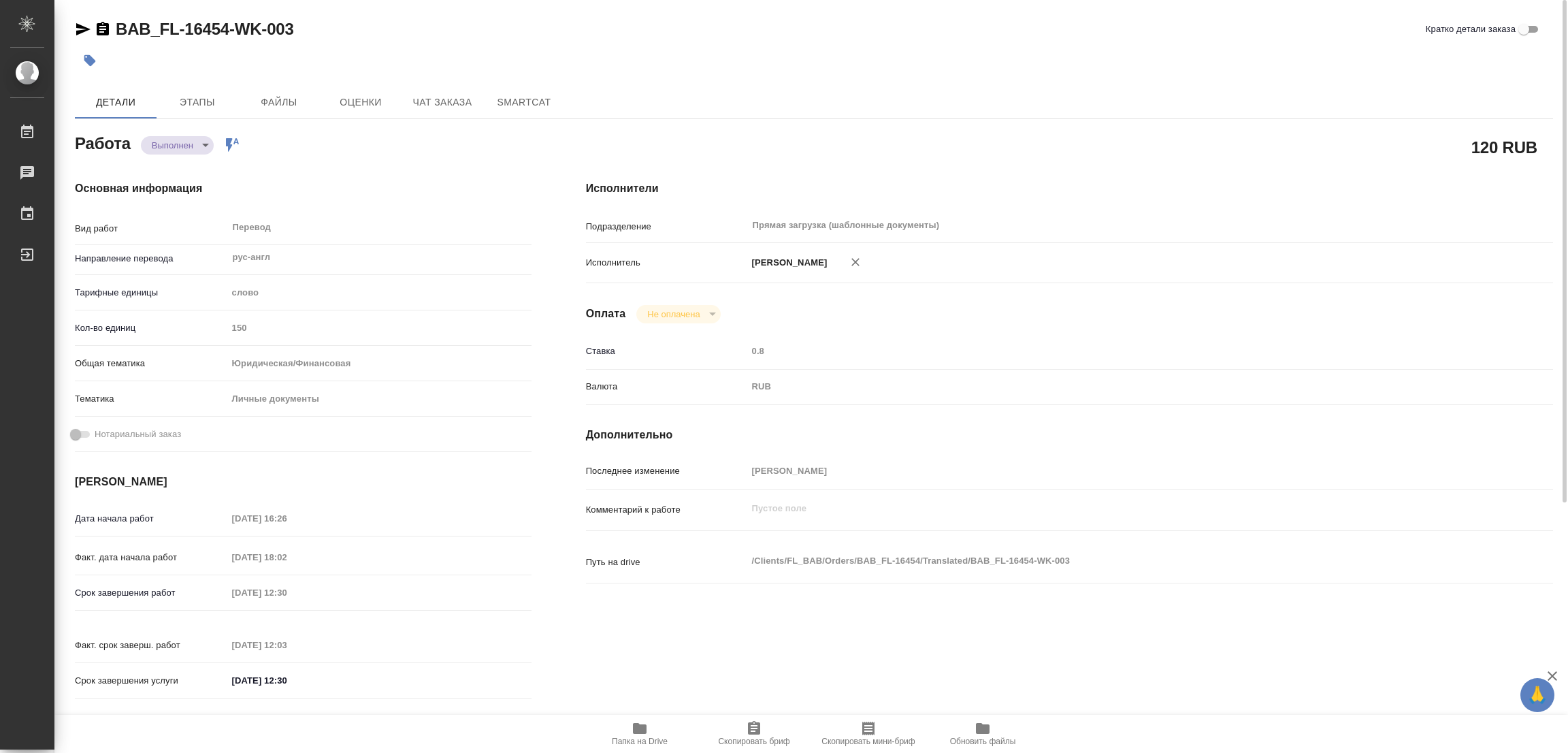
type textarea "x"
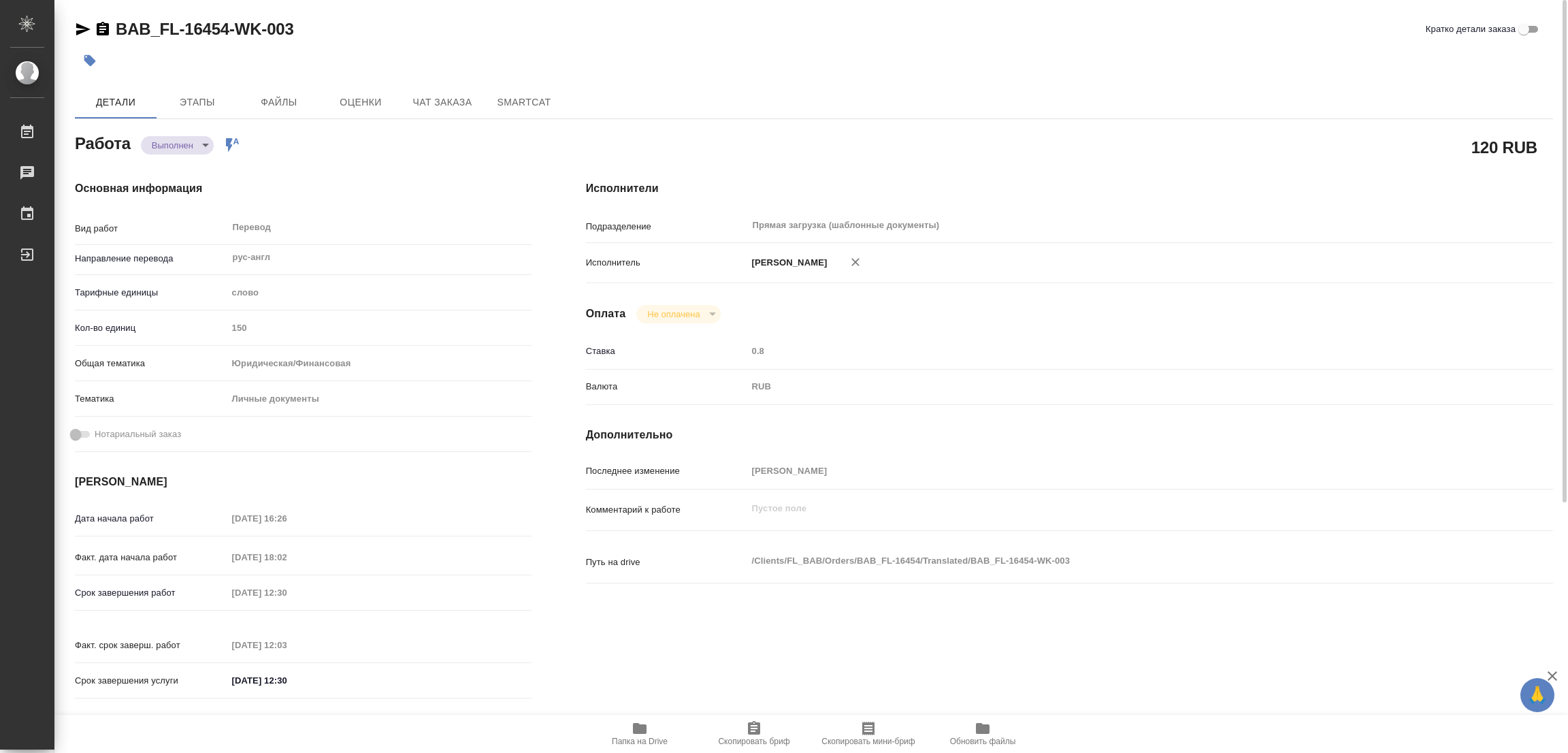
click at [88, 62] on icon "button" at bounding box center [91, 61] width 12 height 12
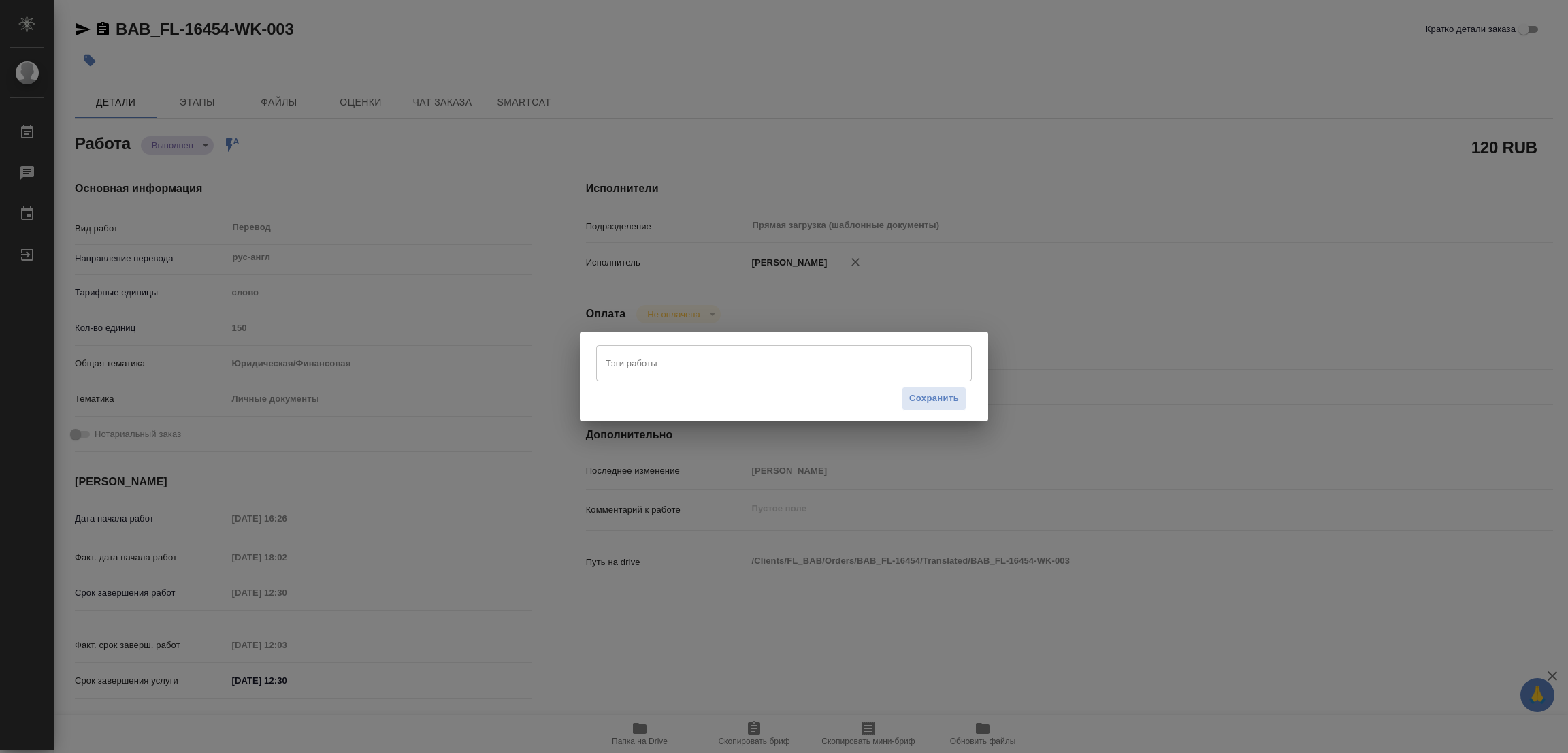
type textarea "x"
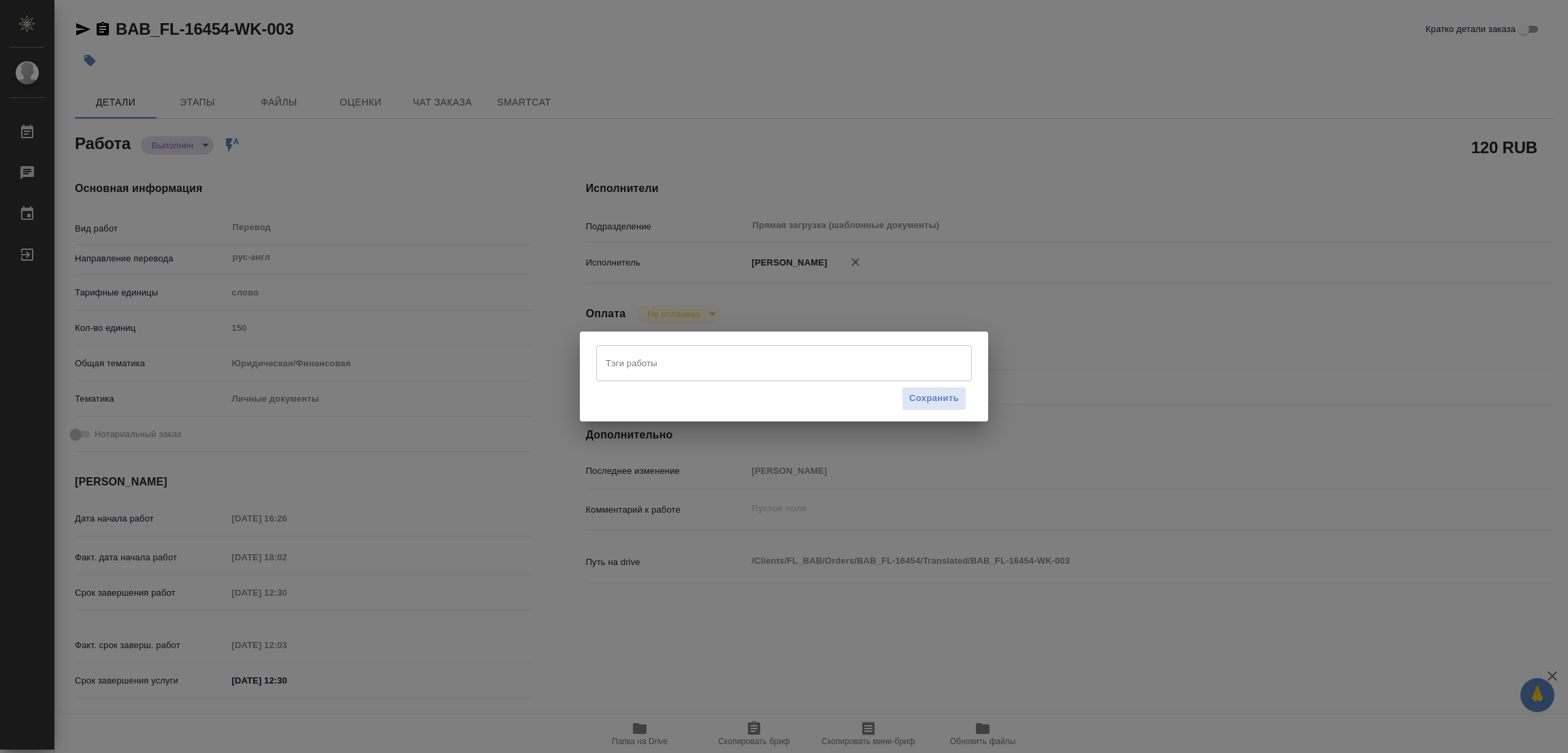
click at [608, 356] on input "Тэги работы" at bounding box center [770, 362] width 337 height 23
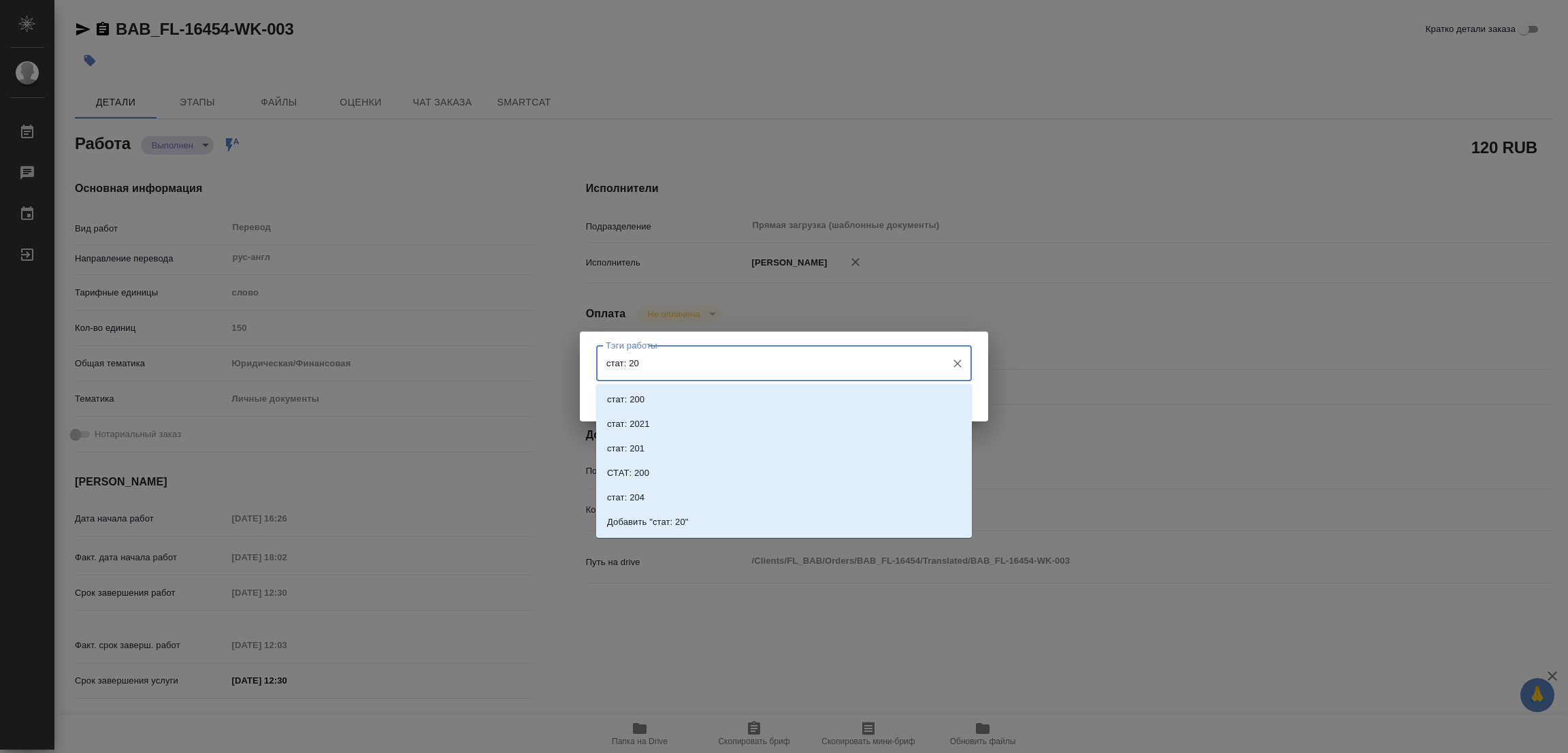
type input "стат: 200"
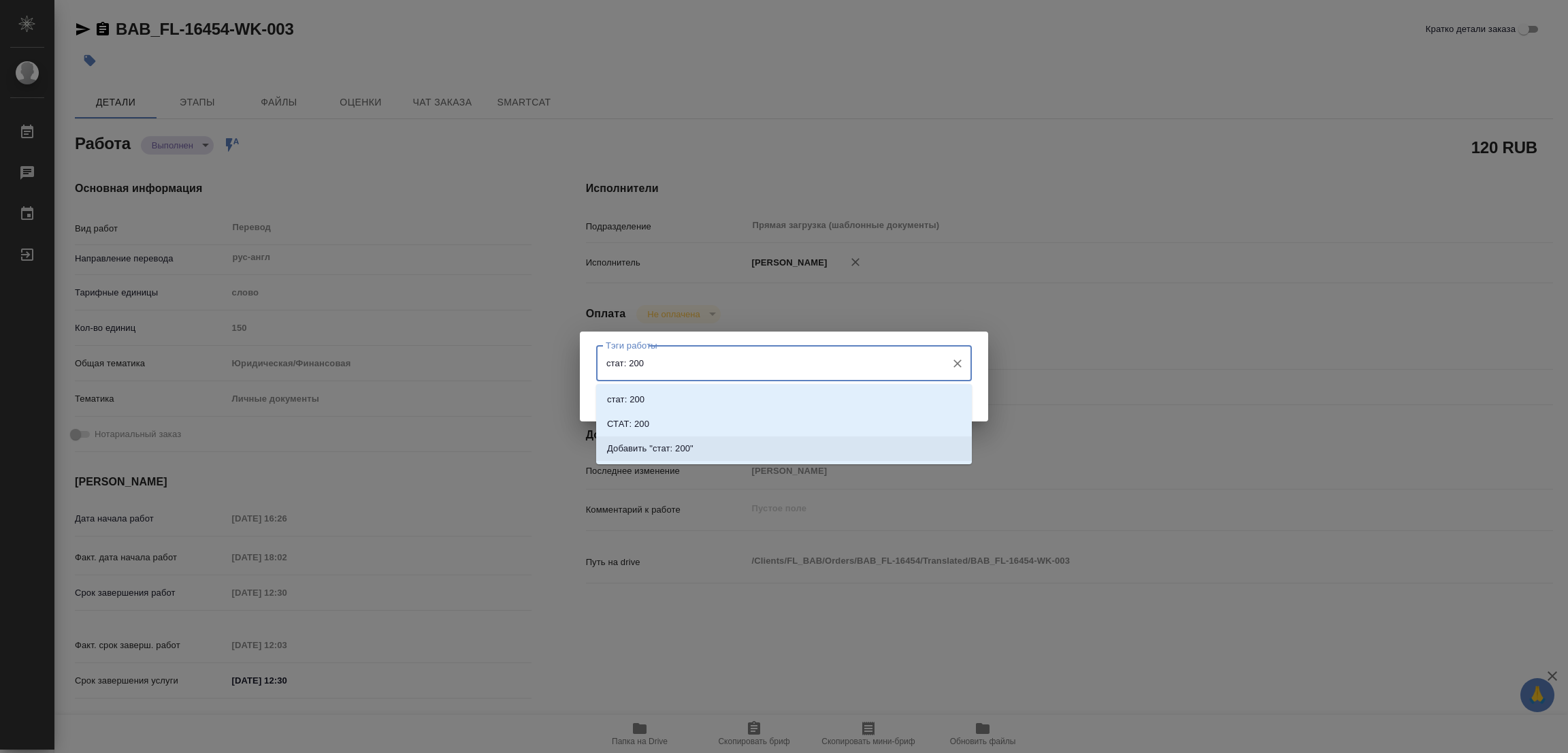
click at [675, 447] on p "Добавить "стат: 200"" at bounding box center [650, 448] width 86 height 14
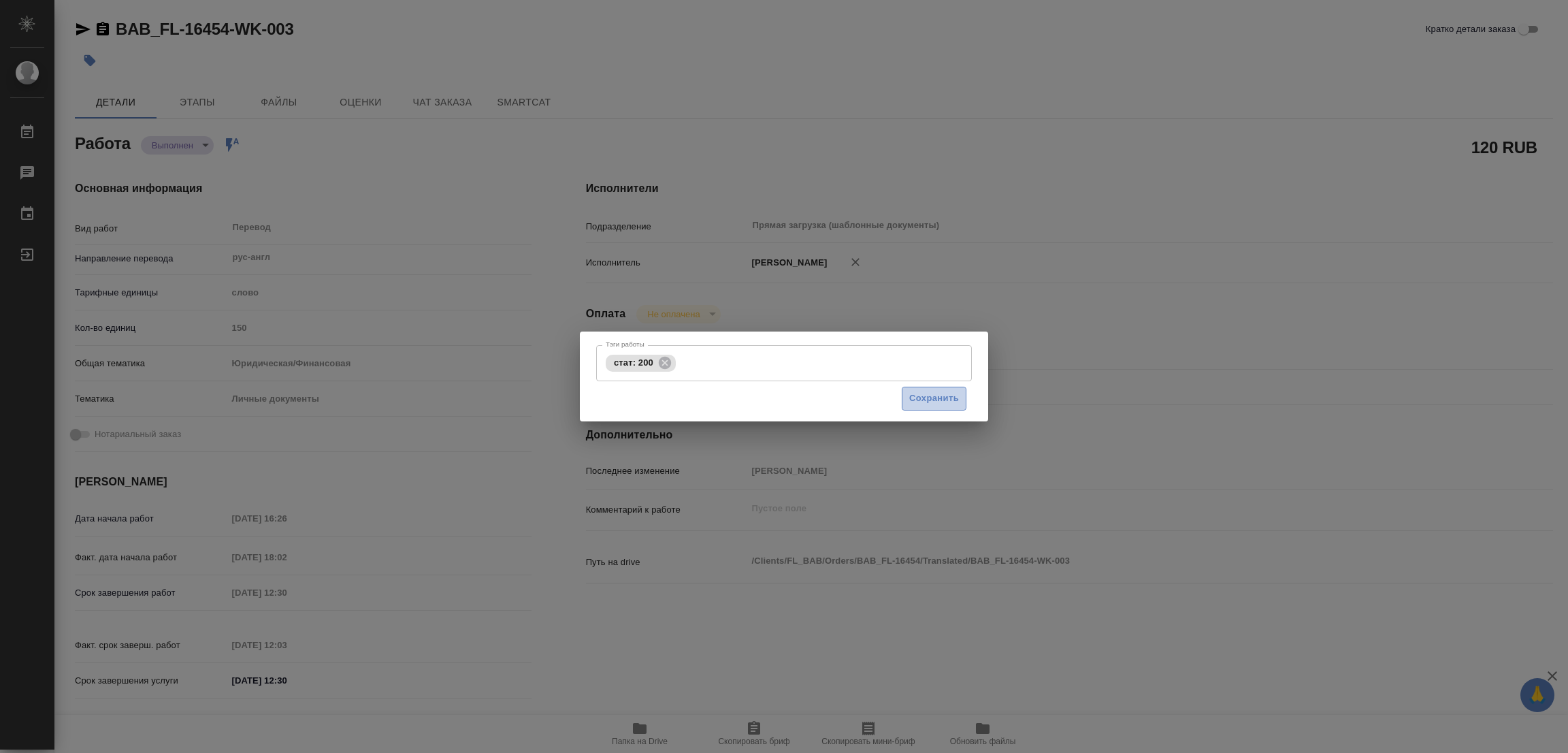
click at [929, 397] on span "Сохранить" at bounding box center [934, 398] width 50 height 15
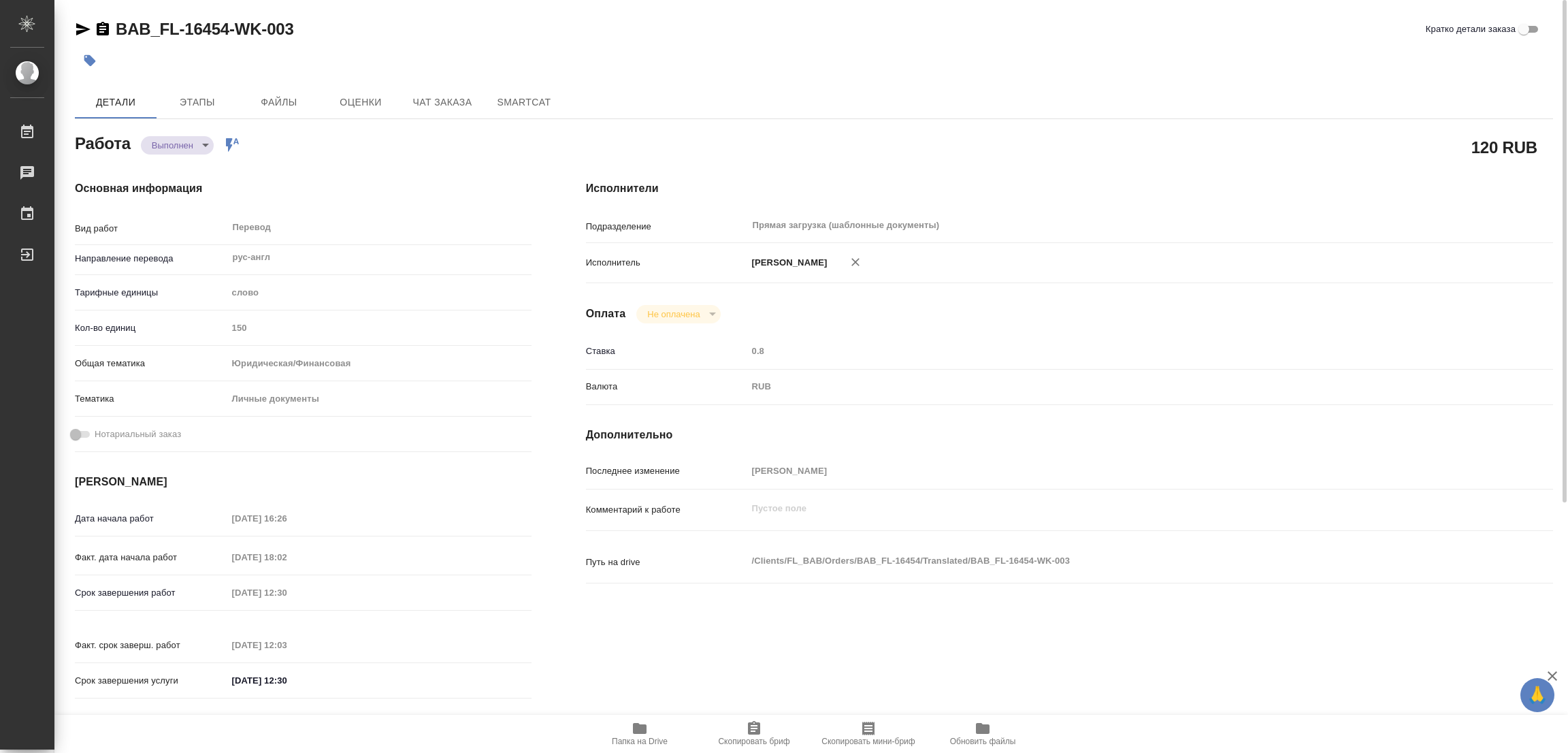
type input "completed"
type textarea "Перевод"
type textarea "x"
type input "рус-англ"
type input "5a8b1489cc6b4906c91bfd90"
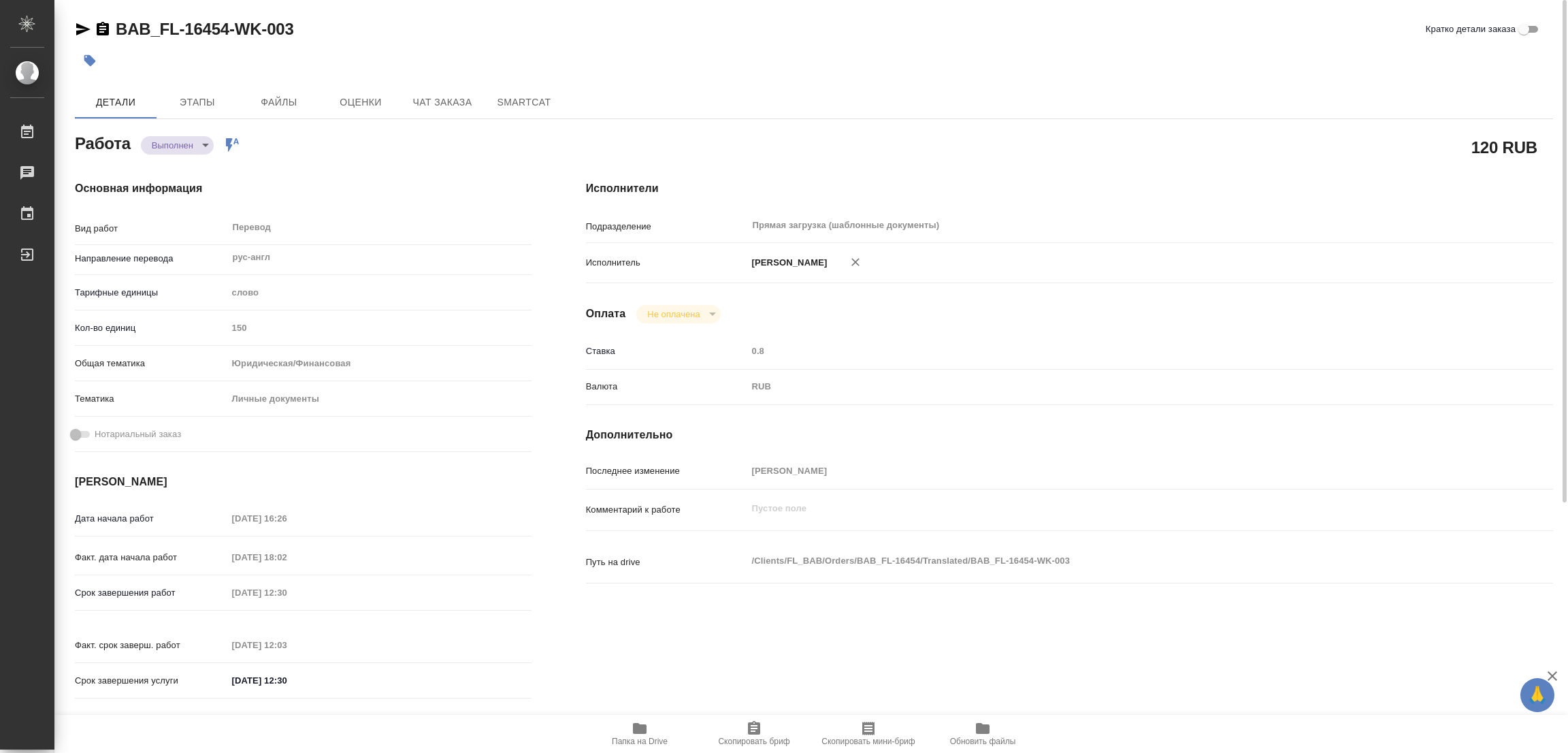
type input "150"
type input "yr-fn"
type input "5a8b8b956a9677013d343cfe"
type input "03.09.2025 16:26"
type input "03.09.2025 18:02"
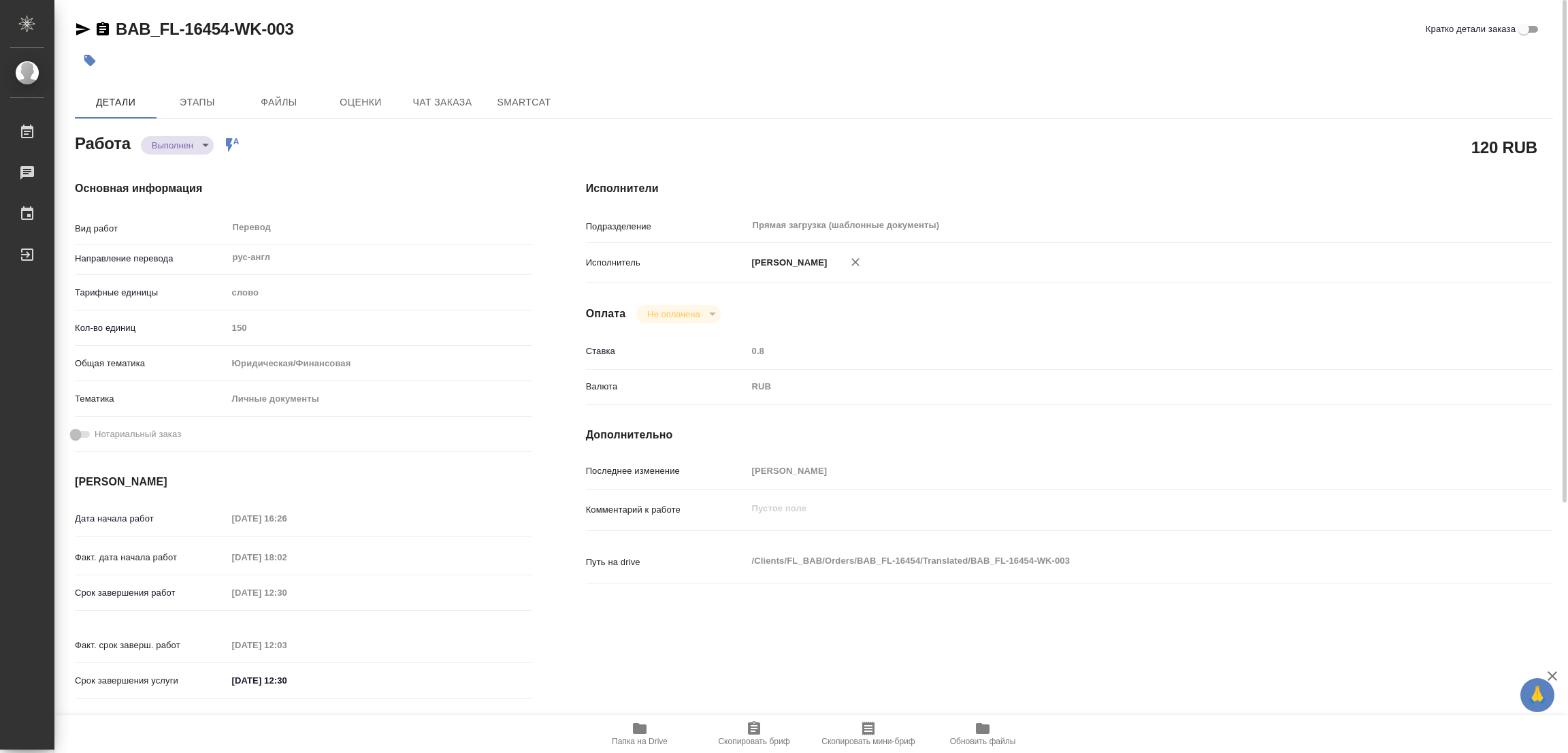
type input "04.09.2025 12:30"
type input "04.09.2025 12:03"
type input "04.09.2025 12:30"
type input "Прямая загрузка (шаблонные документы)"
type input "notPayed"
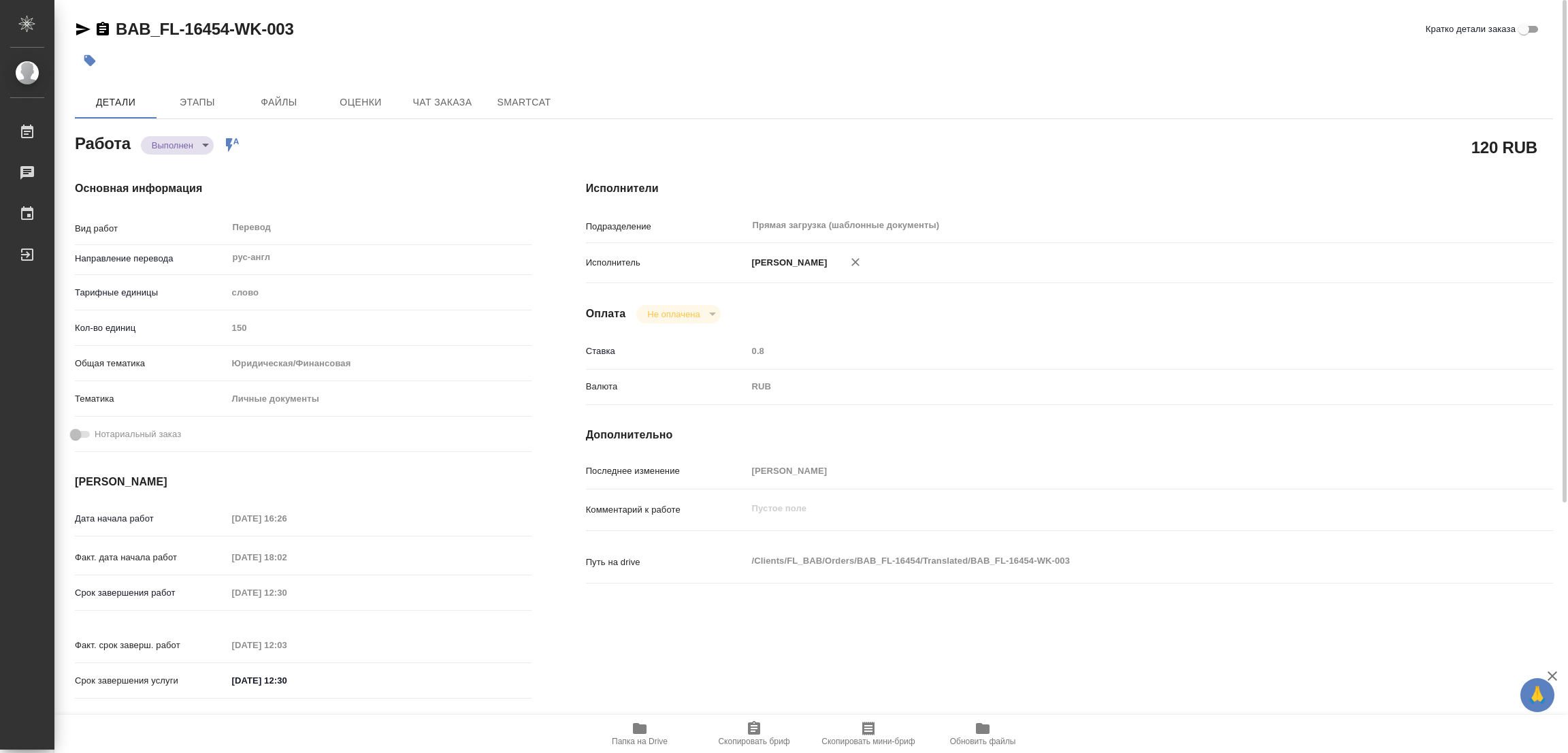
type input "0.8"
type input "RUB"
type input "[PERSON_NAME]"
type textarea "x"
type textarea "/Clients/FL_BAB/Orders/BAB_FL-16454/Translated/BAB_FL-16454-WK-003"
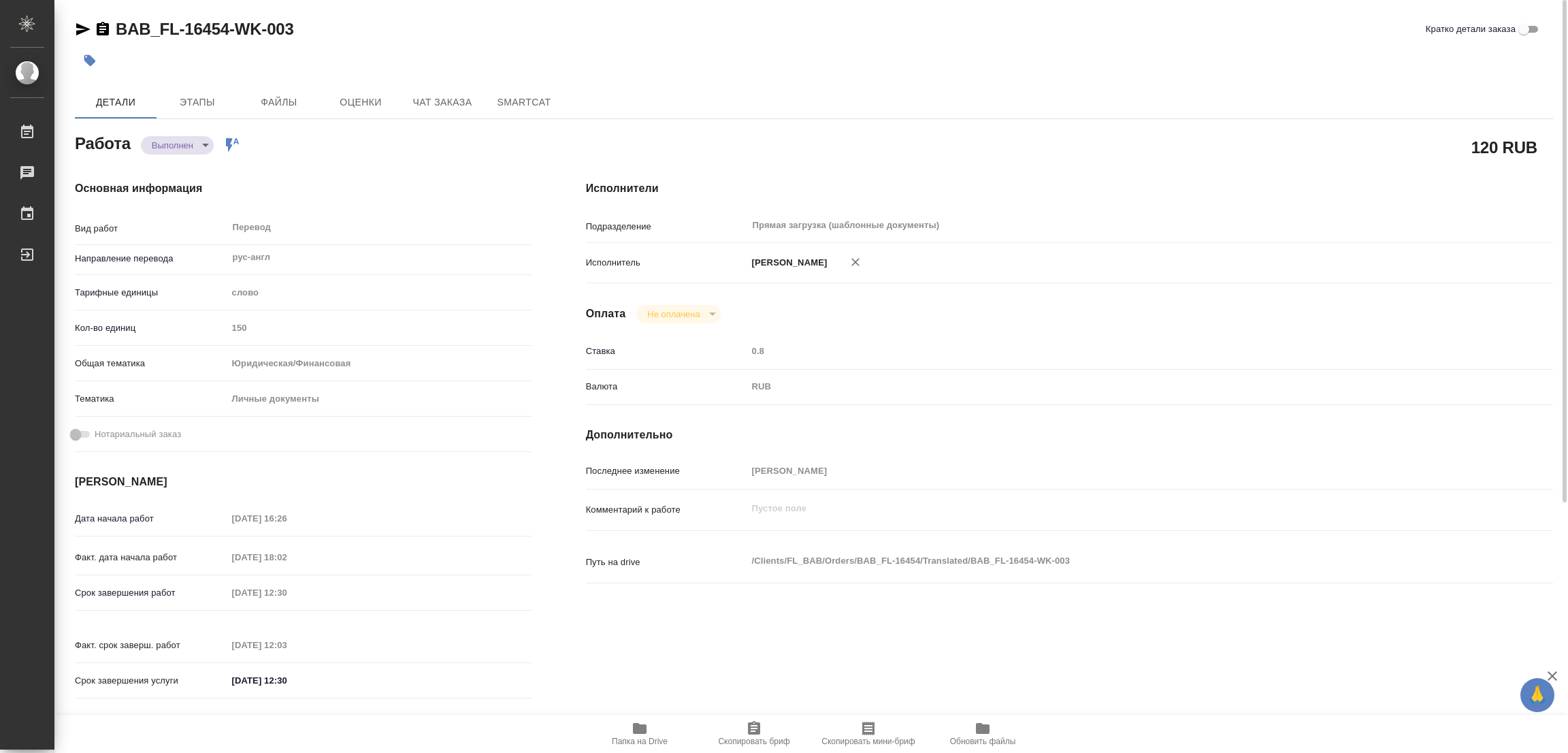
type textarea "x"
type input "BAB_FL-16454"
type input "Перевод станд. несрочный"
type input "Редактура, Корректура, Перевод, Приёмка по качеству, Постредактура машинного пе…"
type input "Голубев Дмитрий"
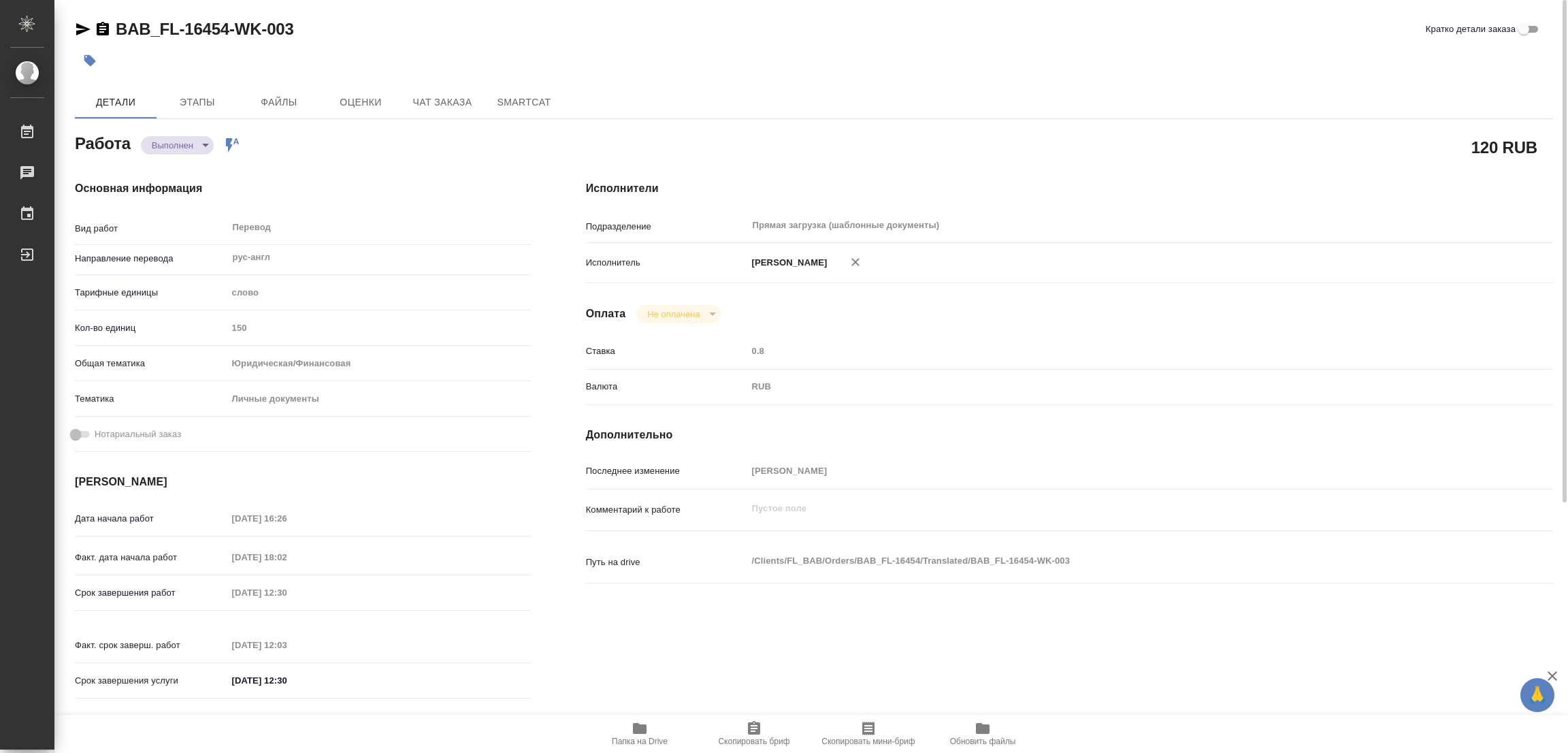
type input "/Clients/FL_BAB/Orders/BAB_FL-16454"
type textarea "x"
type textarea "делаем только самый первый лист (осн текст сора) амер англ"
type textarea "x"
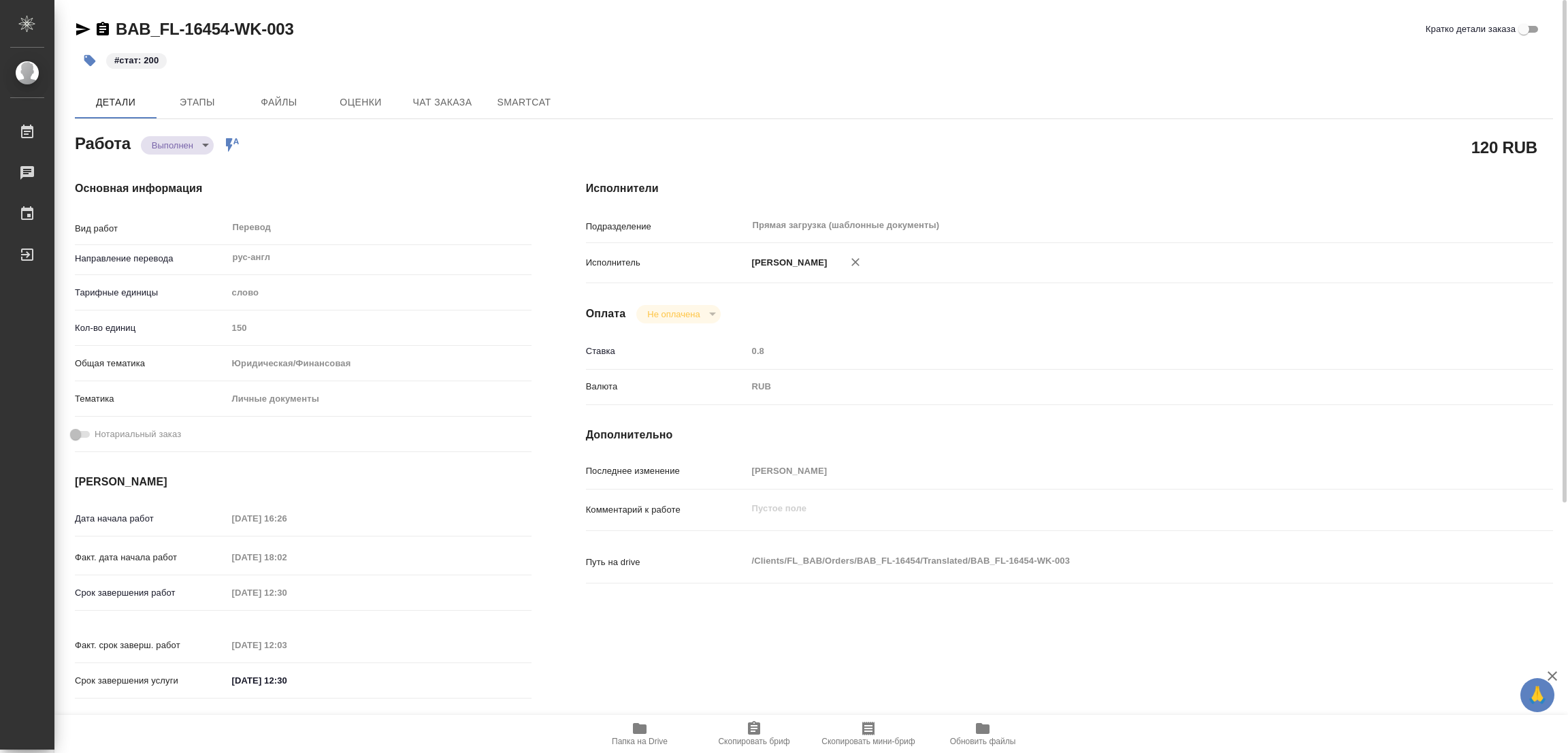
type textarea "x"
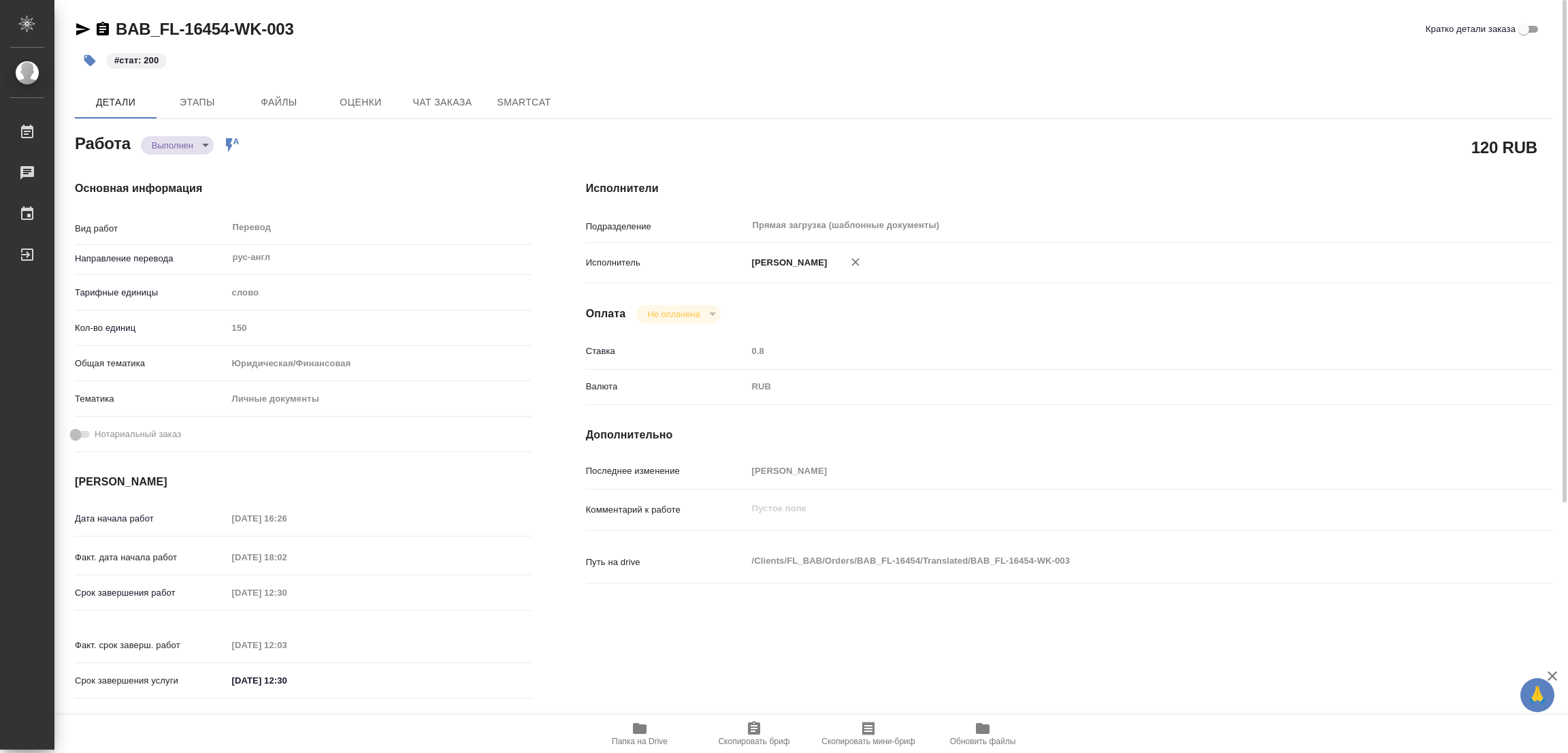
type textarea "x"
click at [938, 140] on div "120 RUB" at bounding box center [1069, 147] width 968 height 34
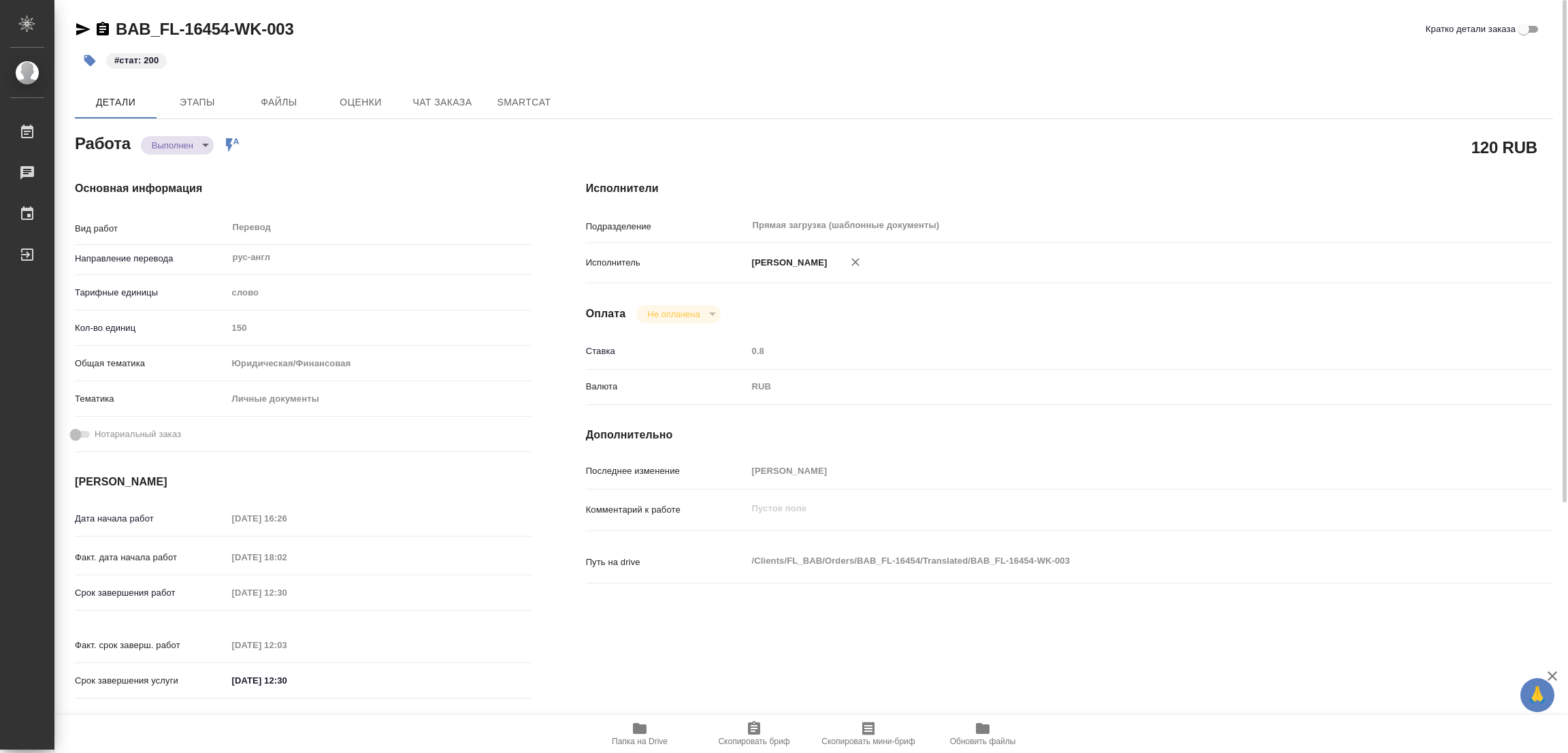
type textarea "x"
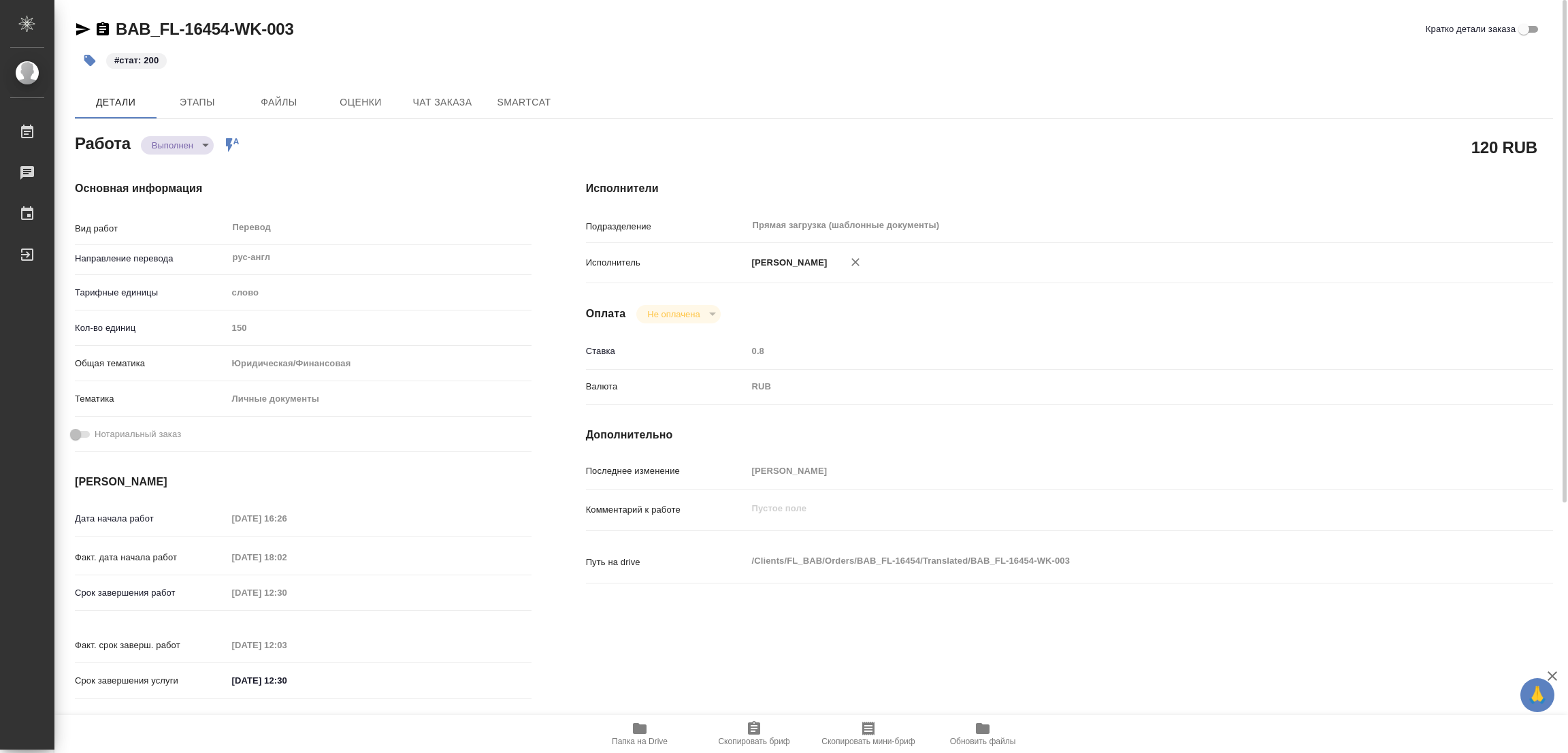
click at [880, 96] on div "Детали Этапы Файлы Оценки Чат заказа SmartCat" at bounding box center [814, 102] width 1478 height 32
click at [1055, 93] on div "Детали Этапы Файлы Оценки Чат заказа SmartCat" at bounding box center [814, 102] width 1478 height 32
click at [942, 35] on div "BAB_FL-16454-WK-003 Кратко детали заказа" at bounding box center [814, 30] width 1478 height 22
drag, startPoint x: 562, startPoint y: 66, endPoint x: 585, endPoint y: 49, distance: 28.6
click at [565, 66] on div "#стат: 200" at bounding box center [568, 60] width 986 height 30
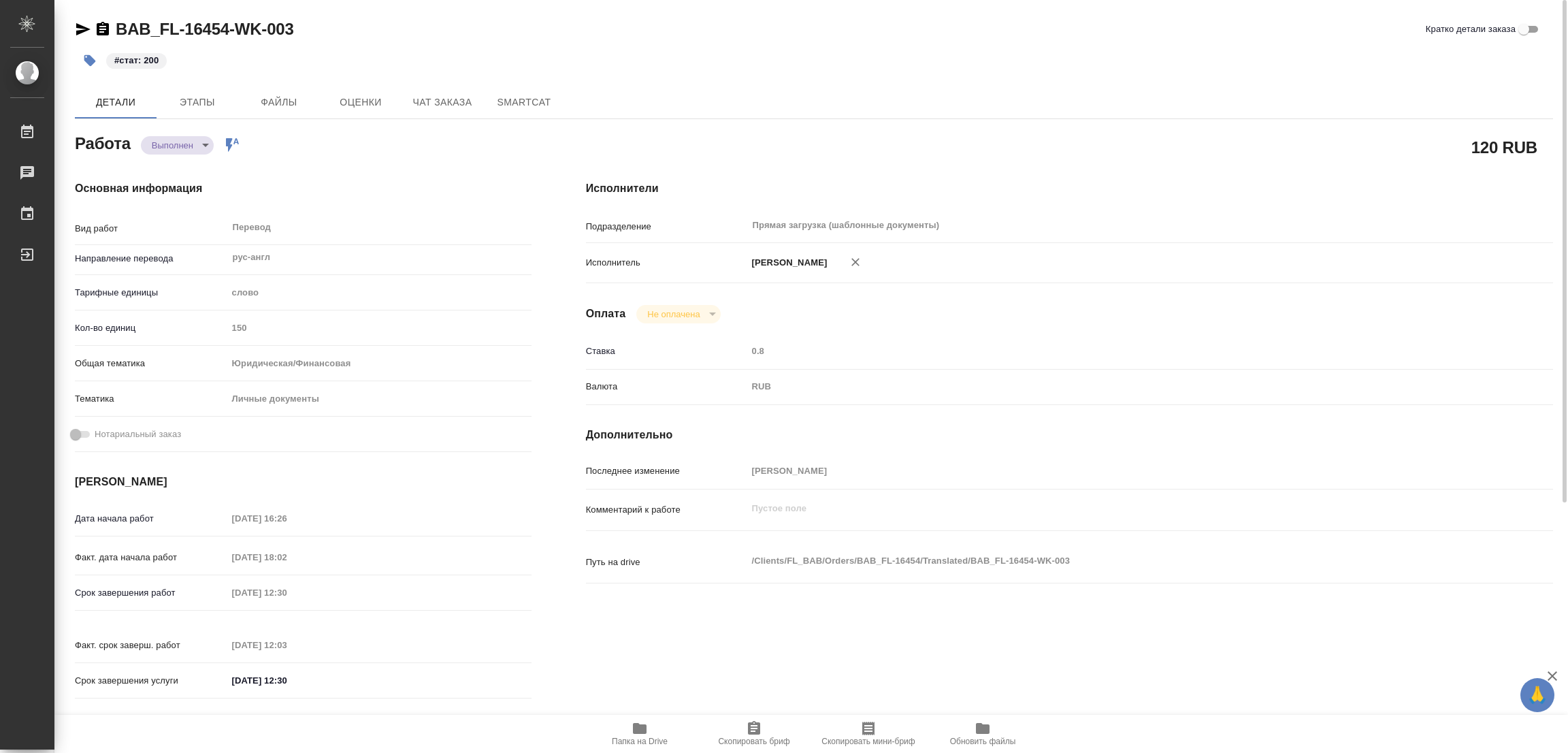
click at [728, 14] on div "BAB_FL-16454-WK-003 Кратко детали заказа #стат: 200 Детали Этапы Файлы Оценки Ч…" at bounding box center [814, 570] width 1494 height 1141
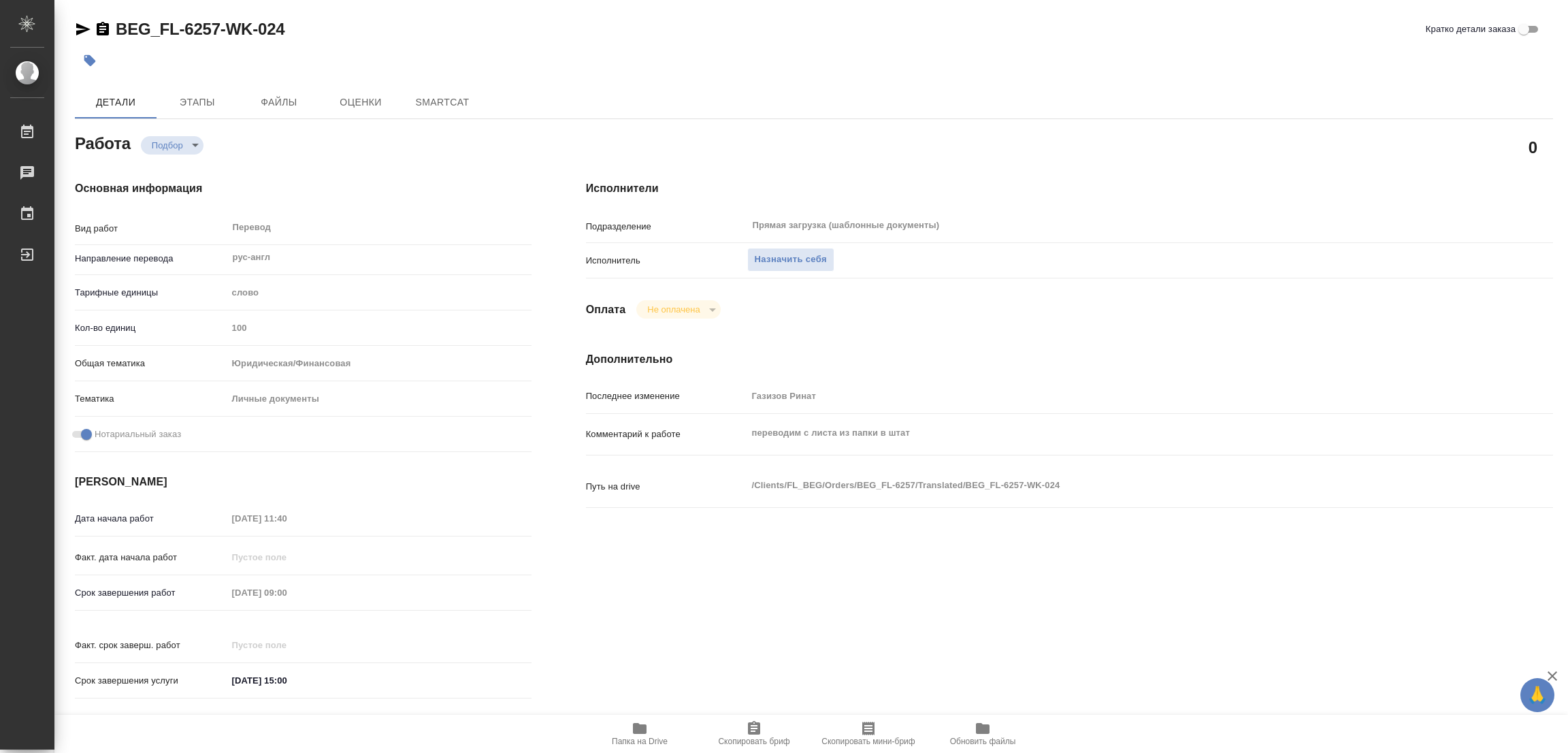
type textarea "x"
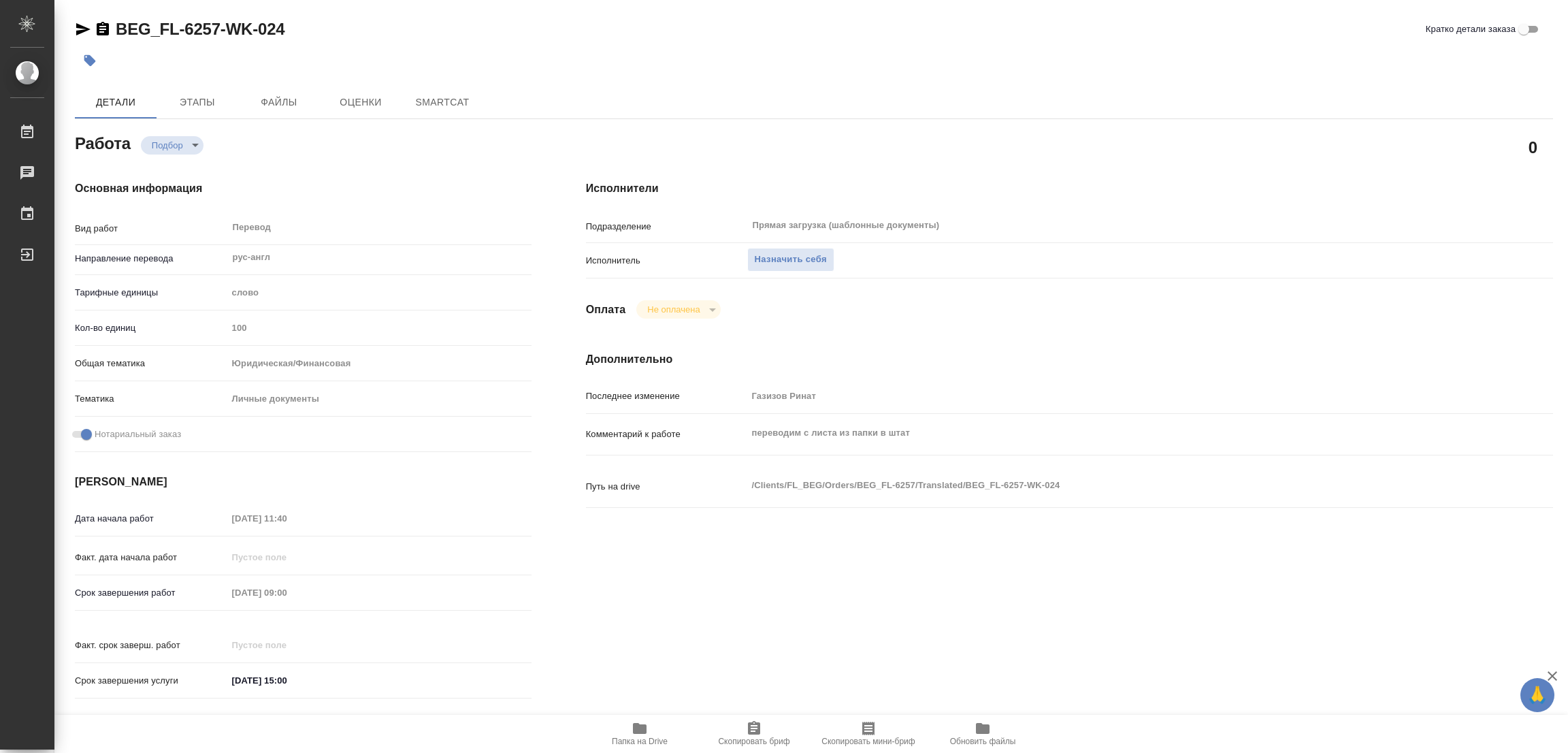
type textarea "x"
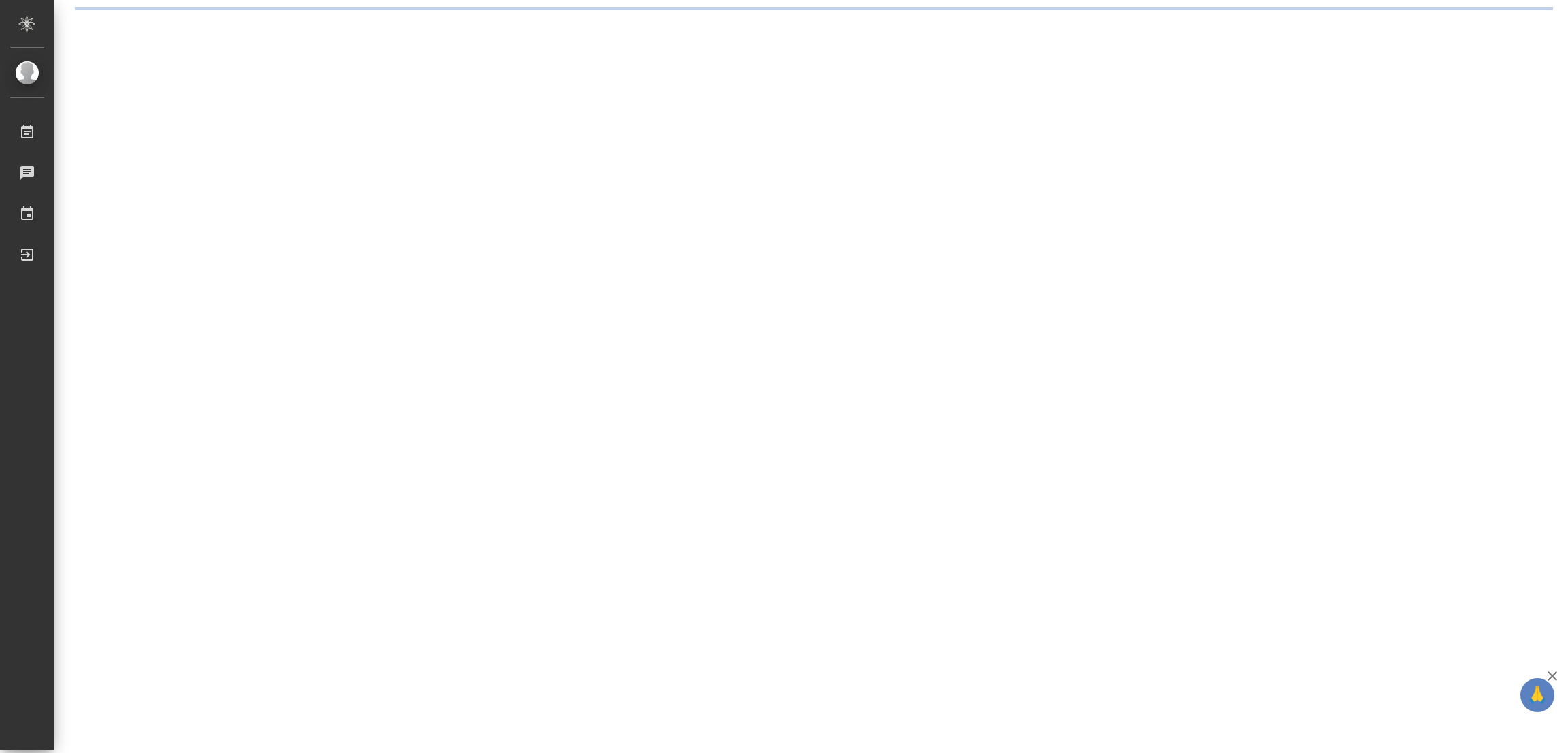
click at [551, 404] on div ".cls-1 fill:#fff; AWATERA [PERSON_NAME] Работы 0 Чаты График Выйти" at bounding box center [784, 376] width 1568 height 753
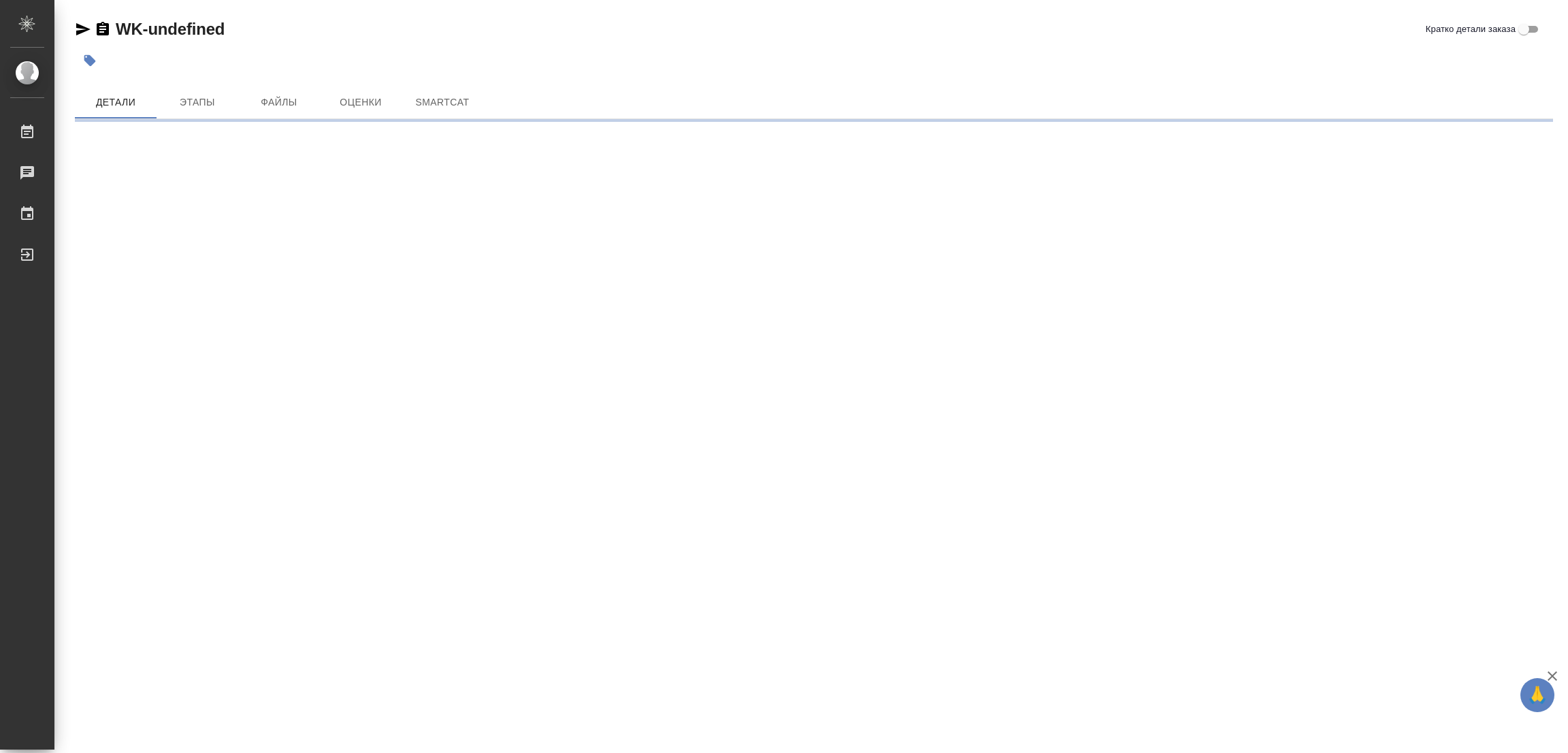
click at [542, 323] on div ".cls-1 fill:#fff; AWATERA [PERSON_NAME] Работы 0 Чаты График Выйти WK-undefined…" at bounding box center [784, 376] width 1568 height 753
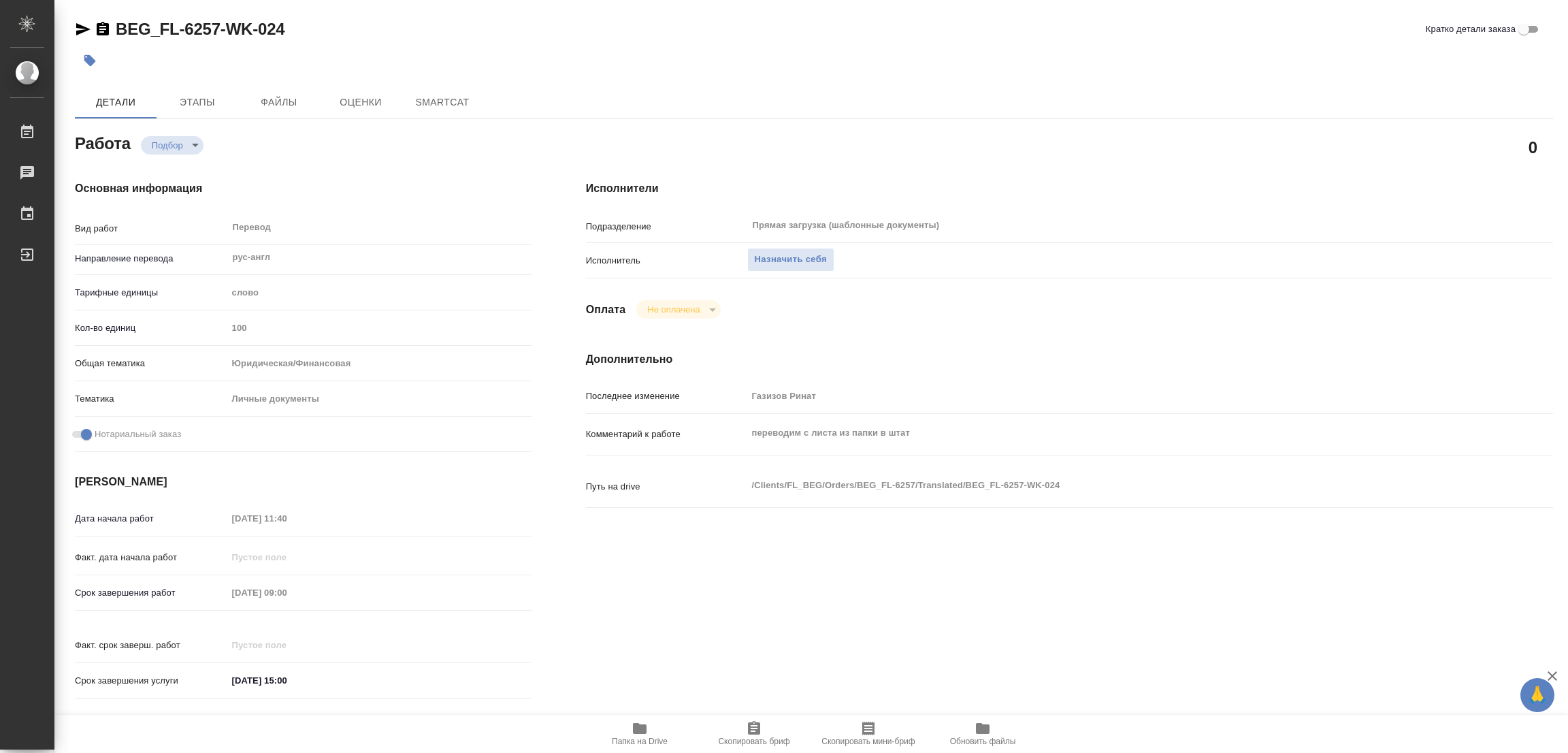
type textarea "x"
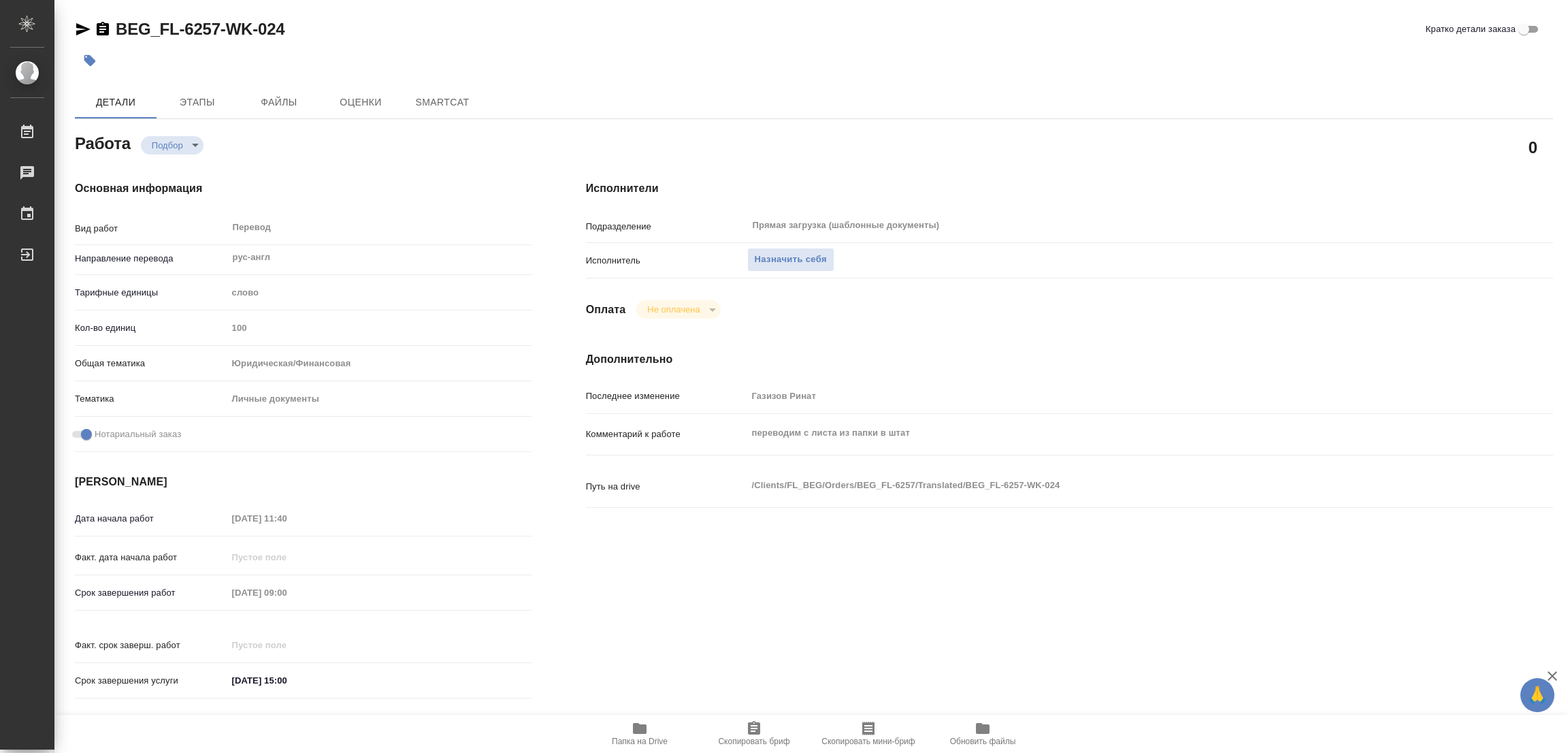
type textarea "x"
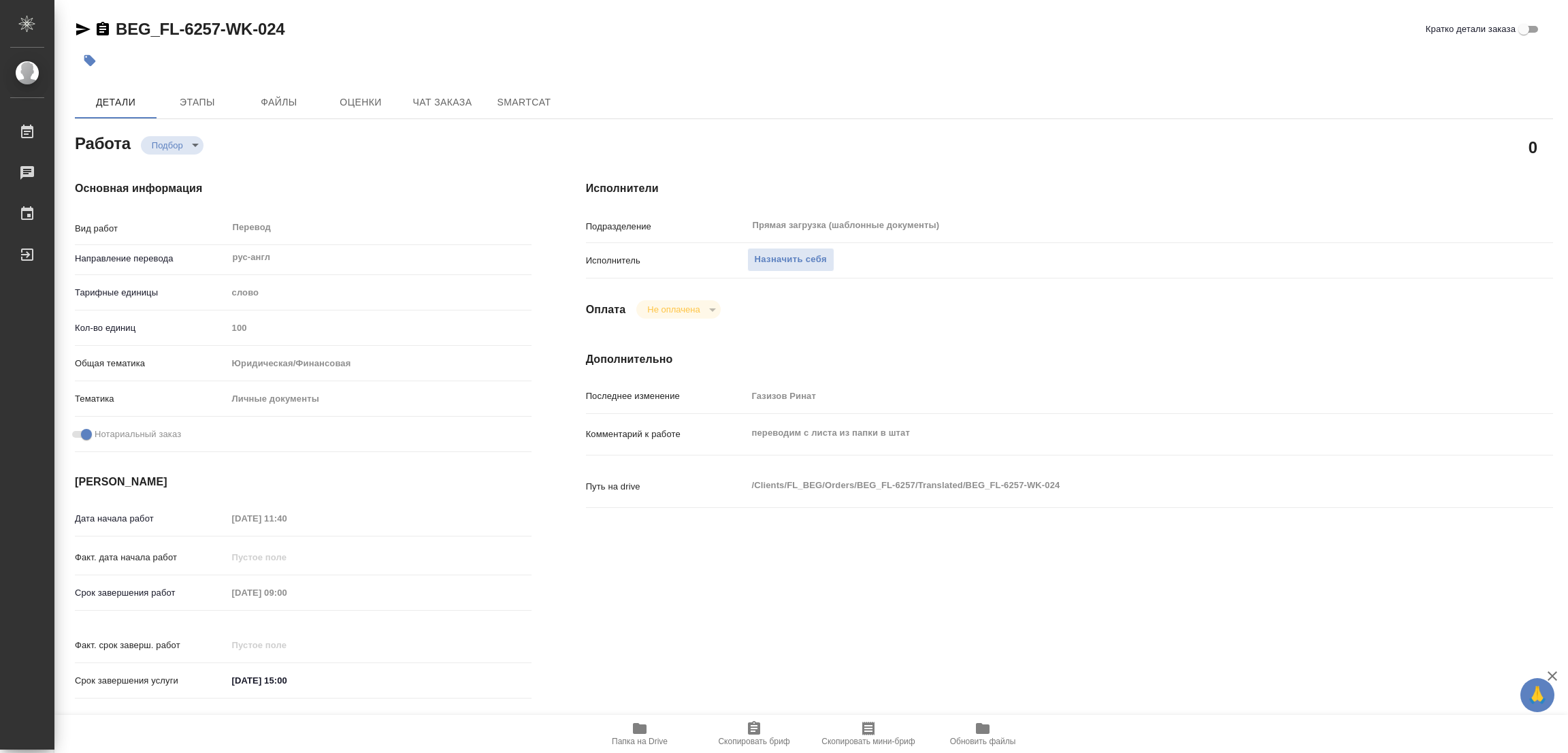
type textarea "x"
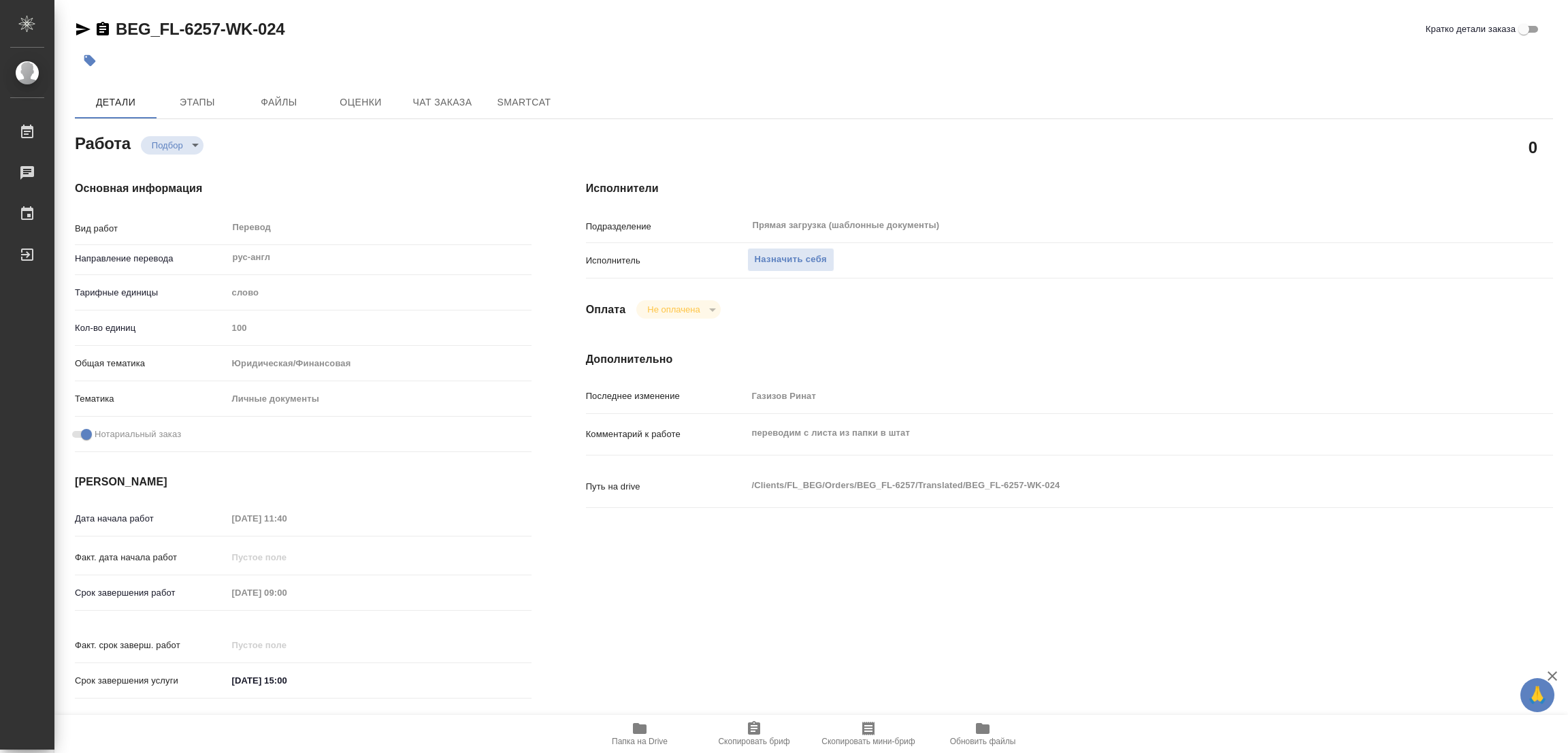
type textarea "x"
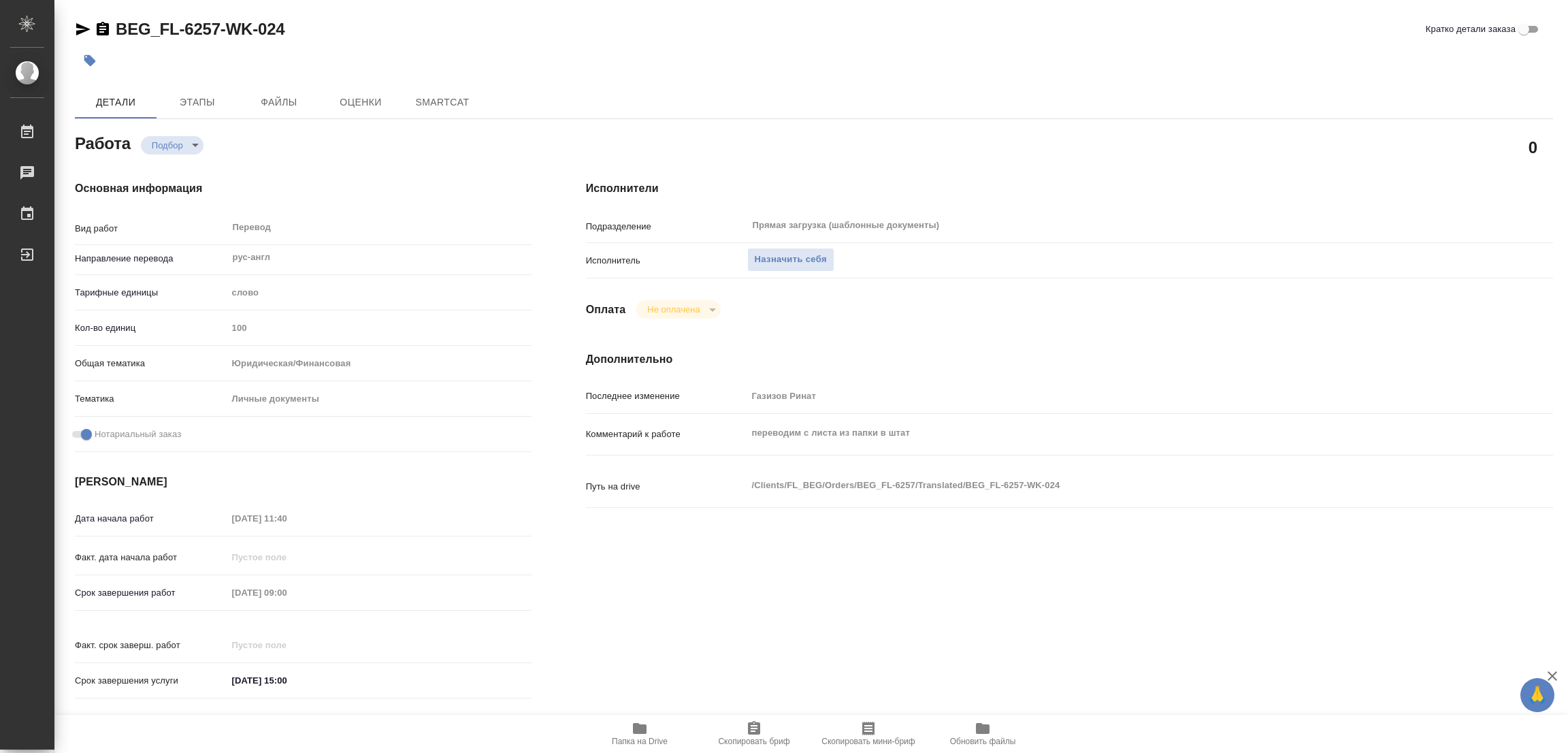
type textarea "x"
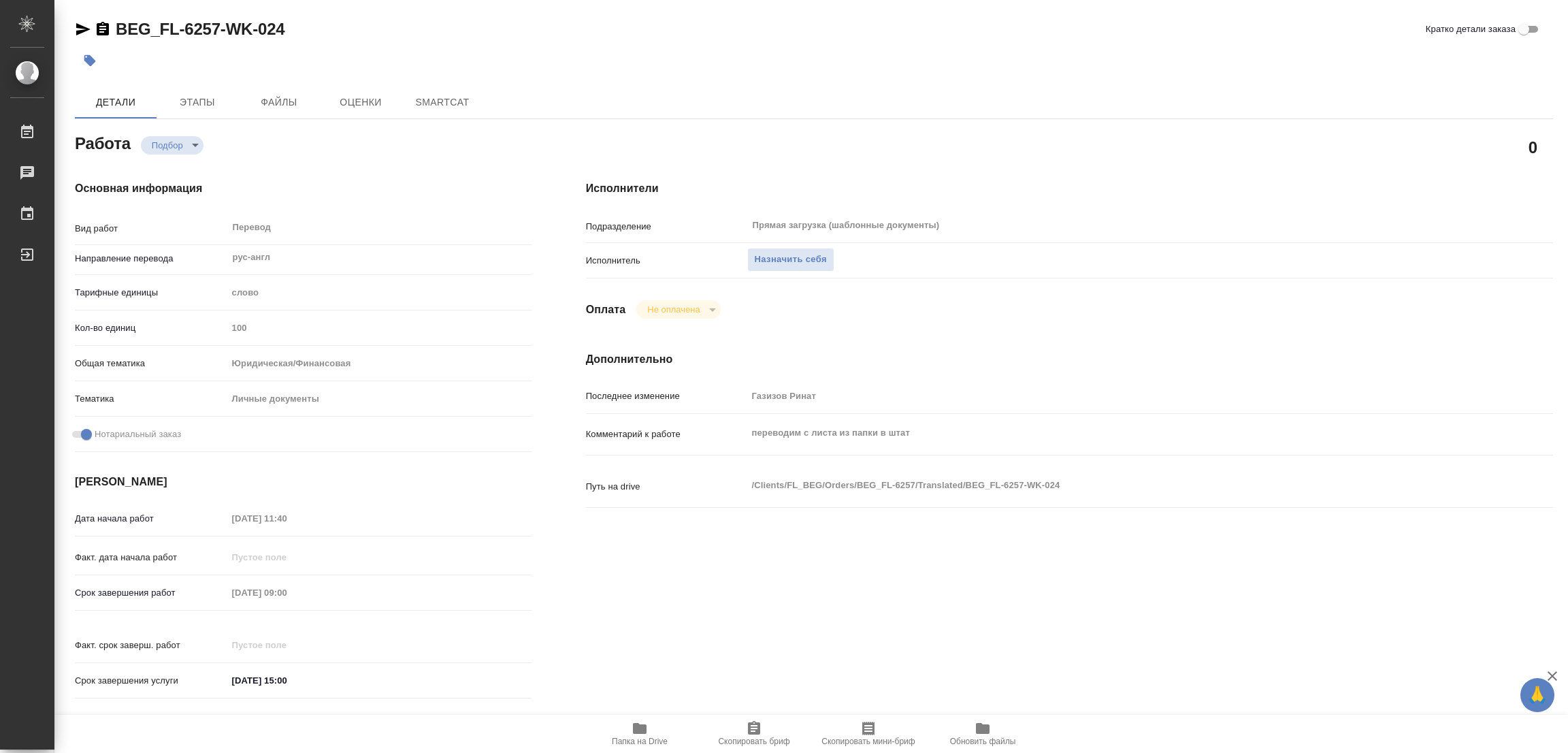
type textarea "x"
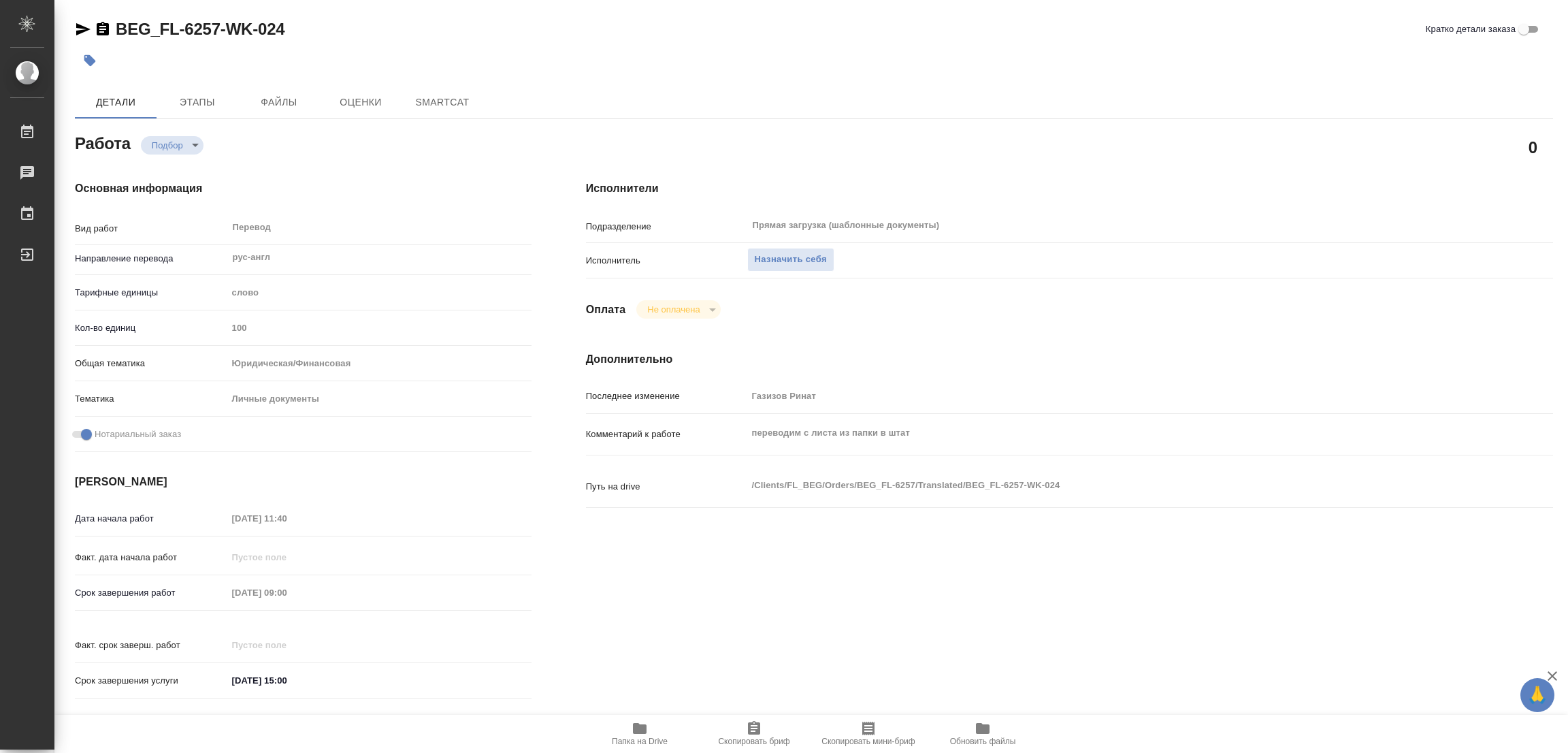
type textarea "x"
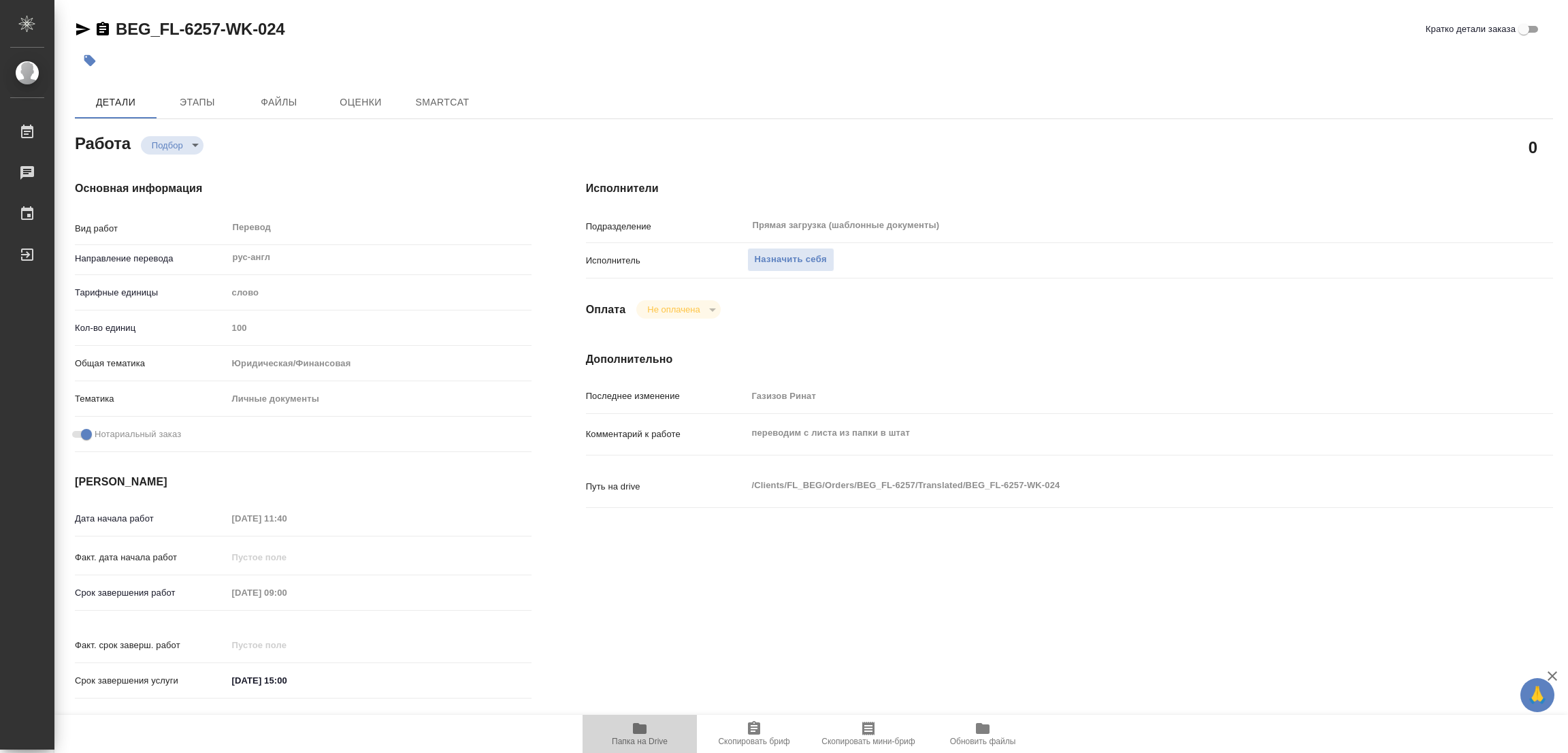
click at [640, 734] on icon "button" at bounding box center [640, 727] width 16 height 16
type textarea "x"
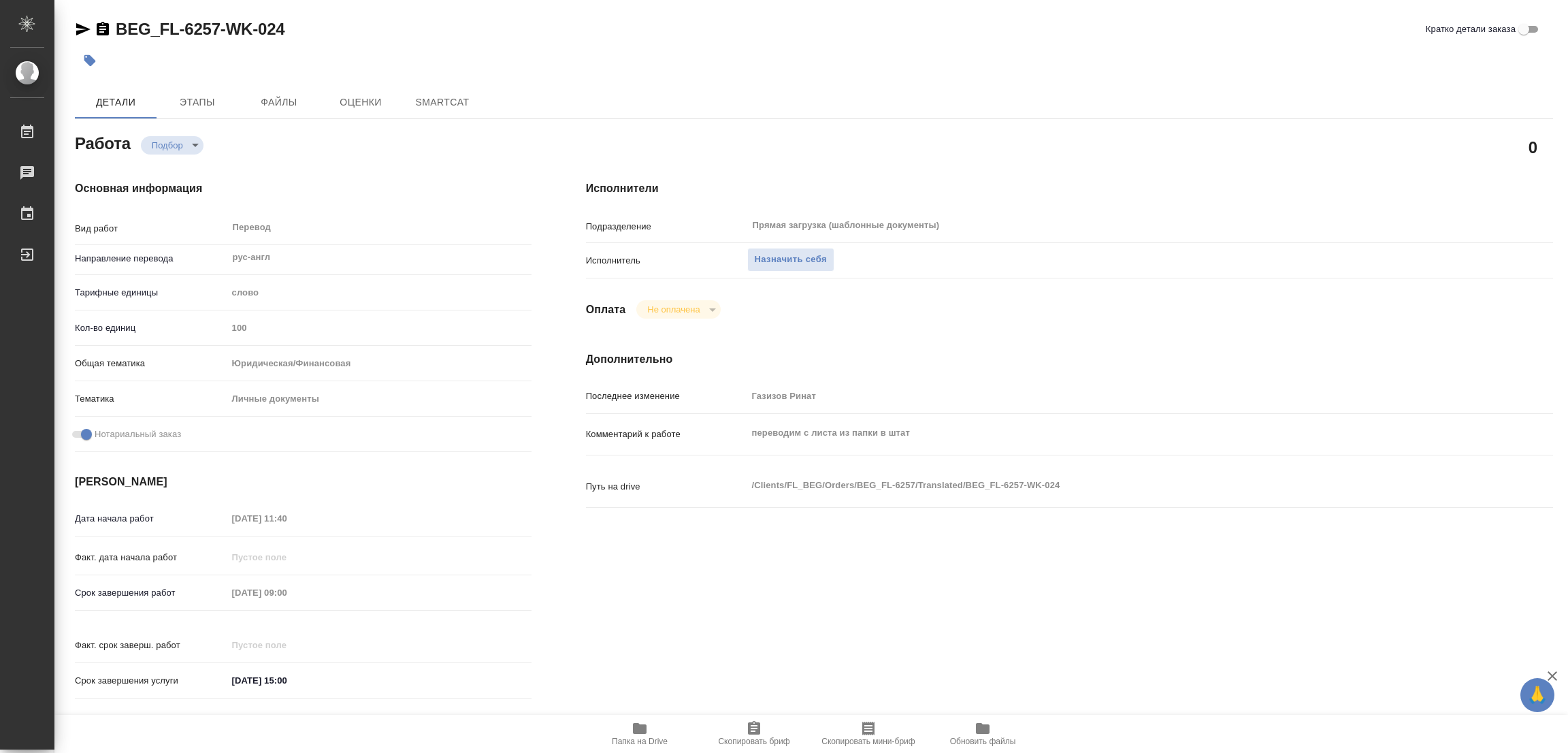
type textarea "x"
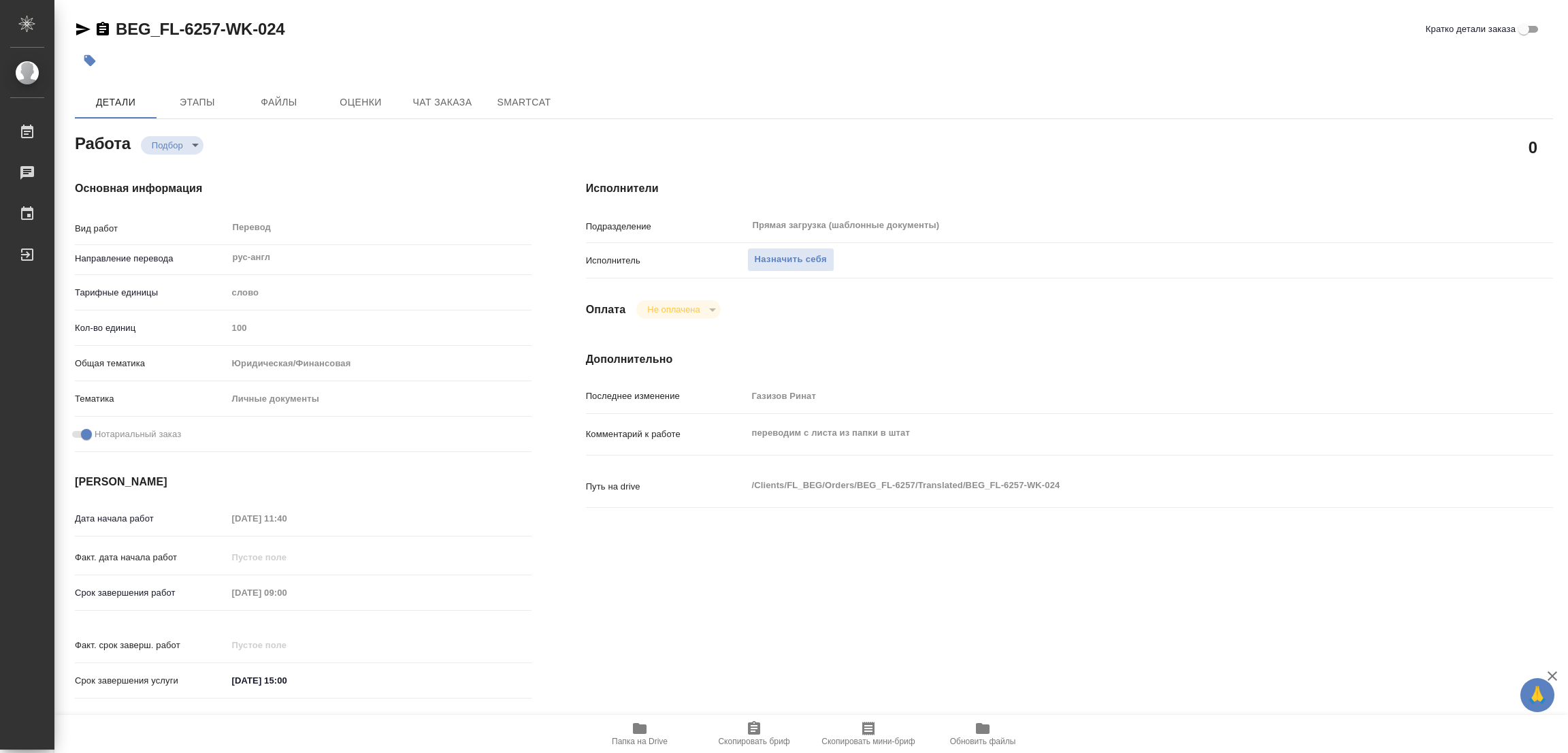
type textarea "x"
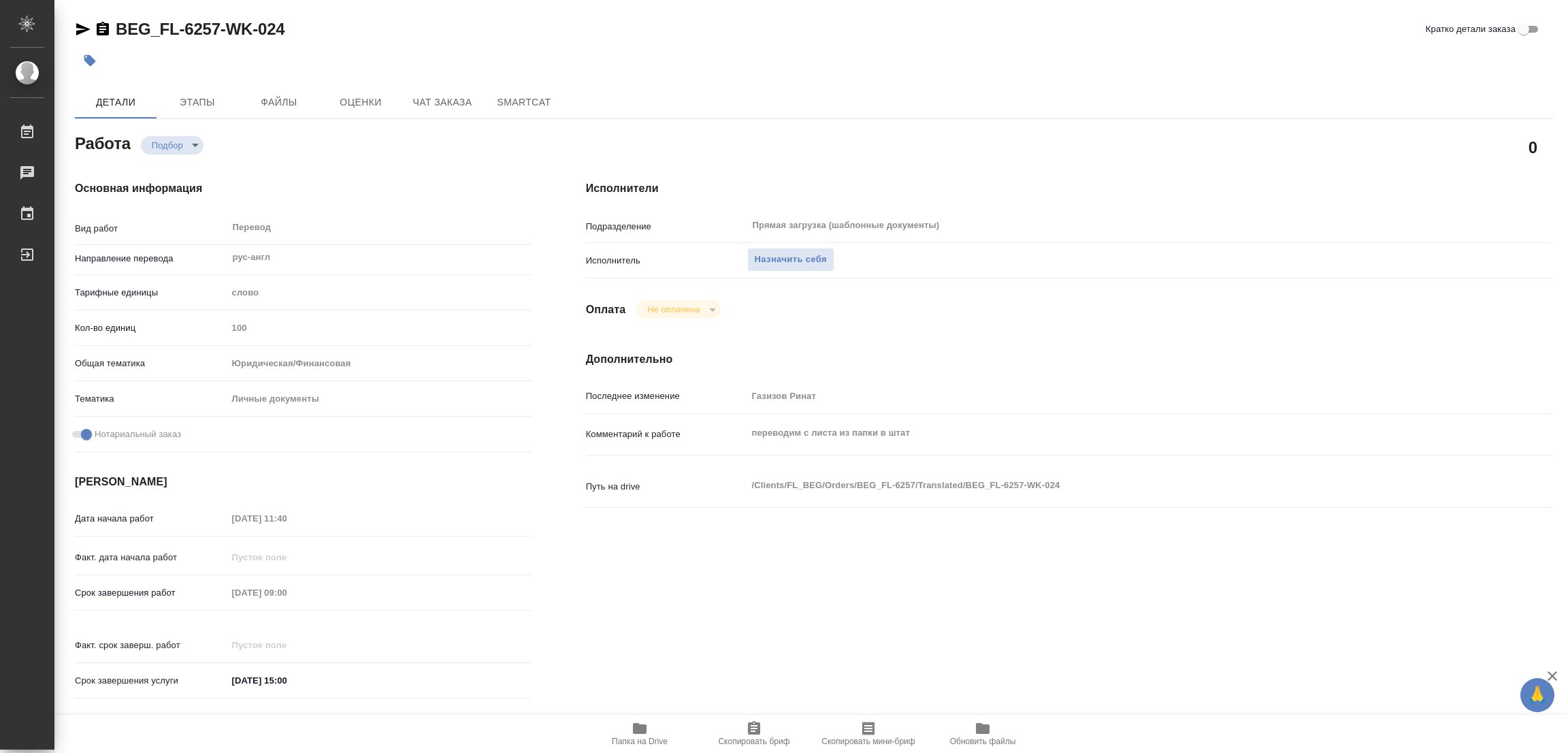
type textarea "x"
click at [774, 254] on span "Назначить себя" at bounding box center [791, 260] width 72 height 15
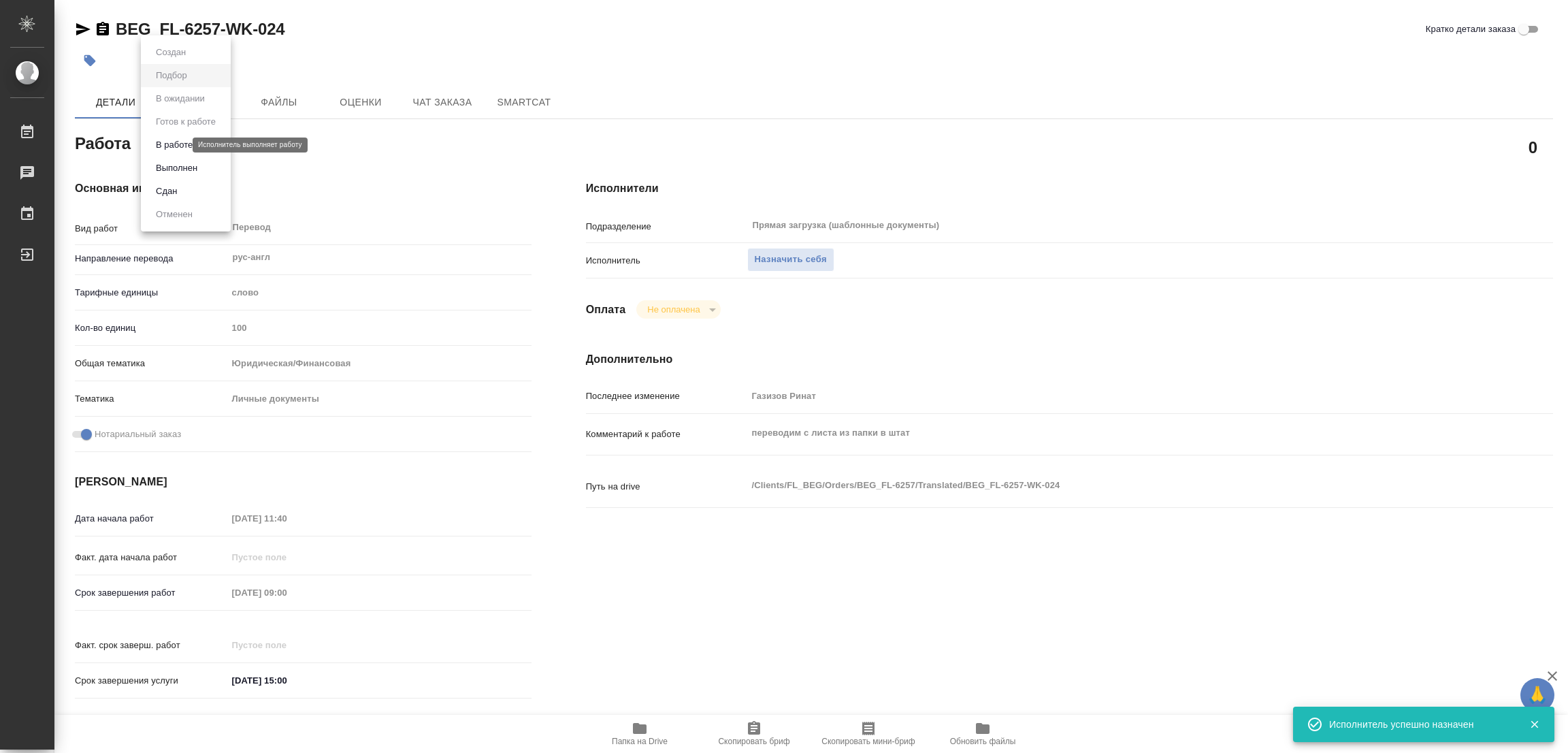
click at [160, 145] on body "🙏 .cls-1 fill:#fff; AWATERA [PERSON_NAME] Работы 0 Чаты График Выйти BEG_FL-625…" at bounding box center [784, 376] width 1568 height 753
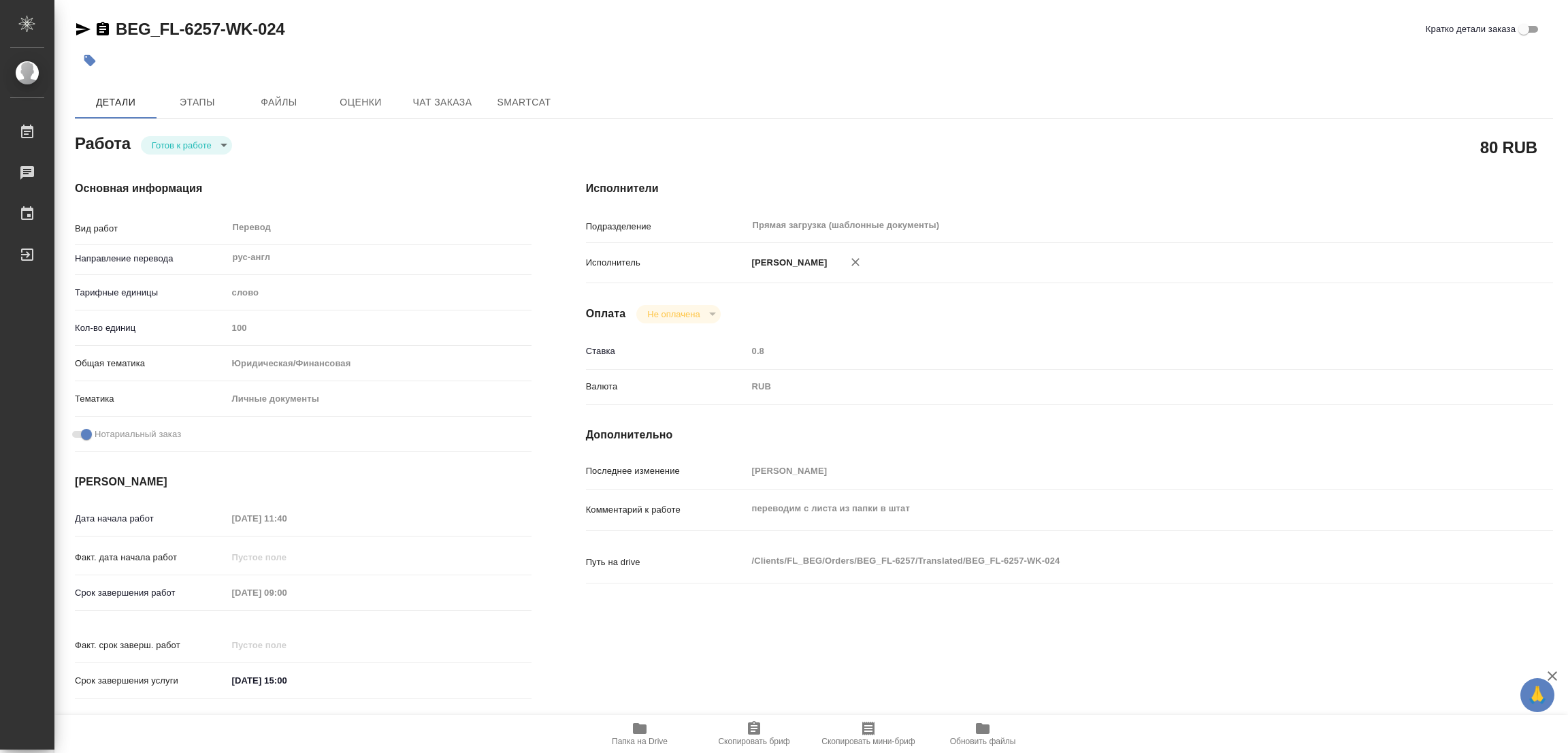
type textarea "x"
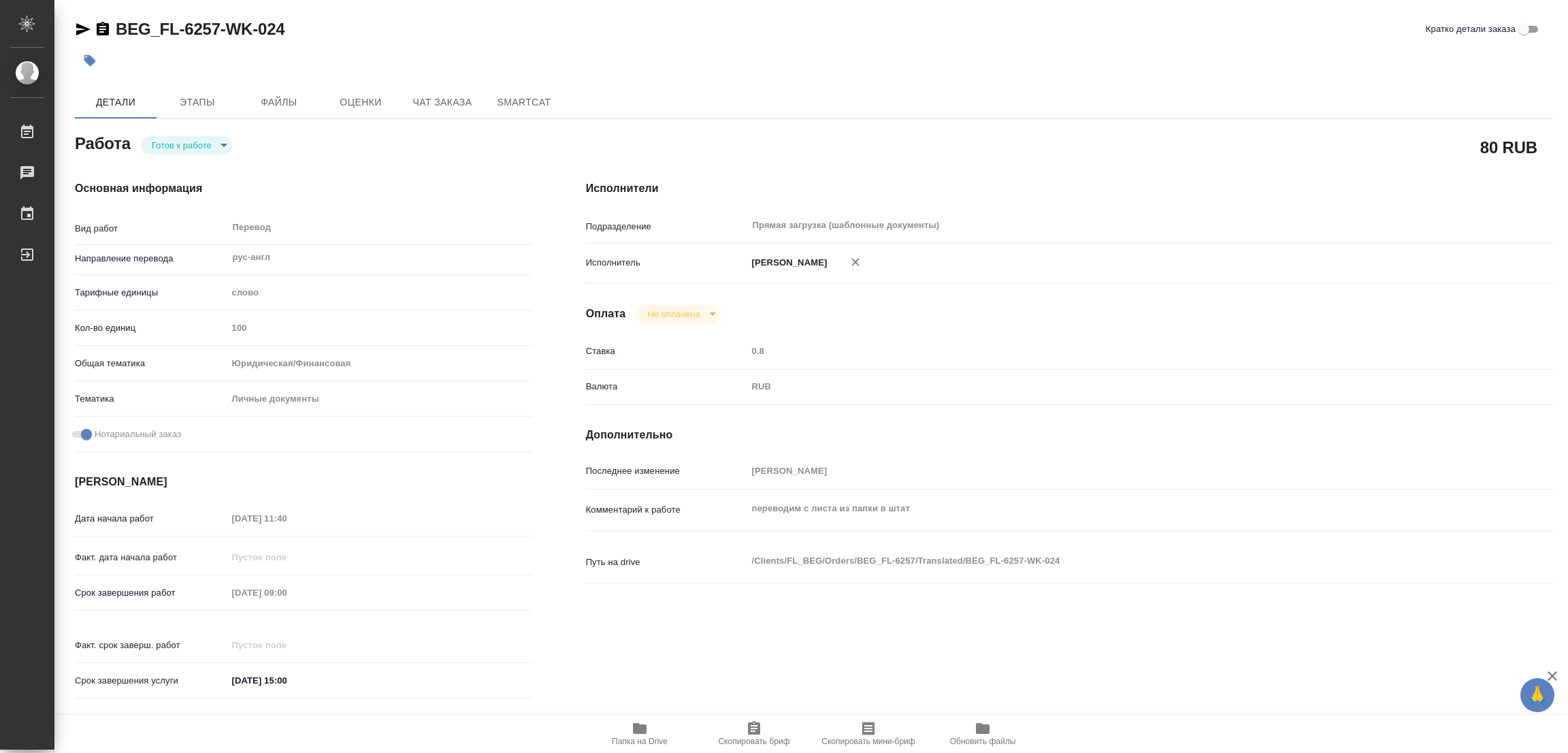
type textarea "x"
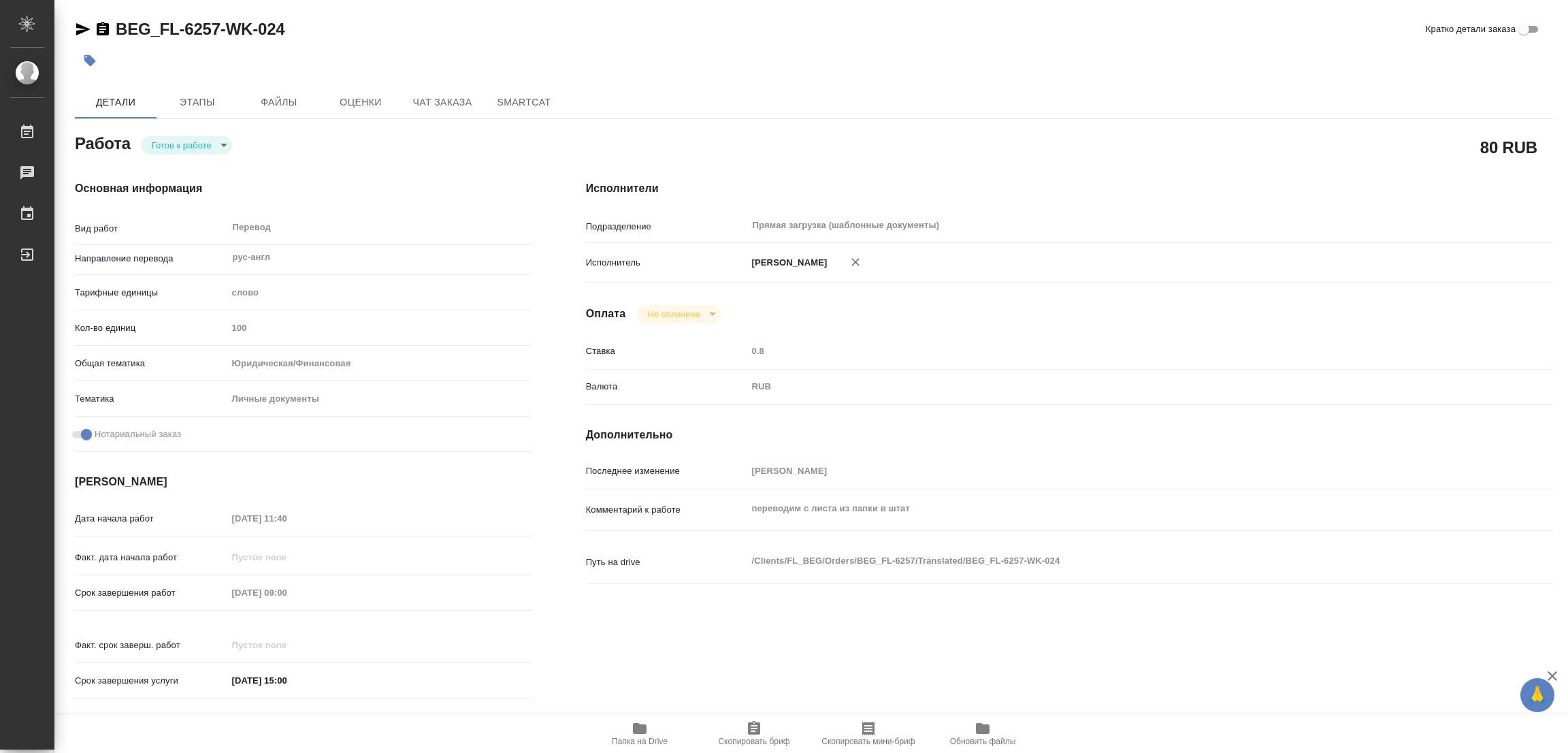
type textarea "x"
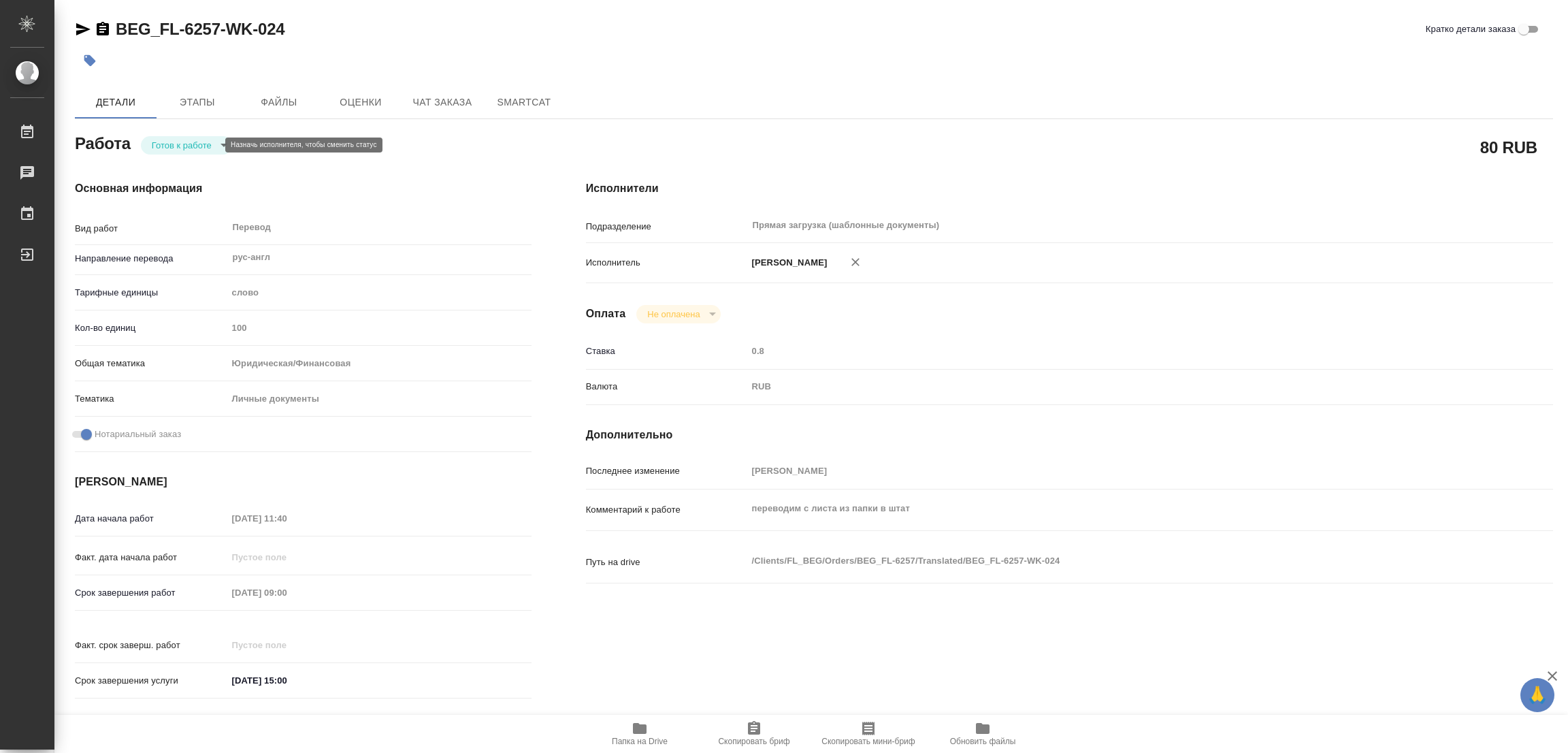
type textarea "x"
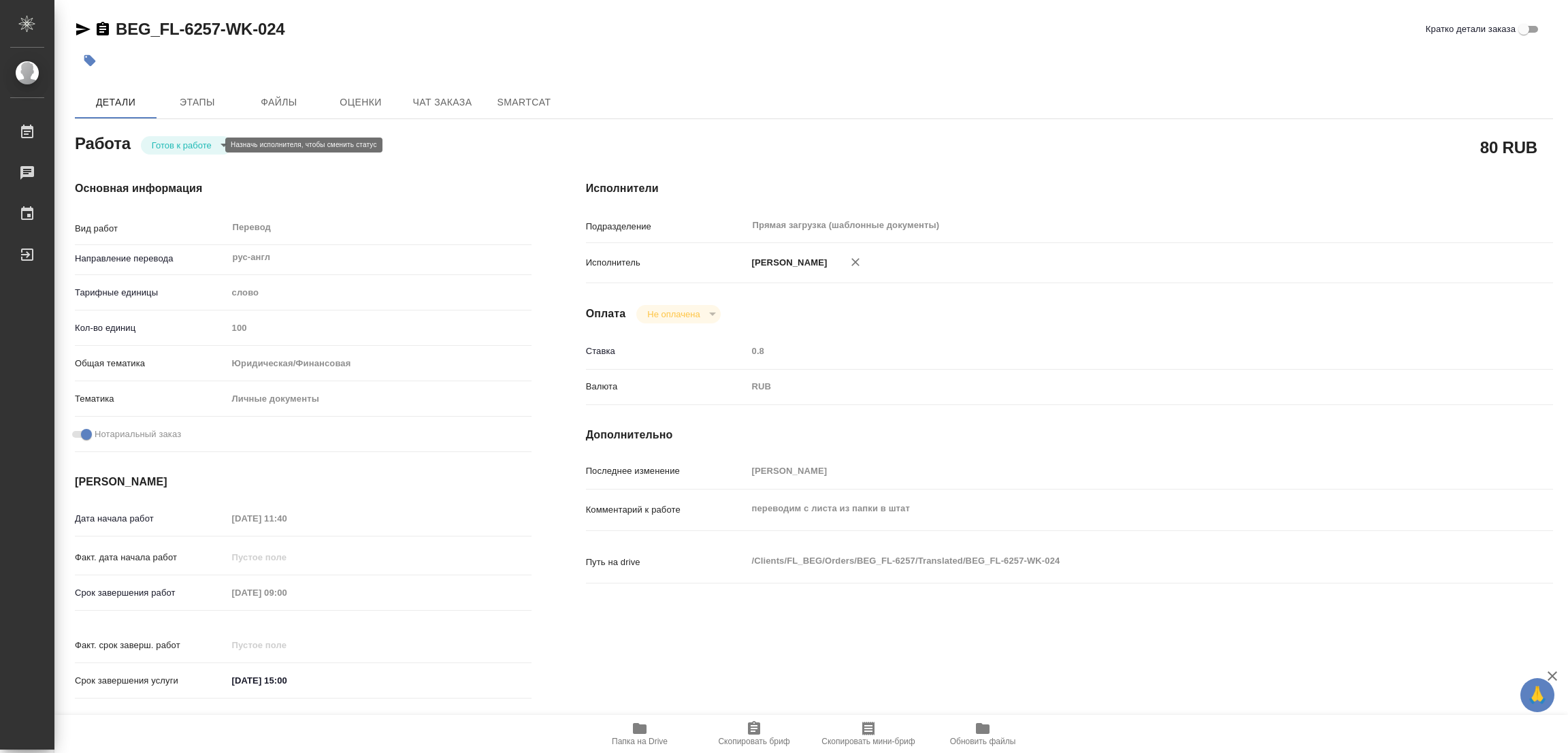
type textarea "x"
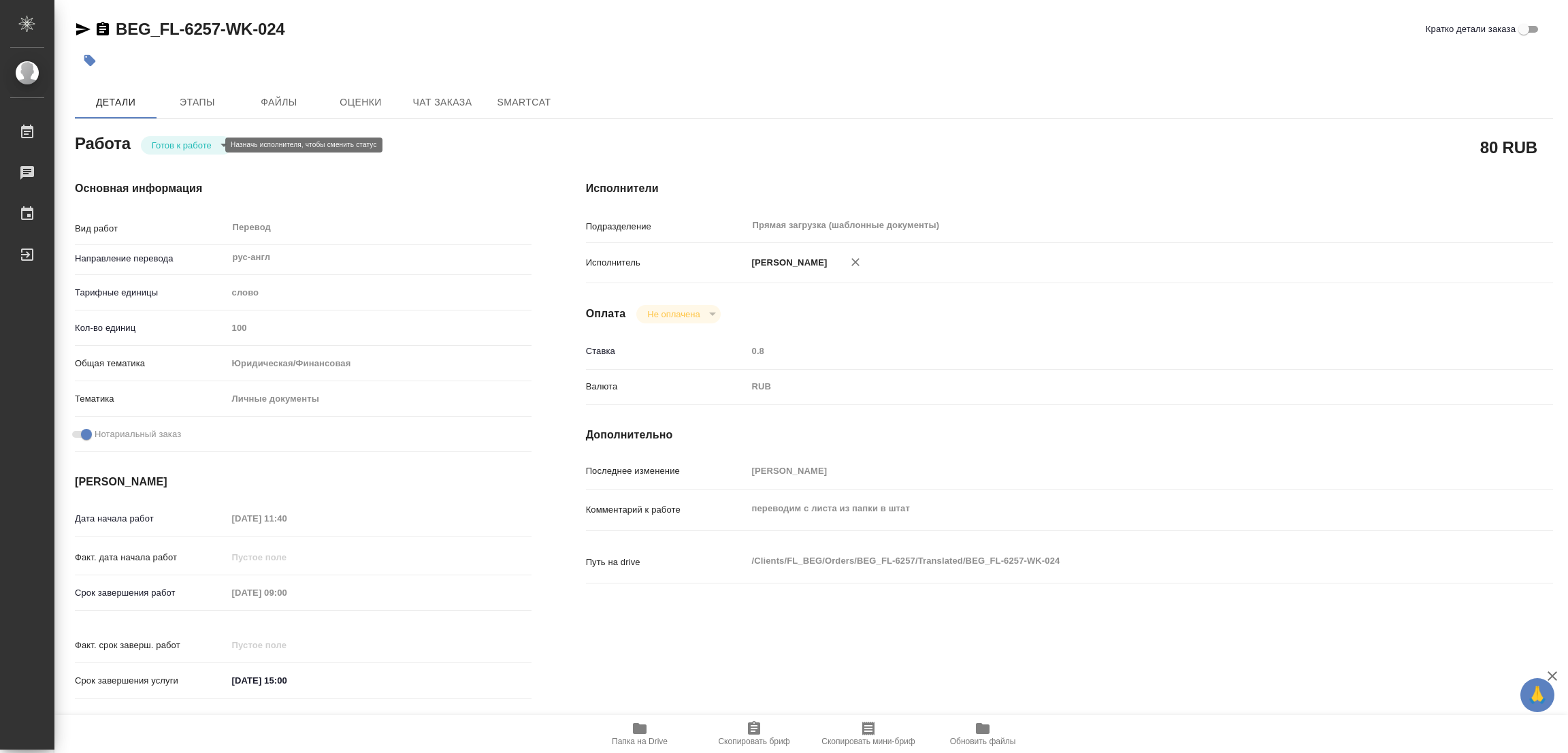
type textarea "x"
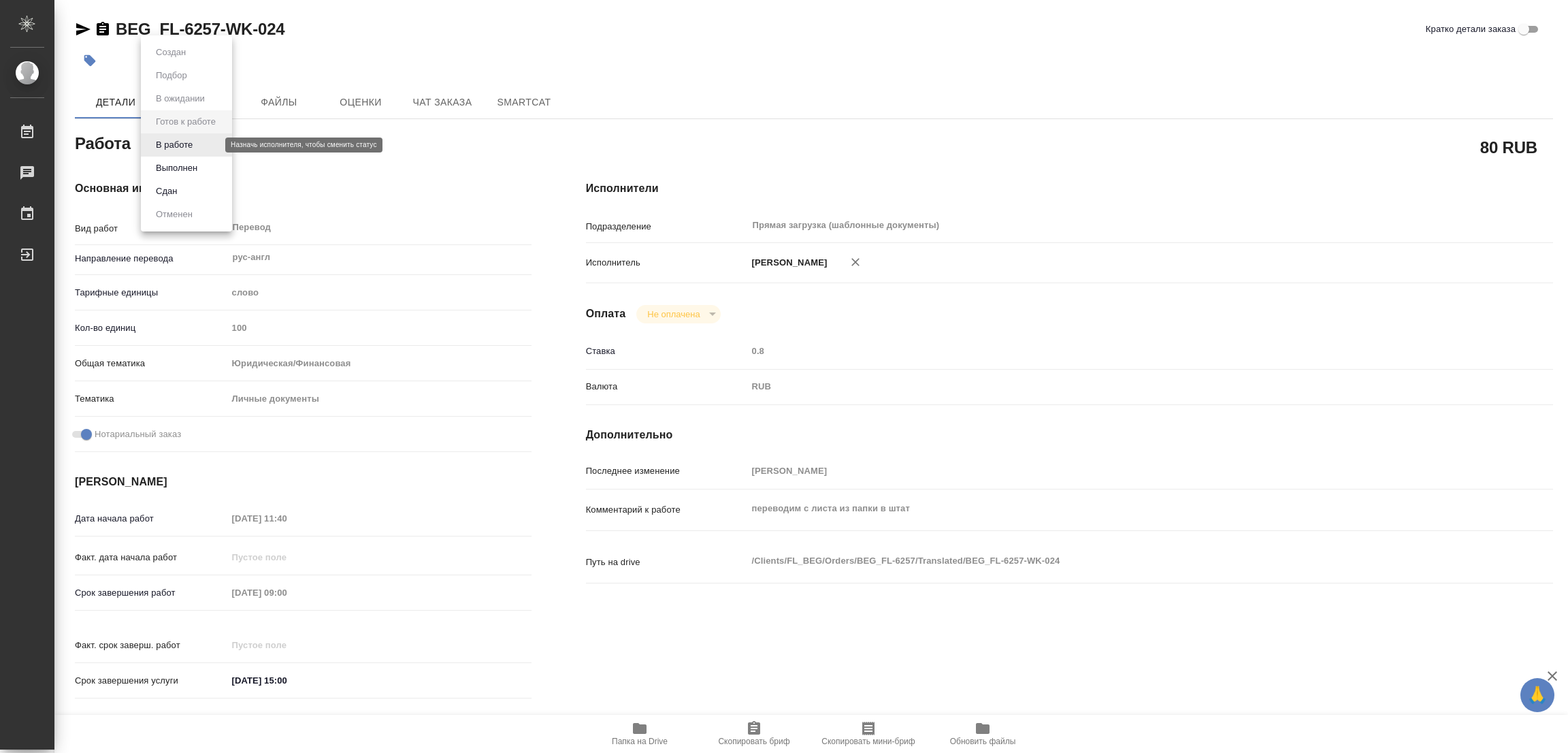
click at [160, 143] on body "🙏 .cls-1 fill:#fff; AWATERA Popova Galina Работы 0 Чаты График Выйти BEG_FL-625…" at bounding box center [784, 376] width 1568 height 753
type textarea "x"
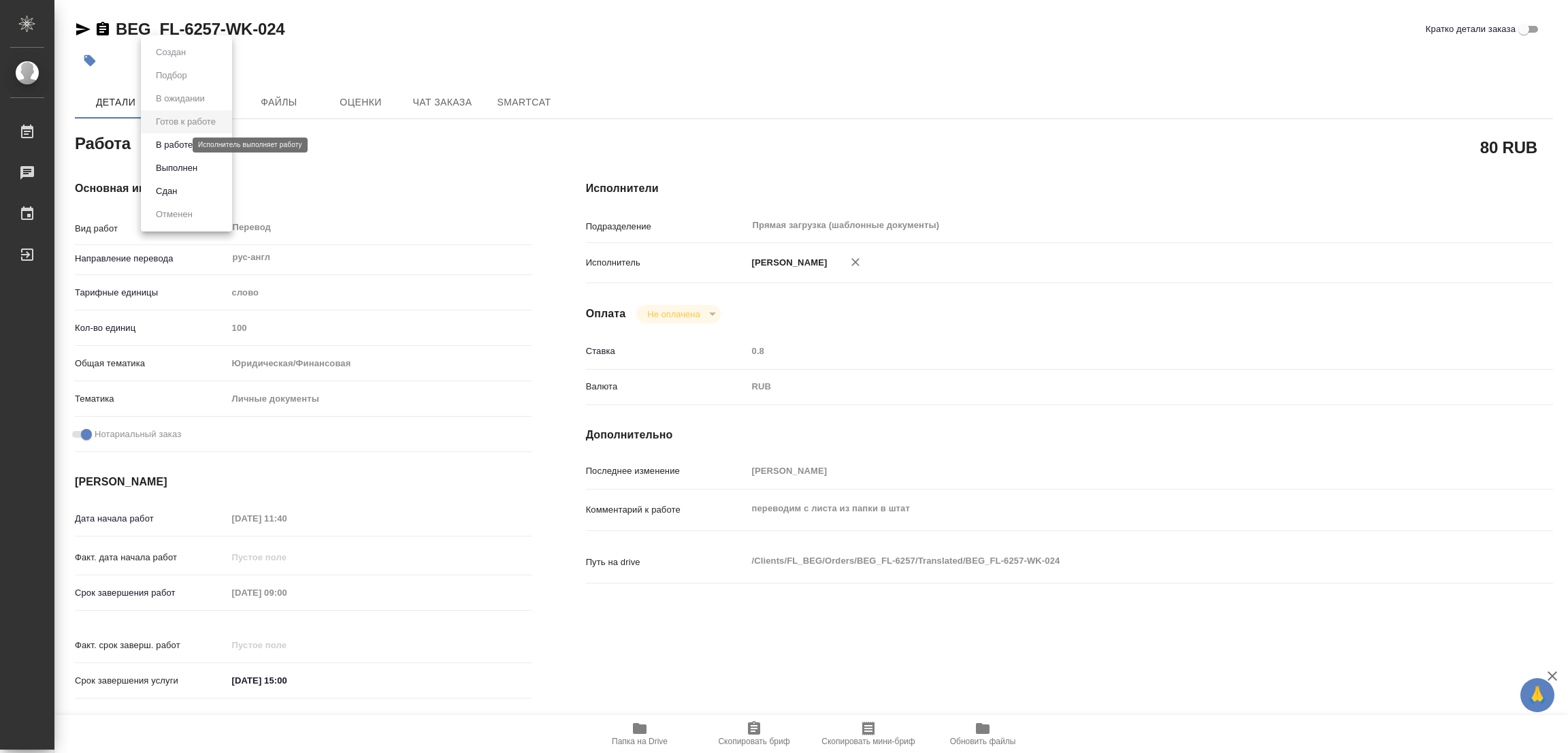
type textarea "x"
click at [168, 152] on button "В работе" at bounding box center [174, 145] width 45 height 15
type textarea "x"
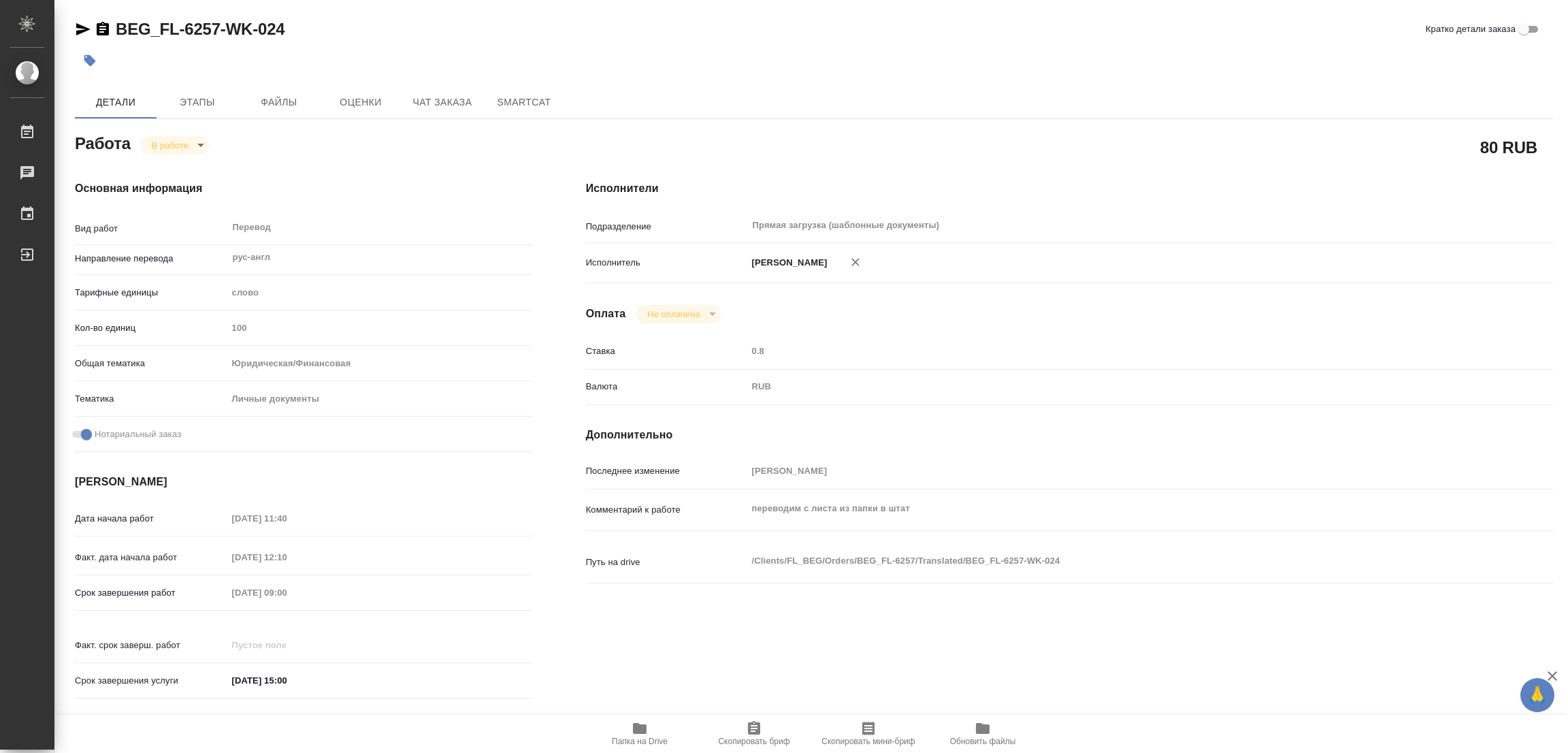
type textarea "x"
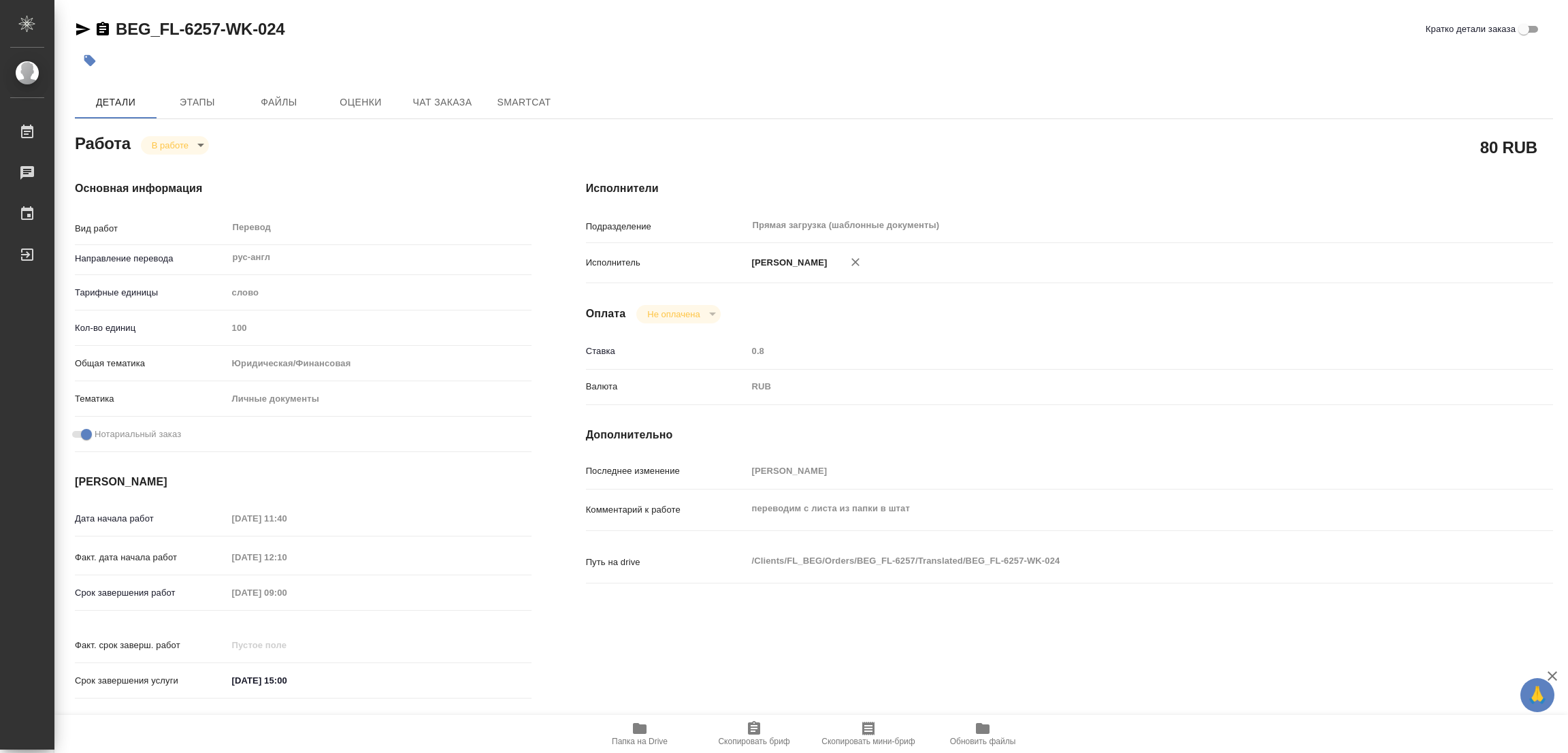
type textarea "x"
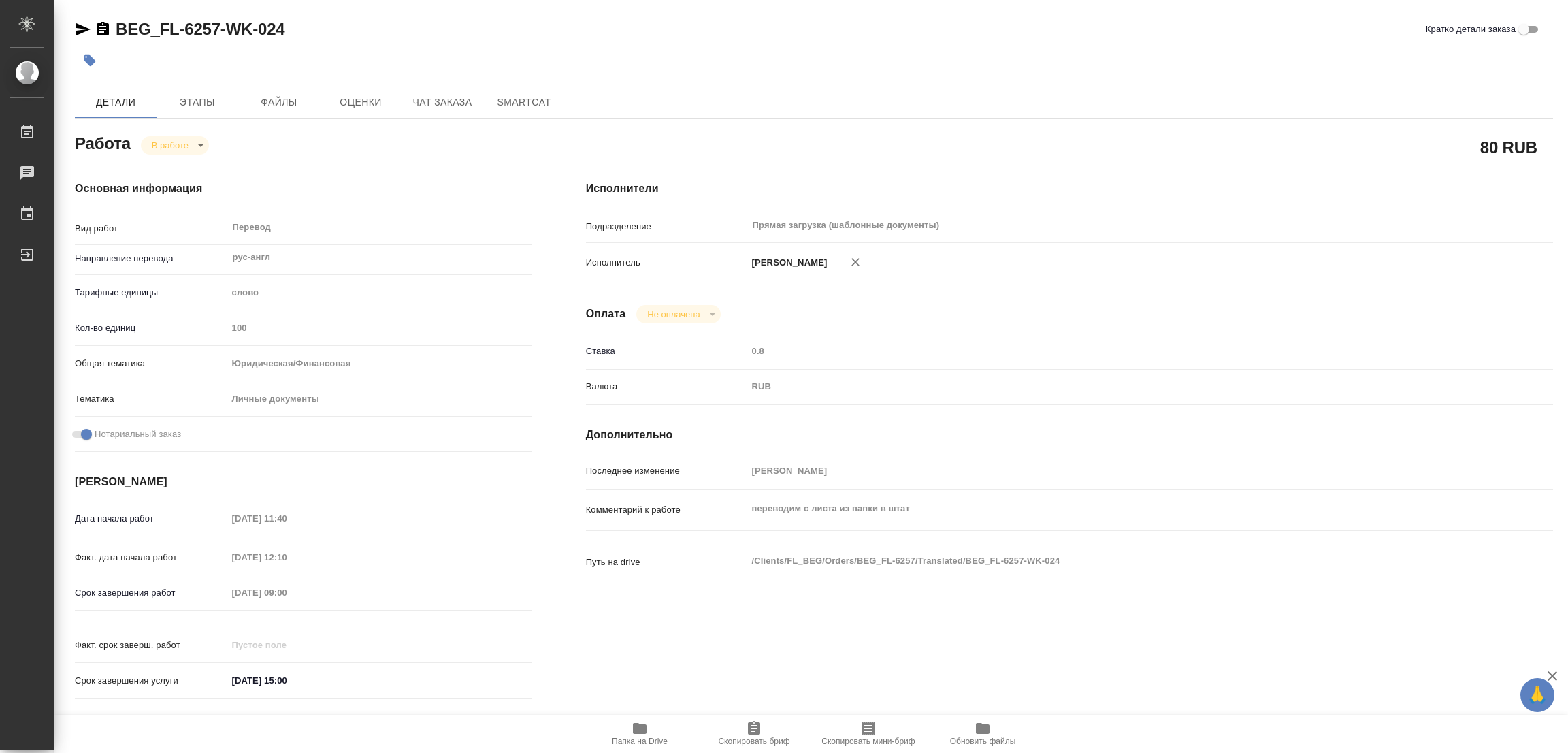
type textarea "x"
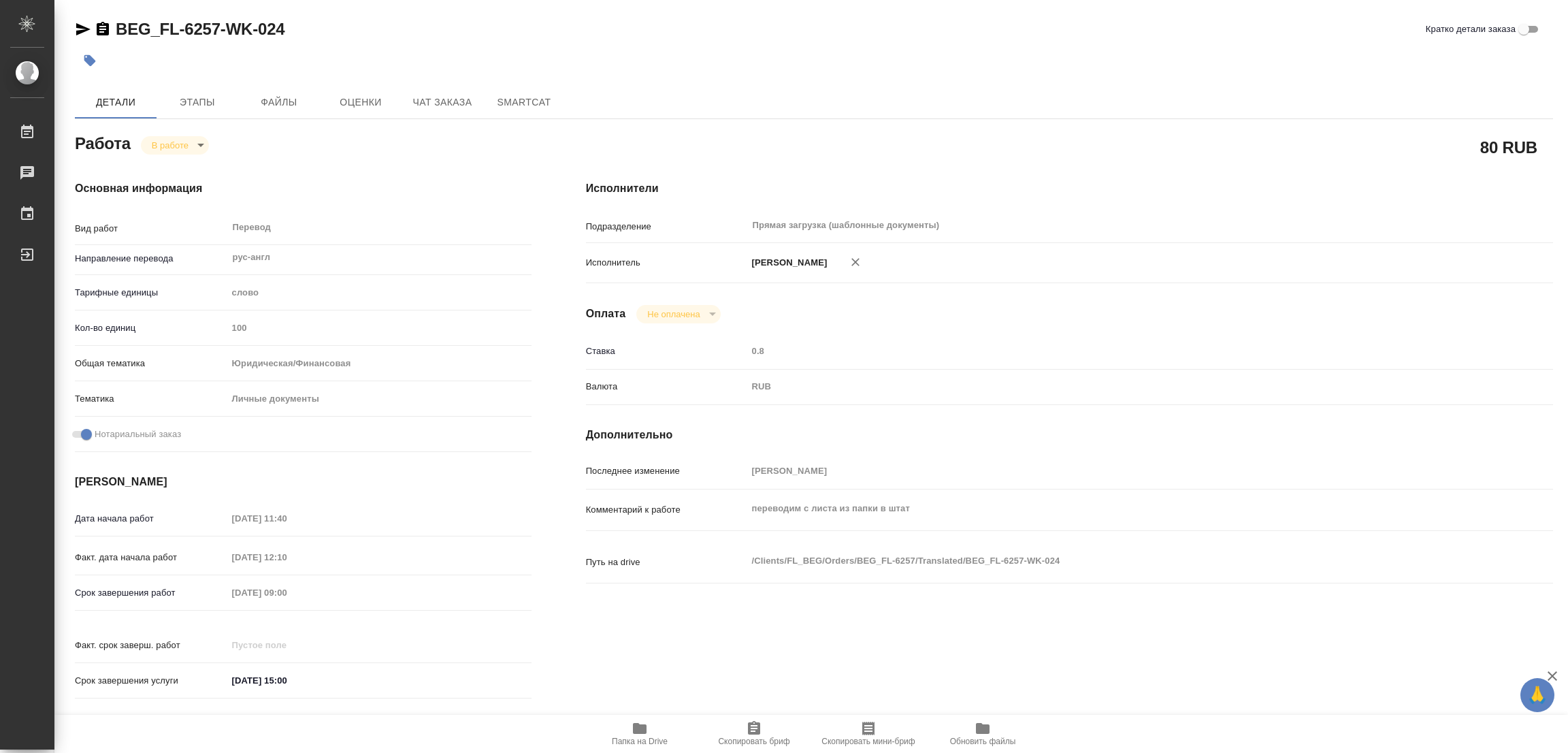
type textarea "x"
click at [790, 631] on div "Исполнители Подразделение Прямая загрузка (шаблонные документы) ​ Исполнитель П…" at bounding box center [1069, 443] width 1021 height 581
click at [810, 58] on div at bounding box center [568, 60] width 986 height 30
click at [717, 663] on div "Исполнители Подразделение Прямая загрузка (шаблонные документы) ​ Исполнитель П…" at bounding box center [1069, 443] width 1021 height 581
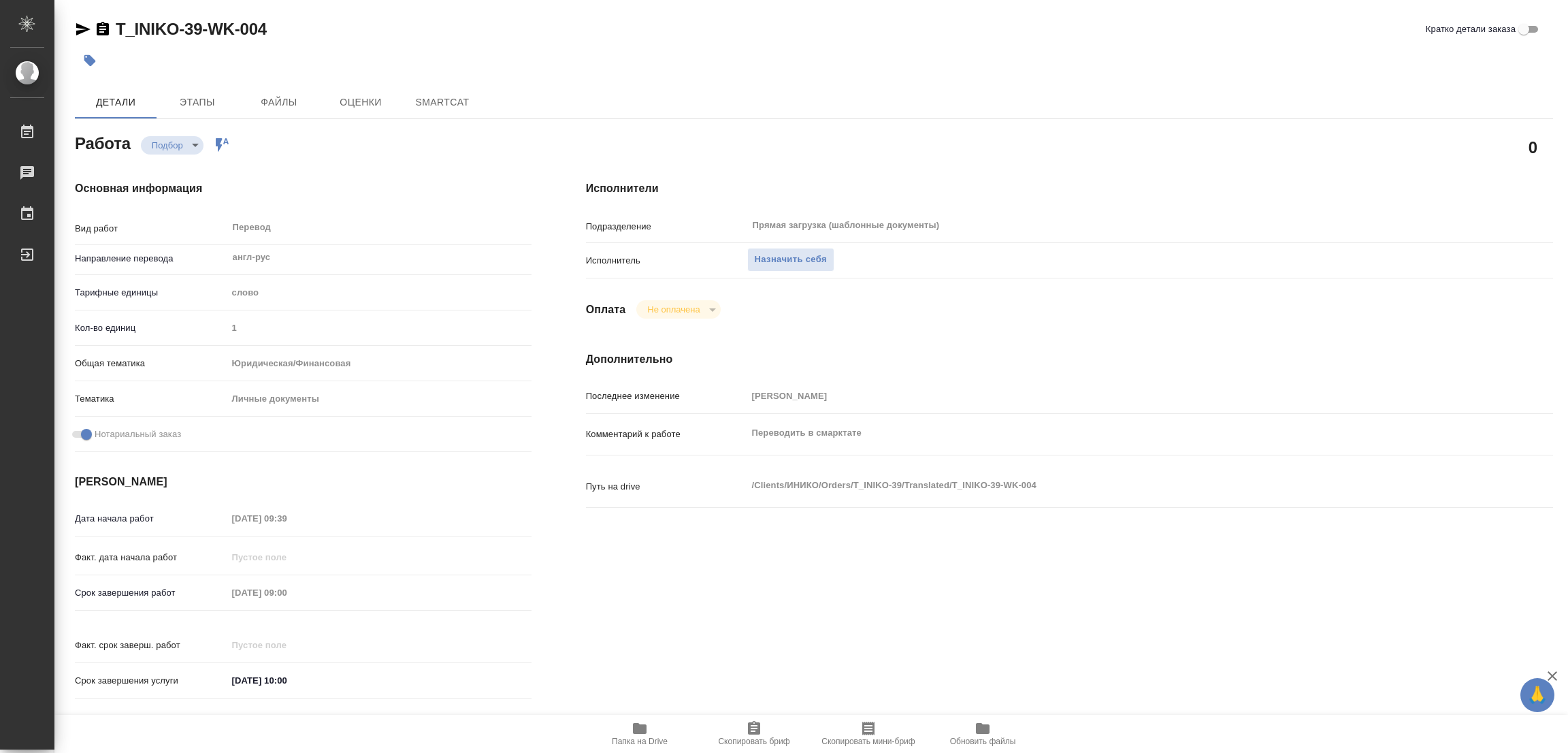
type textarea "x"
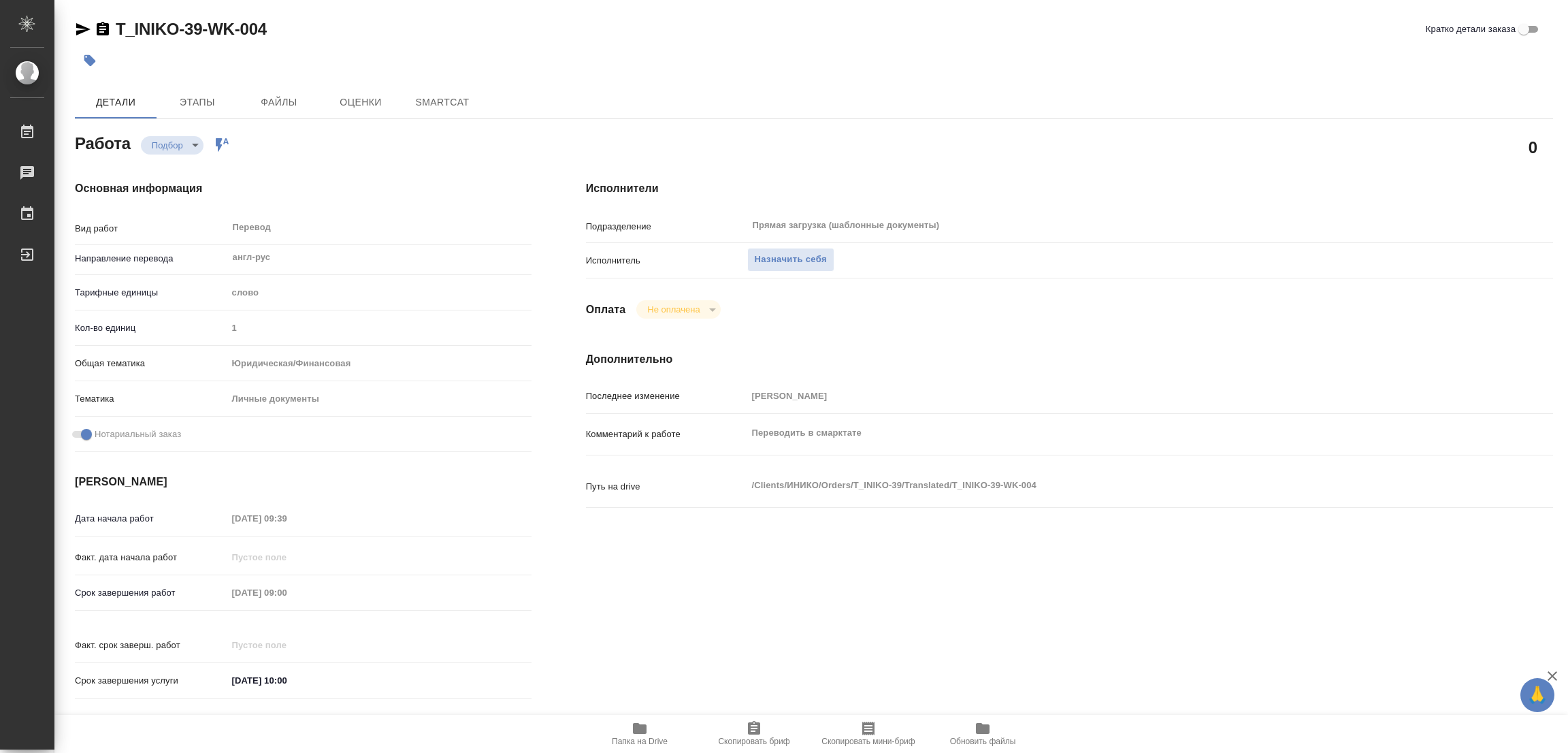
type textarea "x"
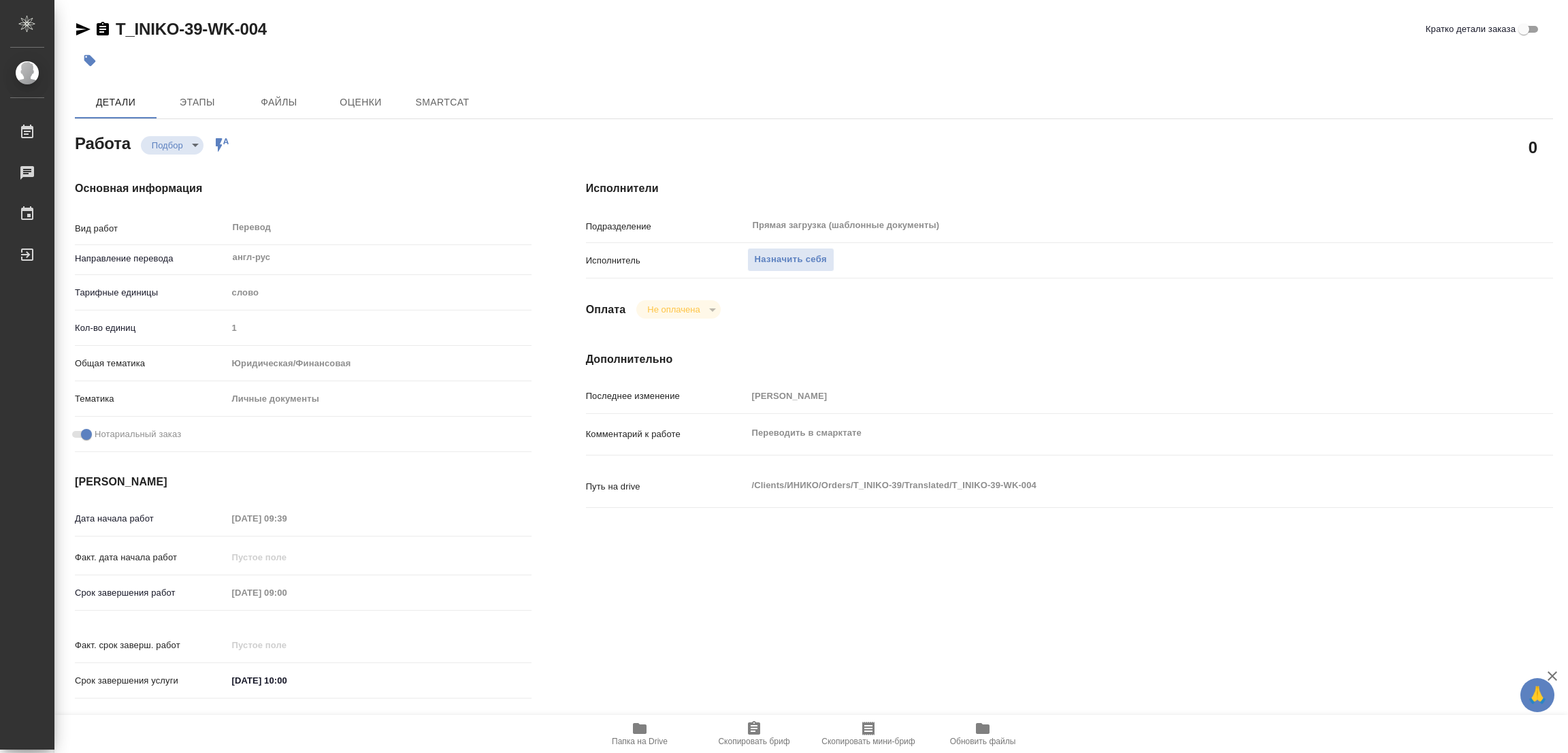
scroll to position [374, 0]
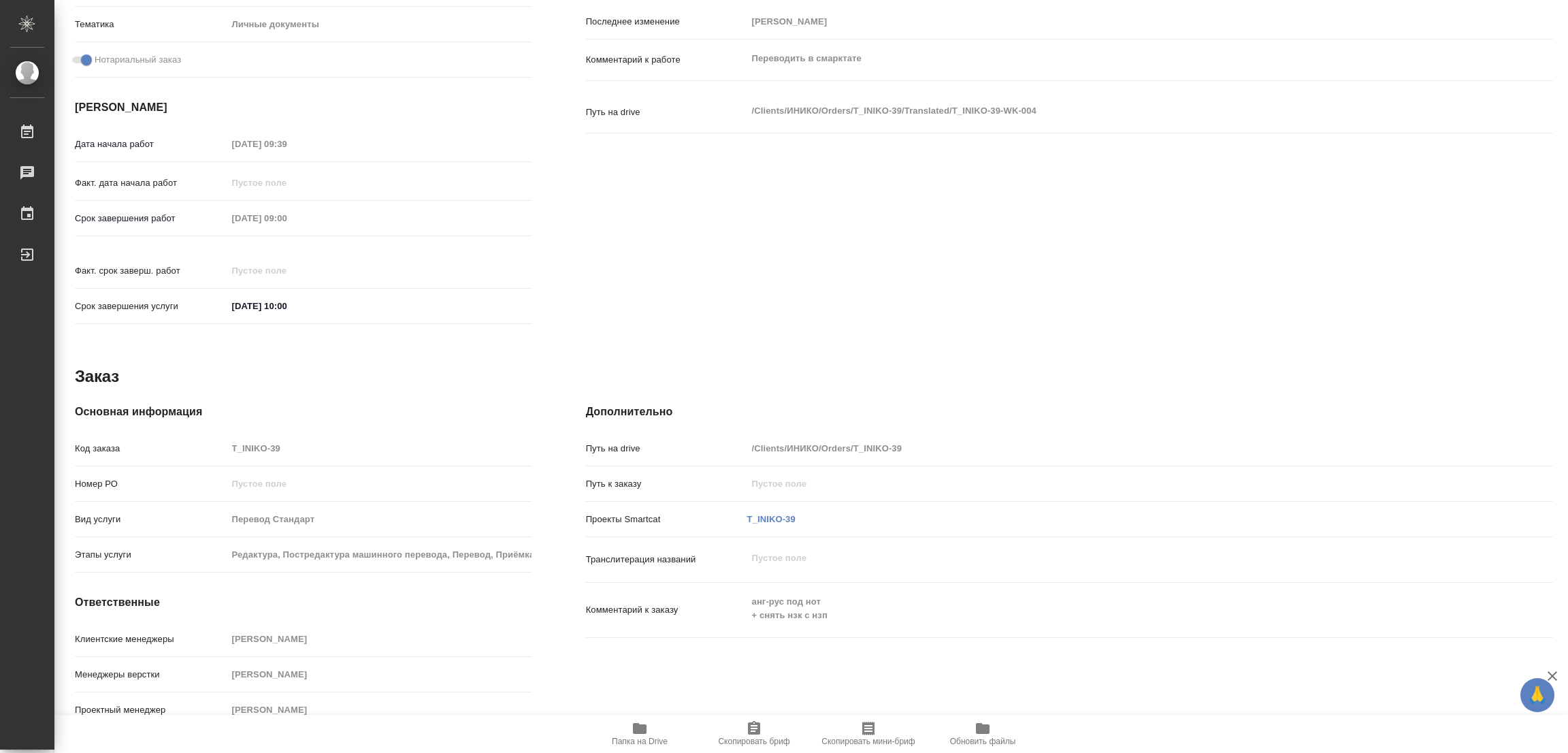
type textarea "x"
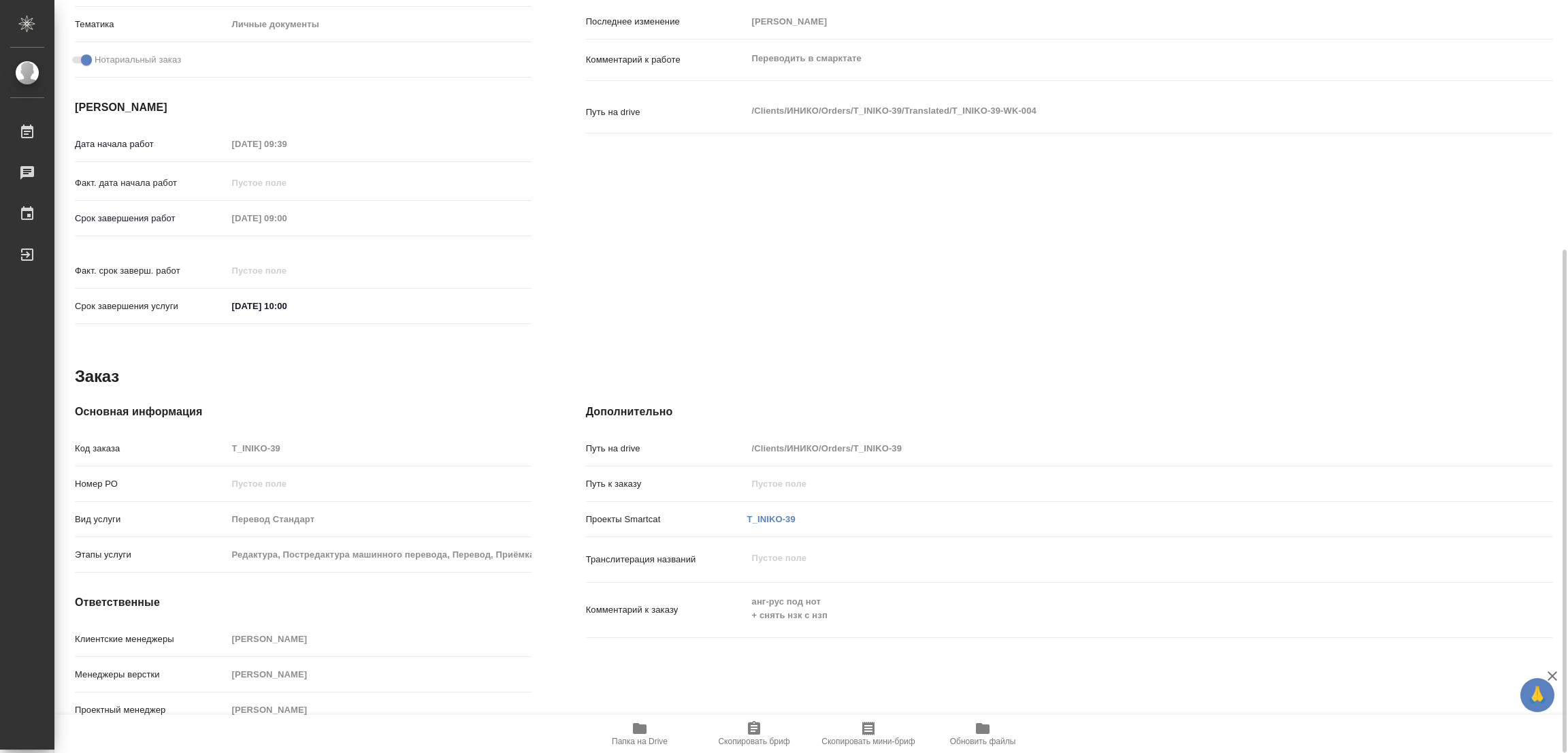
type textarea "x"
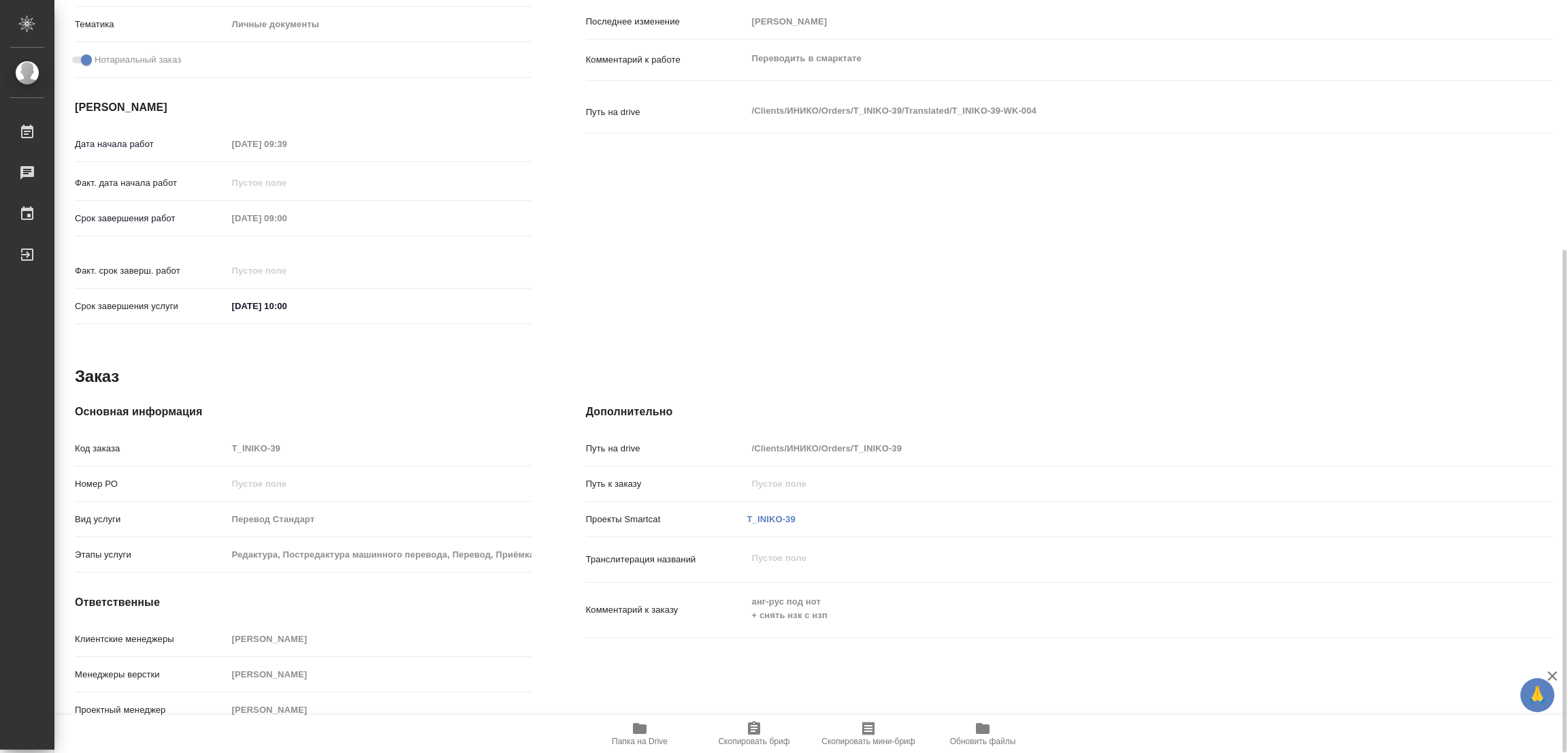
type textarea "x"
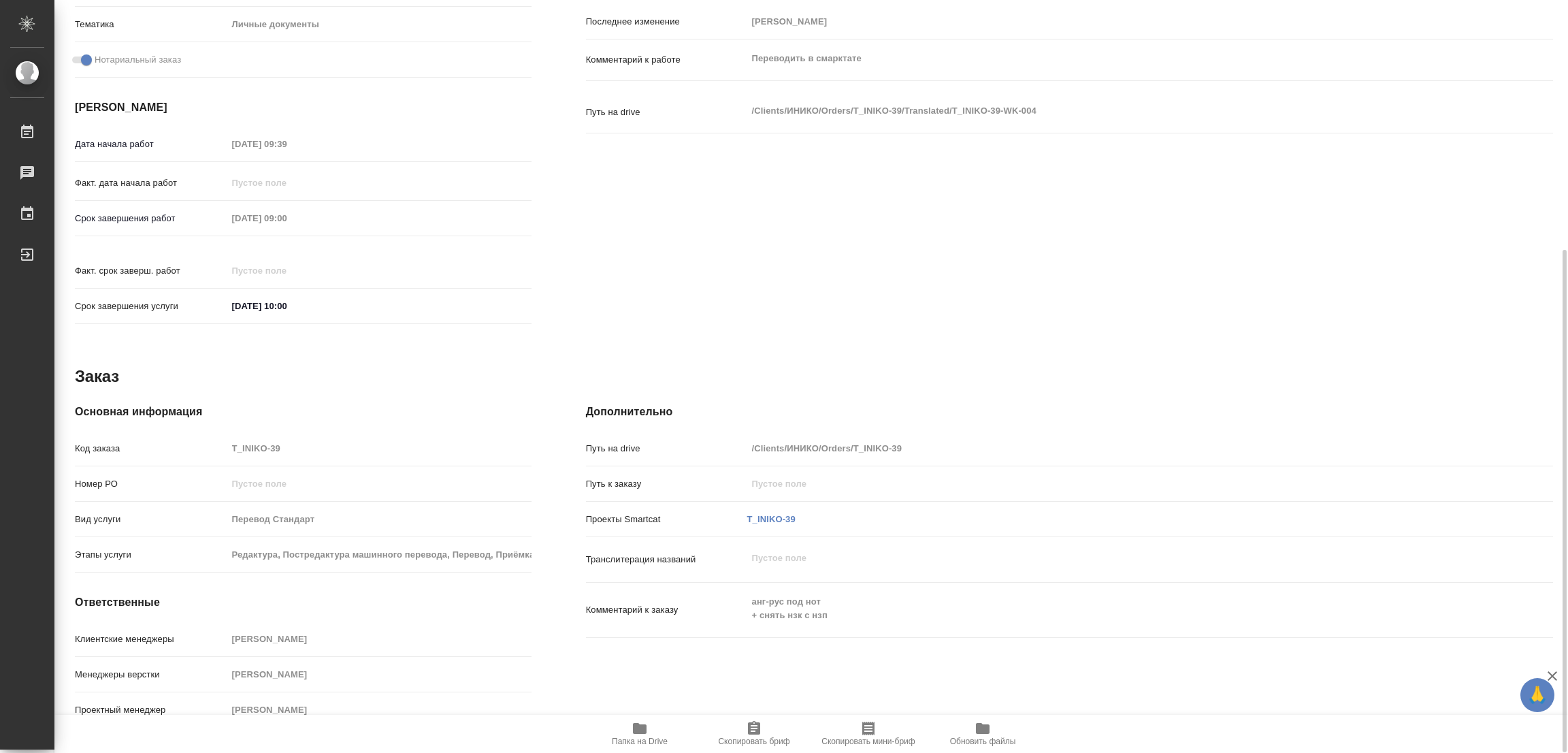
type textarea "x"
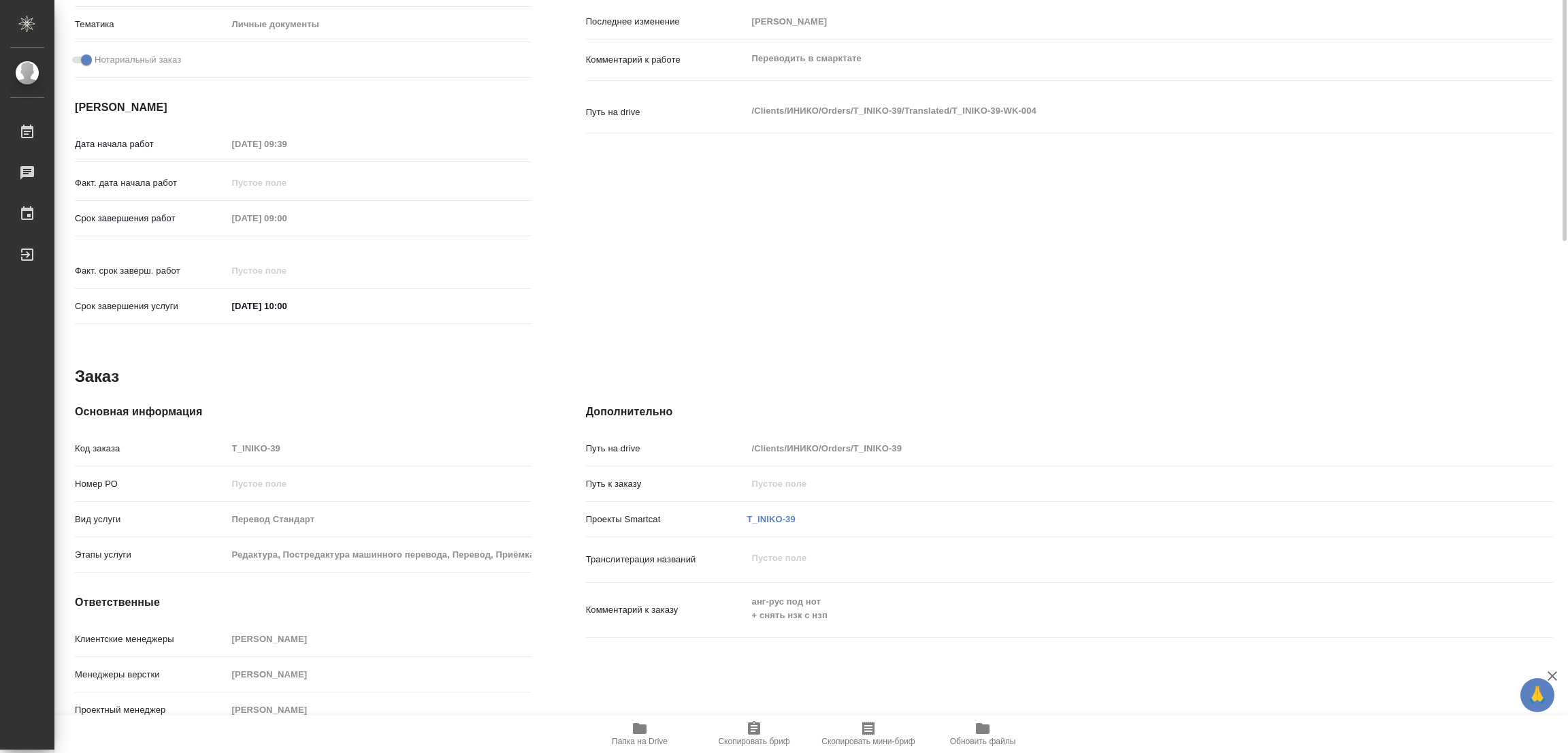
scroll to position [0, 0]
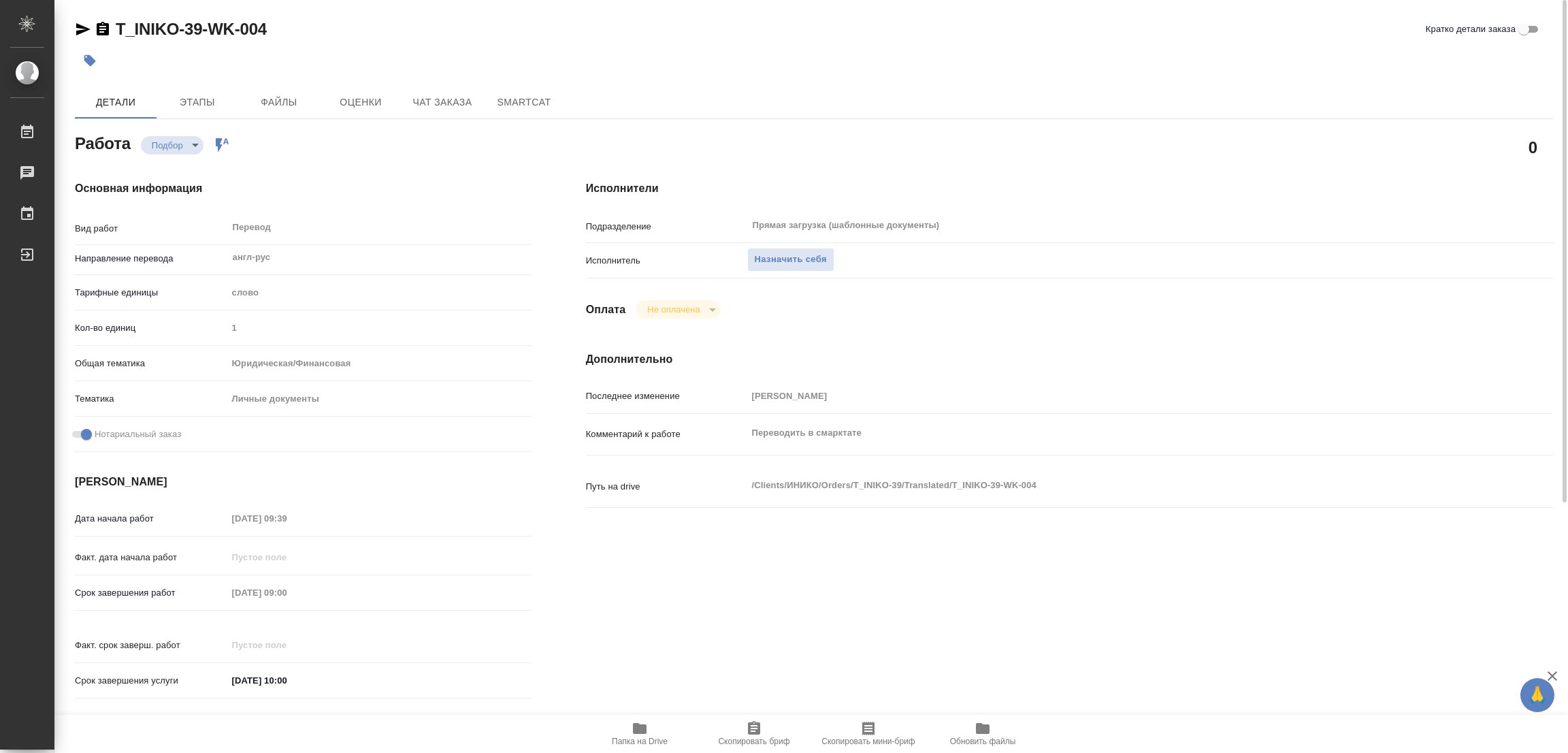
click at [641, 731] on icon "button" at bounding box center [640, 727] width 14 height 11
click at [792, 254] on span "Назначить себя" at bounding box center [791, 260] width 72 height 15
click at [171, 140] on body "🙏 .cls-1 fill:#fff; AWATERA Popova Galina Работы 0 Чаты График Выйти T_INIKO-39…" at bounding box center [784, 376] width 1568 height 753
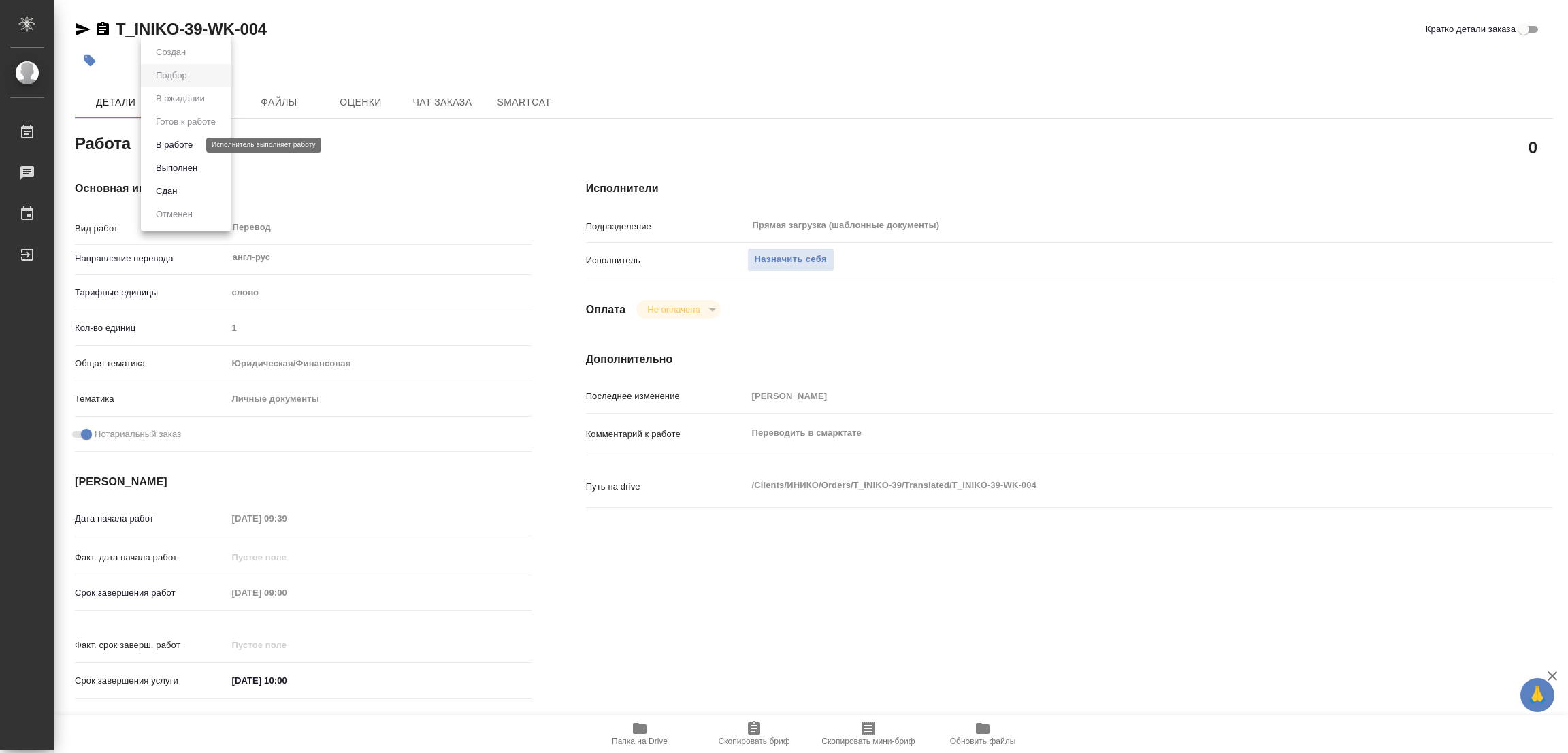
click at [173, 145] on button "В работе" at bounding box center [174, 145] width 45 height 15
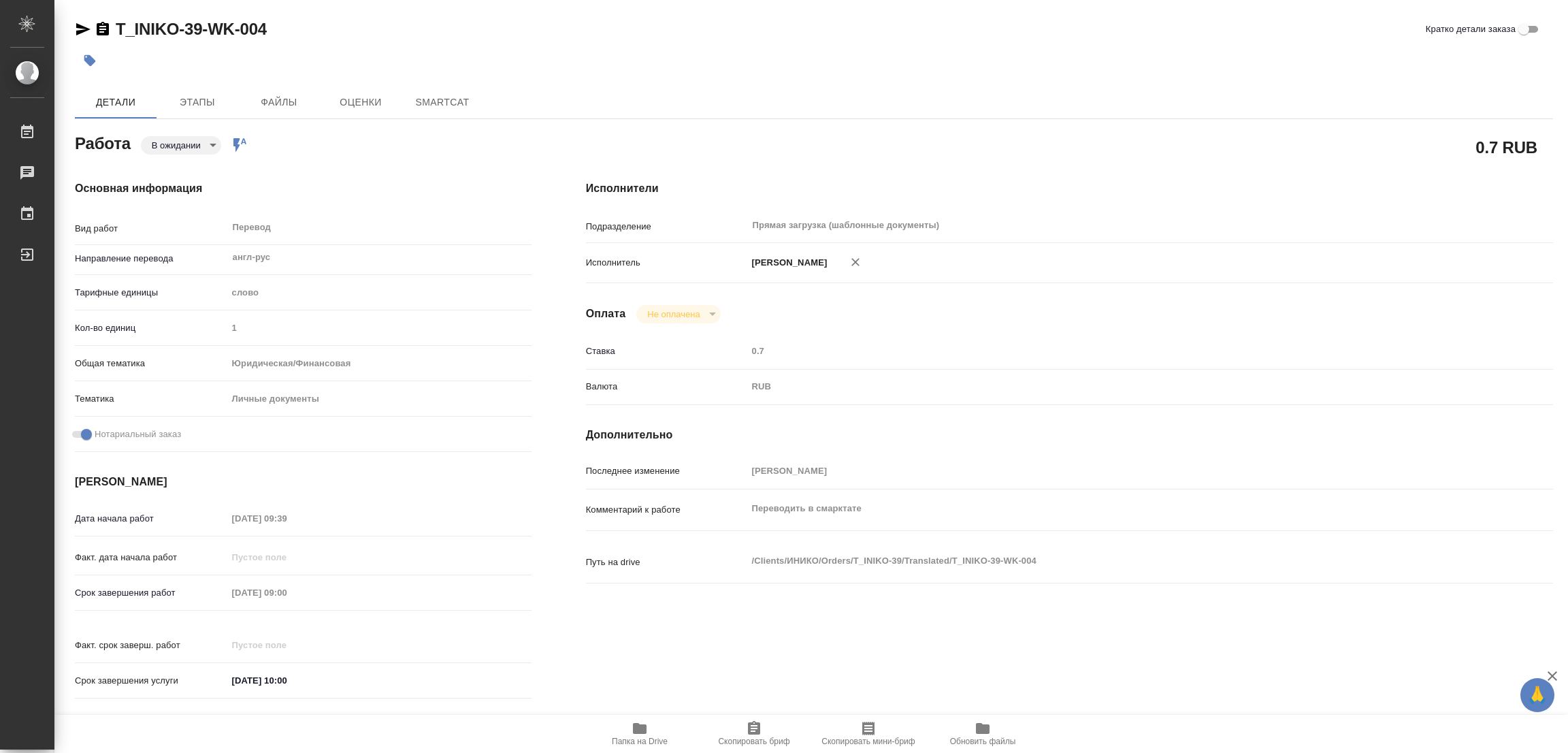
type textarea "x"
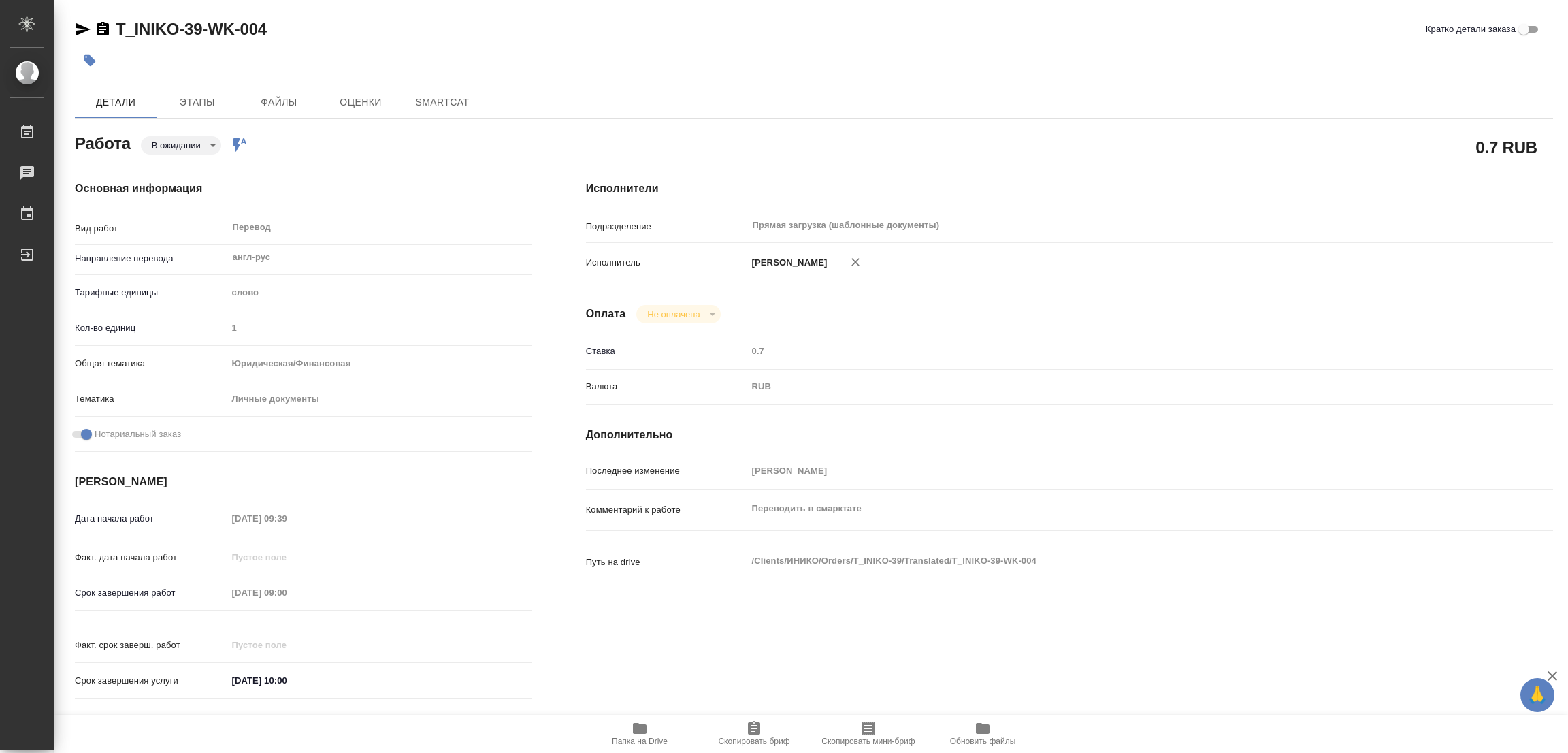
type textarea "x"
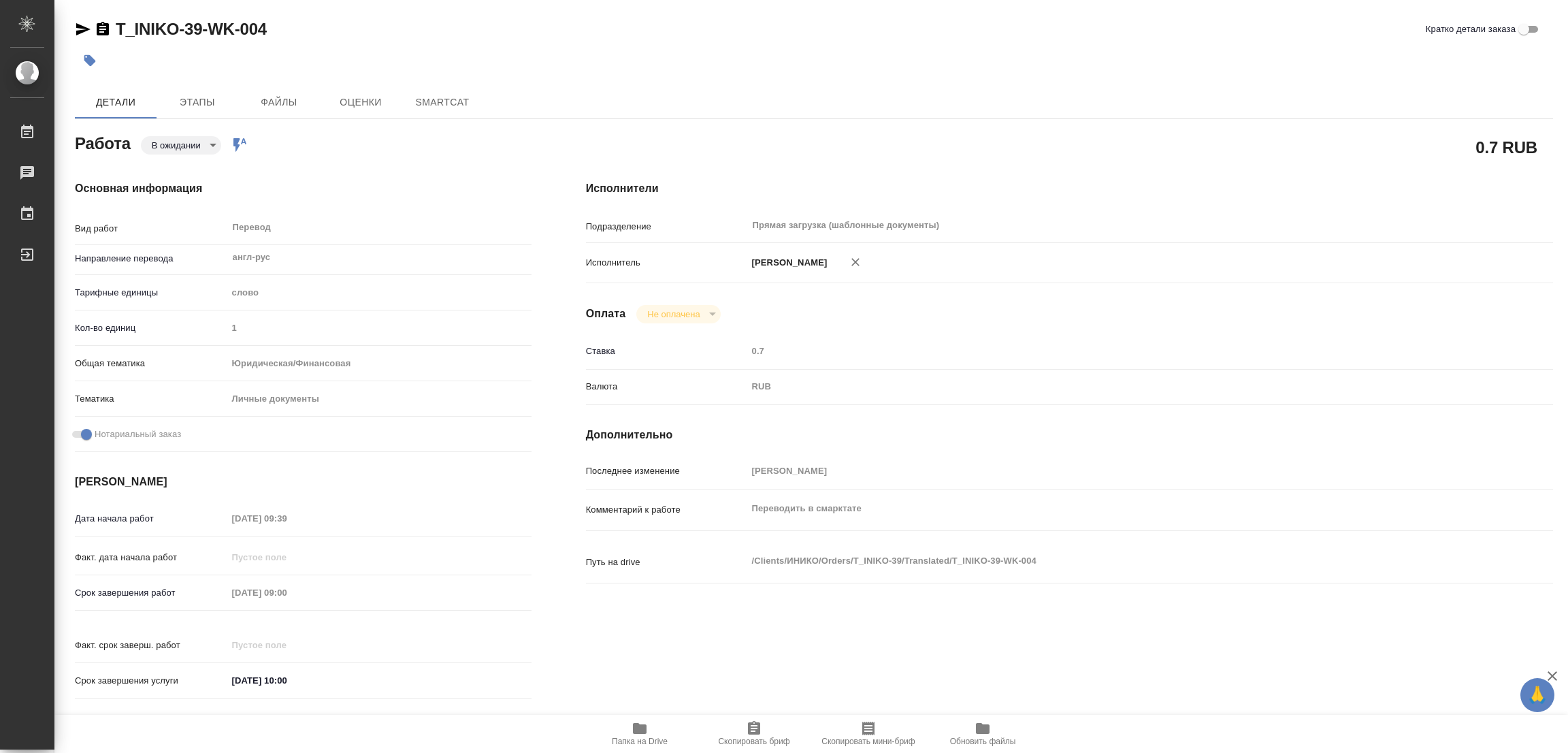
type textarea "x"
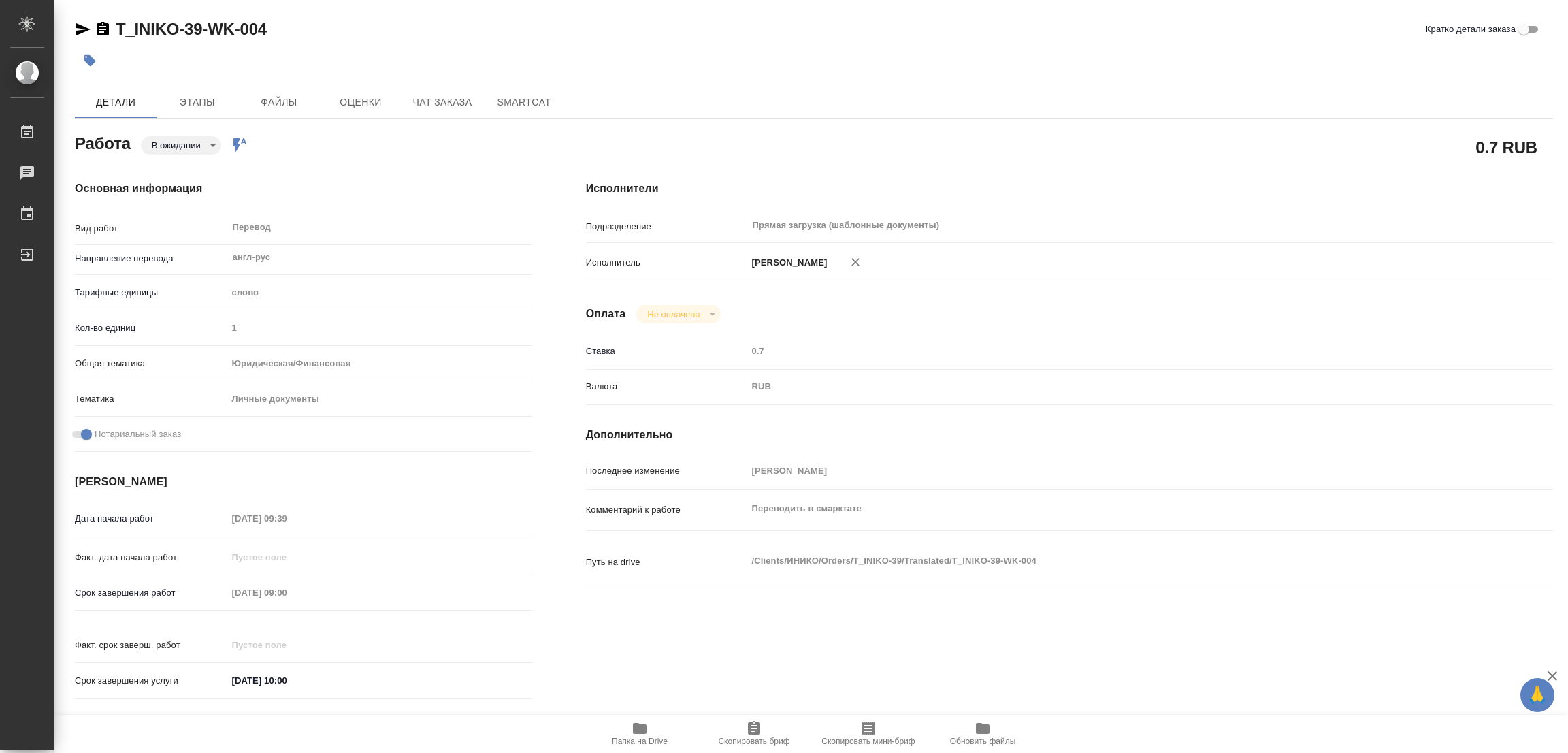
type textarea "x"
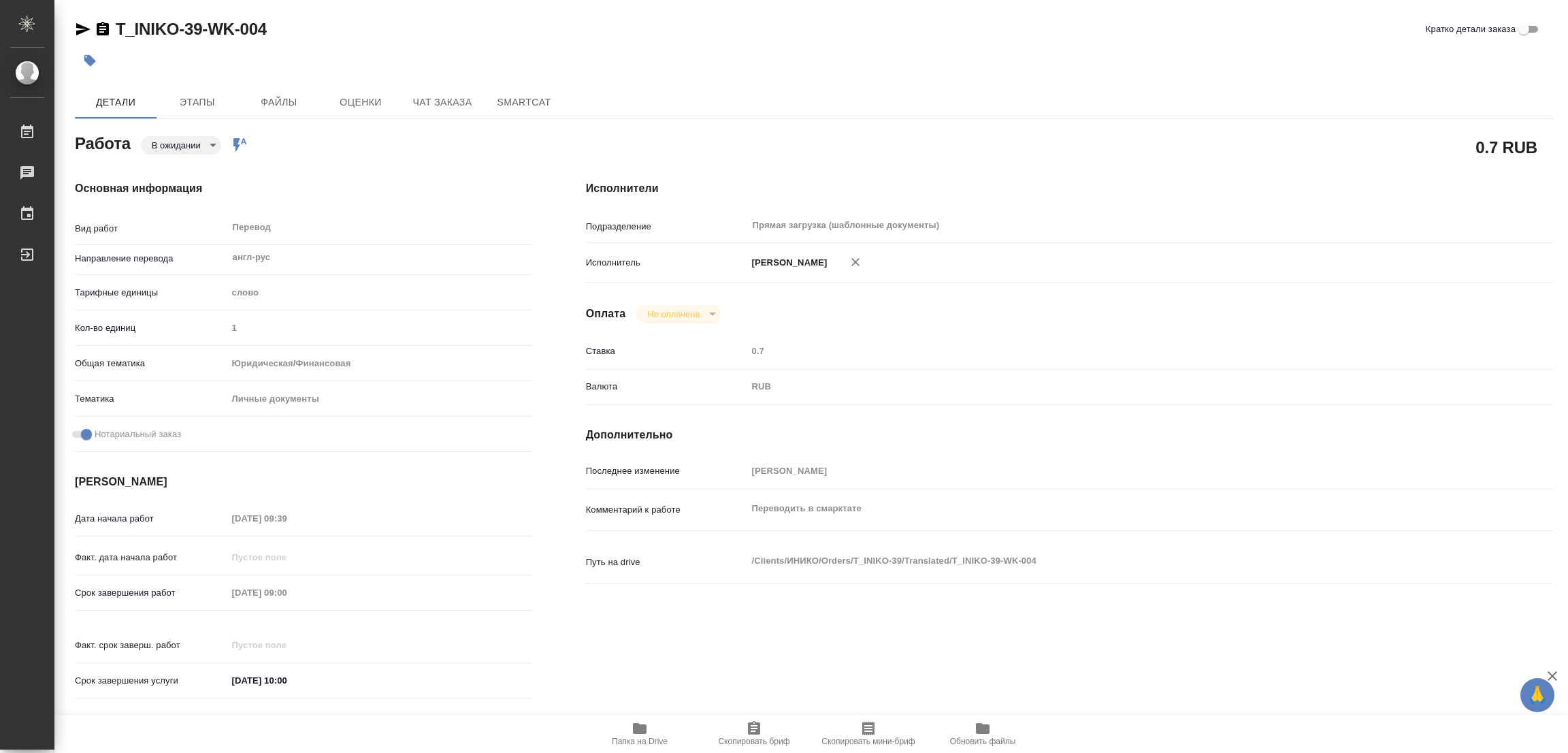
type textarea "x"
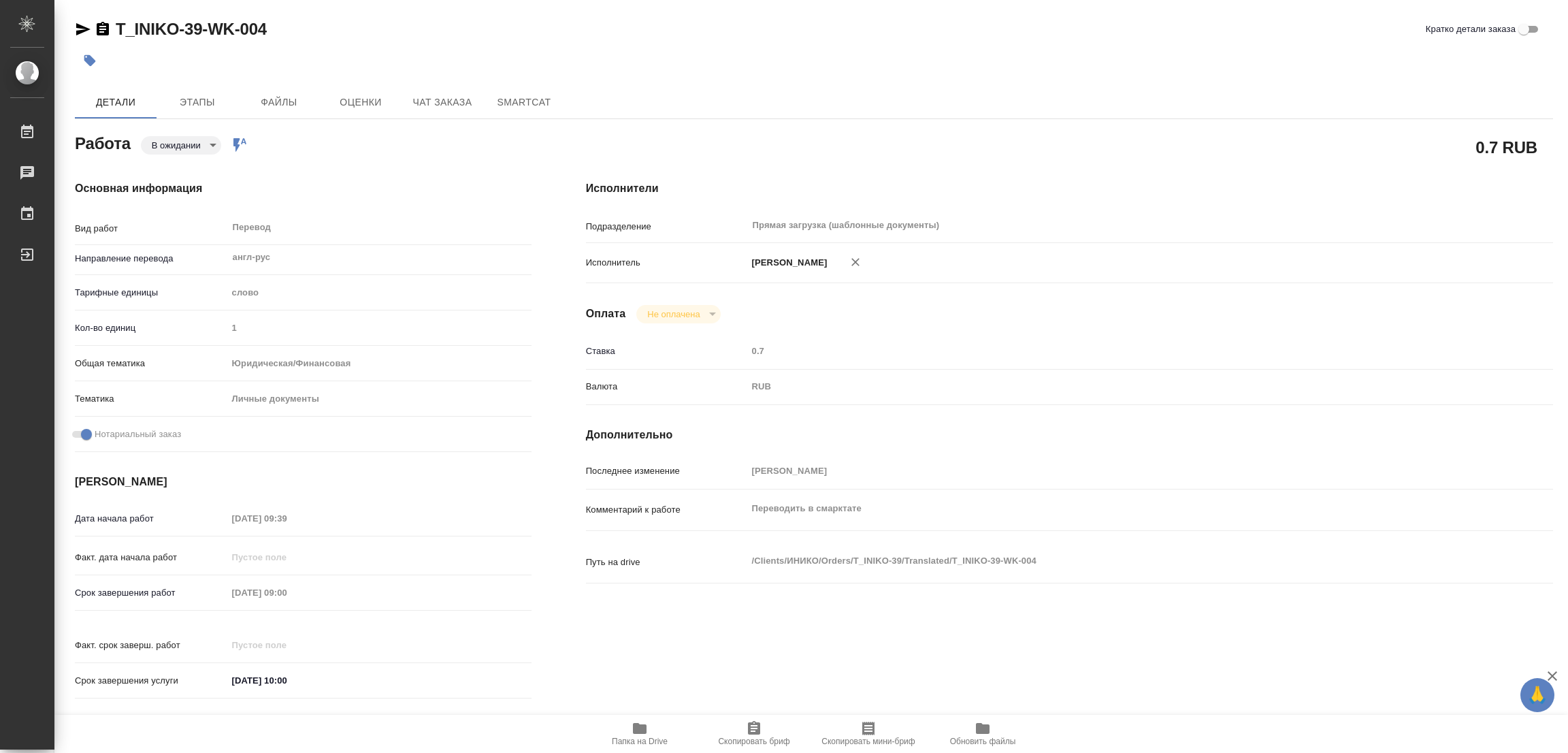
type textarea "x"
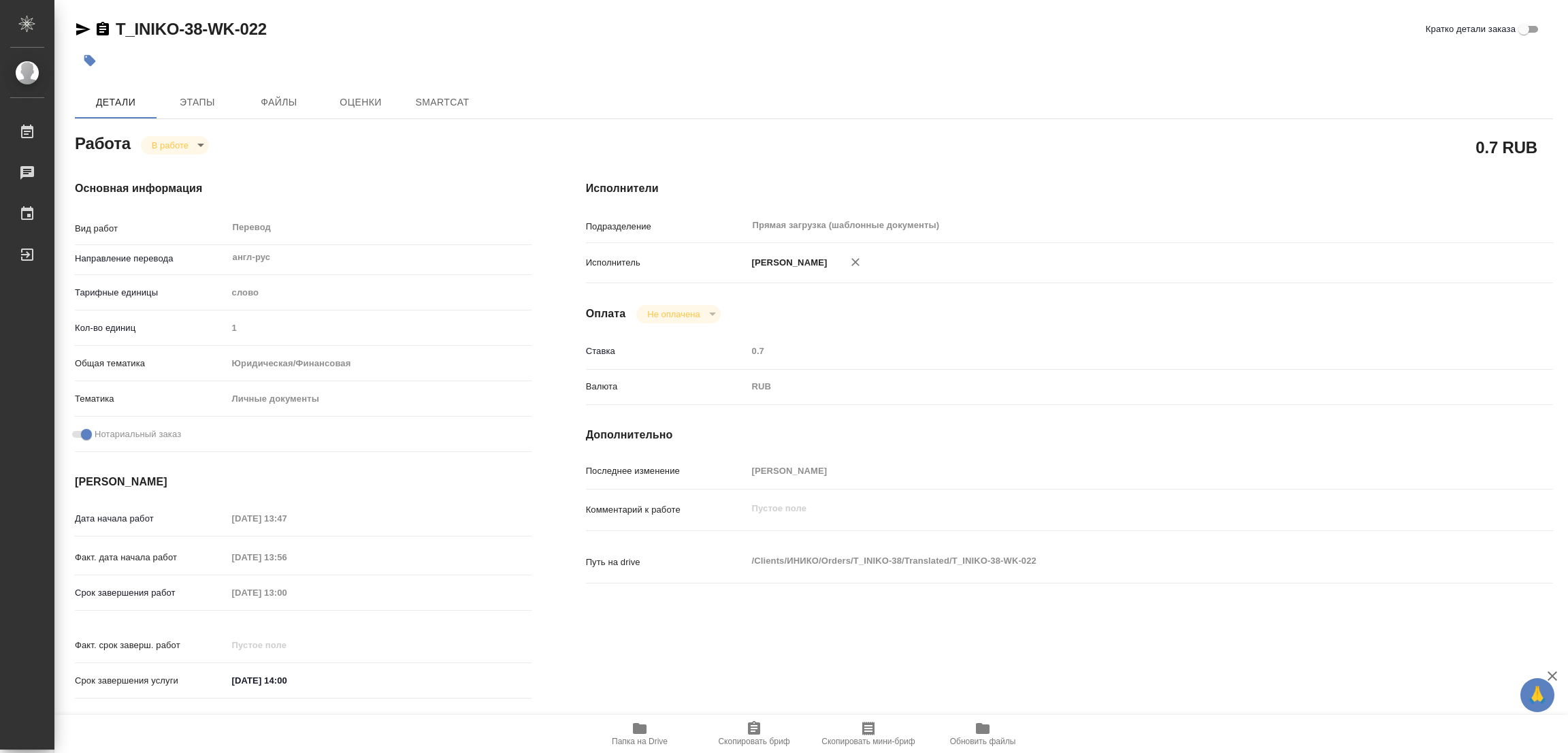
type textarea "x"
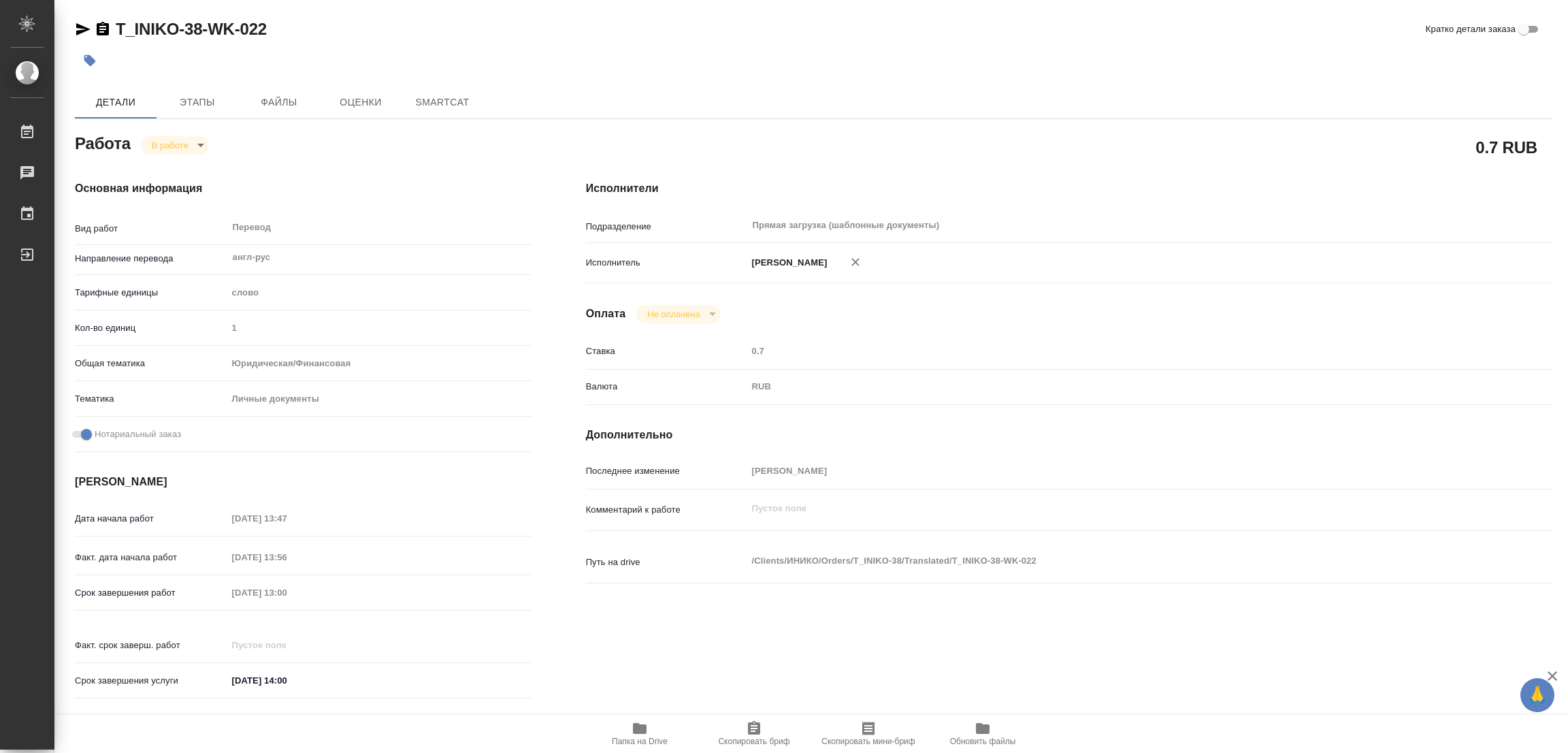
type textarea "x"
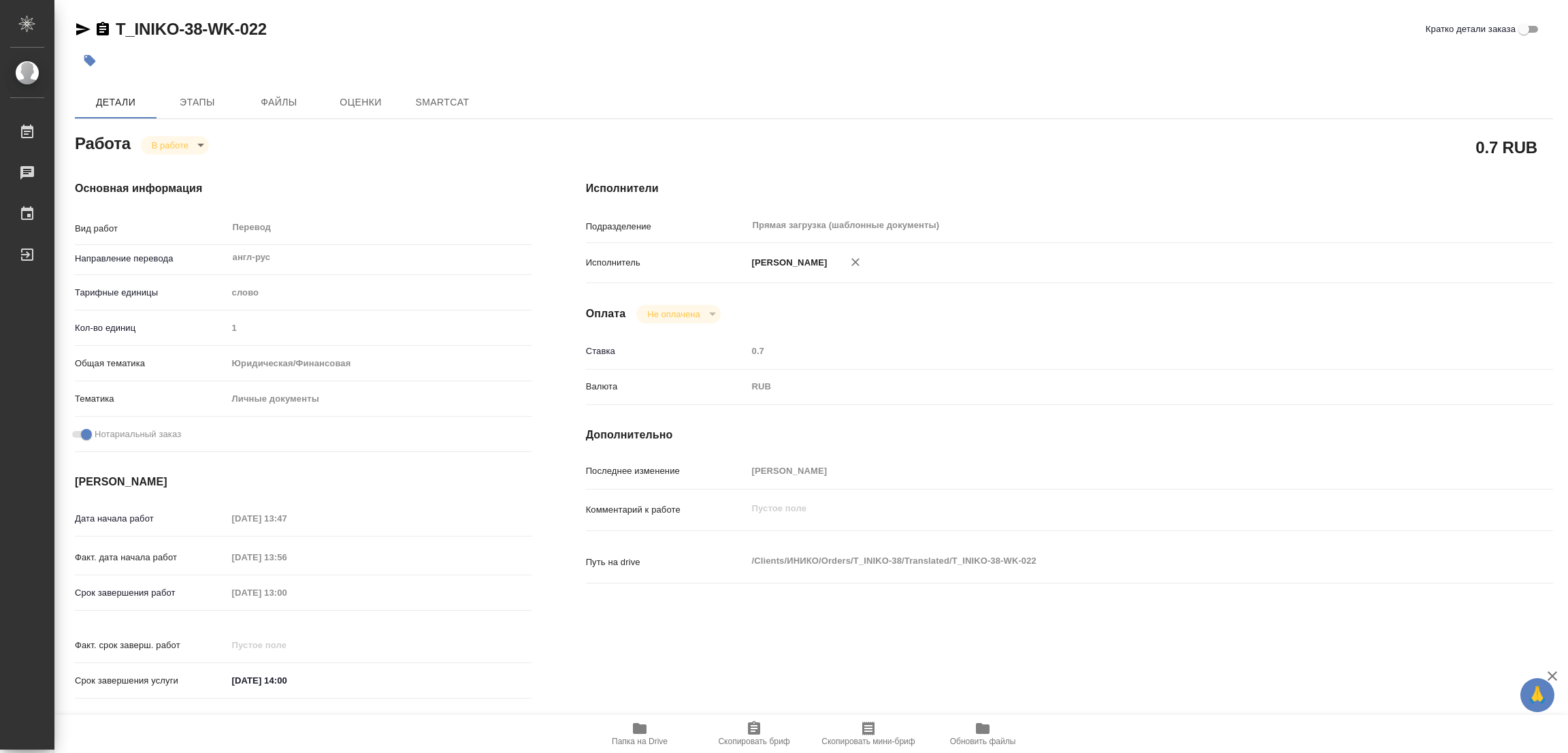
type textarea "x"
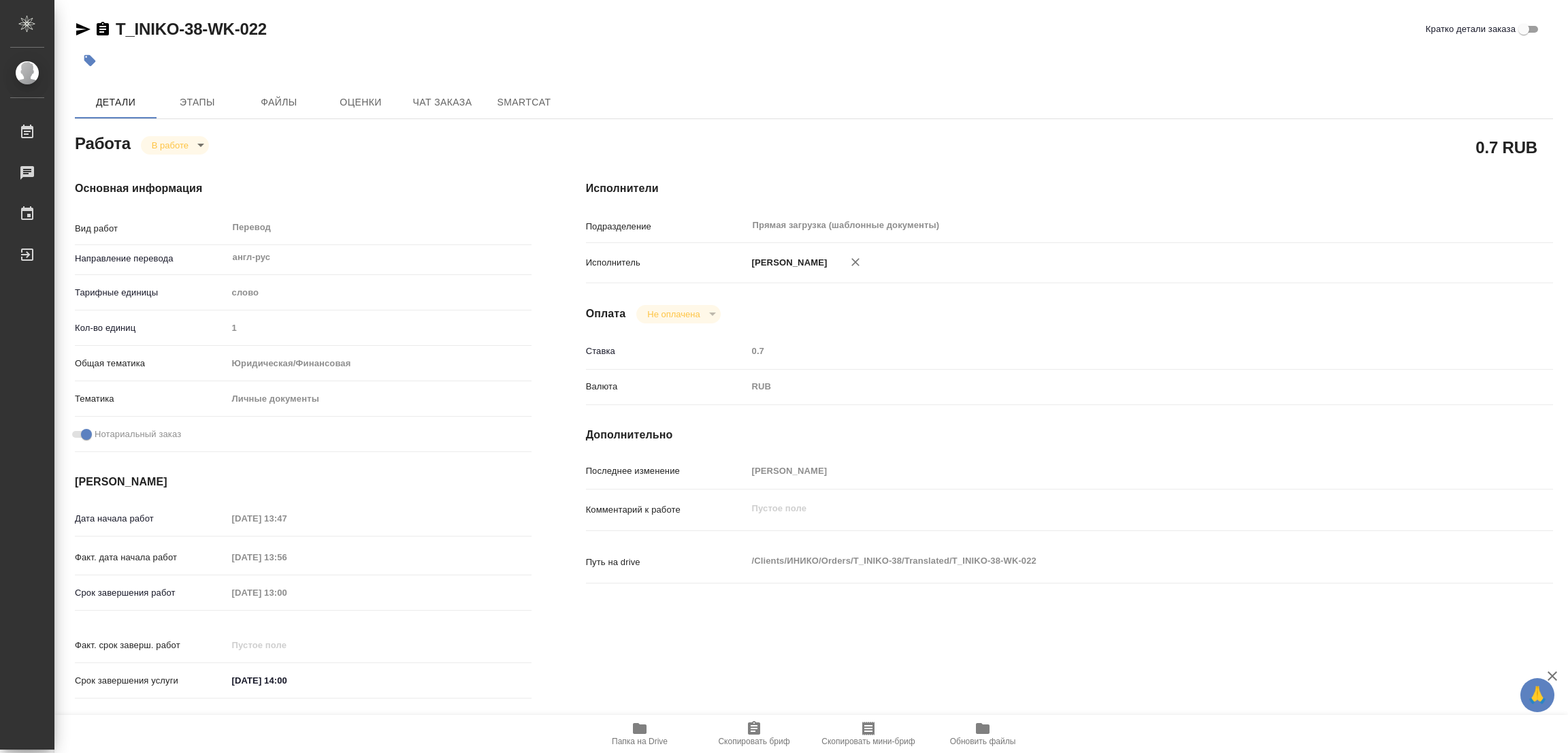
type textarea "x"
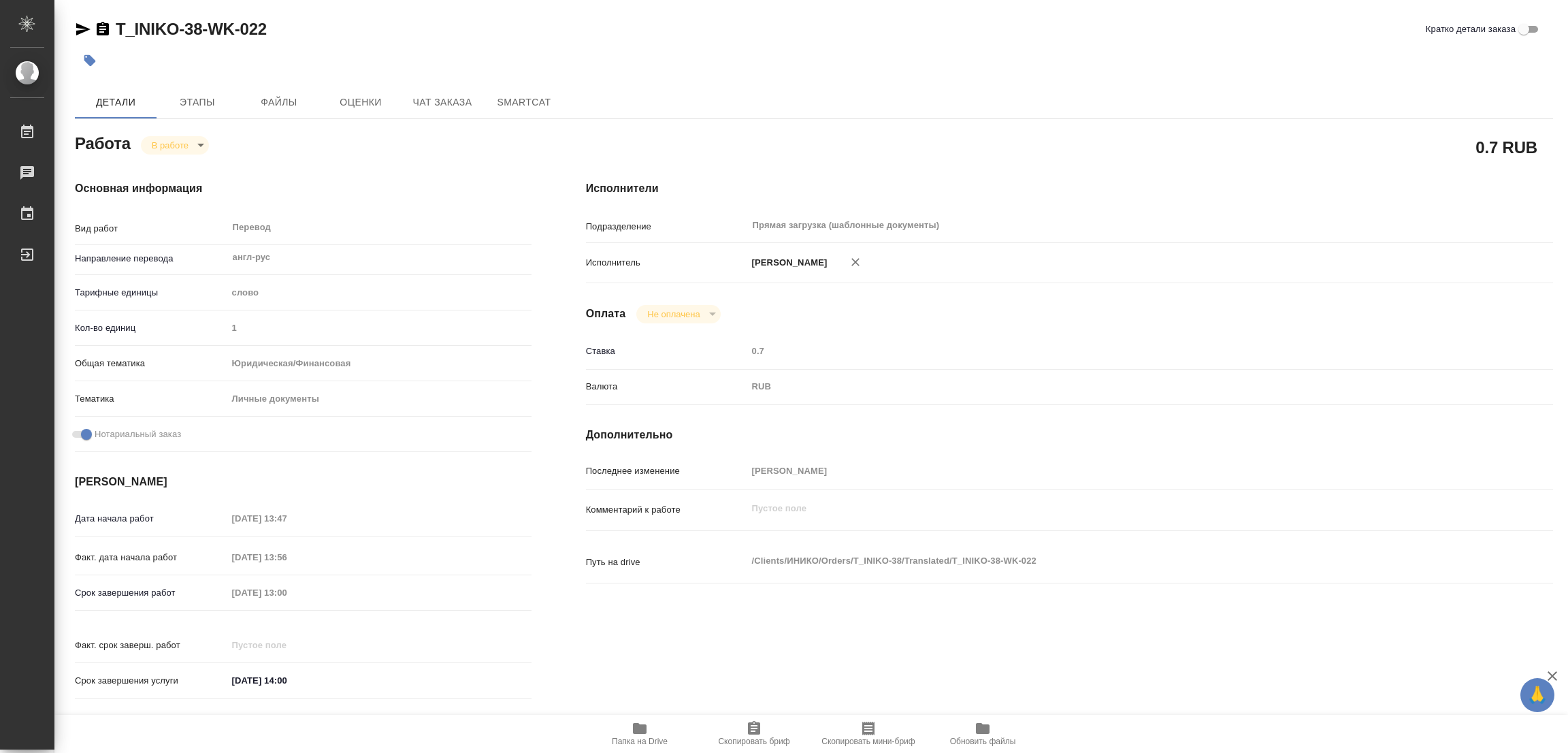
type textarea "x"
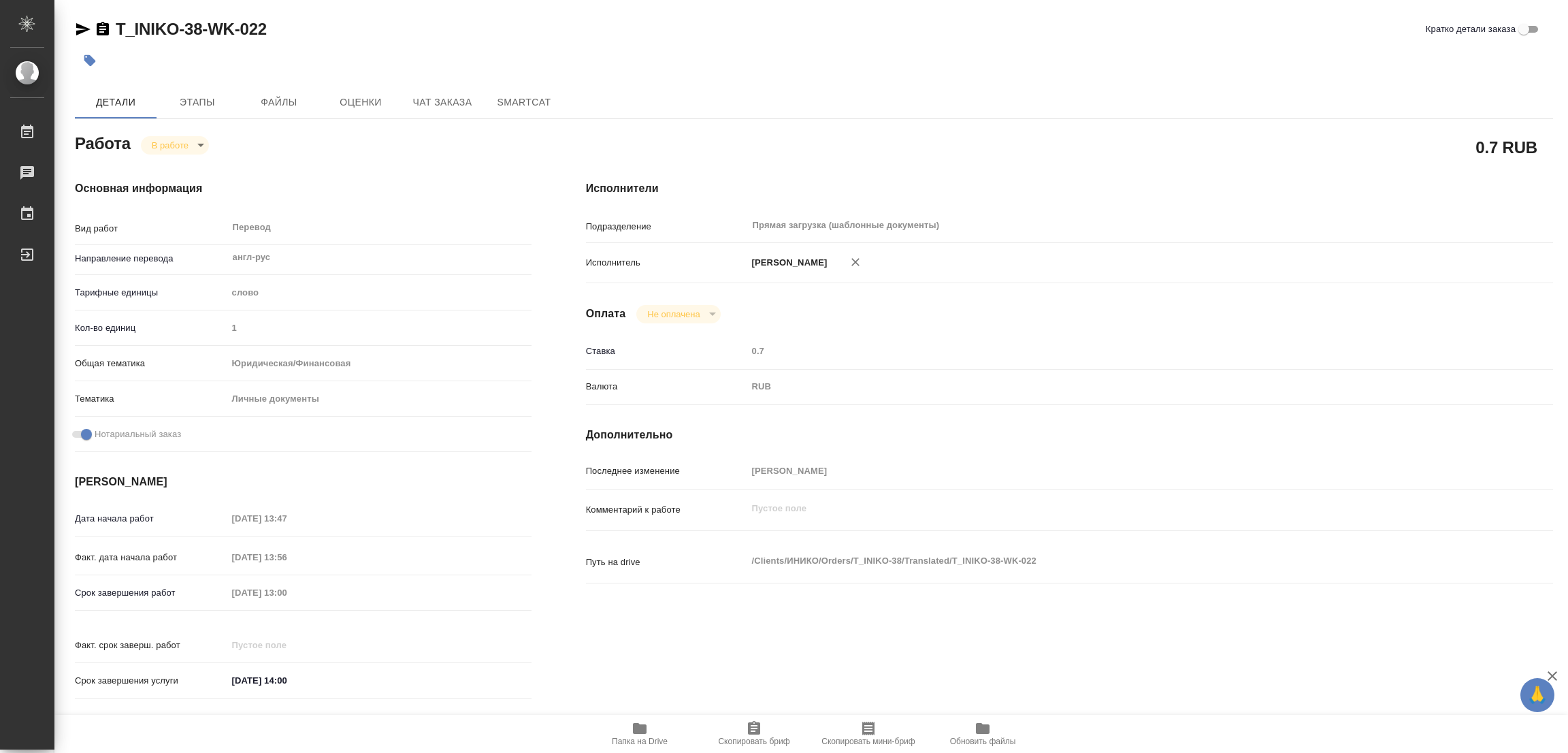
type textarea "x"
